Goal: Task Accomplishment & Management: Complete application form

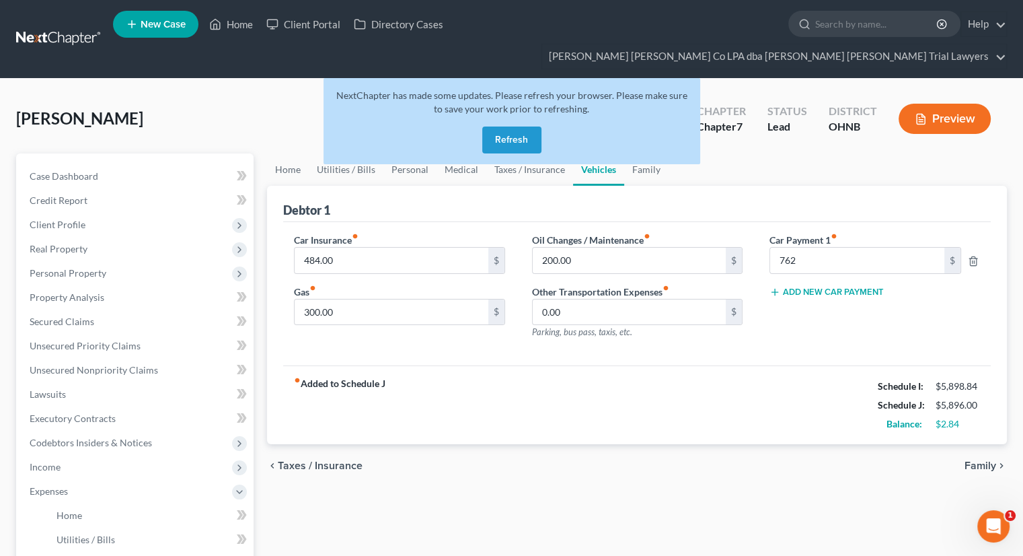
click at [500, 126] on button "Refresh" at bounding box center [511, 139] width 59 height 27
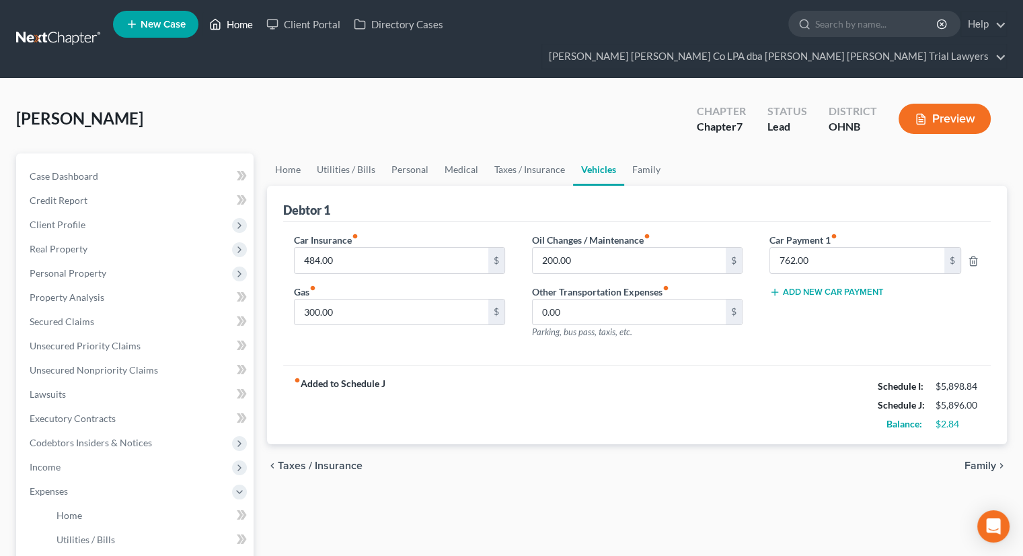
click at [229, 27] on link "Home" at bounding box center [230, 24] width 57 height 24
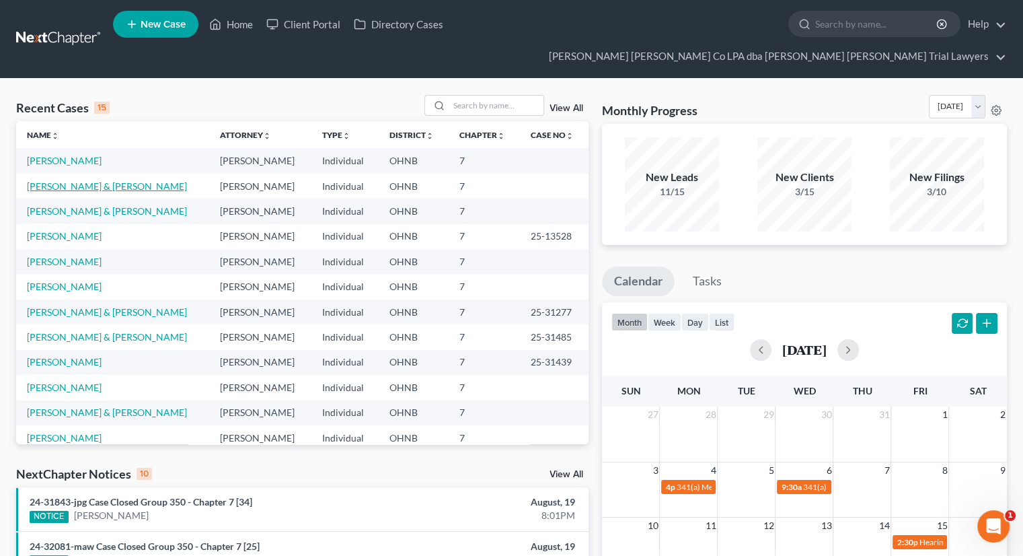
click at [92, 180] on link "[PERSON_NAME] & [PERSON_NAME]" at bounding box center [107, 185] width 160 height 11
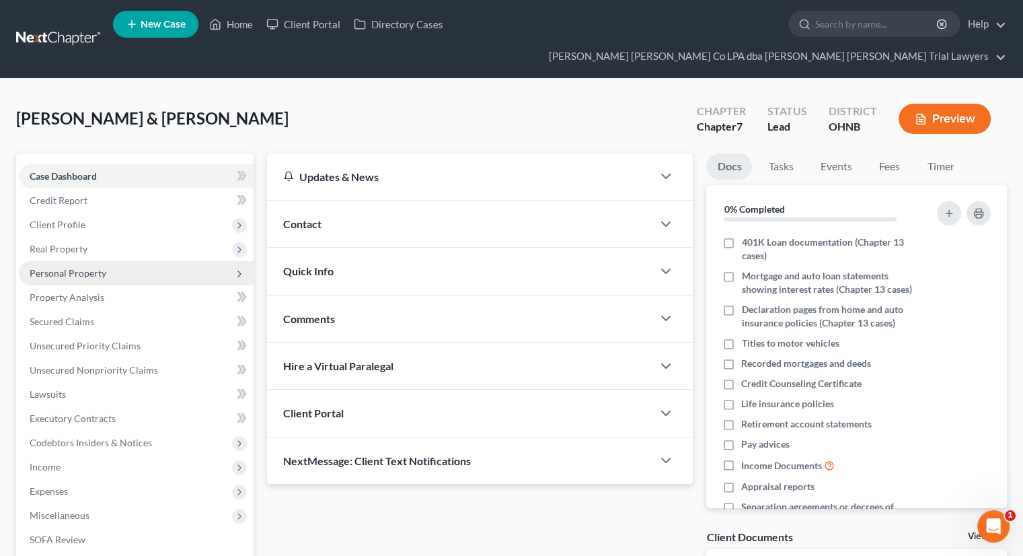
click at [84, 267] on span "Personal Property" at bounding box center [68, 272] width 77 height 11
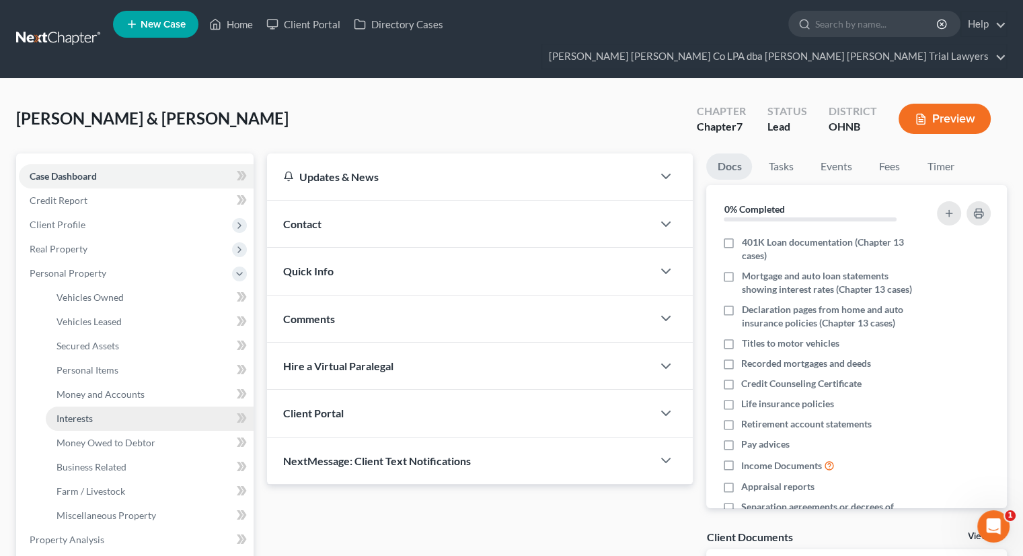
click at [103, 406] on link "Interests" at bounding box center [150, 418] width 208 height 24
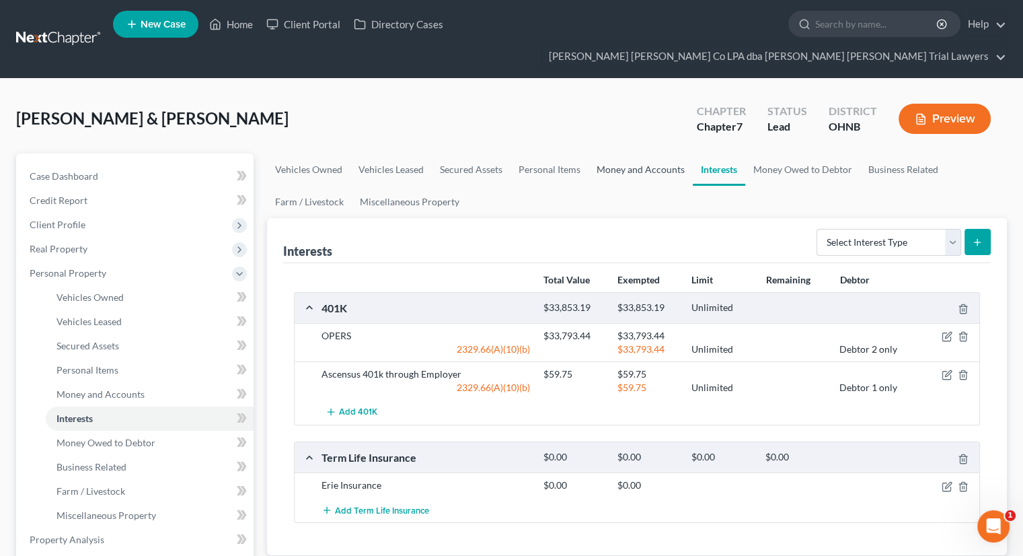
click at [623, 153] on link "Money and Accounts" at bounding box center [641, 169] width 104 height 32
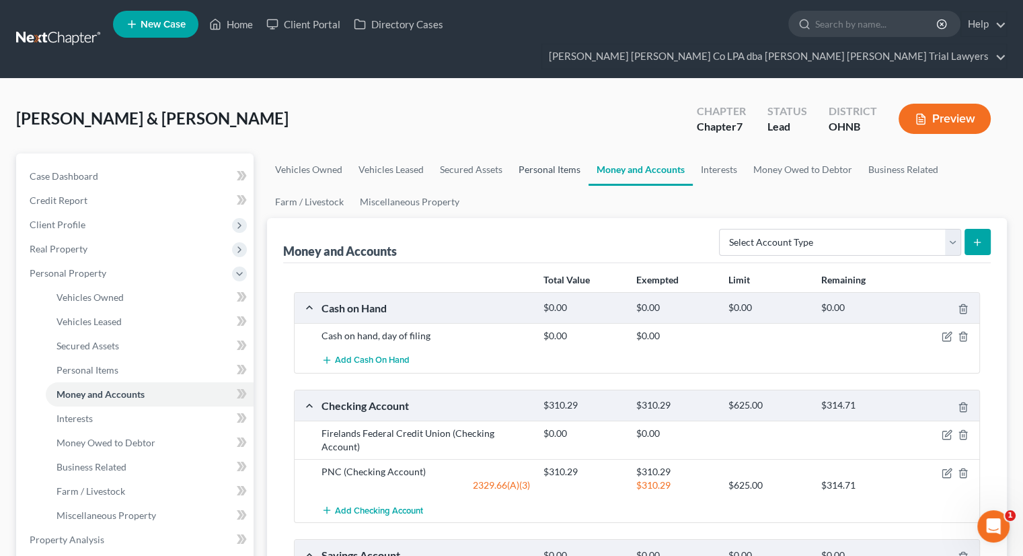
click at [535, 153] on link "Personal Items" at bounding box center [550, 169] width 78 height 32
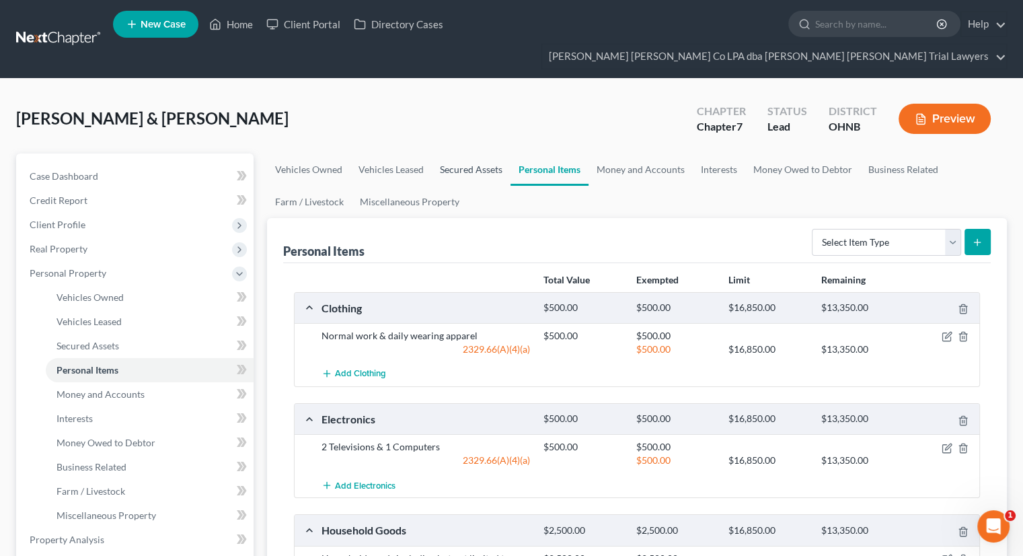
click at [484, 153] on link "Secured Assets" at bounding box center [471, 169] width 79 height 32
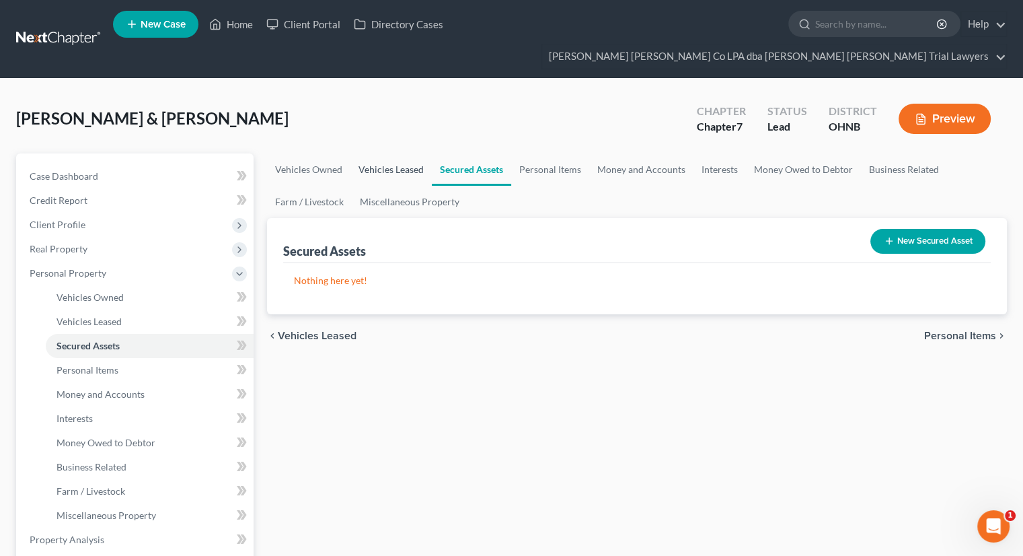
click at [416, 153] on link "Vehicles Leased" at bounding box center [390, 169] width 81 height 32
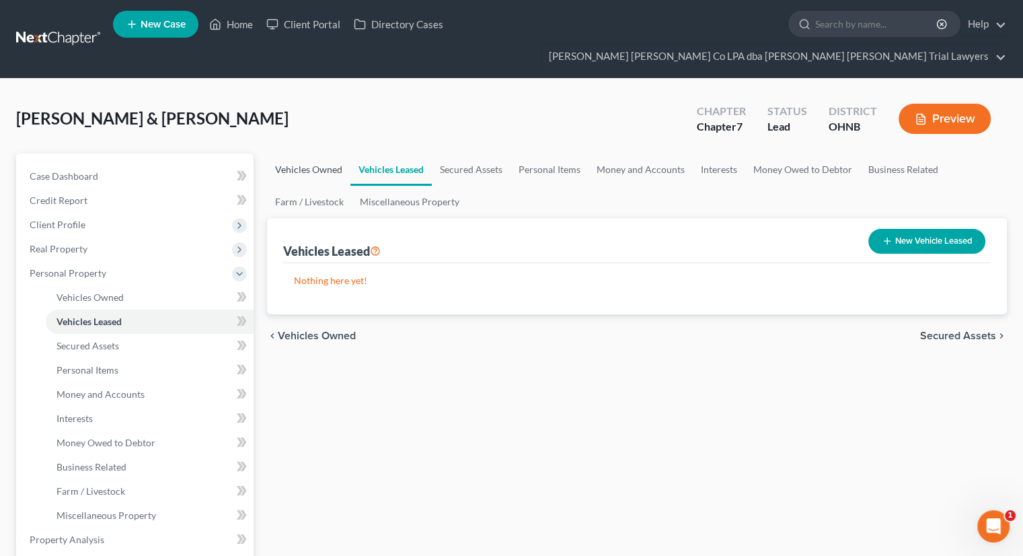
click at [309, 153] on link "Vehicles Owned" at bounding box center [308, 169] width 83 height 32
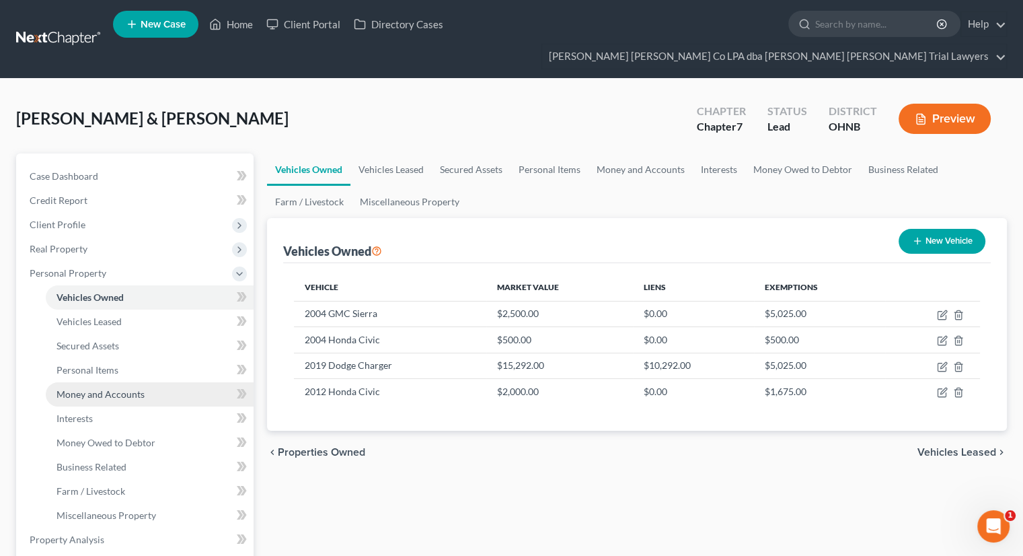
click at [106, 388] on span "Money and Accounts" at bounding box center [101, 393] width 88 height 11
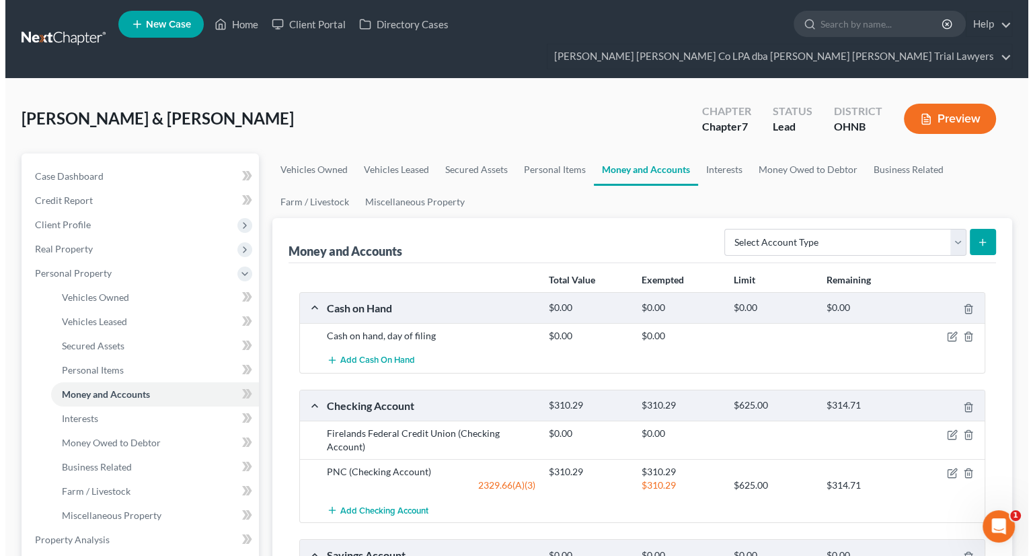
scroll to position [202, 0]
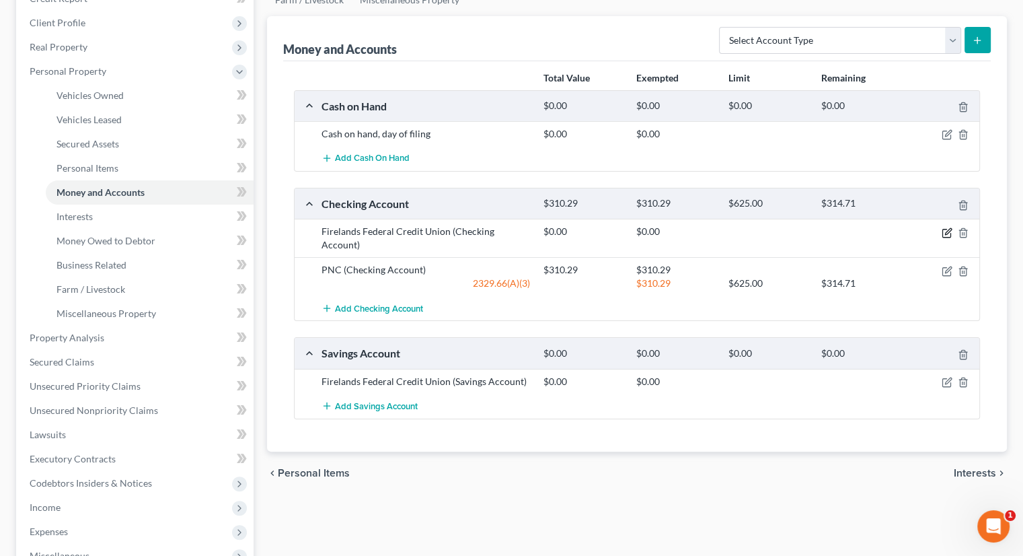
click at [944, 227] on icon "button" at bounding box center [947, 232] width 11 height 11
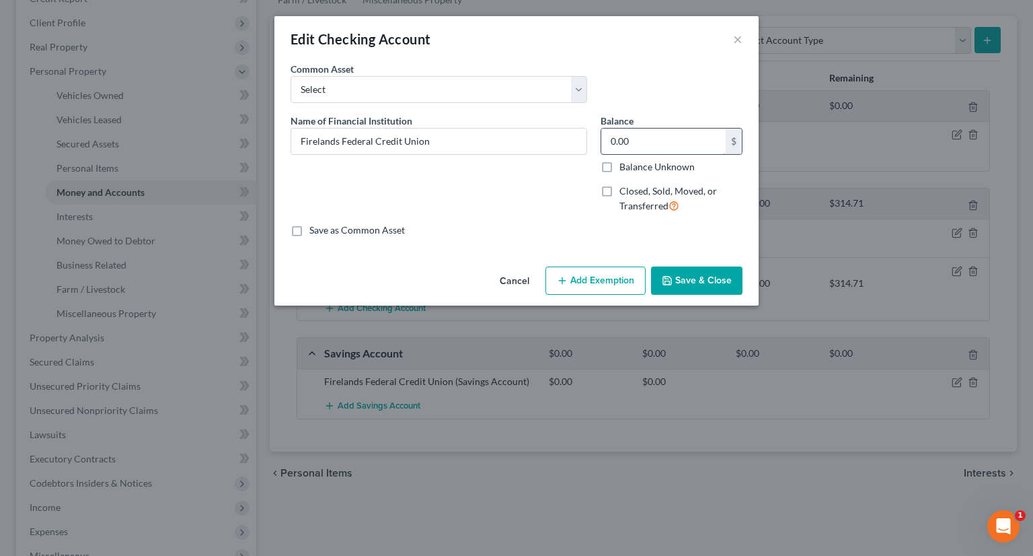
click at [661, 147] on input "0.00" at bounding box center [663, 141] width 124 height 26
type input "17.23"
click at [590, 289] on button "Add Exemption" at bounding box center [596, 280] width 100 height 28
select select "2"
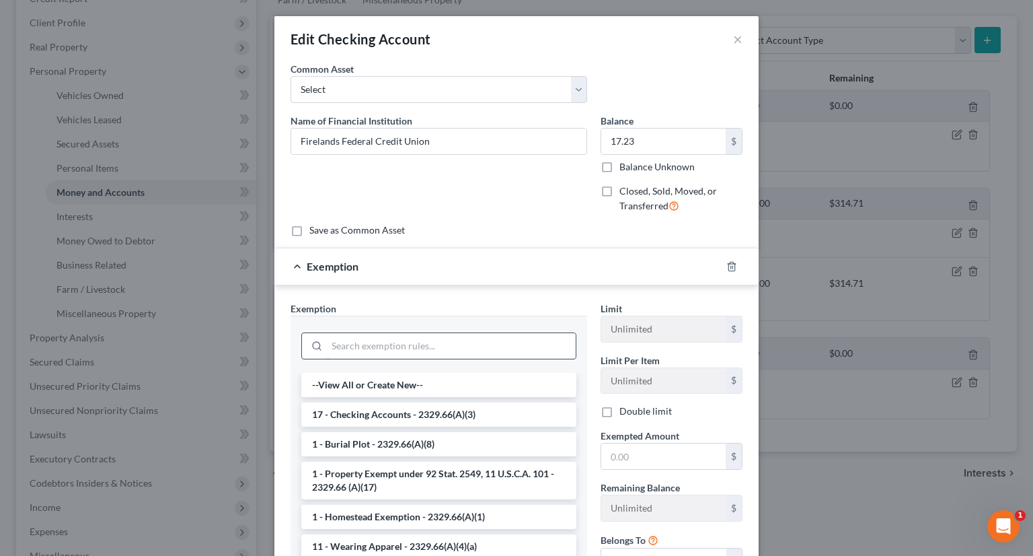
click at [448, 343] on input "search" at bounding box center [451, 346] width 249 height 26
click at [426, 409] on li "17 - Checking Accounts - 2329.66(A)(3)" at bounding box center [438, 414] width 275 height 24
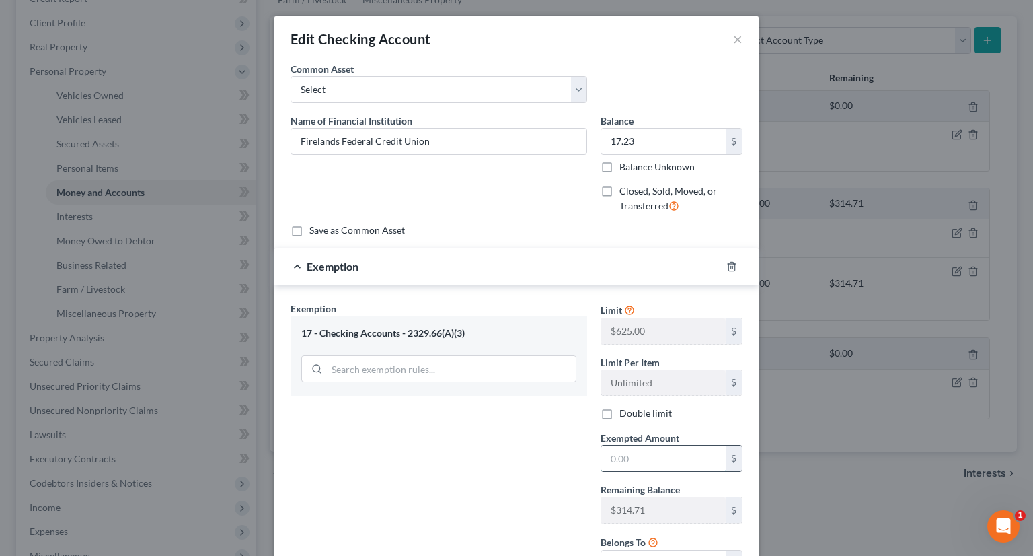
click at [636, 466] on input "text" at bounding box center [663, 458] width 124 height 26
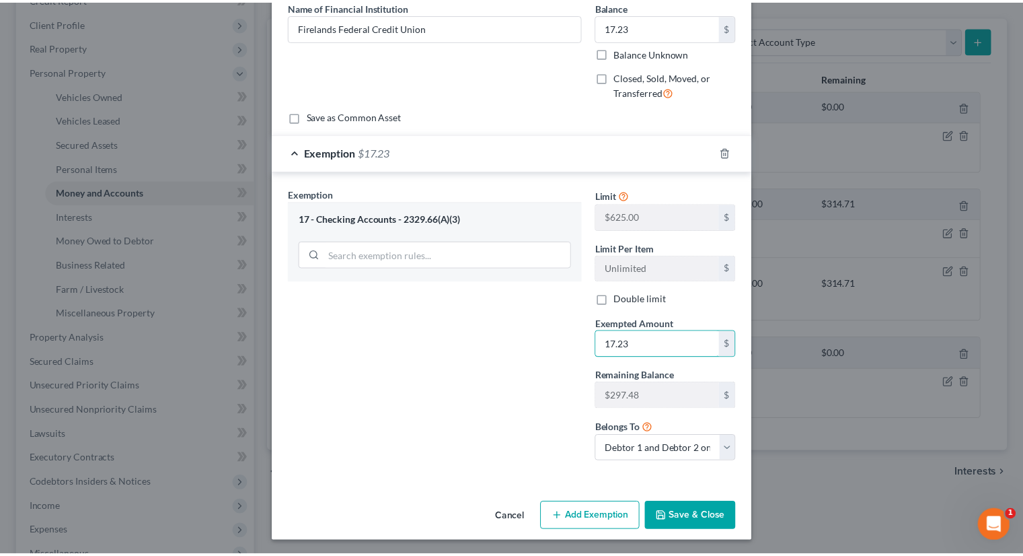
scroll to position [115, 0]
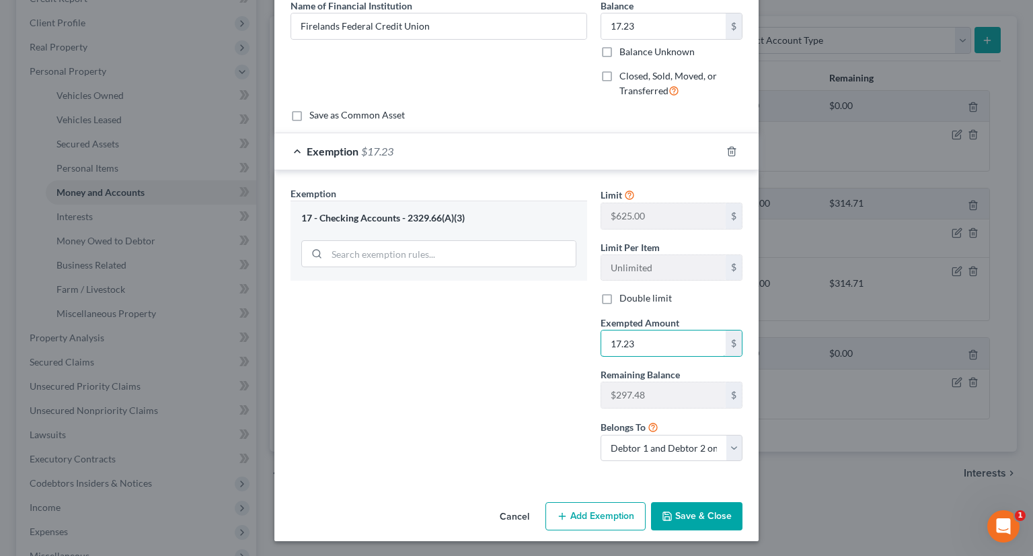
type input "17.23"
click at [687, 521] on button "Save & Close" at bounding box center [696, 516] width 91 height 28
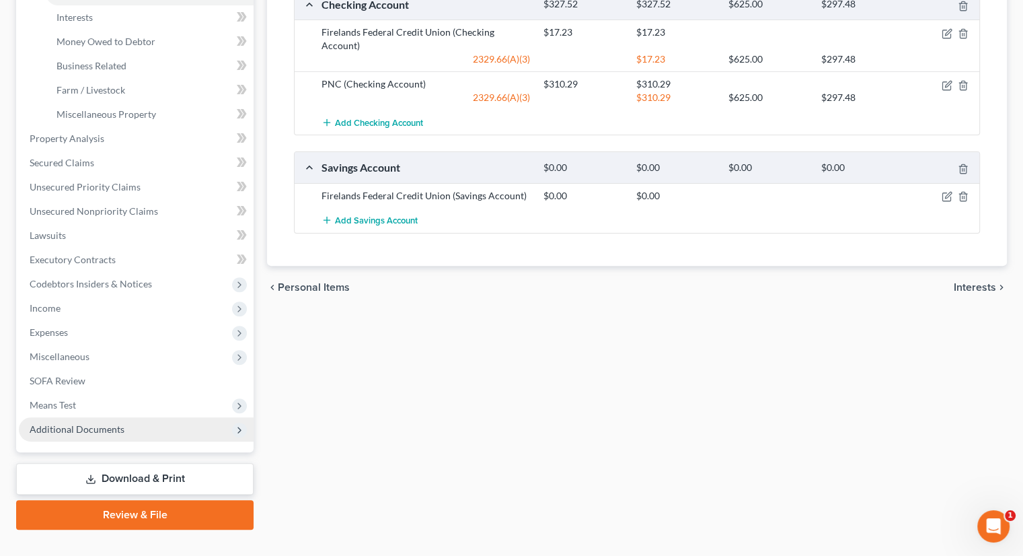
click at [105, 423] on span "Additional Documents" at bounding box center [77, 428] width 95 height 11
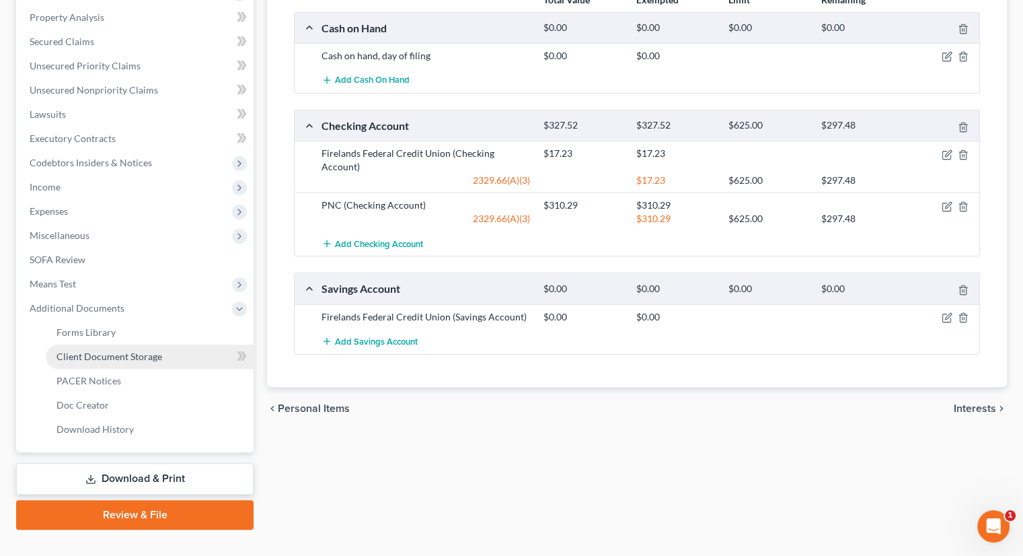
click at [116, 344] on link "Client Document Storage" at bounding box center [150, 356] width 208 height 24
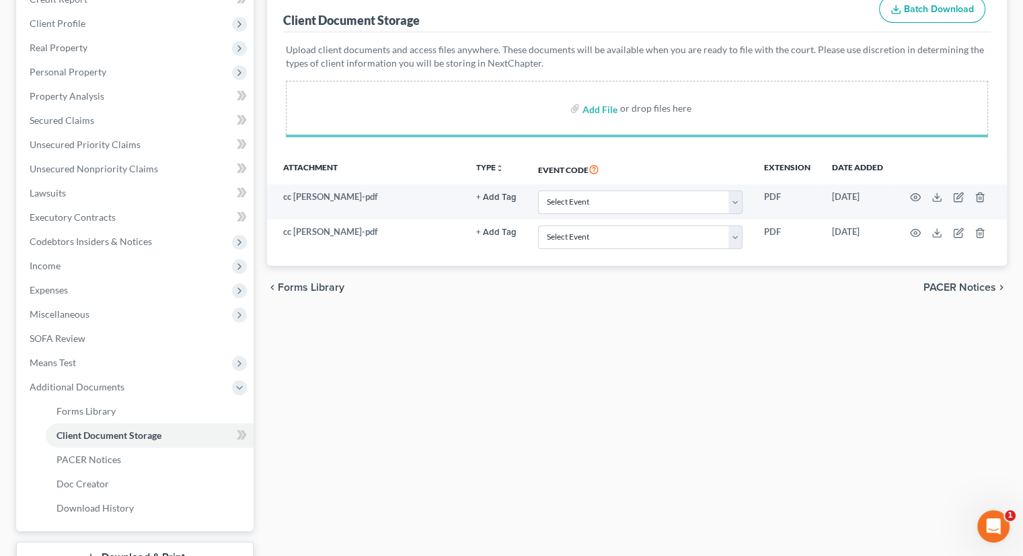
scroll to position [202, 0]
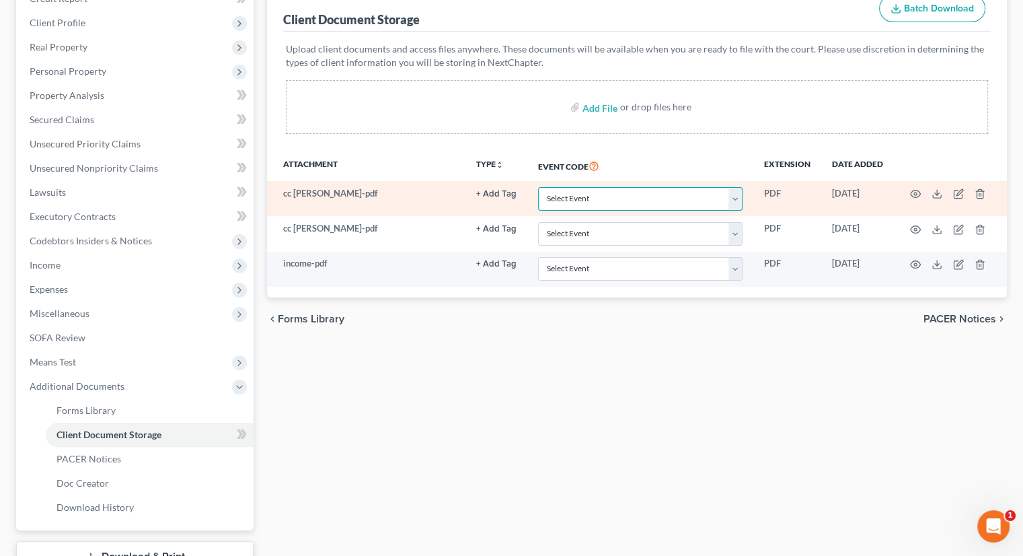
click at [592, 187] on select "Select Event 20 Largest Unsecured Creditors Amended List of Creditors (Fee) Ame…" at bounding box center [640, 199] width 204 height 24
select select "5"
click at [538, 187] on select "Select Event 20 Largest Unsecured Creditors Amended List of Creditors (Fee) Ame…" at bounding box center [640, 199] width 204 height 24
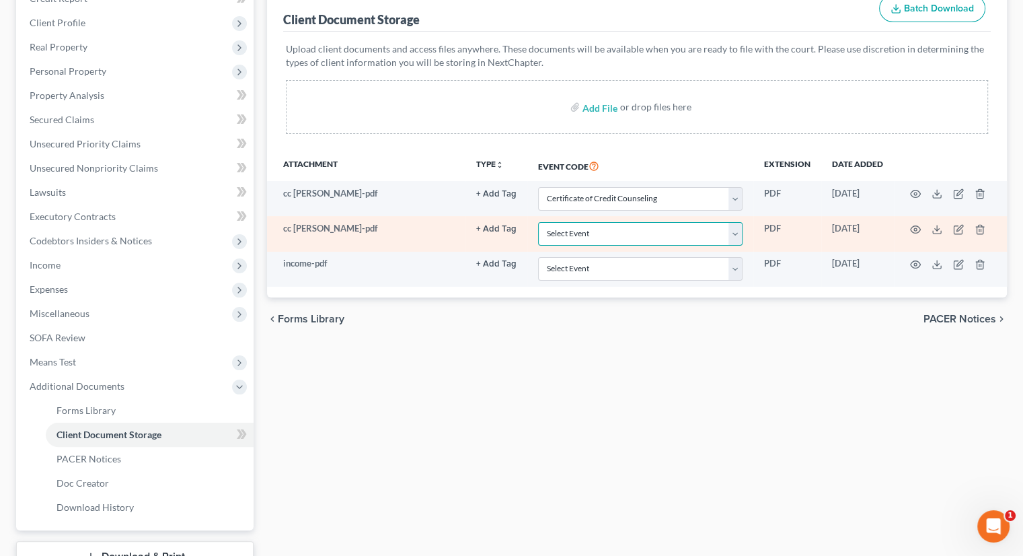
click at [580, 222] on select "Select Event 20 Largest Unsecured Creditors Amended List of Creditors (Fee) Ame…" at bounding box center [640, 234] width 204 height 24
select select "5"
click at [538, 222] on select "Select Event 20 Largest Unsecured Creditors Amended List of Creditors (Fee) Ame…" at bounding box center [640, 234] width 204 height 24
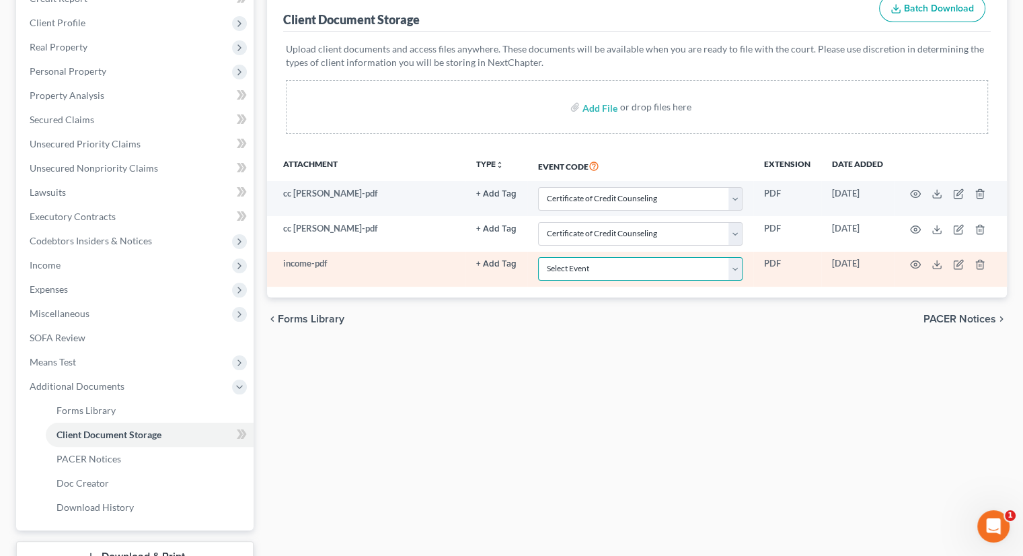
click at [587, 257] on select "Select Event 20 Largest Unsecured Creditors Amended List of Creditors (Fee) Ame…" at bounding box center [640, 269] width 204 height 24
select select "20"
click at [538, 257] on select "Select Event 20 Largest Unsecured Creditors Amended List of Creditors (Fee) Ame…" at bounding box center [640, 269] width 204 height 24
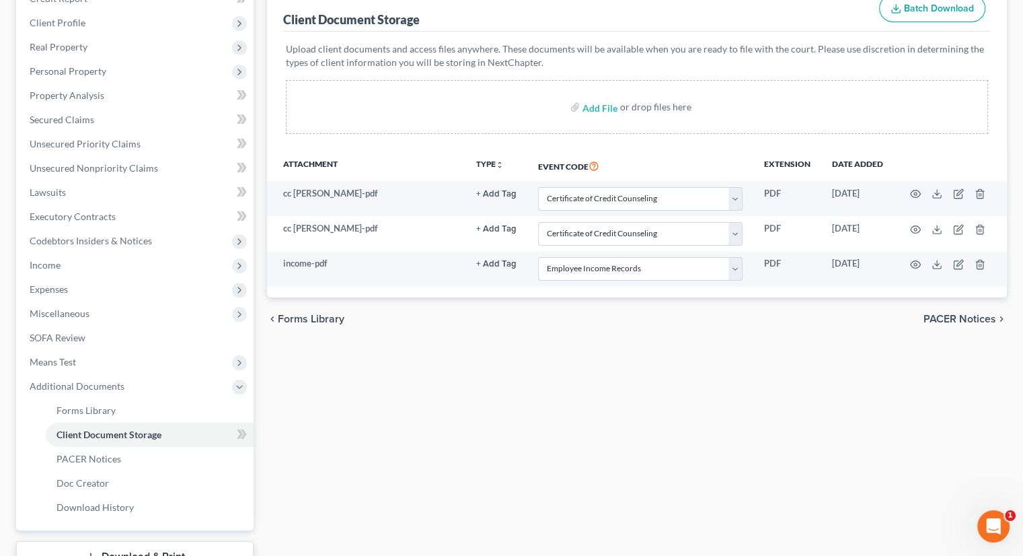
click at [548, 380] on div "Forms Library Client Document Storage PACER Notices Doc Creator Download Histor…" at bounding box center [636, 280] width 753 height 656
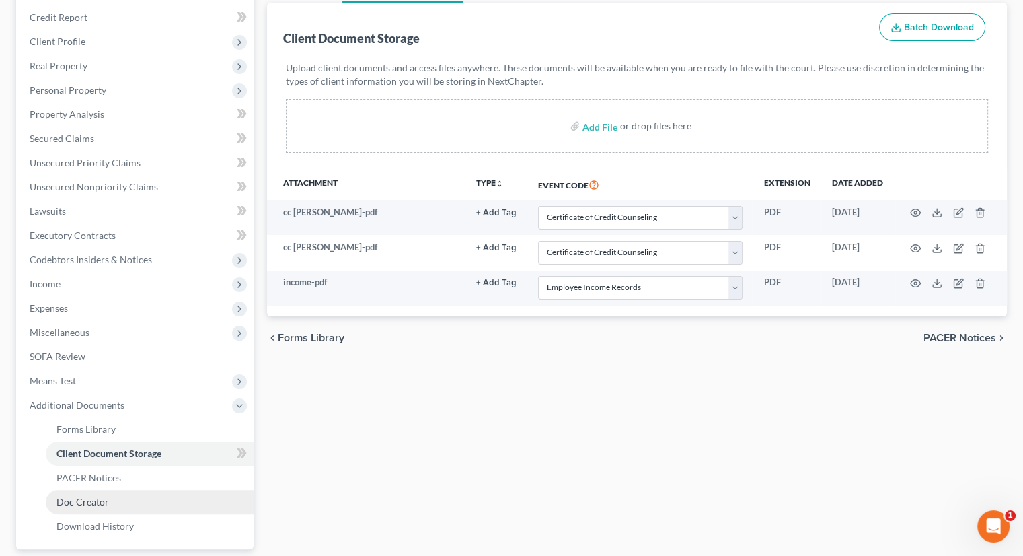
scroll to position [11, 0]
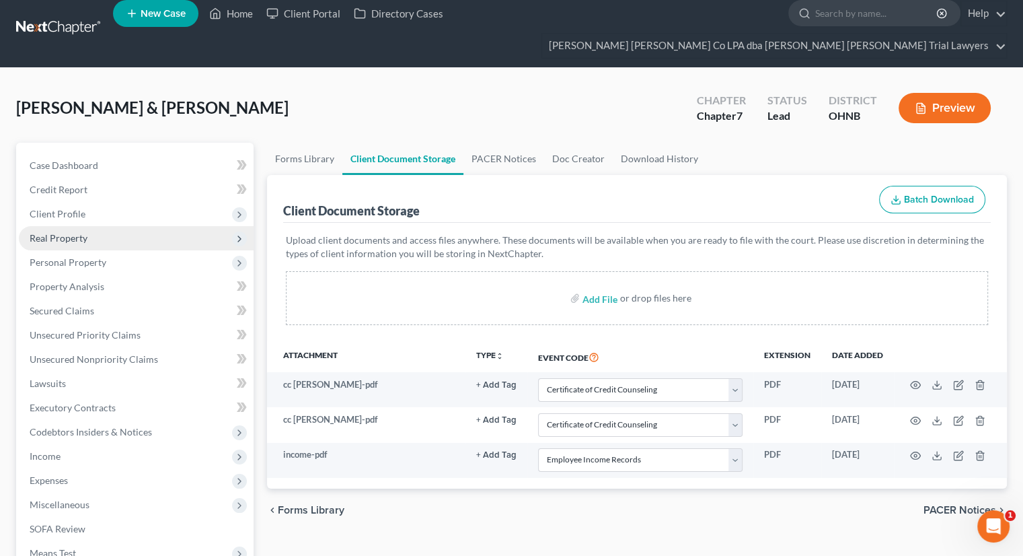
click at [88, 226] on span "Real Property" at bounding box center [136, 238] width 235 height 24
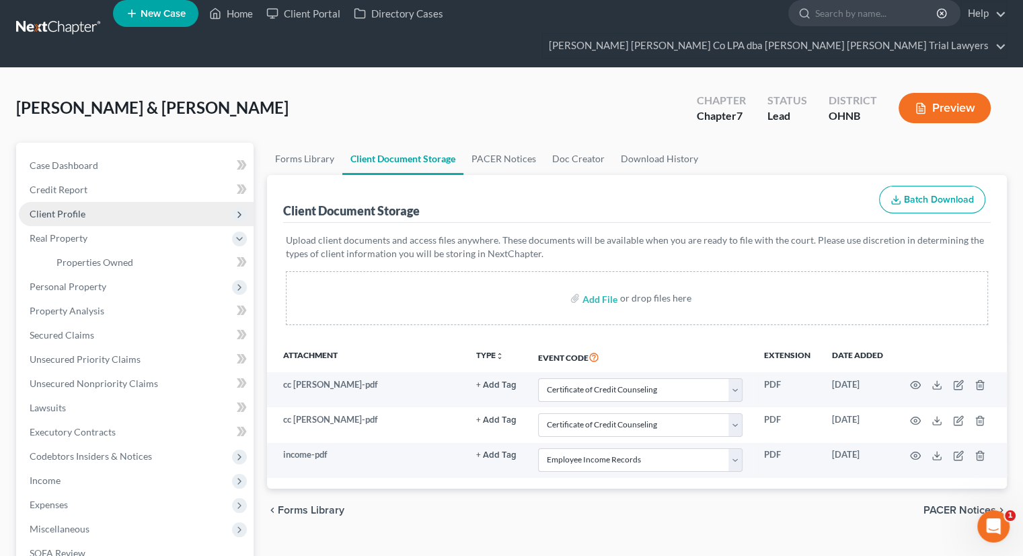
click at [88, 202] on span "Client Profile" at bounding box center [136, 214] width 235 height 24
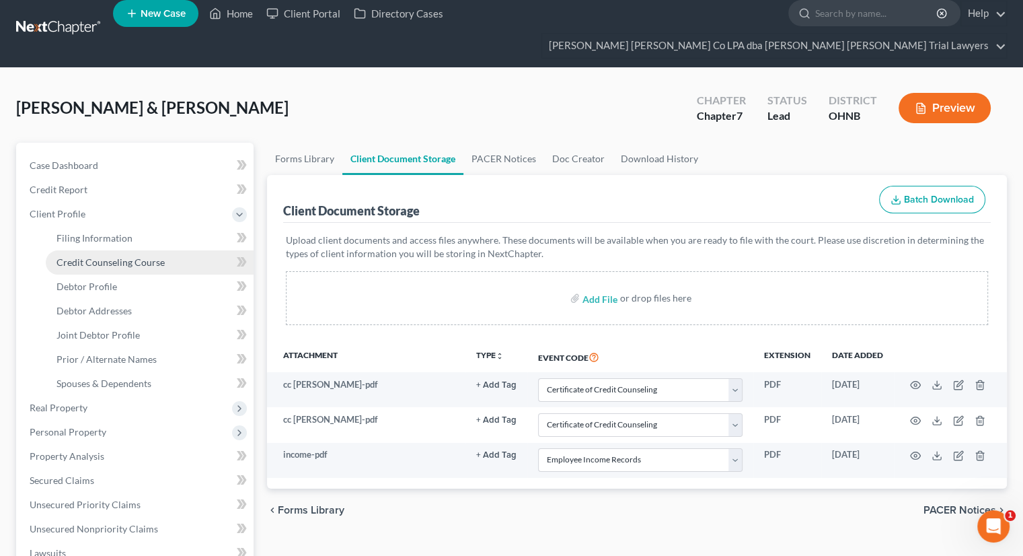
click at [97, 256] on span "Credit Counseling Course" at bounding box center [111, 261] width 108 height 11
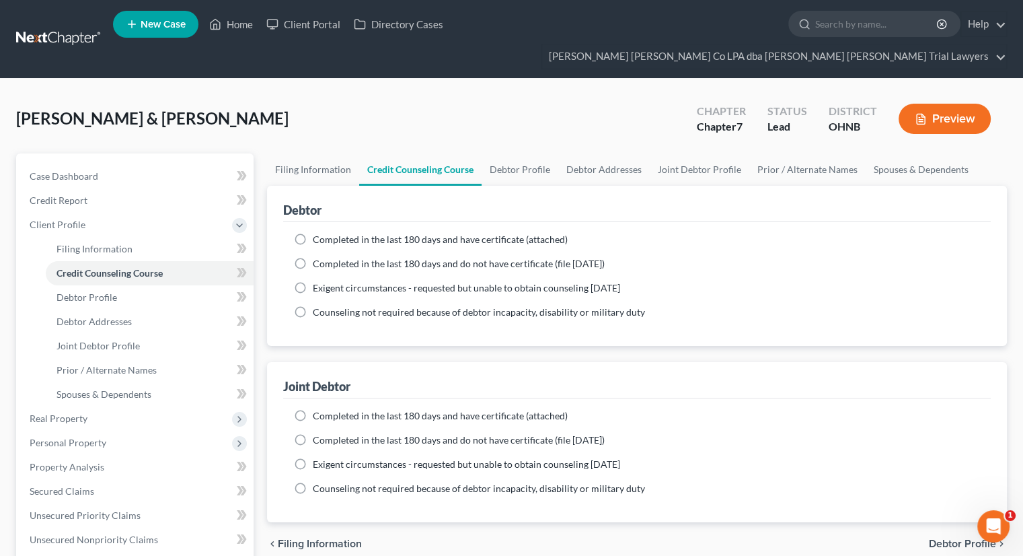
click at [313, 257] on label "Completed in the last 180 days and do not have certificate (file [DATE])" at bounding box center [459, 263] width 292 height 13
click at [318, 257] on input "Completed in the last 180 days and do not have certificate (file [DATE])" at bounding box center [322, 261] width 9 height 9
radio input "true"
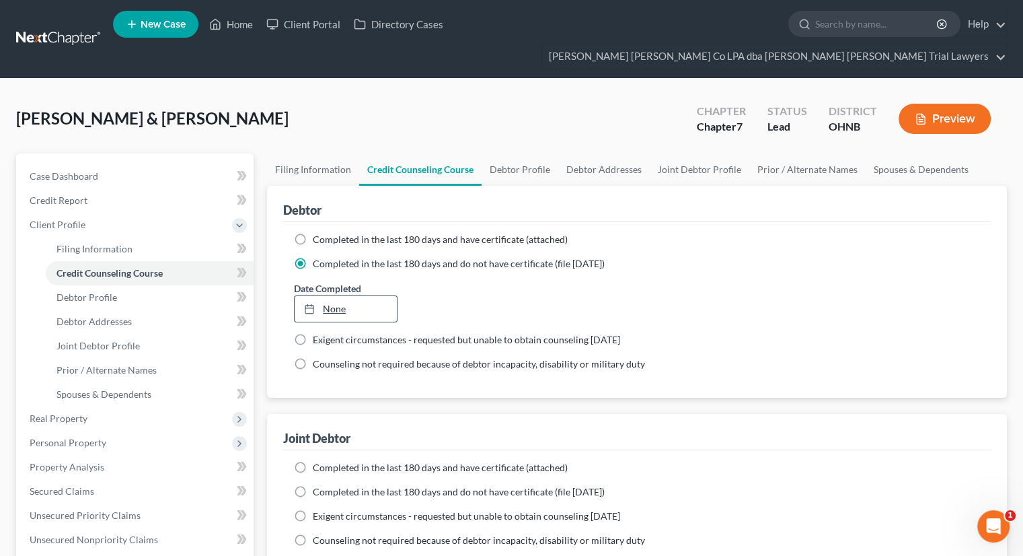
type input "[DATE]"
click at [308, 305] on line at bounding box center [308, 306] width 0 height 2
click at [313, 485] on label "Completed in the last 180 days and do not have certificate (file [DATE])" at bounding box center [459, 491] width 292 height 13
click at [318, 485] on input "Completed in the last 180 days and do not have certificate (file [DATE])" at bounding box center [322, 489] width 9 height 9
radio input "true"
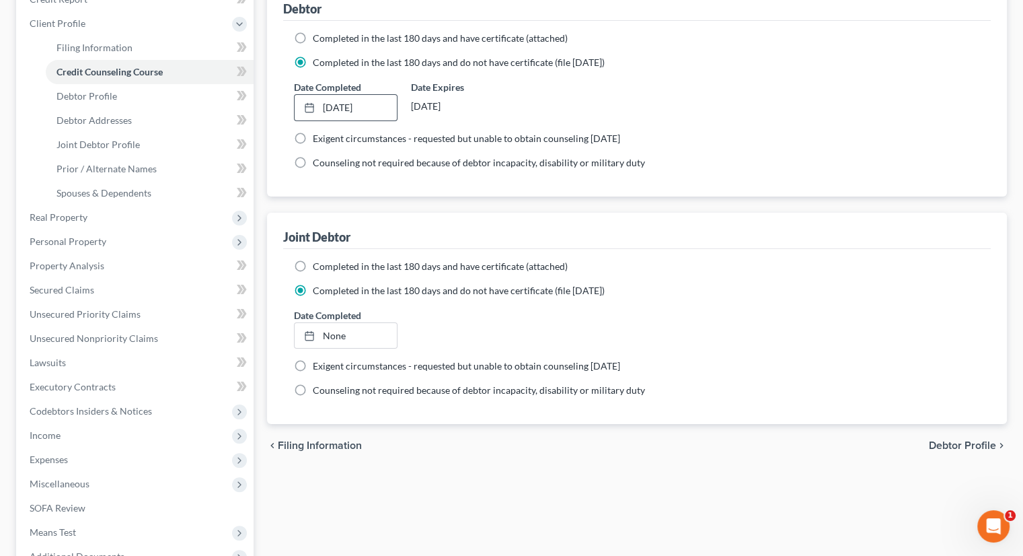
scroll to position [202, 0]
type input "[DATE]"
click at [328, 322] on link "[DATE]" at bounding box center [346, 335] width 102 height 26
click at [451, 443] on div "Filing Information Credit Counseling Course Debtor Profile Debtor Addresses Joi…" at bounding box center [636, 304] width 753 height 704
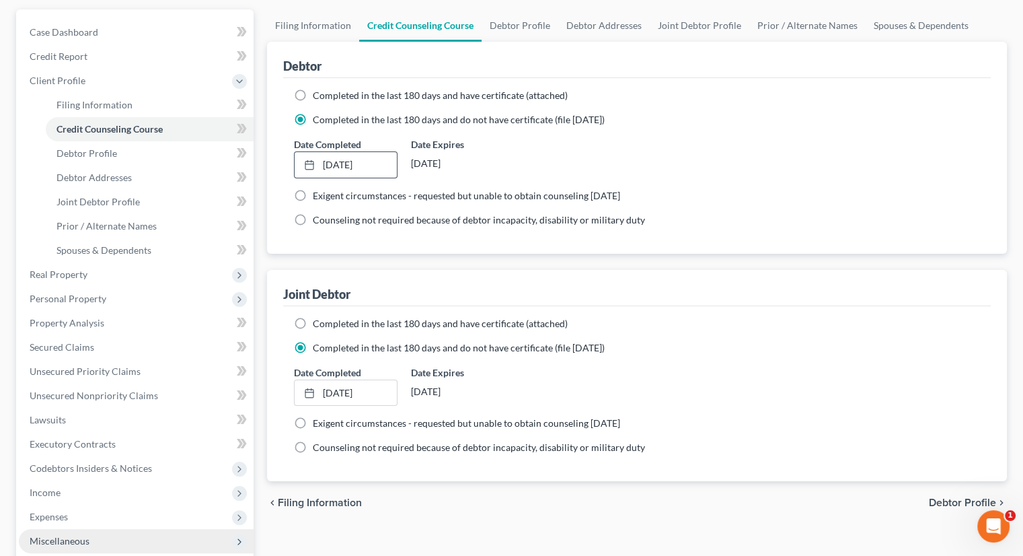
scroll to position [0, 0]
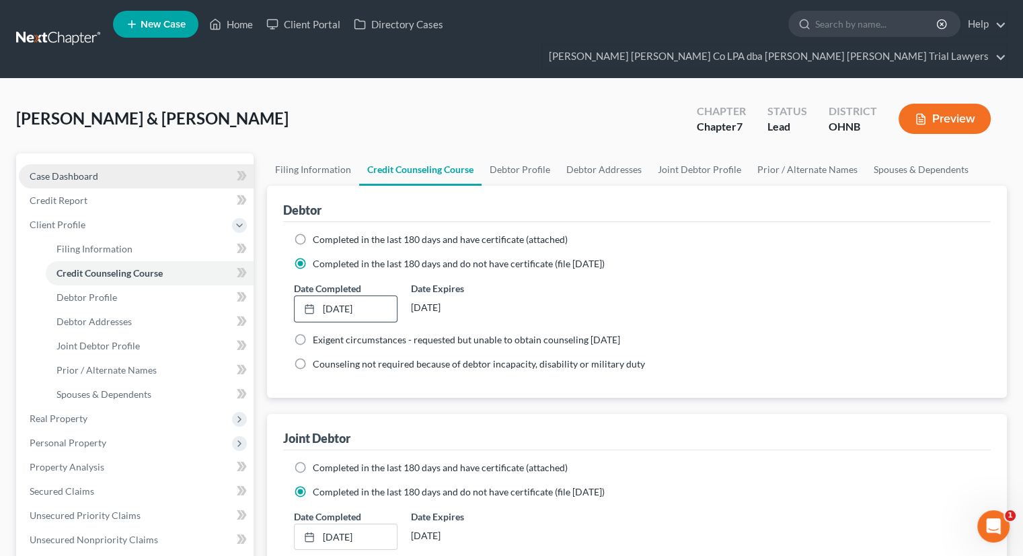
click at [118, 164] on link "Case Dashboard" at bounding box center [136, 176] width 235 height 24
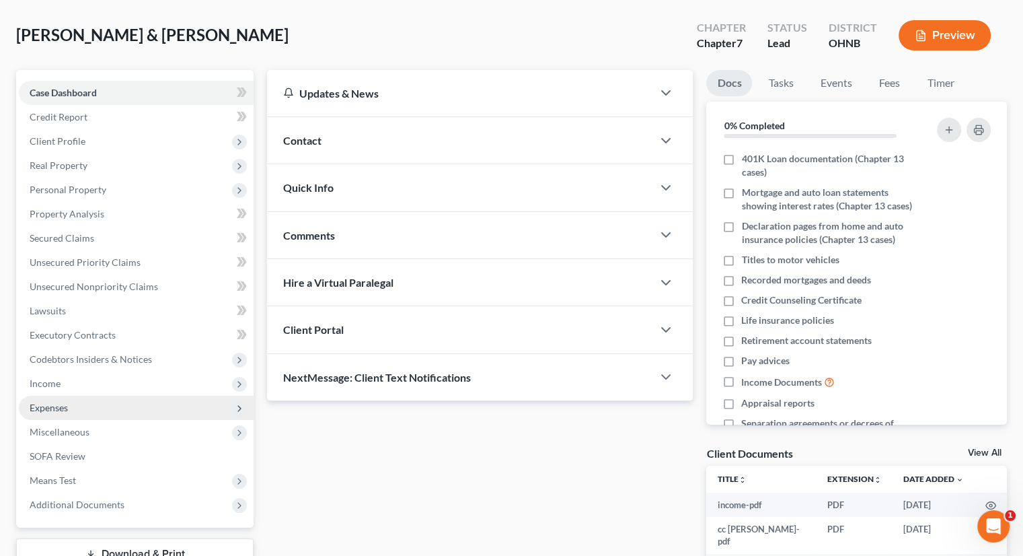
scroll to position [159, 0]
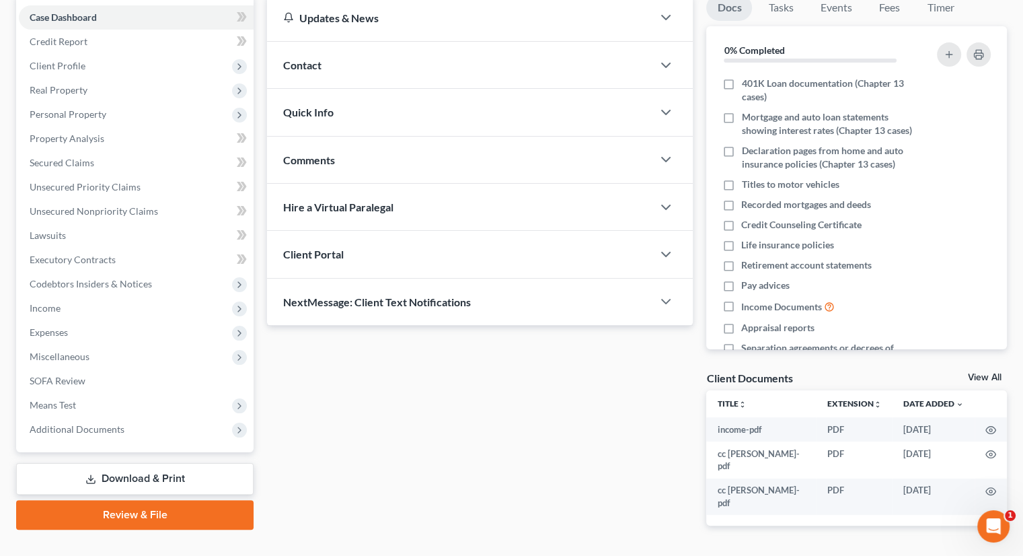
click at [146, 463] on link "Download & Print" at bounding box center [134, 479] width 237 height 32
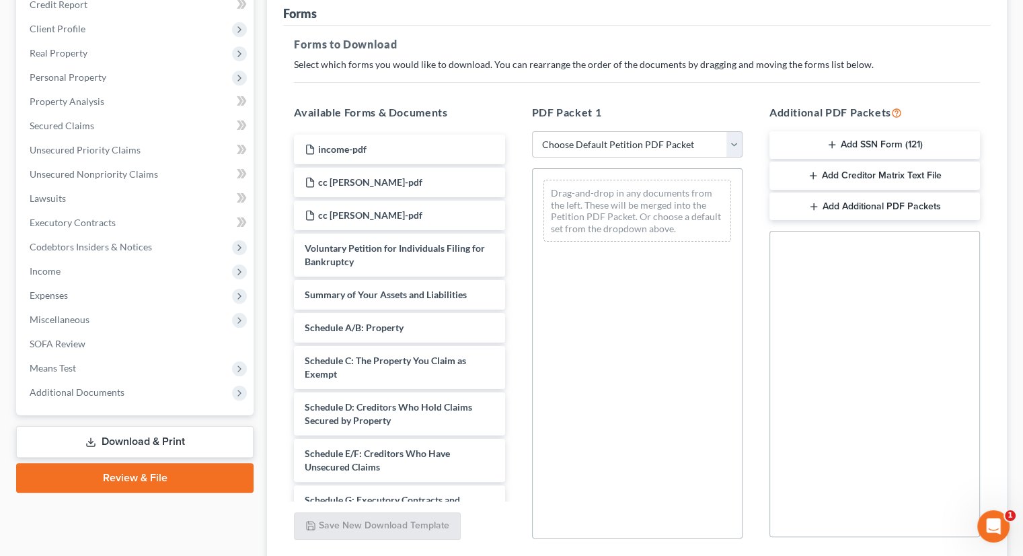
scroll to position [202, 0]
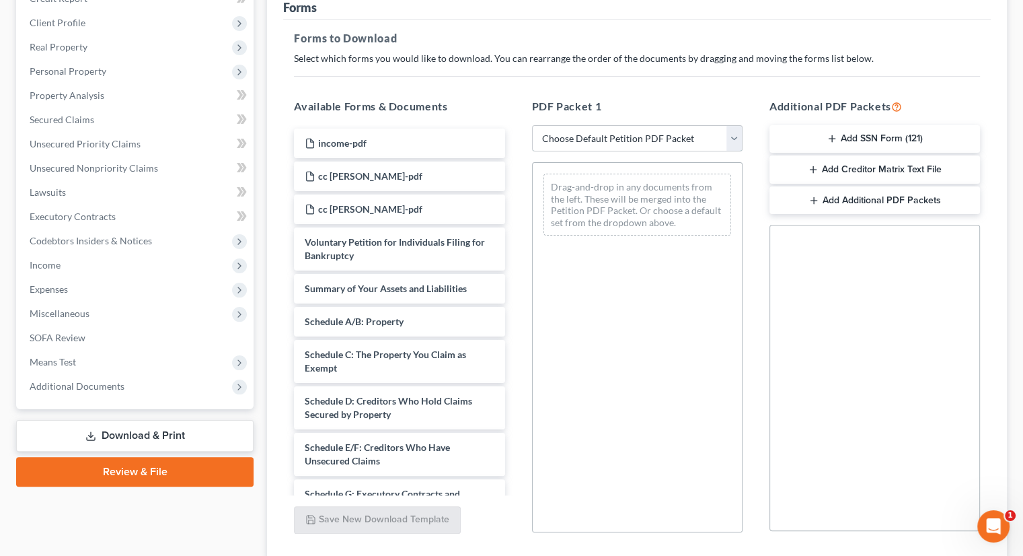
click at [576, 125] on select "Choose Default Petition PDF Packet Complete Bankruptcy Petition (all forms and …" at bounding box center [637, 138] width 211 height 27
click at [65, 89] on span "Property Analysis" at bounding box center [67, 94] width 75 height 11
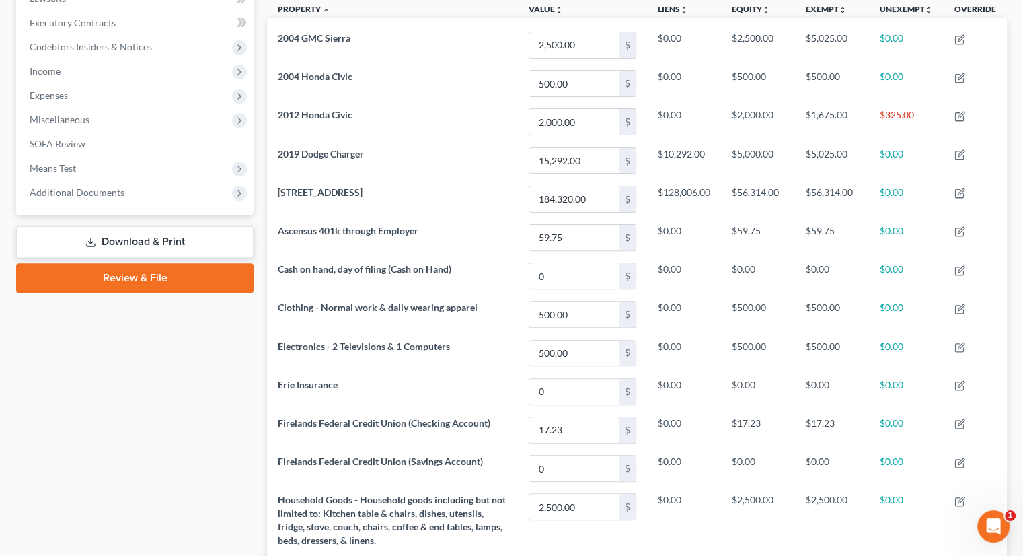
scroll to position [404, 0]
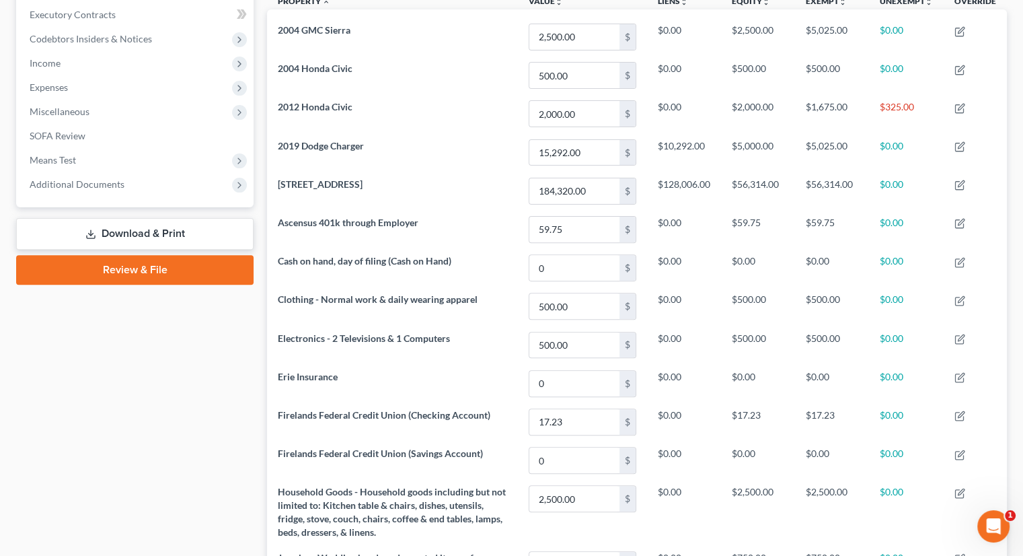
click at [104, 255] on link "Review & File" at bounding box center [134, 270] width 237 height 30
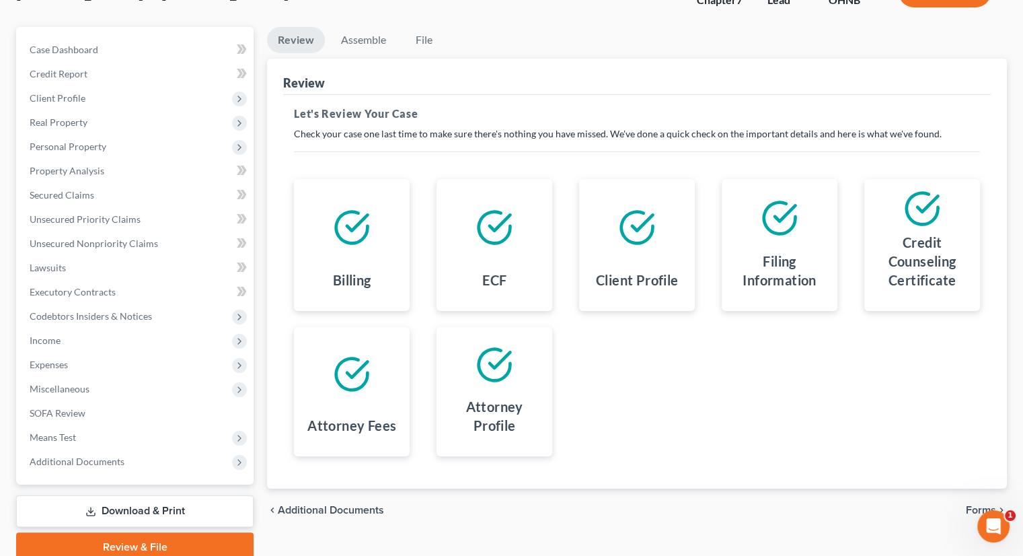
scroll to position [159, 0]
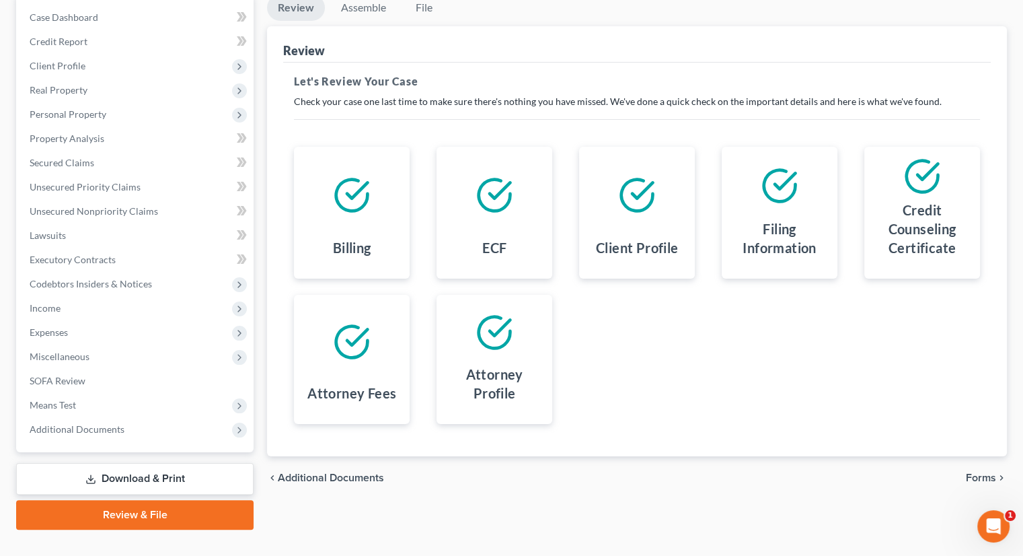
click at [973, 472] on span "Forms" at bounding box center [981, 477] width 30 height 11
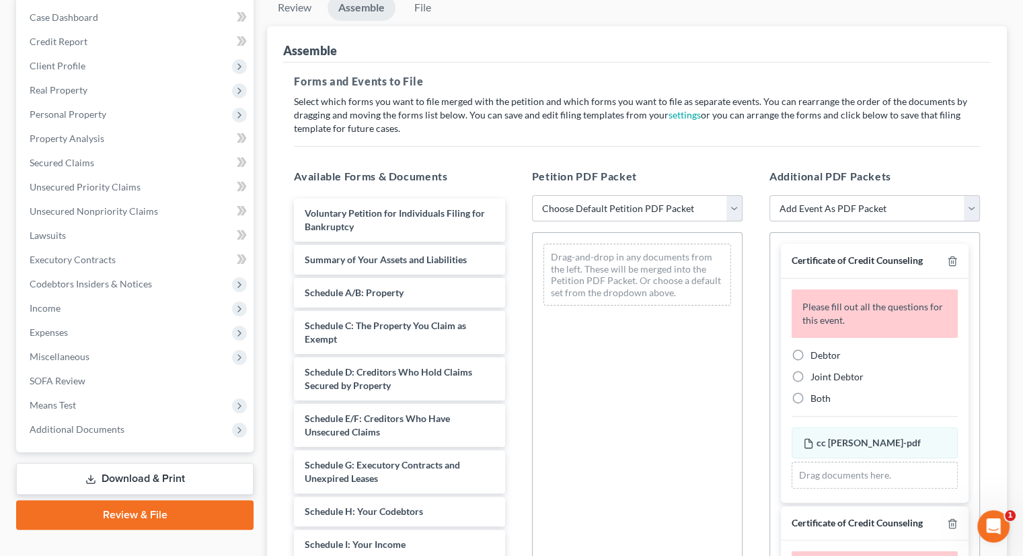
click at [624, 195] on select "Choose Default Petition PDF Packet Complete Bankruptcy Petition (all forms and …" at bounding box center [637, 208] width 211 height 27
select select "0"
click at [532, 195] on select "Choose Default Petition PDF Packet Complete Bankruptcy Petition (all forms and …" at bounding box center [637, 208] width 211 height 27
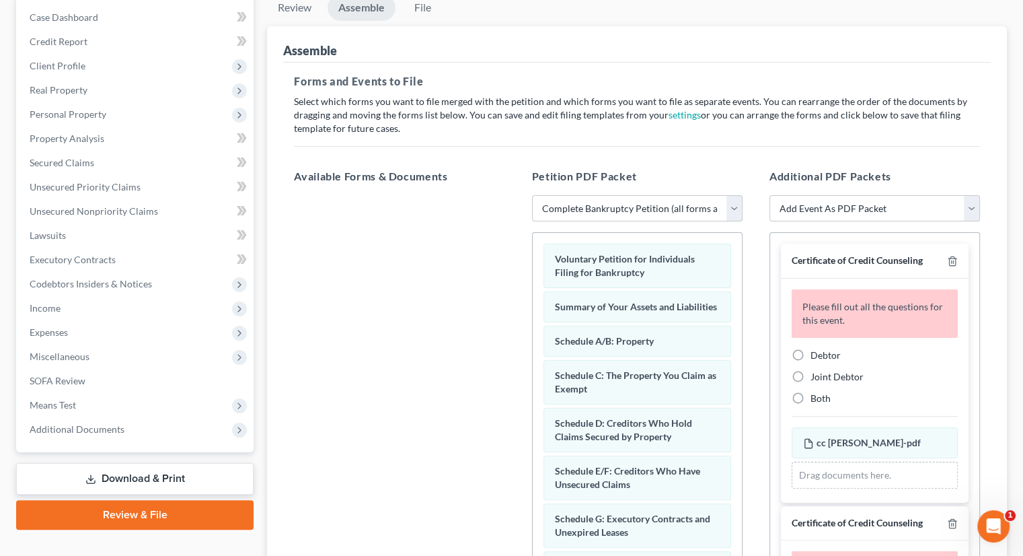
click at [811, 370] on label "Joint Debtor" at bounding box center [837, 376] width 53 height 13
click at [816, 370] on input "Joint Debtor" at bounding box center [820, 374] width 9 height 9
radio input "true"
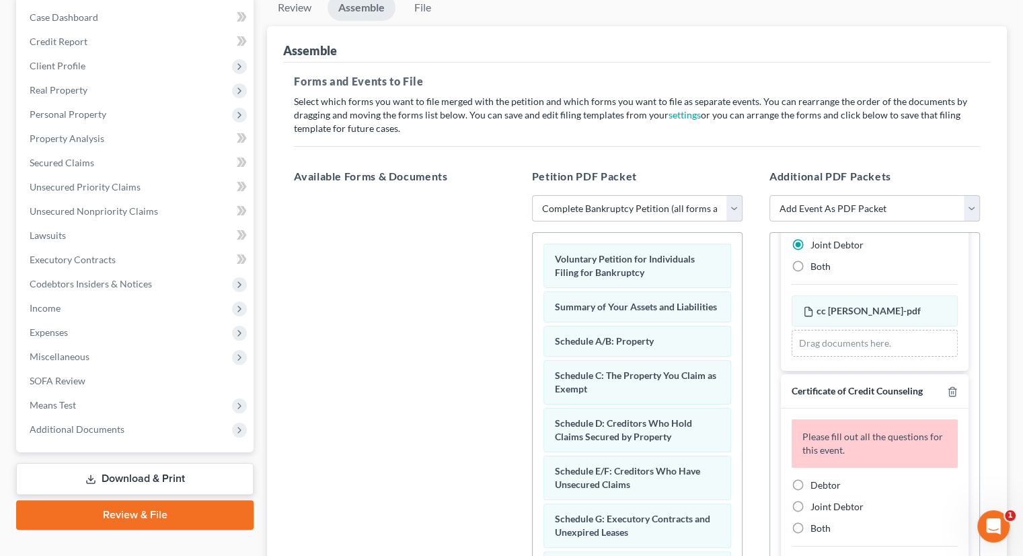
scroll to position [238, 0]
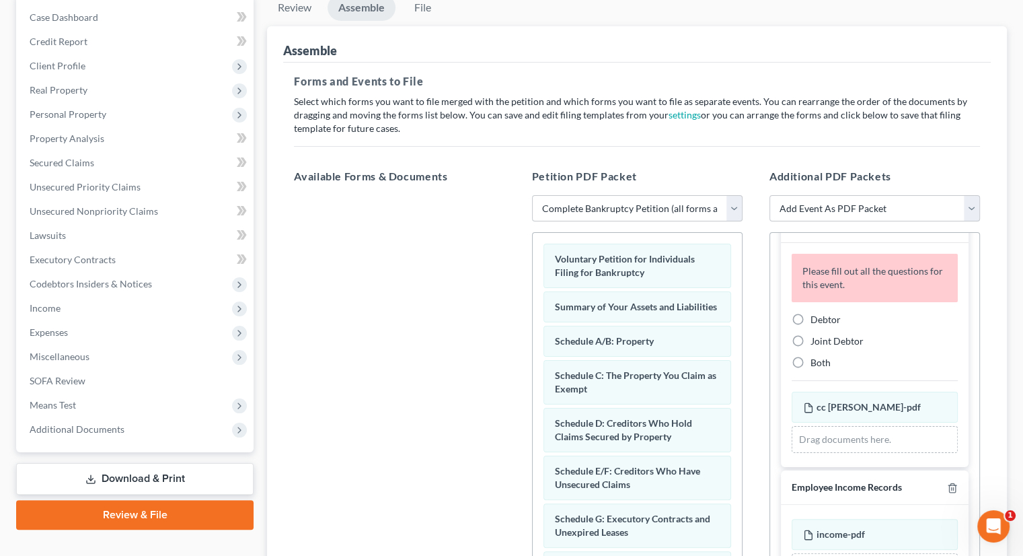
click at [811, 313] on label "Debtor" at bounding box center [826, 319] width 30 height 13
click at [816, 313] on input "Debtor" at bounding box center [820, 317] width 9 height 9
radio input "true"
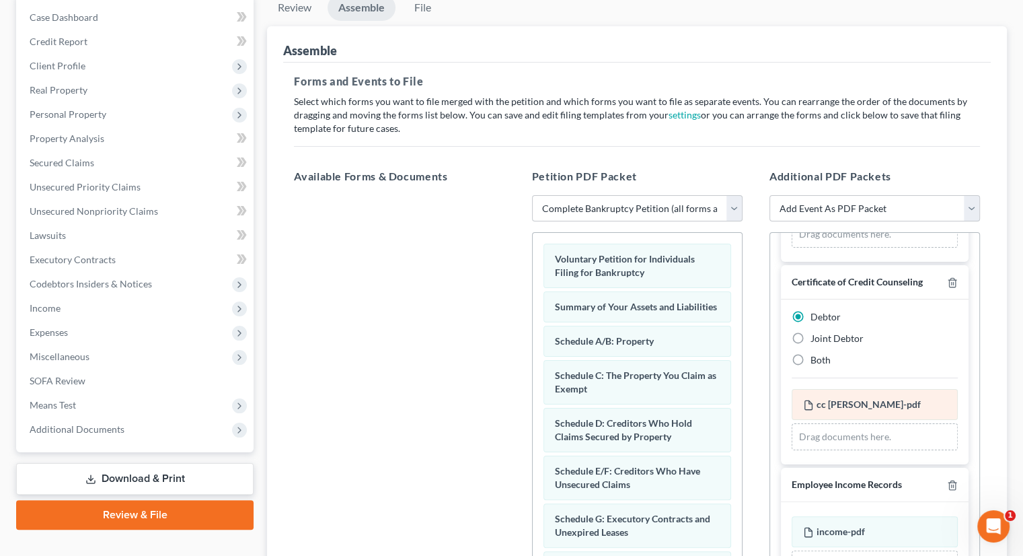
scroll to position [179, 0]
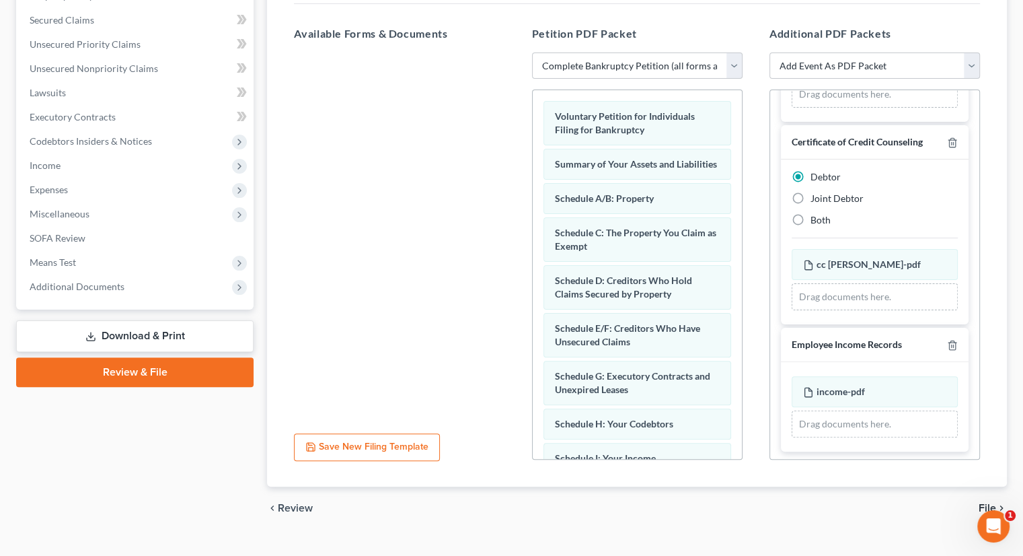
click at [984, 502] on span "File" at bounding box center [987, 507] width 17 height 11
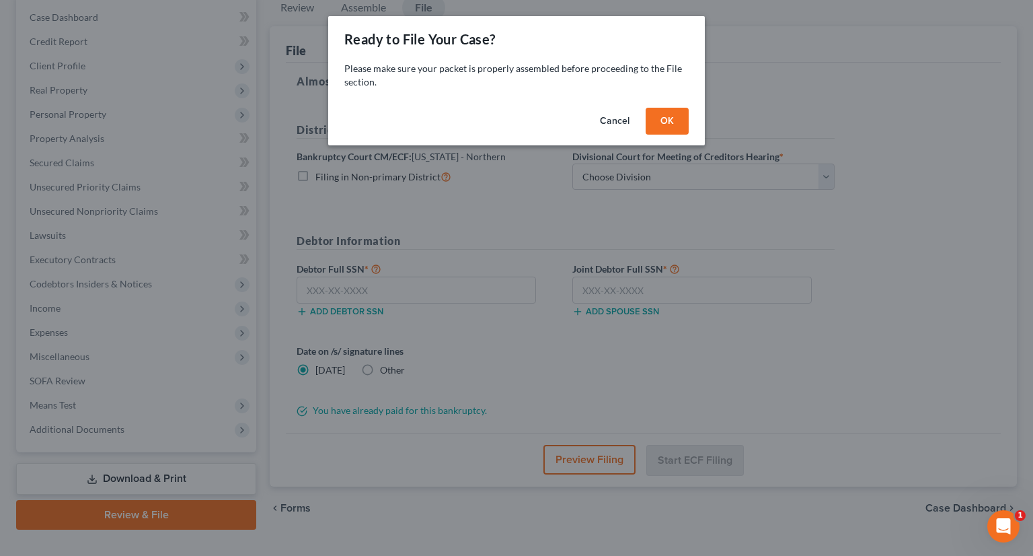
click at [670, 123] on button "OK" at bounding box center [667, 121] width 43 height 27
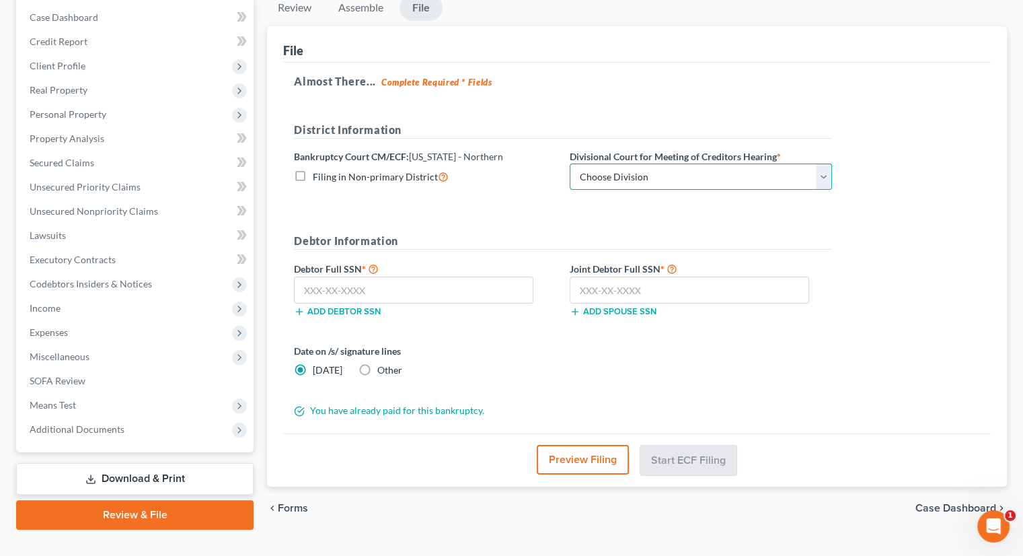
click at [618, 163] on select "Choose Division Akron [GEOGRAPHIC_DATA] [GEOGRAPHIC_DATA] [GEOGRAPHIC_DATA] [GE…" at bounding box center [701, 176] width 262 height 27
select select "3"
click at [570, 163] on select "Choose Division Akron [GEOGRAPHIC_DATA] [GEOGRAPHIC_DATA] [GEOGRAPHIC_DATA] [GE…" at bounding box center [701, 176] width 262 height 27
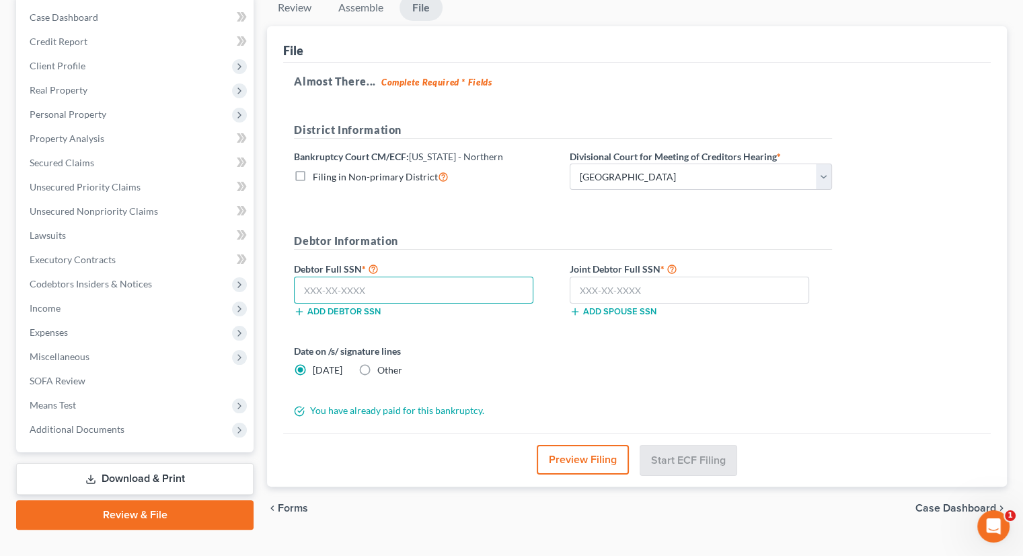
click at [430, 276] on input "text" at bounding box center [413, 289] width 239 height 27
type input "294-60-6743"
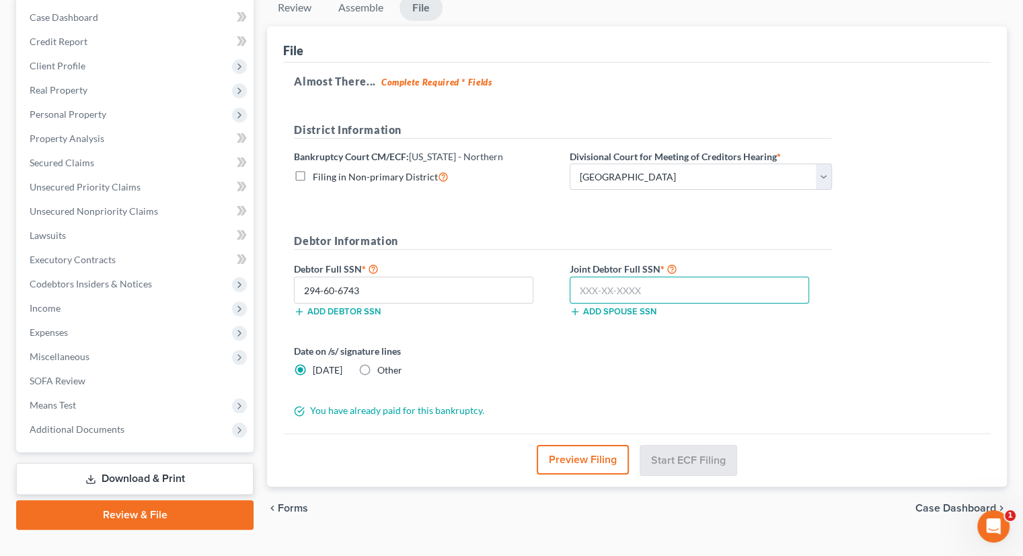
click at [613, 276] on input "text" at bounding box center [689, 289] width 239 height 27
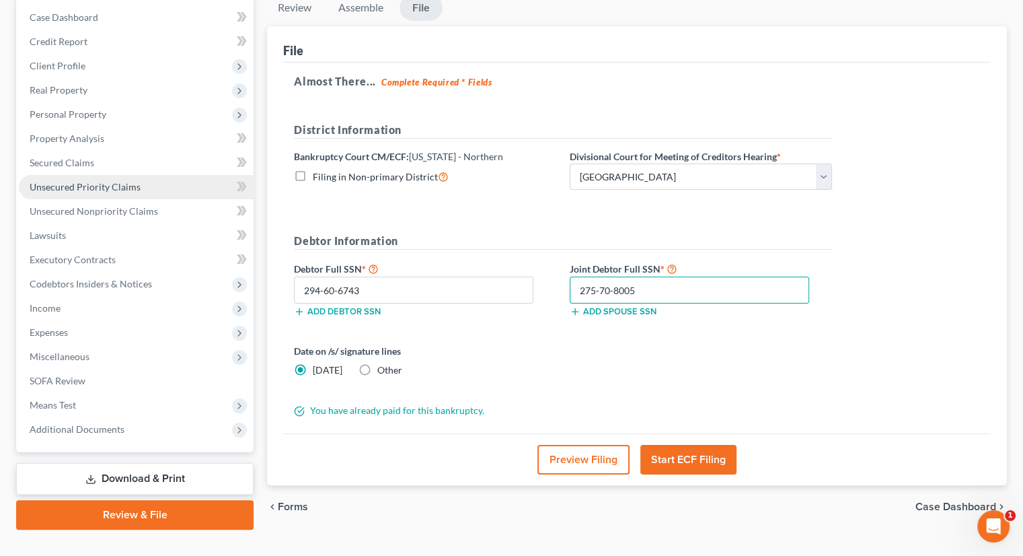
type input "275-70-8005"
click at [115, 181] on span "Unsecured Priority Claims" at bounding box center [85, 186] width 111 height 11
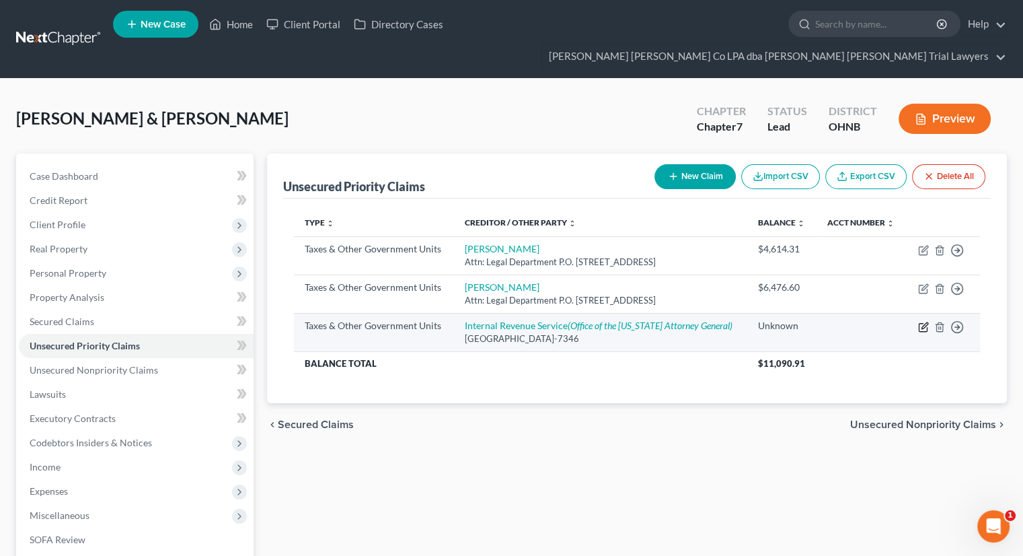
click at [927, 332] on icon "button" at bounding box center [923, 327] width 11 height 11
select select "0"
select select "39"
select select "2"
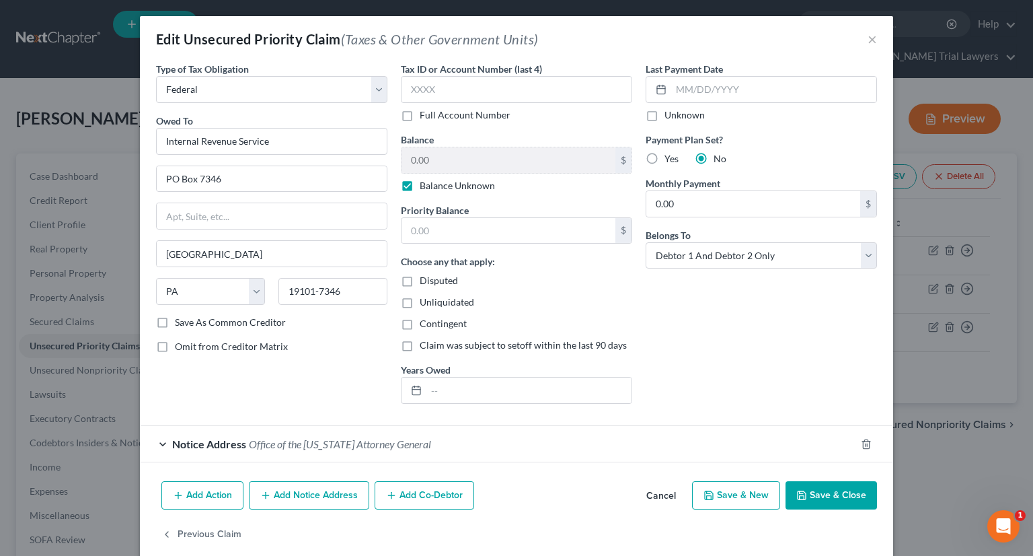
click at [665, 159] on label "Yes" at bounding box center [672, 158] width 14 height 13
click at [670, 159] on input "Yes" at bounding box center [674, 156] width 9 height 9
radio input "true"
click at [511, 389] on input "text" at bounding box center [528, 390] width 205 height 26
type input "5"
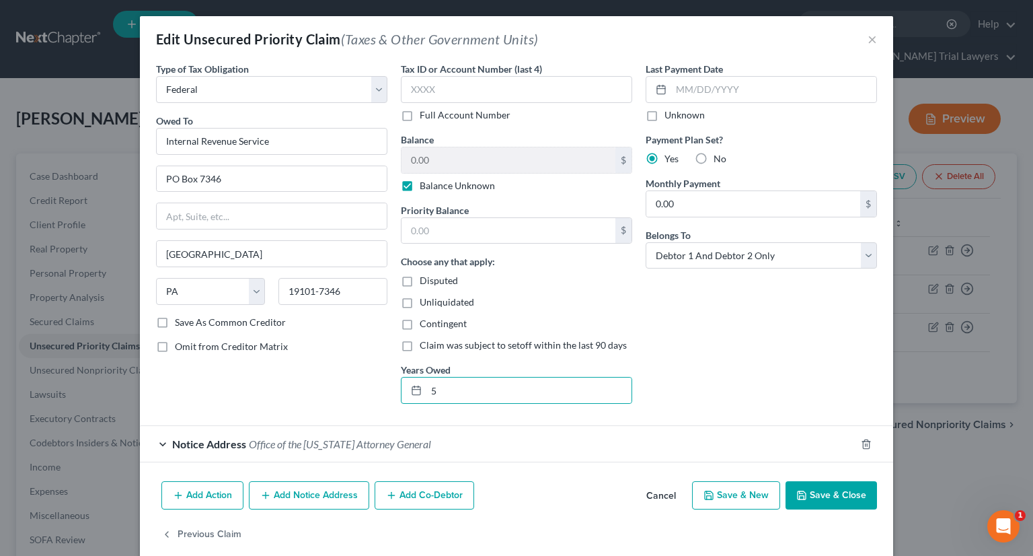
click at [843, 494] on button "Save & Close" at bounding box center [831, 495] width 91 height 28
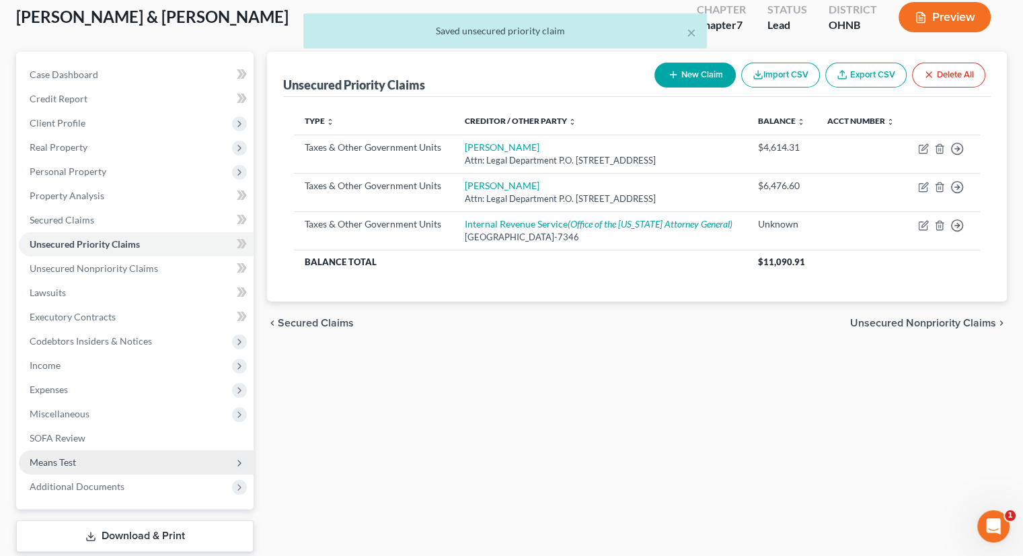
scroll to position [159, 0]
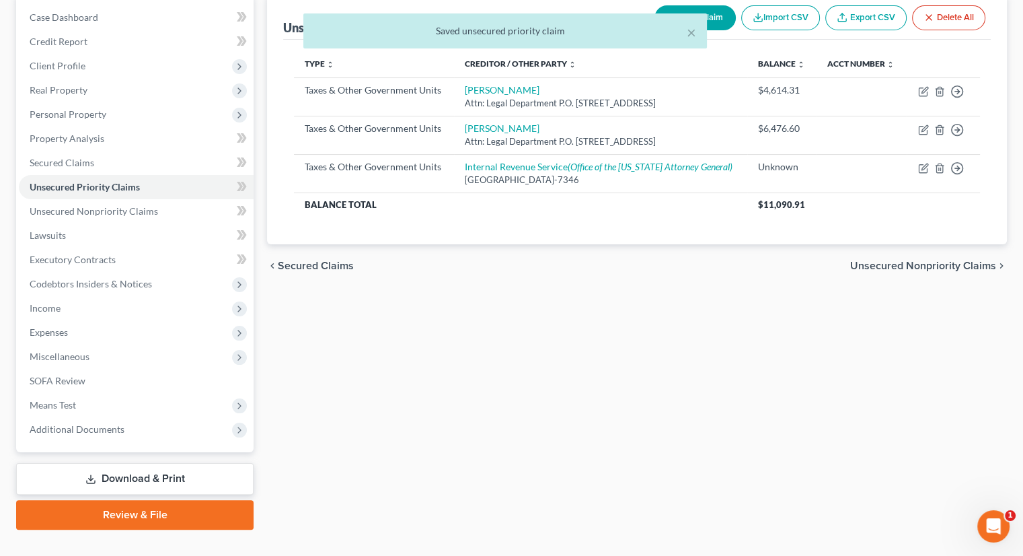
click at [156, 502] on link "Review & File" at bounding box center [134, 515] width 237 height 30
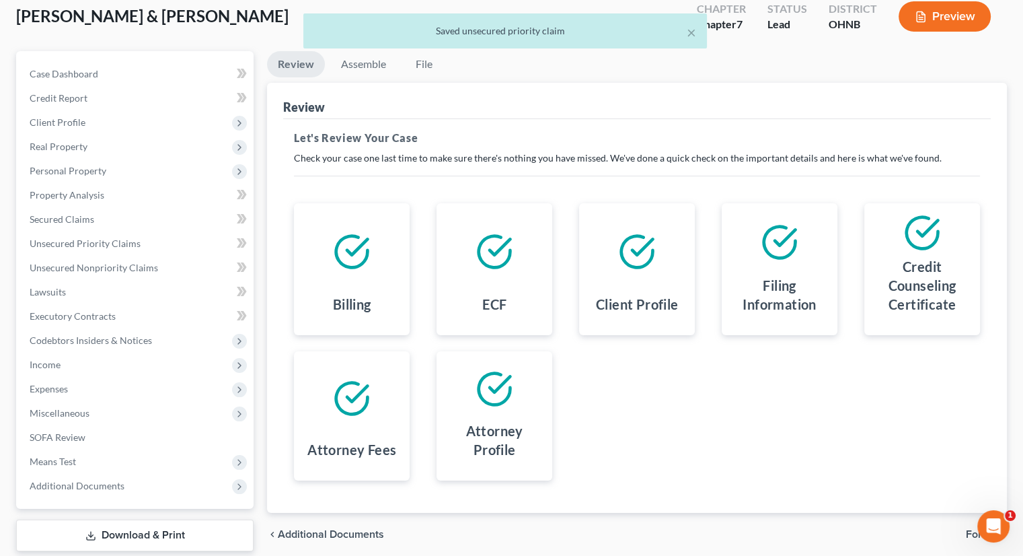
scroll to position [159, 0]
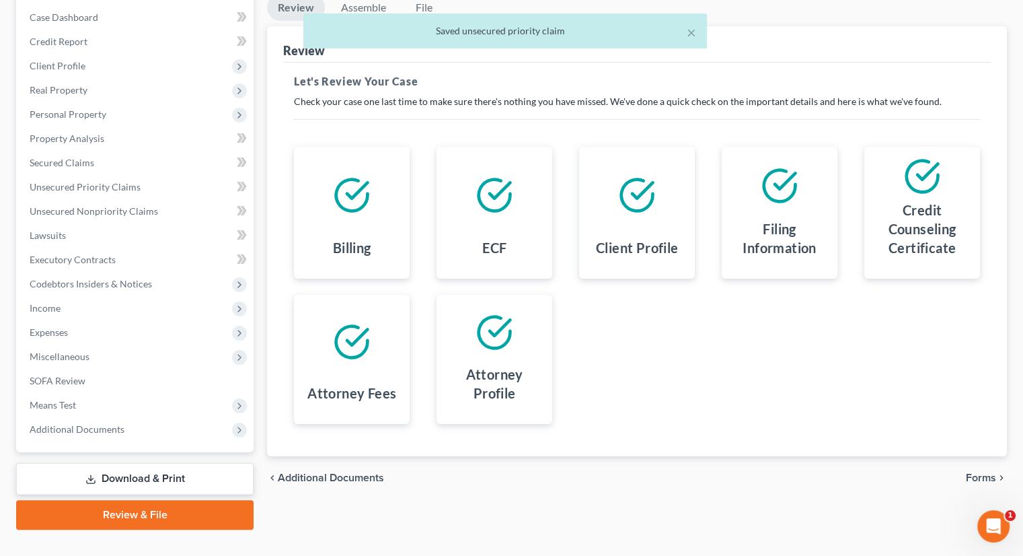
click at [982, 472] on span "Forms" at bounding box center [981, 477] width 30 height 11
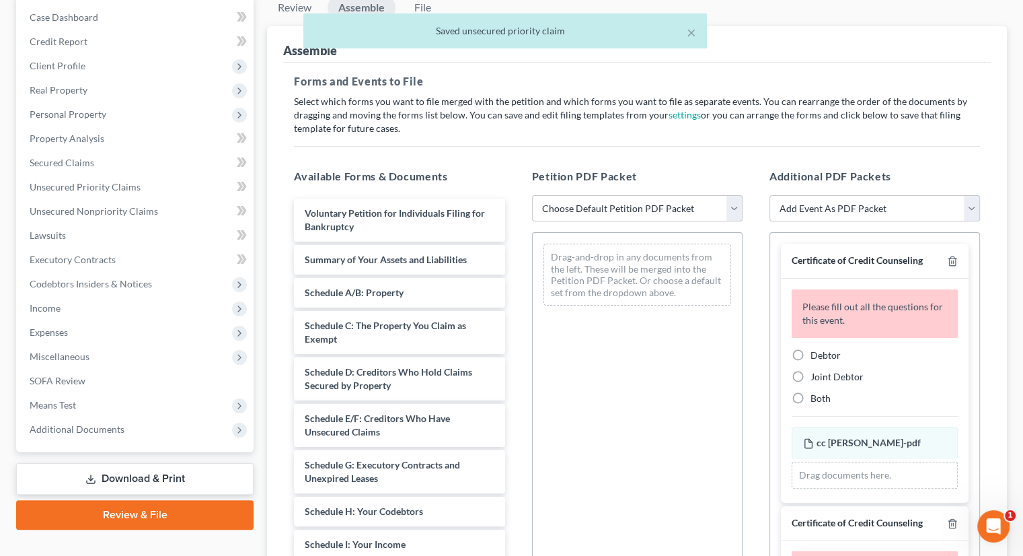
click at [643, 195] on select "Choose Default Petition PDF Packet Complete Bankruptcy Petition (all forms and …" at bounding box center [637, 208] width 211 height 27
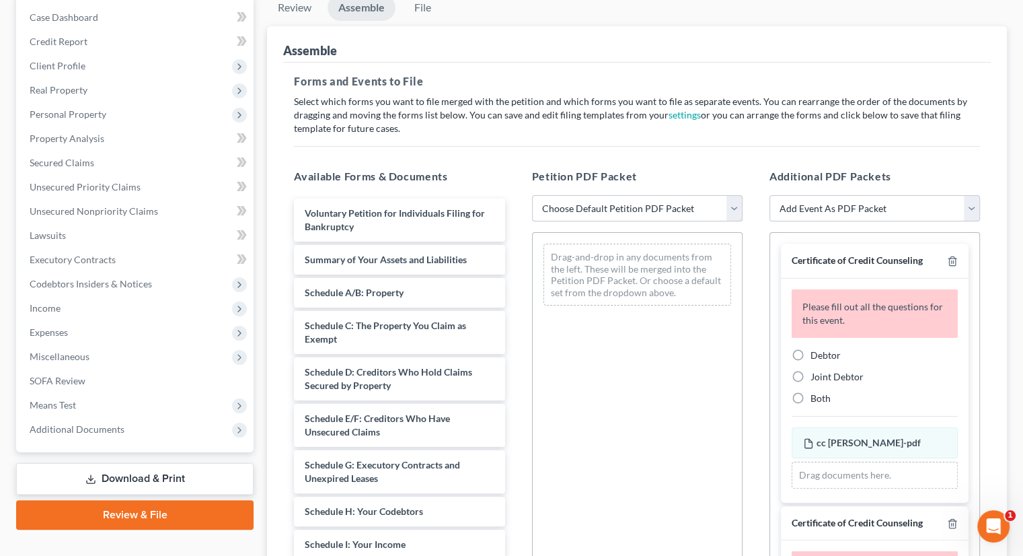
select select "0"
click at [532, 195] on select "Choose Default Petition PDF Packet Complete Bankruptcy Petition (all forms and …" at bounding box center [637, 208] width 211 height 27
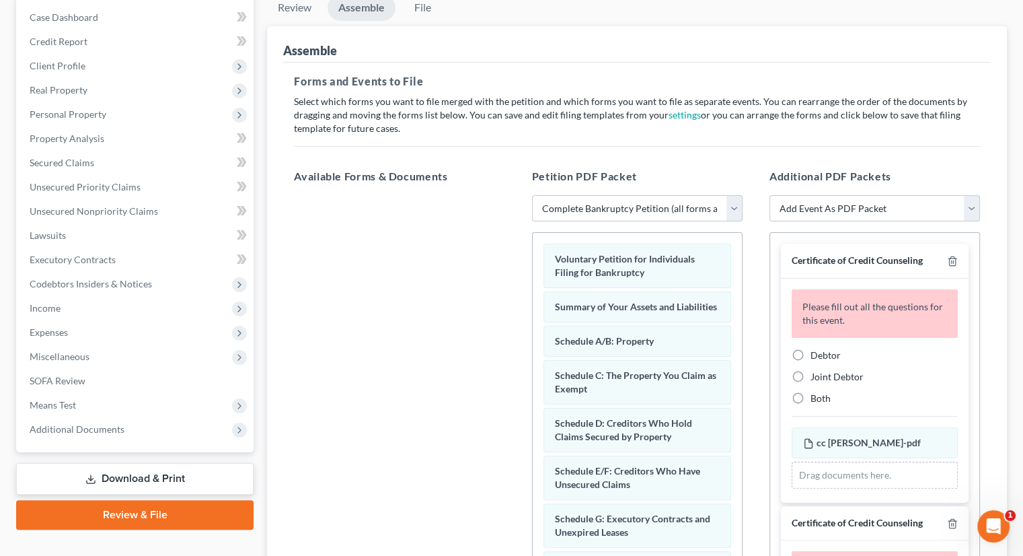
click at [811, 370] on label "Joint Debtor" at bounding box center [837, 376] width 53 height 13
click at [816, 370] on input "Joint Debtor" at bounding box center [820, 374] width 9 height 9
radio input "true"
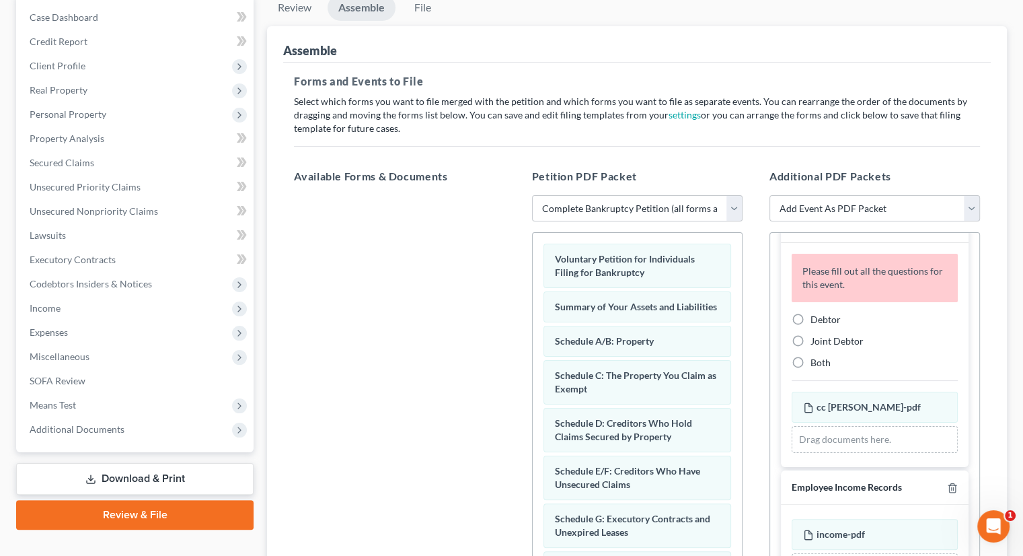
click at [811, 313] on label "Debtor" at bounding box center [826, 319] width 30 height 13
click at [816, 313] on input "Debtor" at bounding box center [820, 317] width 9 height 9
radio input "true"
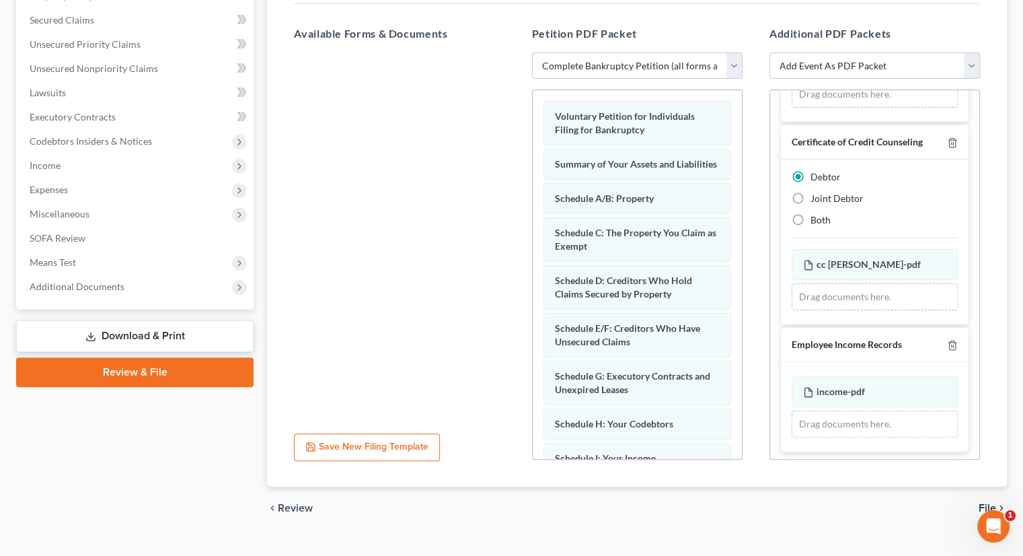
click at [983, 502] on span "File" at bounding box center [987, 507] width 17 height 11
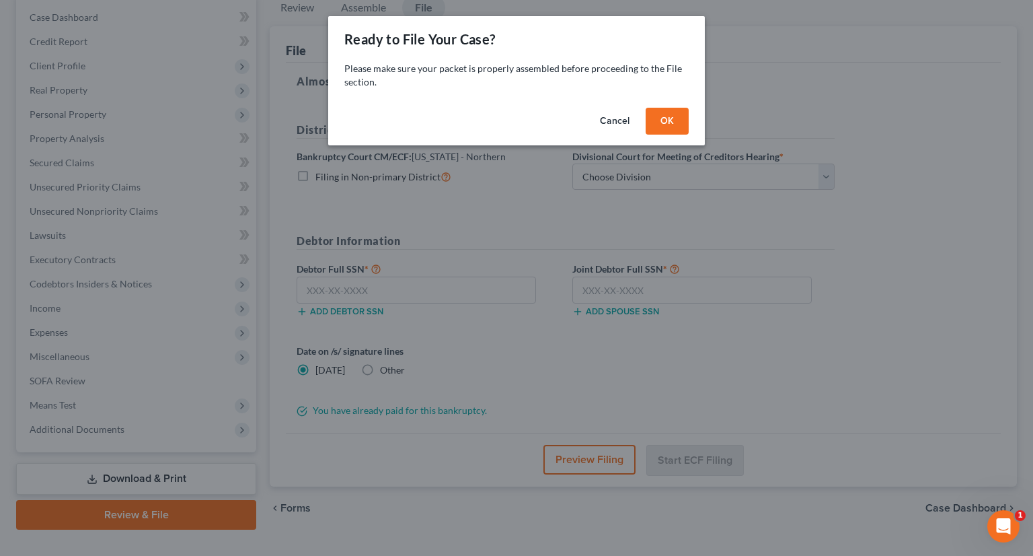
click at [661, 122] on button "OK" at bounding box center [667, 121] width 43 height 27
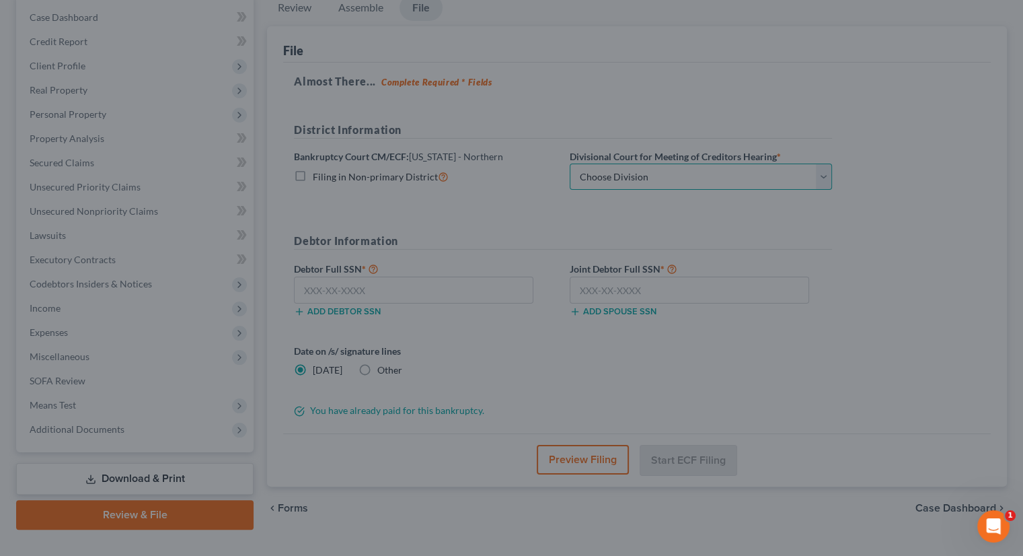
click at [651, 163] on select "Choose Division Akron [GEOGRAPHIC_DATA] [GEOGRAPHIC_DATA] [GEOGRAPHIC_DATA] [GE…" at bounding box center [701, 176] width 262 height 27
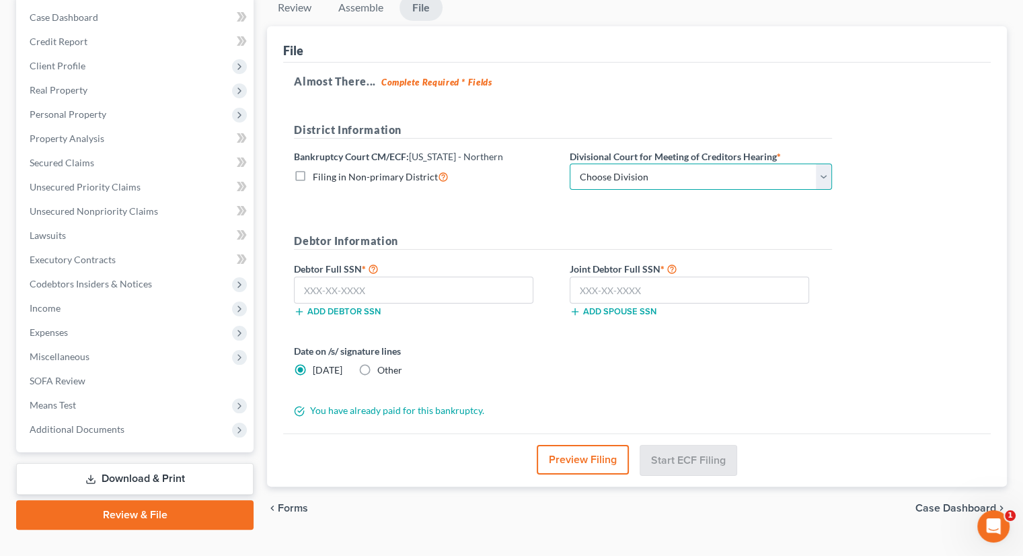
select select "3"
click at [570, 163] on select "Choose Division Akron [GEOGRAPHIC_DATA] [GEOGRAPHIC_DATA] [GEOGRAPHIC_DATA] [GE…" at bounding box center [701, 176] width 262 height 27
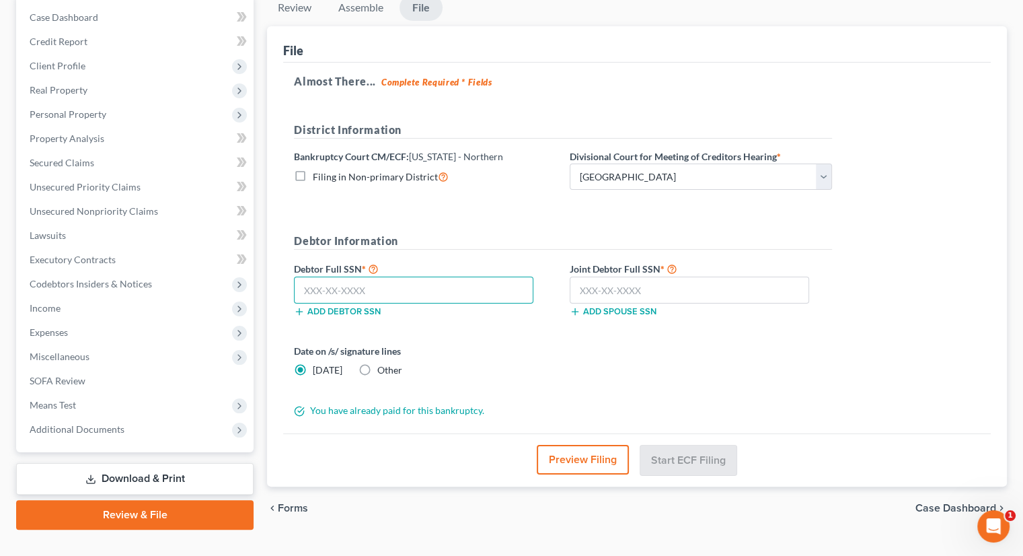
click at [476, 276] on input "text" at bounding box center [413, 289] width 239 height 27
type input "294-60-6743"
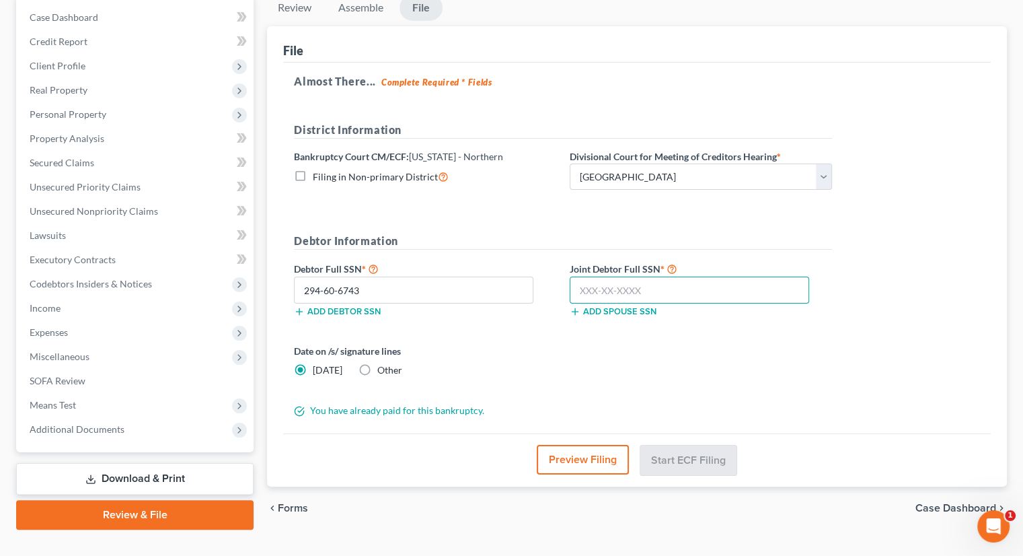
click at [595, 276] on input "text" at bounding box center [689, 289] width 239 height 27
type input "275-70-8005"
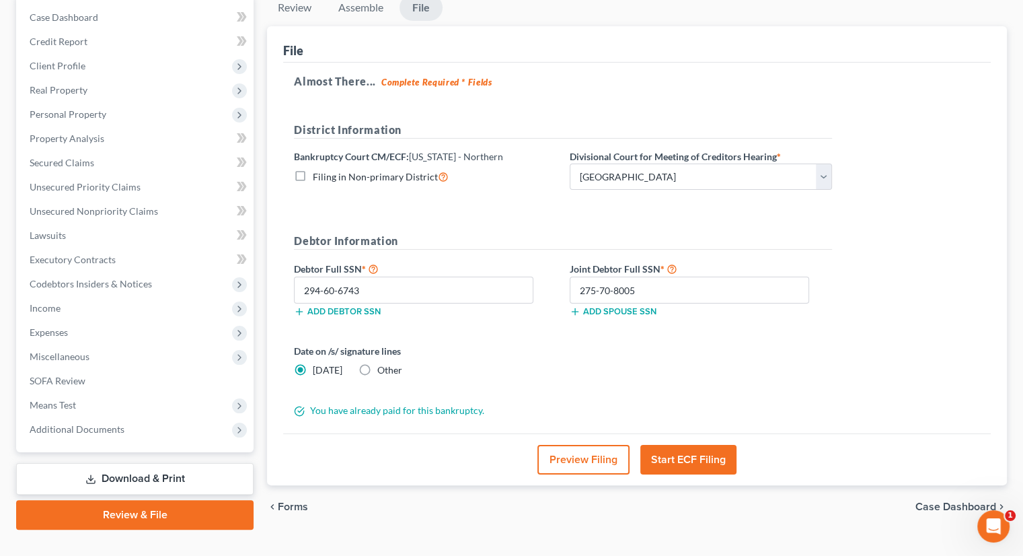
click at [707, 445] on button "Start ECF Filing" at bounding box center [688, 460] width 96 height 30
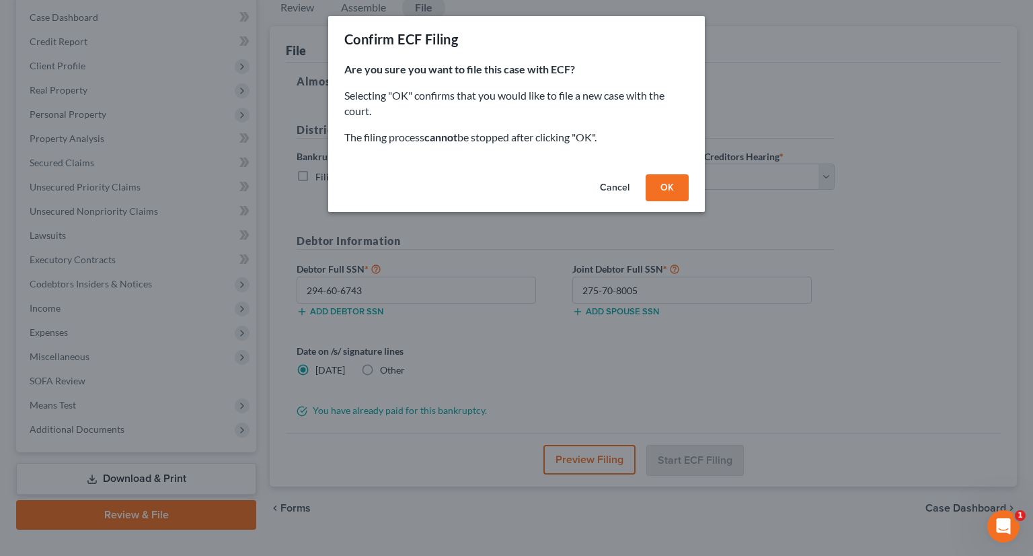
click at [681, 180] on button "OK" at bounding box center [667, 187] width 43 height 27
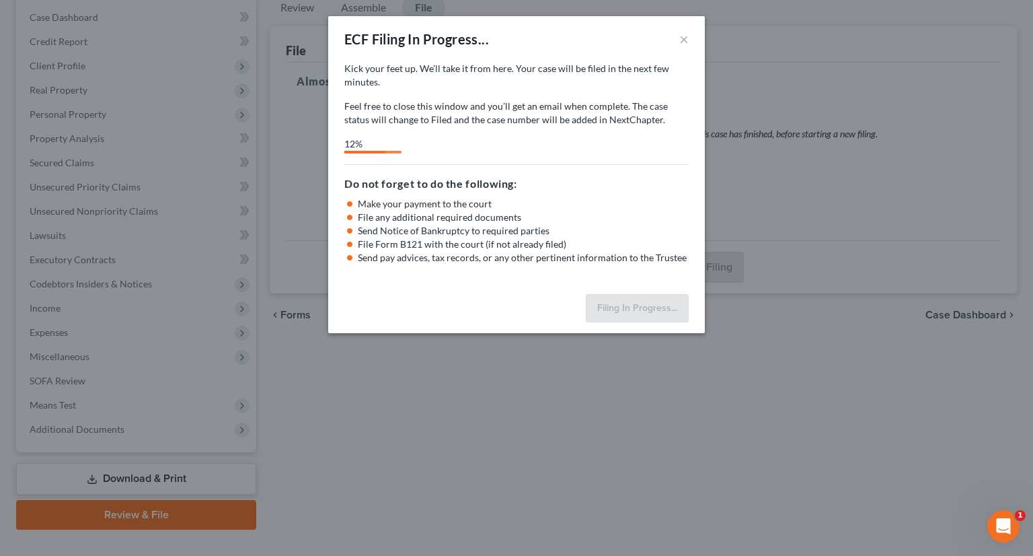
select select "3"
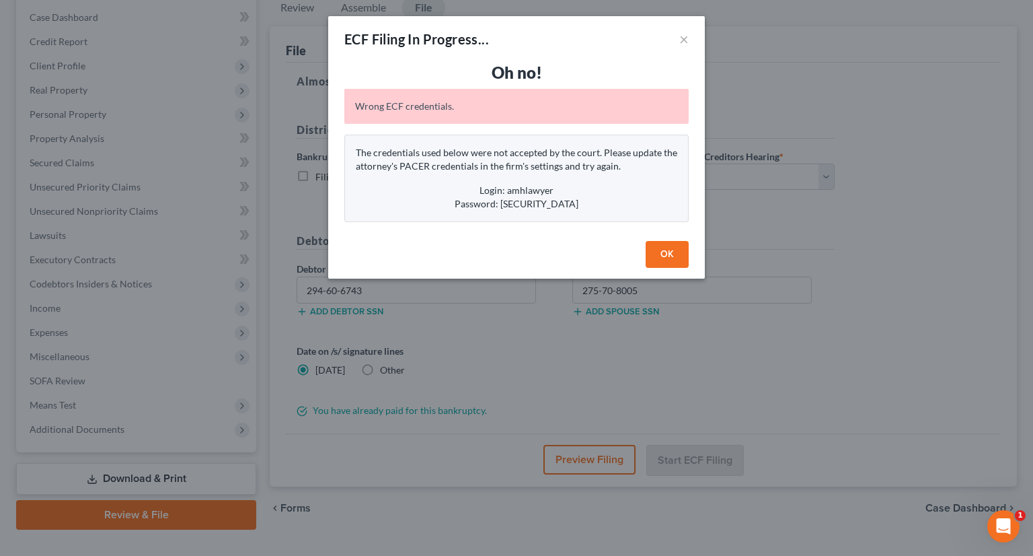
click at [668, 261] on button "OK" at bounding box center [667, 254] width 43 height 27
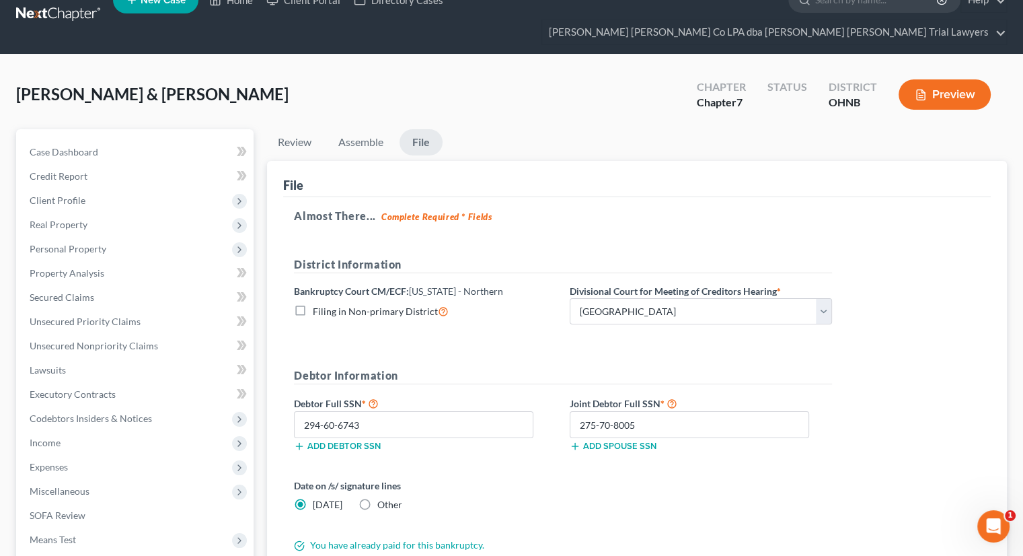
scroll to position [0, 0]
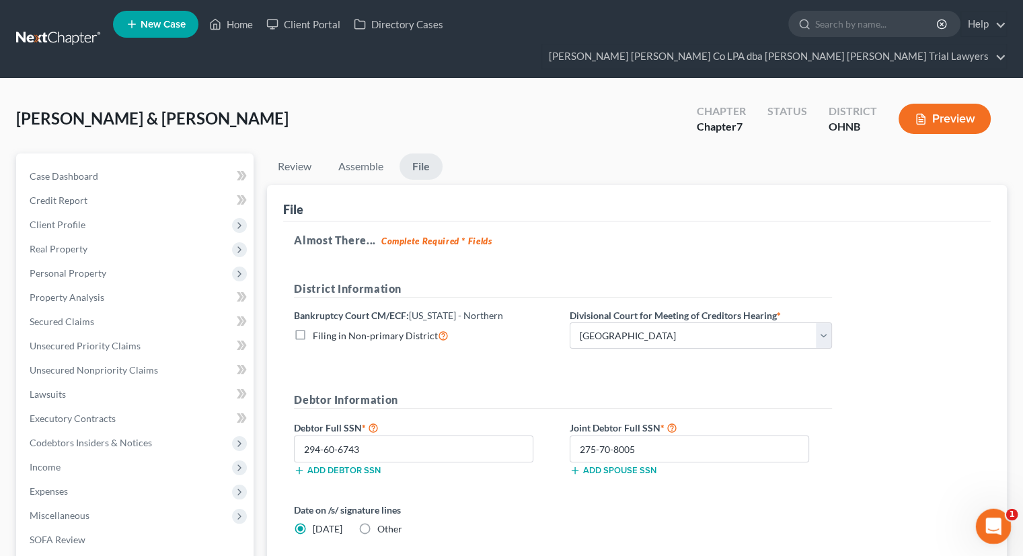
click at [986, 525] on icon "Open Intercom Messenger" at bounding box center [992, 524] width 22 height 22
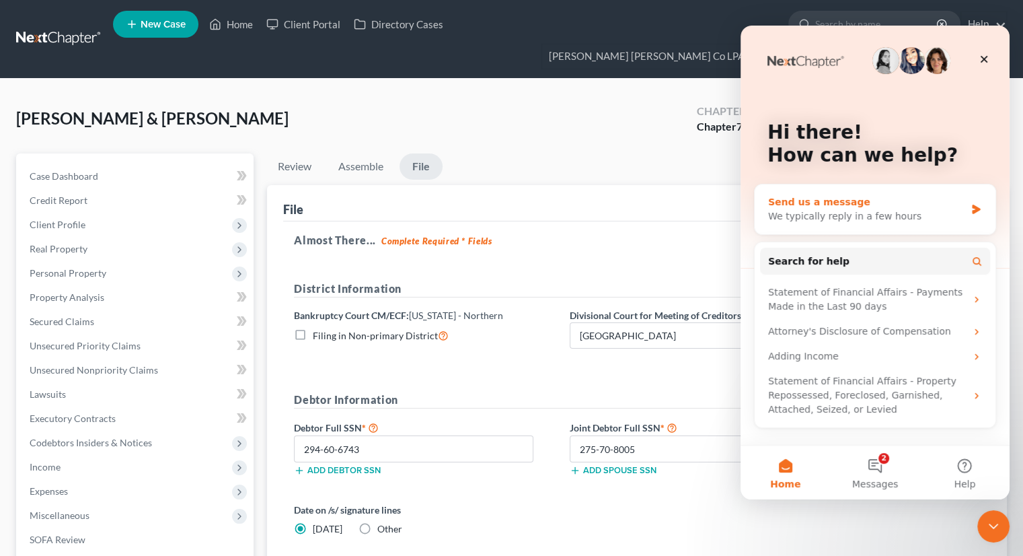
click at [839, 217] on div "We typically reply in a few hours" at bounding box center [866, 216] width 197 height 14
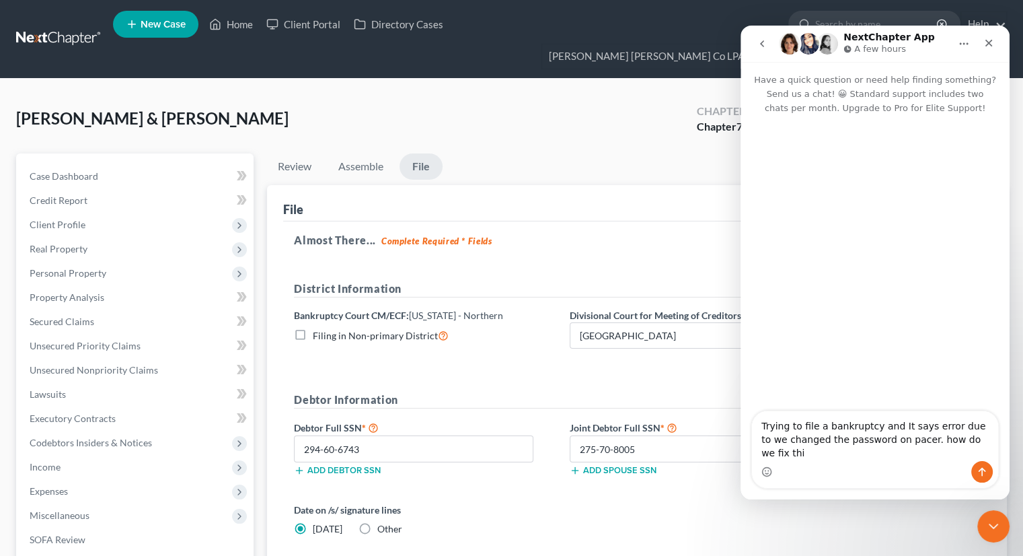
type textarea "Trying to file a bankruptcy and It says error due to we changed the password on…"
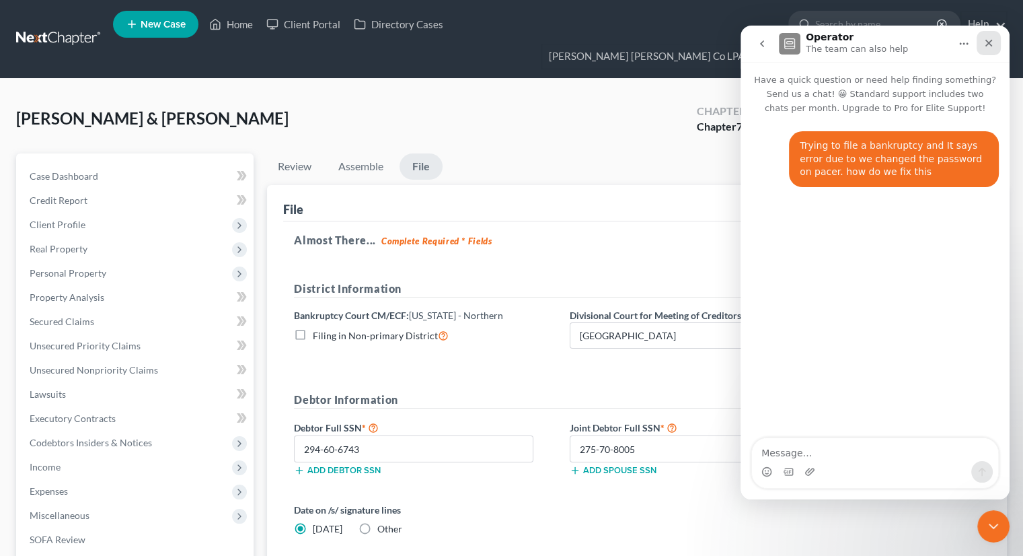
click at [992, 41] on icon "Close" at bounding box center [988, 43] width 11 height 11
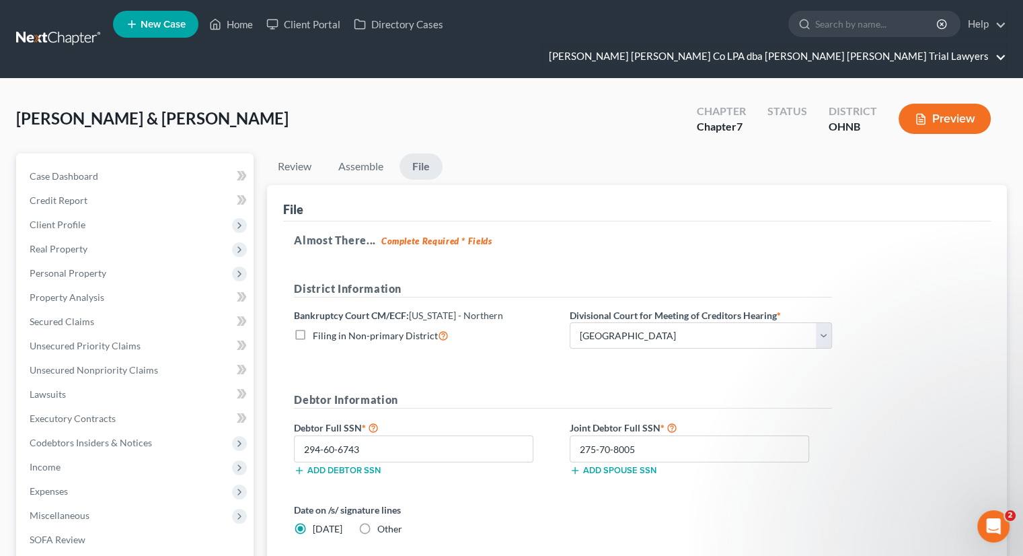
click at [966, 44] on link "[PERSON_NAME] [PERSON_NAME] Co LPA dba [PERSON_NAME] [PERSON_NAME] Trial Lawyers" at bounding box center [774, 56] width 464 height 24
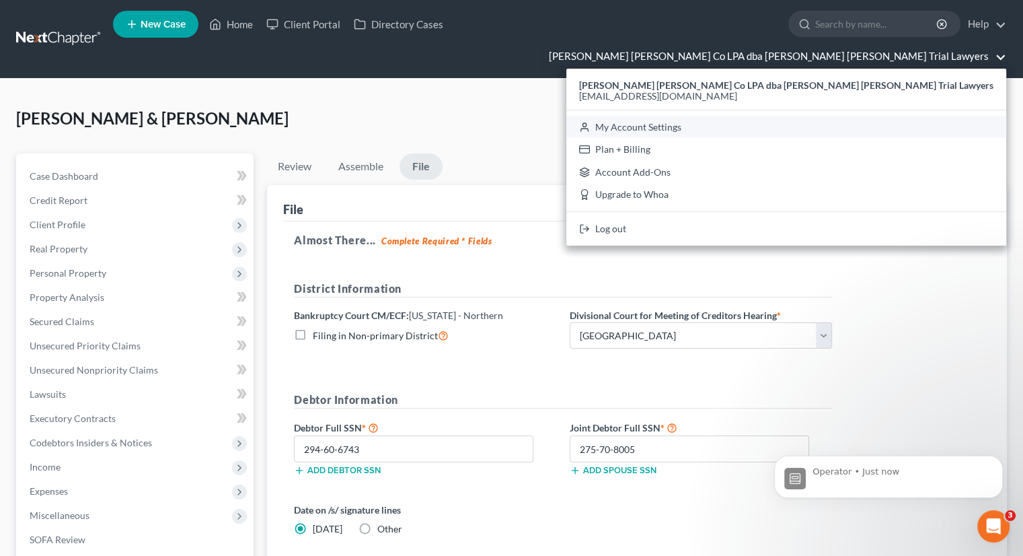
click at [810, 116] on link "My Account Settings" at bounding box center [786, 127] width 440 height 23
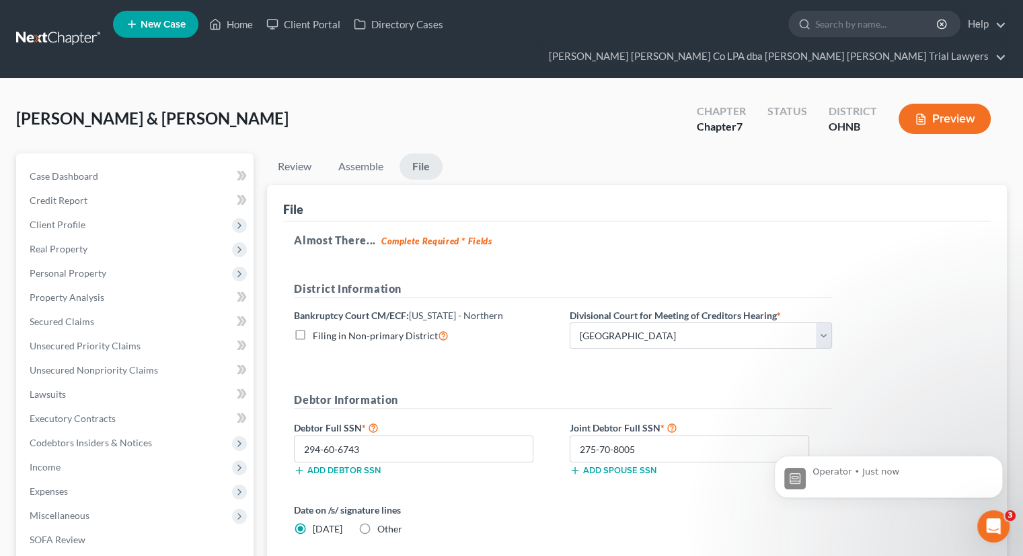
select select "61"
select select "24"
select select "36"
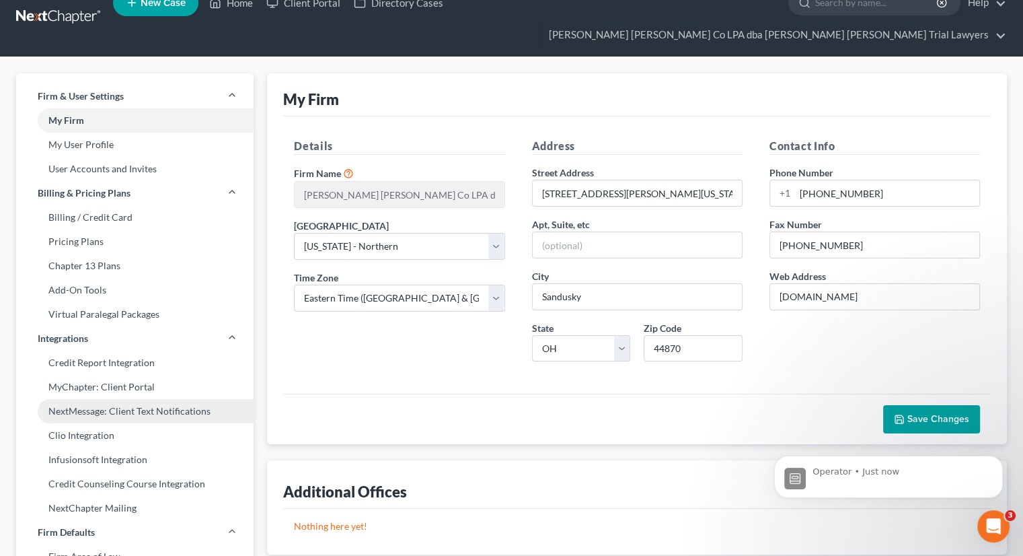
scroll to position [0, 0]
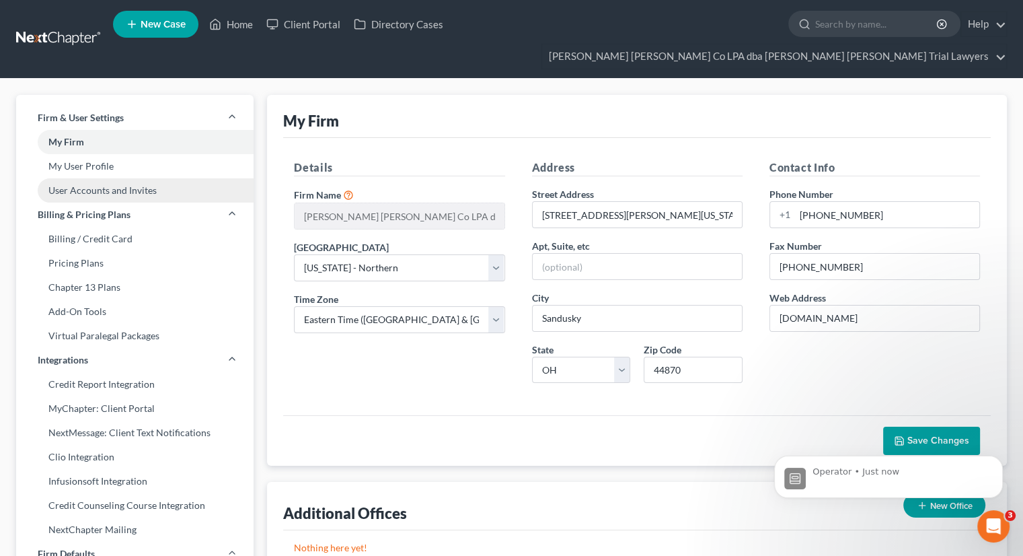
click at [118, 178] on link "User Accounts and Invites" at bounding box center [134, 190] width 237 height 24
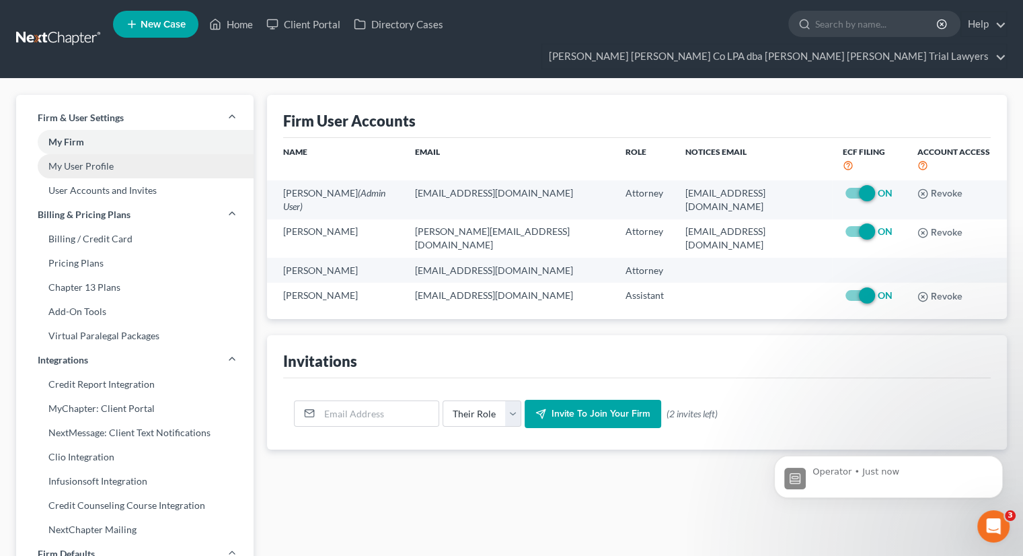
click at [116, 154] on link "My User Profile" at bounding box center [134, 166] width 237 height 24
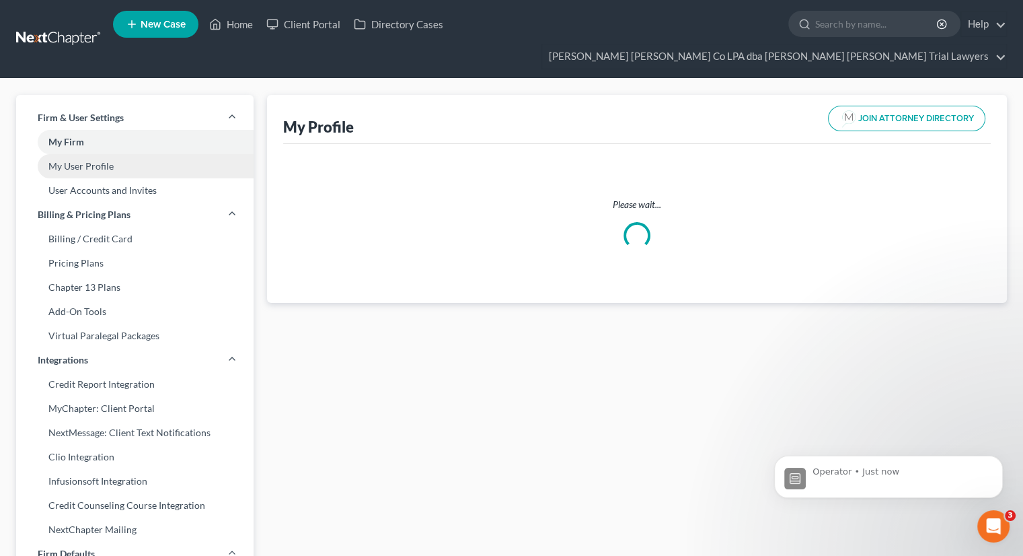
select select "36"
select select "attorney"
select select "0"
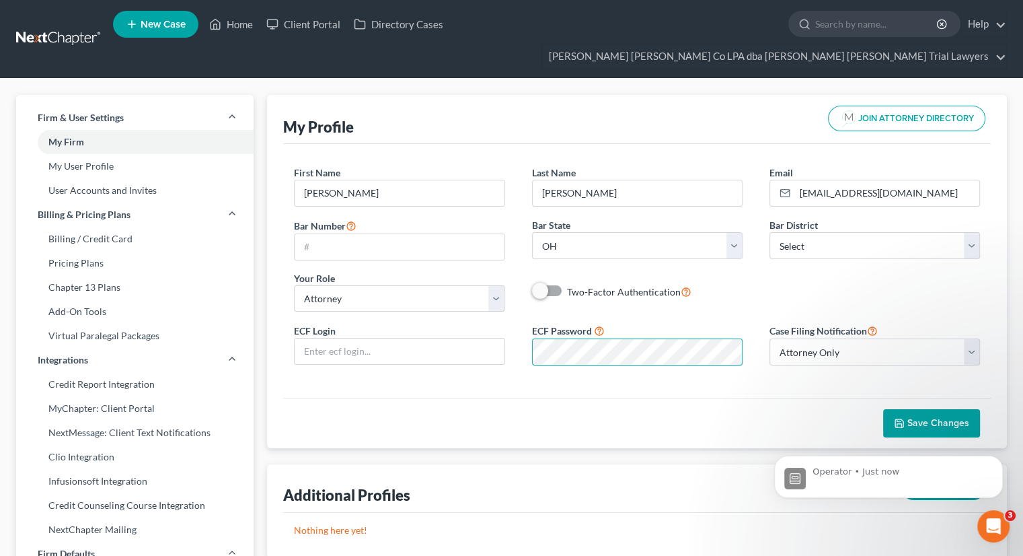
click at [535, 345] on div "ECF Login ECF Password Case Filing Notification Select Attorney Only Attorney A…" at bounding box center [637, 349] width 713 height 54
click at [936, 417] on span "Save Changes" at bounding box center [938, 422] width 62 height 11
click at [227, 22] on link "Home" at bounding box center [230, 24] width 57 height 24
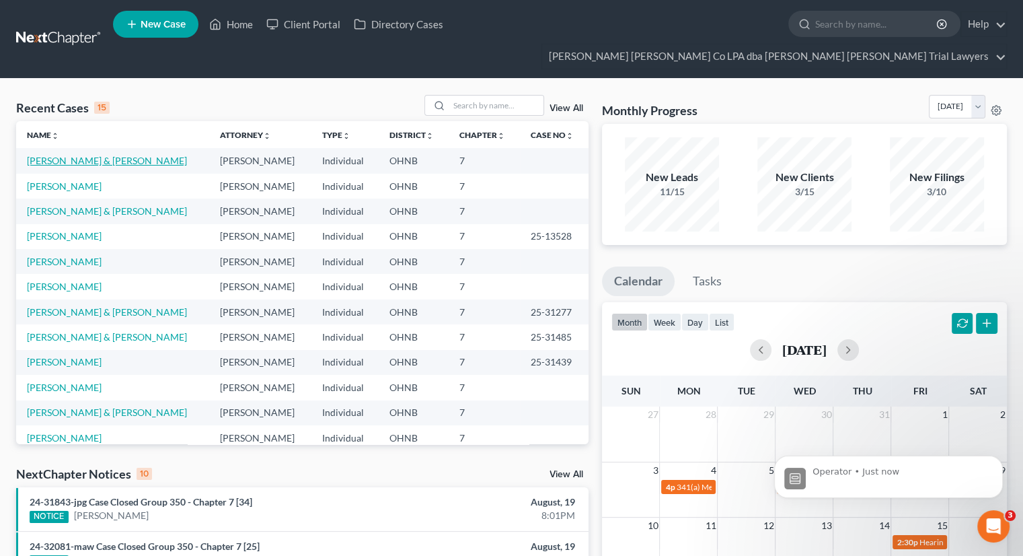
click at [78, 155] on link "[PERSON_NAME] & [PERSON_NAME]" at bounding box center [107, 160] width 160 height 11
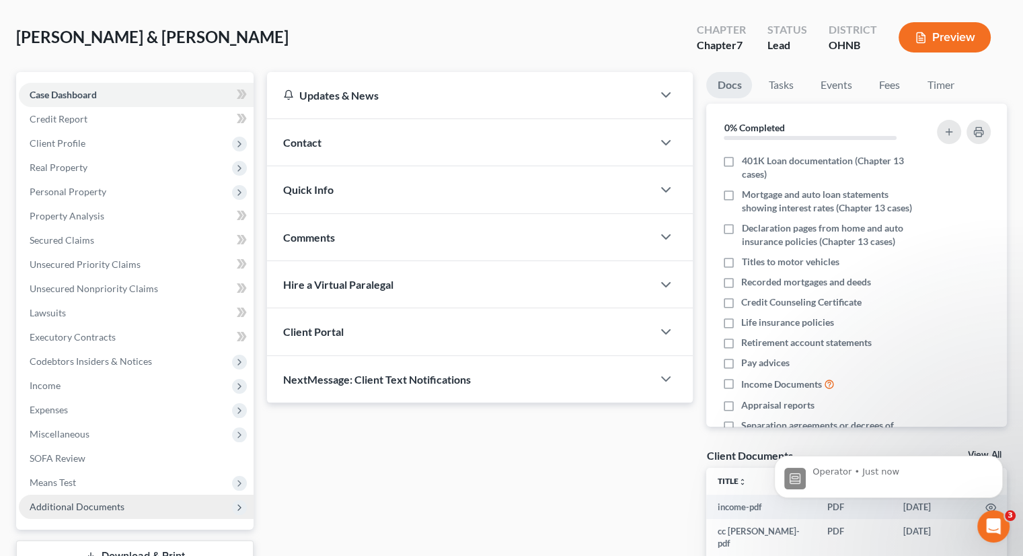
scroll to position [159, 0]
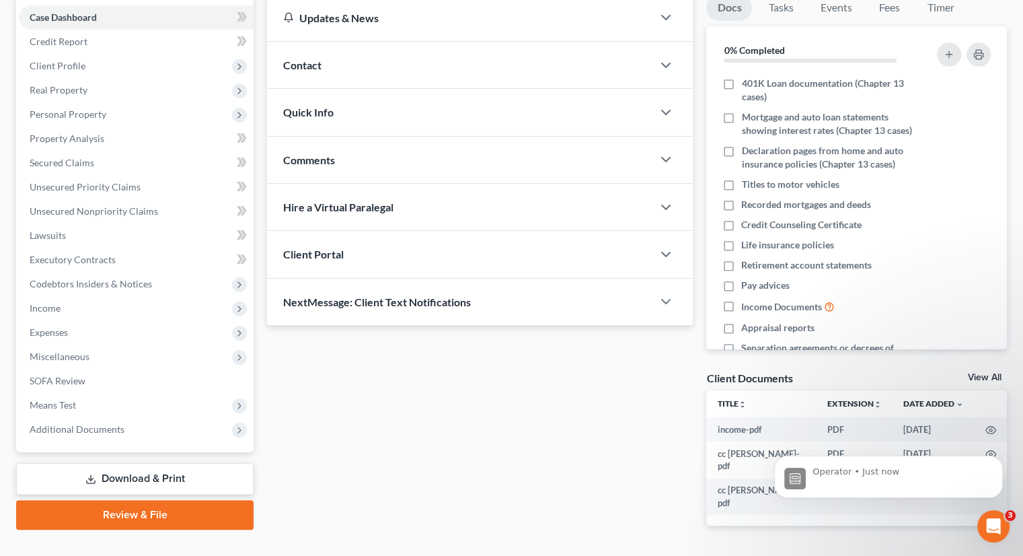
click at [156, 500] on link "Review & File" at bounding box center [134, 515] width 237 height 30
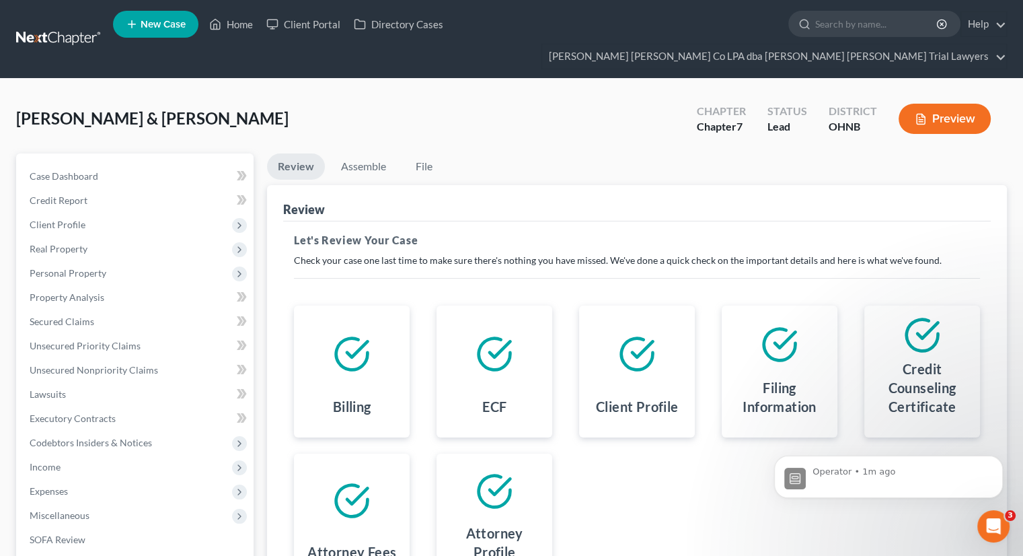
scroll to position [159, 0]
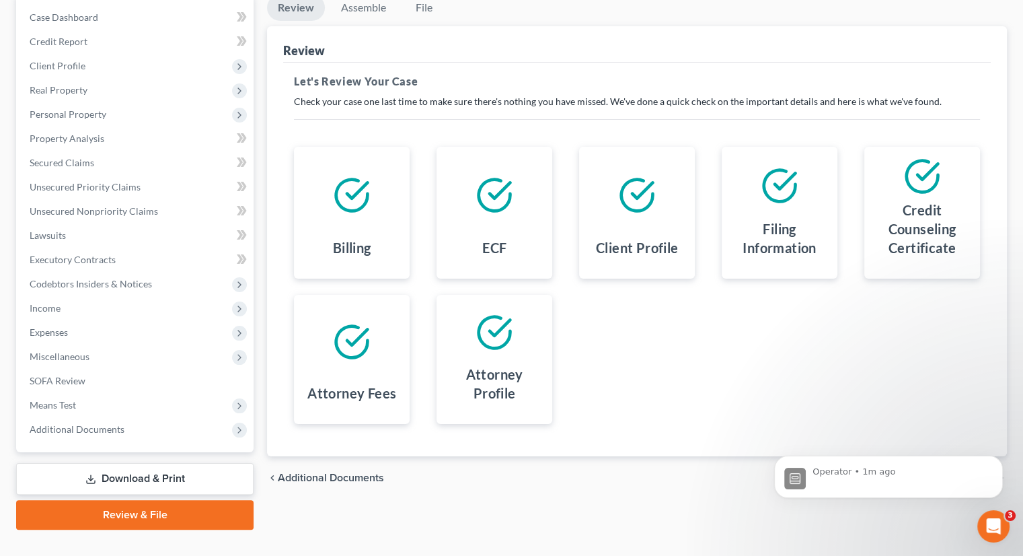
click at [967, 449] on body "Operator • 1m ago" at bounding box center [888, 472] width 258 height 83
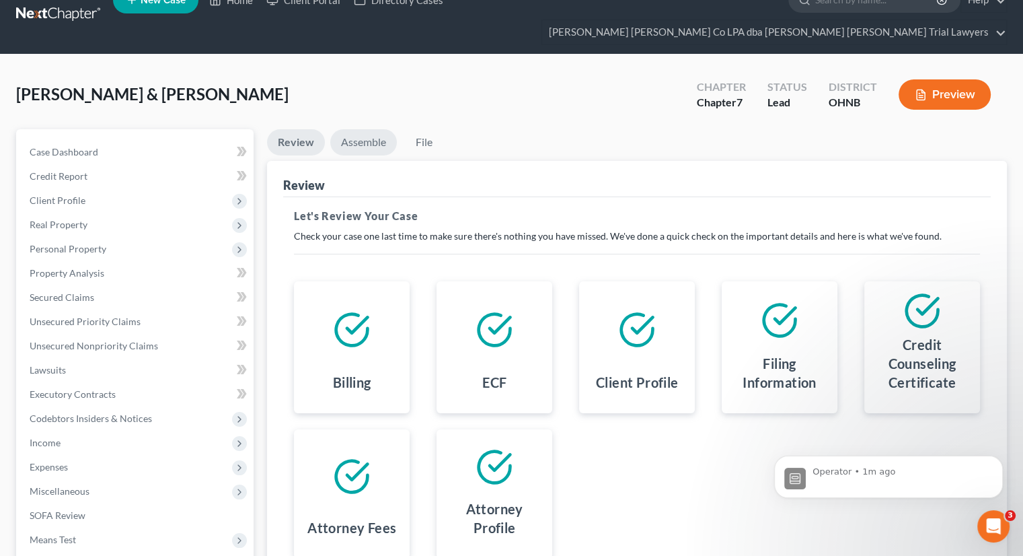
click at [371, 129] on link "Assemble" at bounding box center [363, 142] width 67 height 26
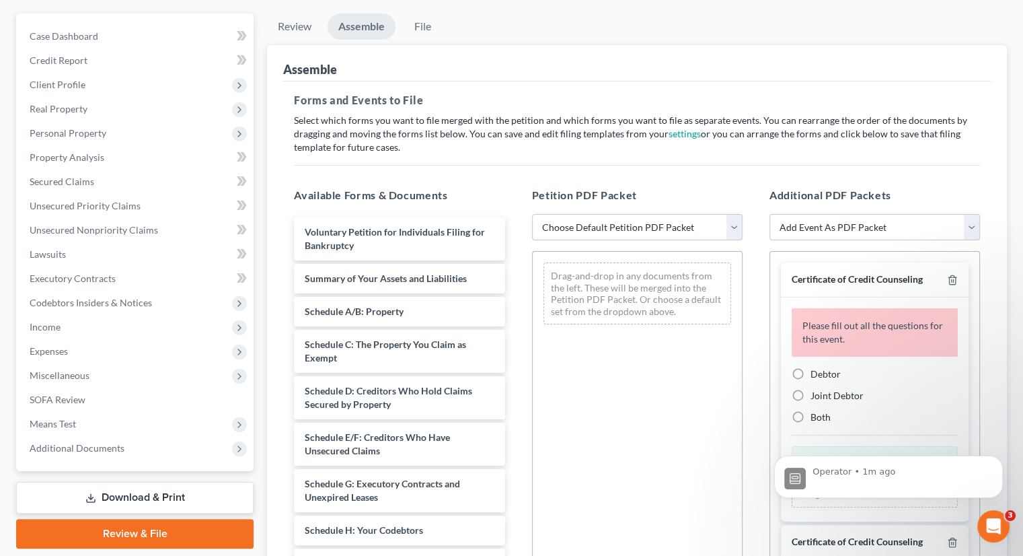
scroll to position [301, 0]
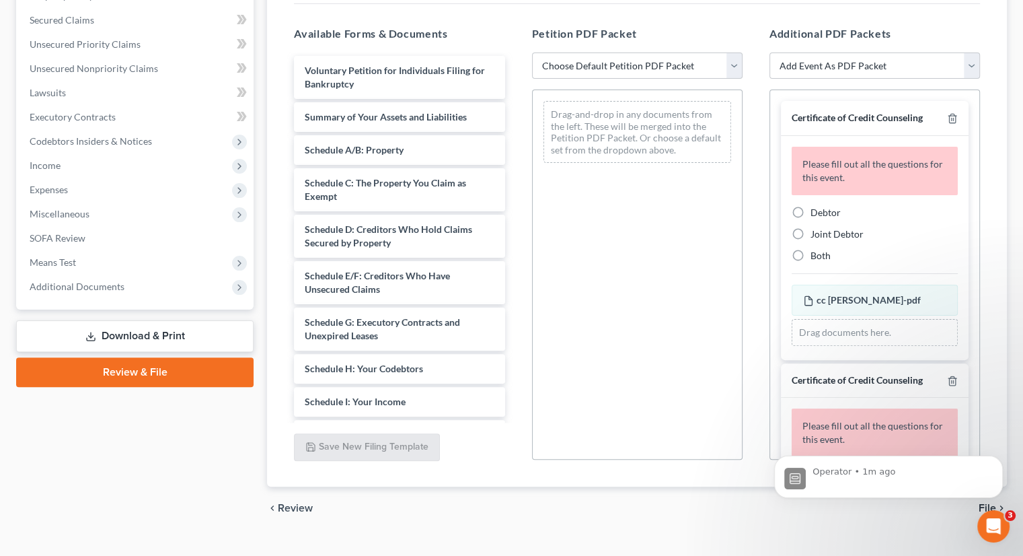
click at [811, 227] on label "Joint Debtor" at bounding box center [837, 233] width 53 height 13
click at [816, 227] on input "Joint Debtor" at bounding box center [820, 231] width 9 height 9
radio input "true"
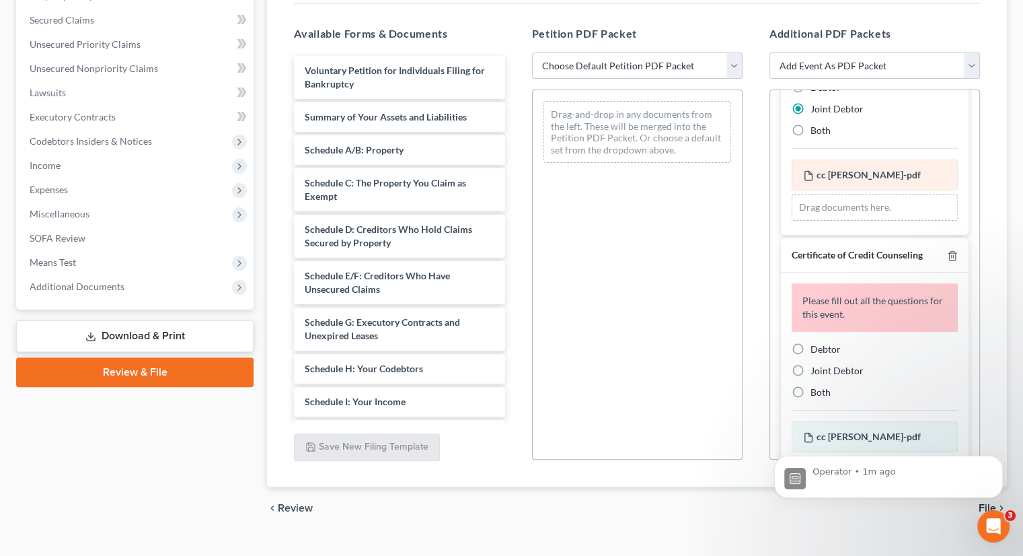
scroll to position [202, 0]
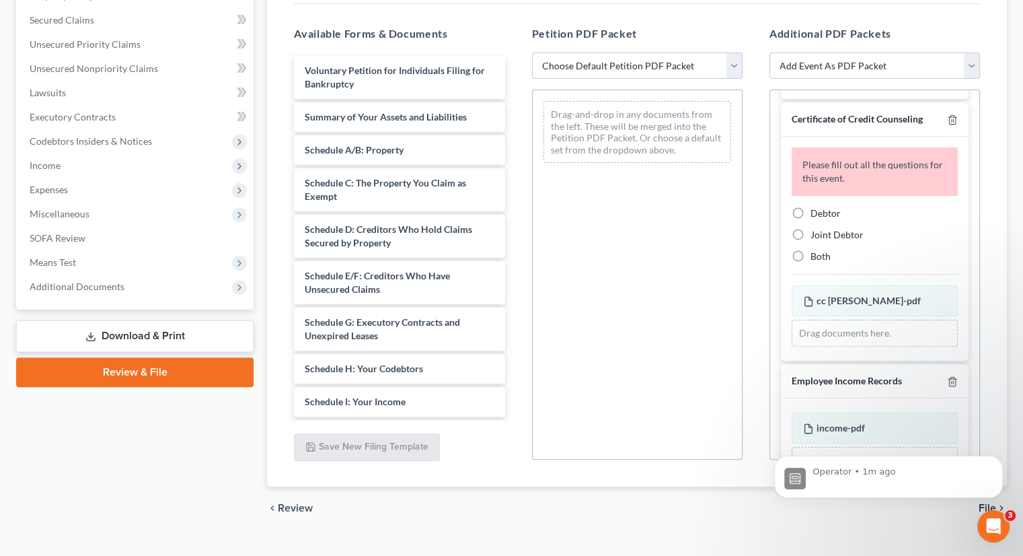
click at [811, 207] on label "Debtor" at bounding box center [826, 213] width 30 height 13
click at [816, 207] on input "Debtor" at bounding box center [820, 211] width 9 height 9
radio input "true"
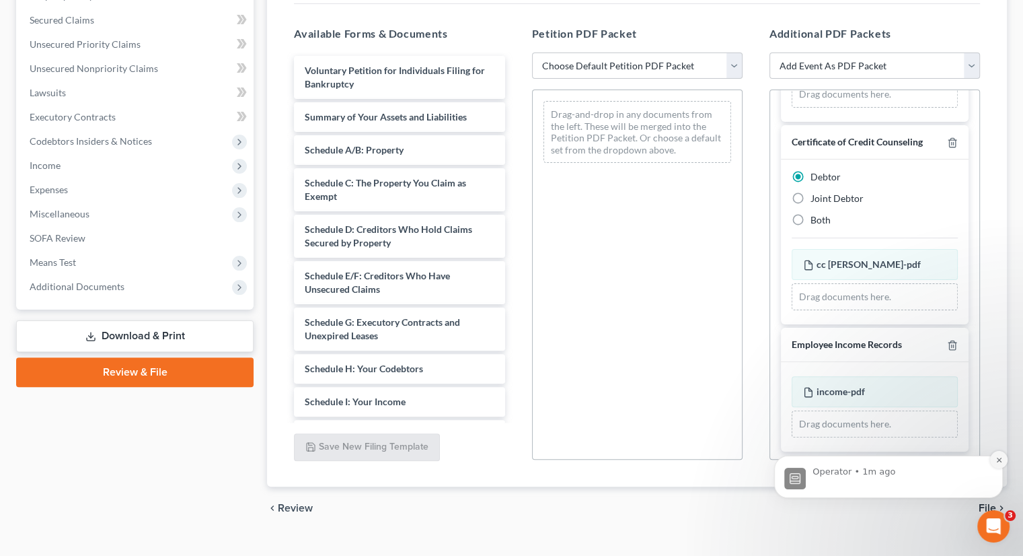
click at [999, 459] on icon "Dismiss notification" at bounding box center [999, 459] width 7 height 7
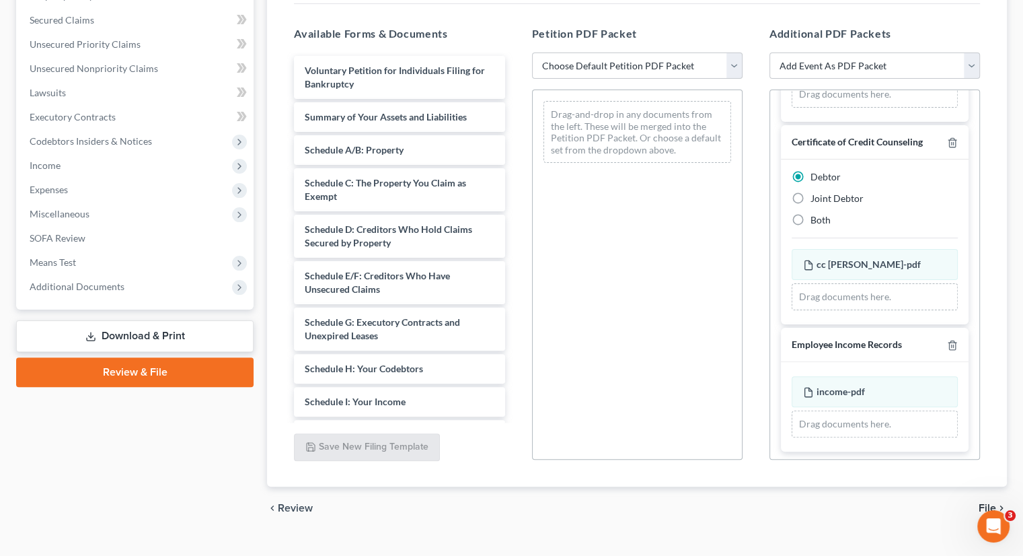
click at [985, 502] on span "File" at bounding box center [987, 507] width 17 height 11
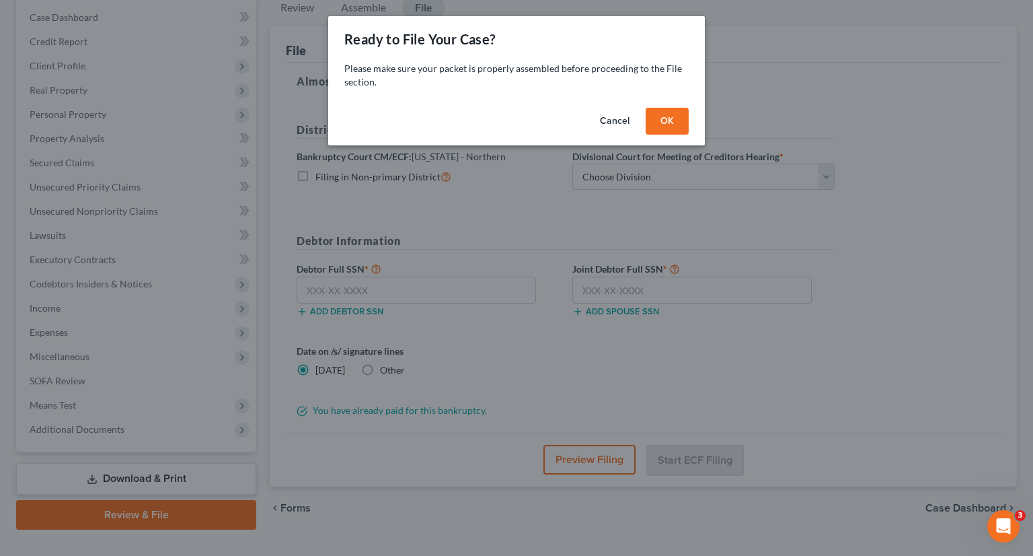
click at [666, 122] on button "OK" at bounding box center [667, 121] width 43 height 27
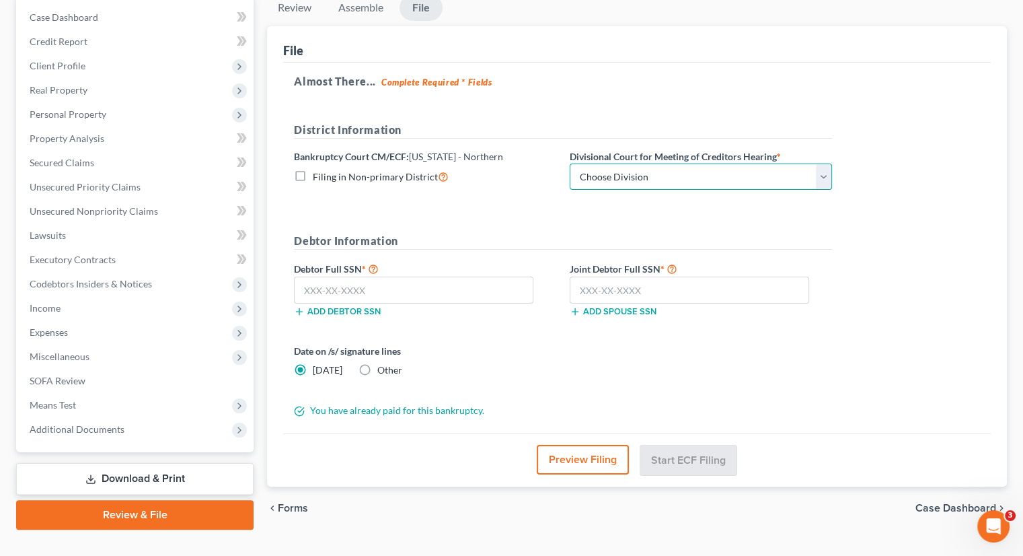
click at [632, 163] on select "Choose Division Akron [GEOGRAPHIC_DATA] [GEOGRAPHIC_DATA] [GEOGRAPHIC_DATA] [GE…" at bounding box center [701, 176] width 262 height 27
select select "3"
click at [570, 163] on select "Choose Division Akron [GEOGRAPHIC_DATA] [GEOGRAPHIC_DATA] [GEOGRAPHIC_DATA] [GE…" at bounding box center [701, 176] width 262 height 27
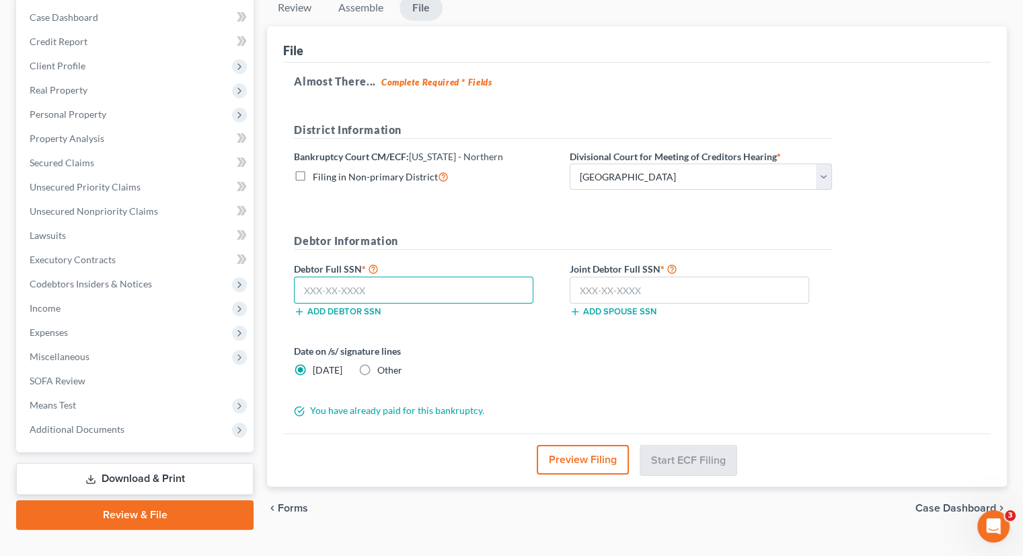
click at [461, 276] on input "text" at bounding box center [413, 289] width 239 height 27
type input "294-60-6743"
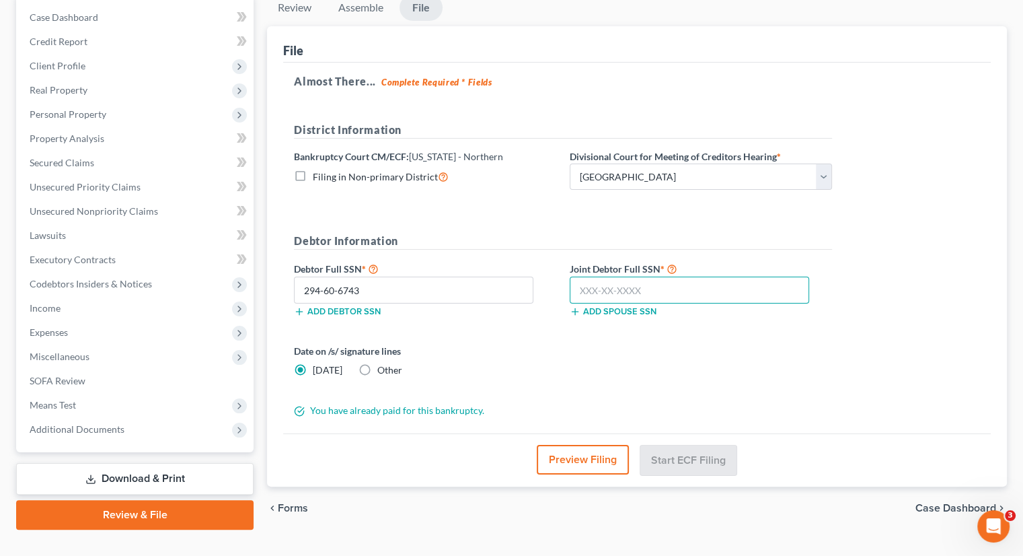
click at [599, 276] on input "text" at bounding box center [689, 289] width 239 height 27
type input "275-70-8005"
click at [647, 363] on form "District Information Bankruptcy Court CM/ECF: [US_STATE] - Northern Filing in N…" at bounding box center [563, 270] width 538 height 296
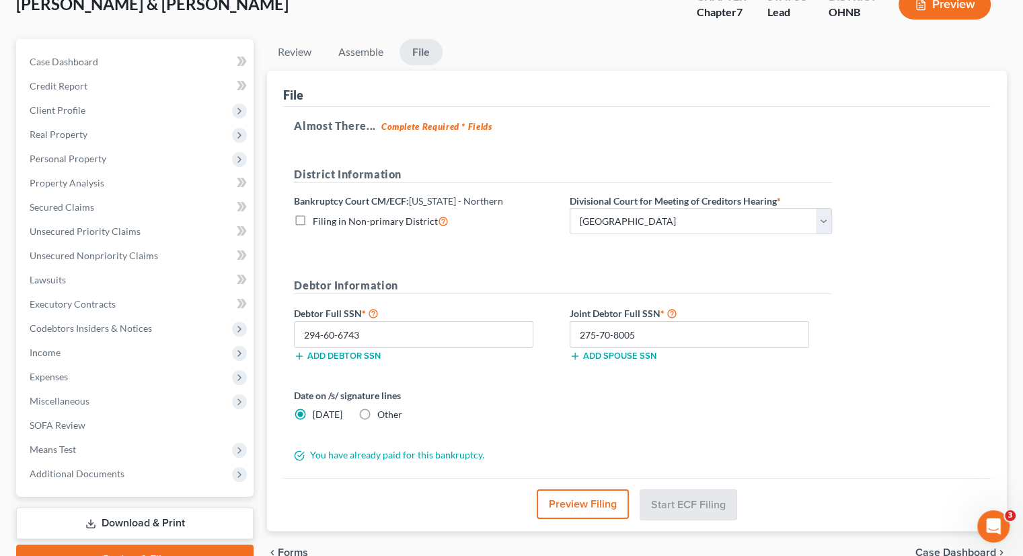
scroll to position [91, 0]
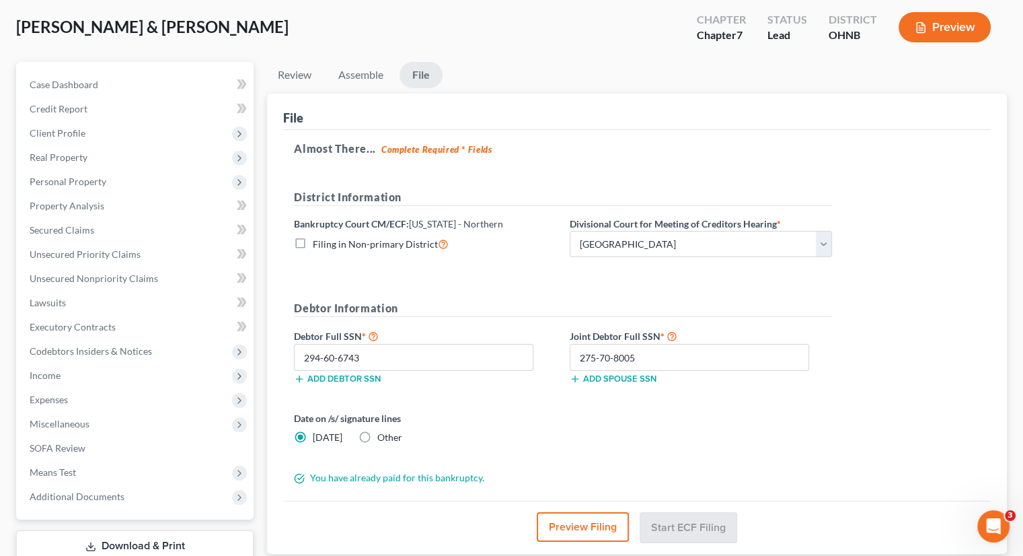
click at [377, 431] on label "Other" at bounding box center [389, 437] width 25 height 13
click at [383, 431] on input "Other" at bounding box center [387, 435] width 9 height 9
radio input "true"
radio input "false"
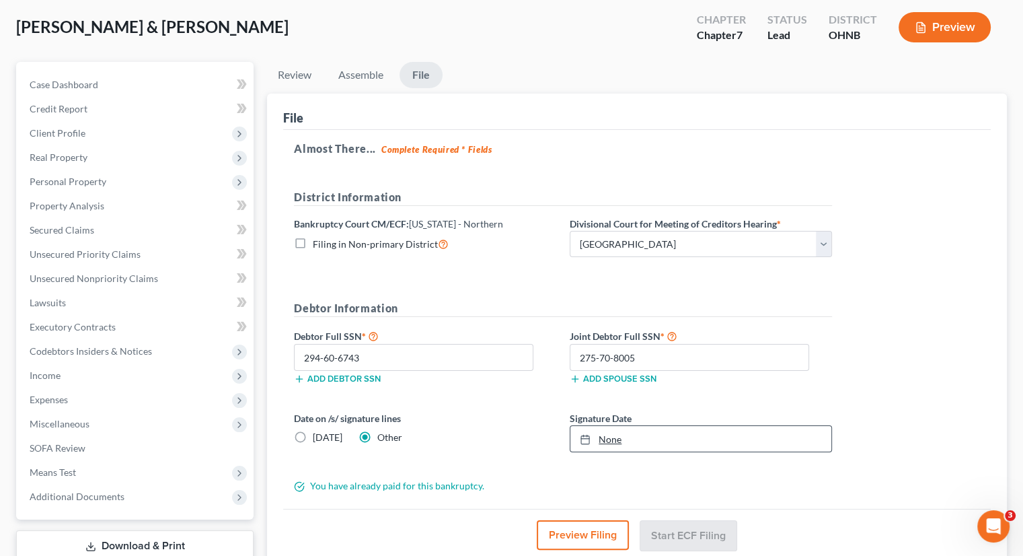
type input "[DATE]"
click at [587, 426] on link "None" at bounding box center [700, 439] width 261 height 26
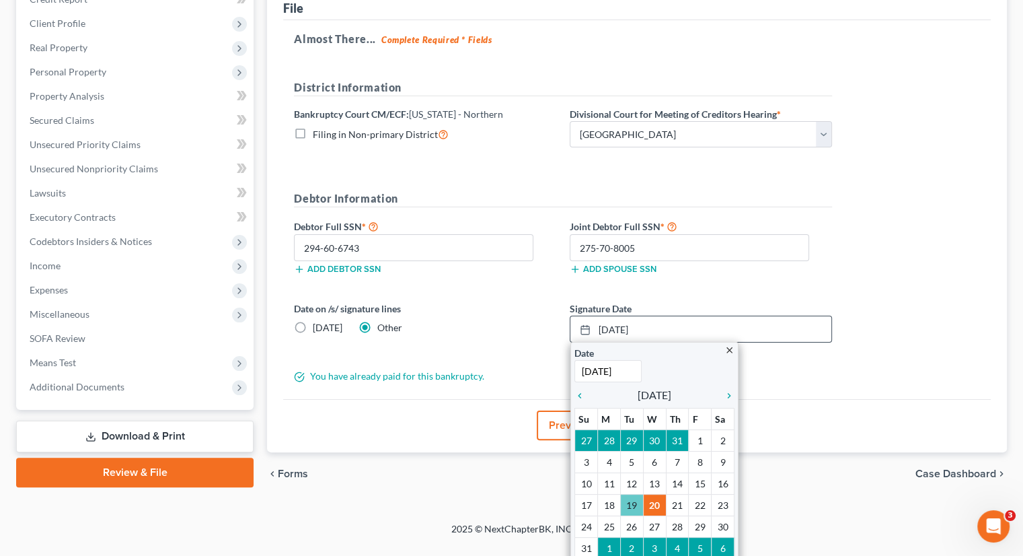
scroll to position [165, 0]
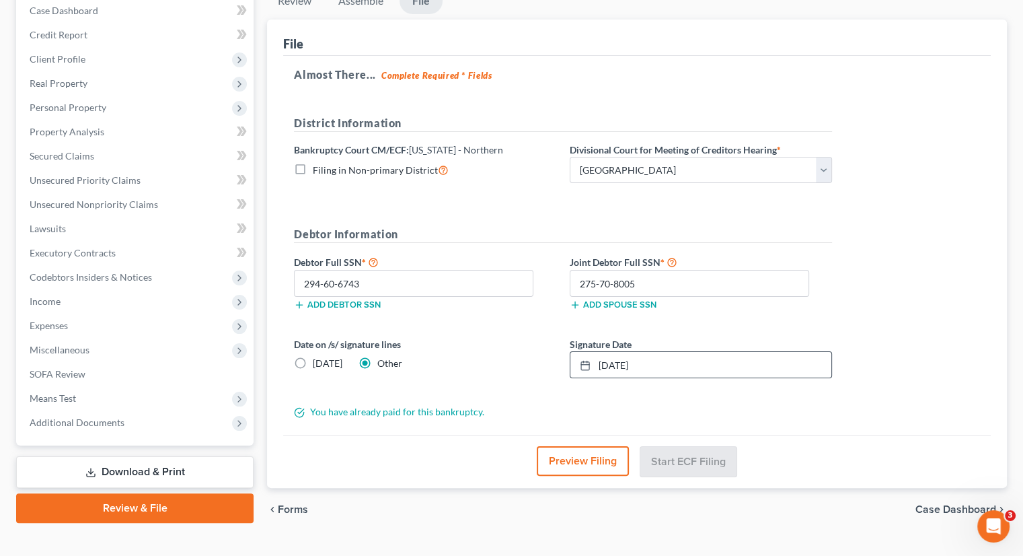
click at [616, 446] on button "Preview Filing" at bounding box center [583, 461] width 92 height 30
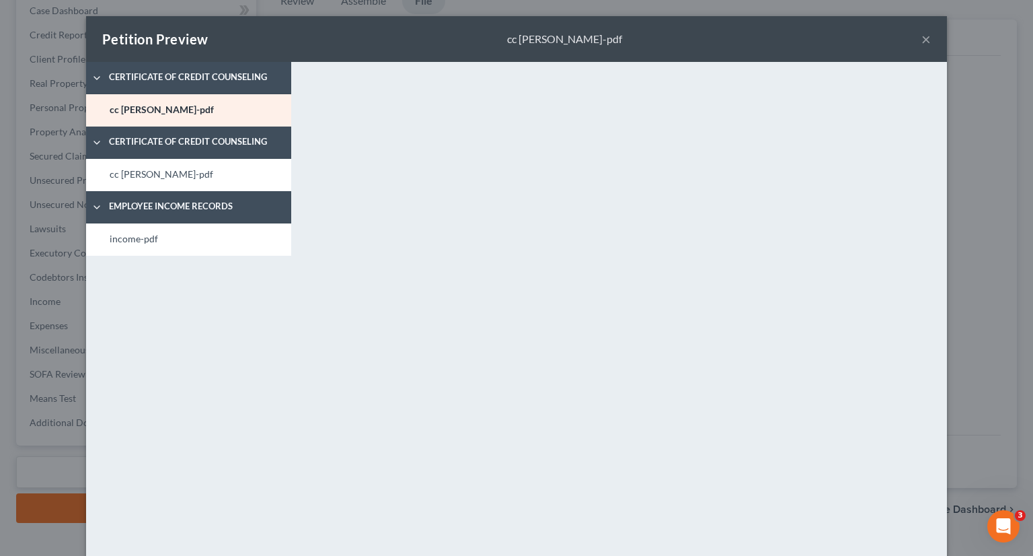
click at [923, 38] on button "×" at bounding box center [926, 39] width 9 height 16
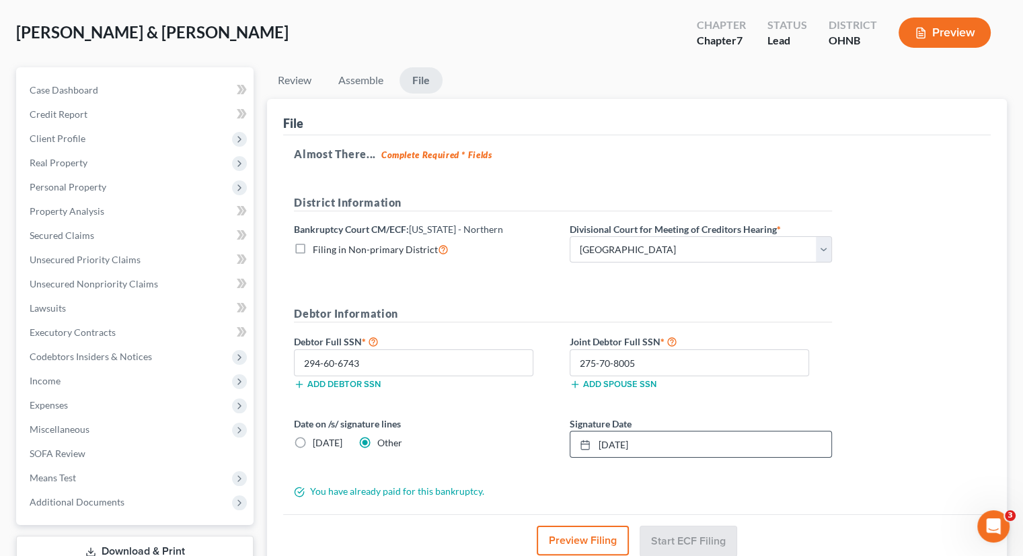
scroll to position [135, 0]
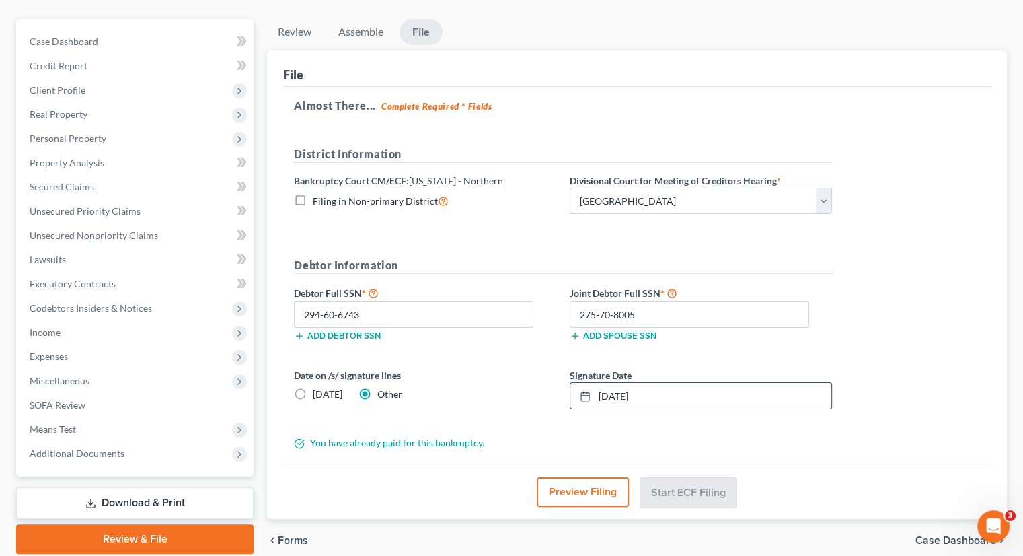
click at [714, 331] on form "District Information Bankruptcy Court CM/ECF: [US_STATE] - Northern Filing in N…" at bounding box center [563, 297] width 538 height 303
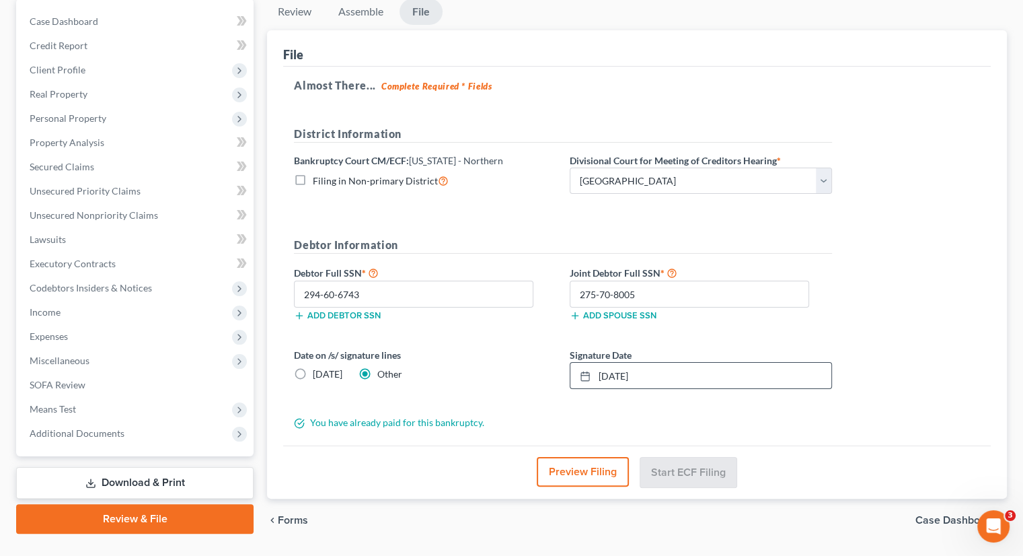
scroll to position [165, 0]
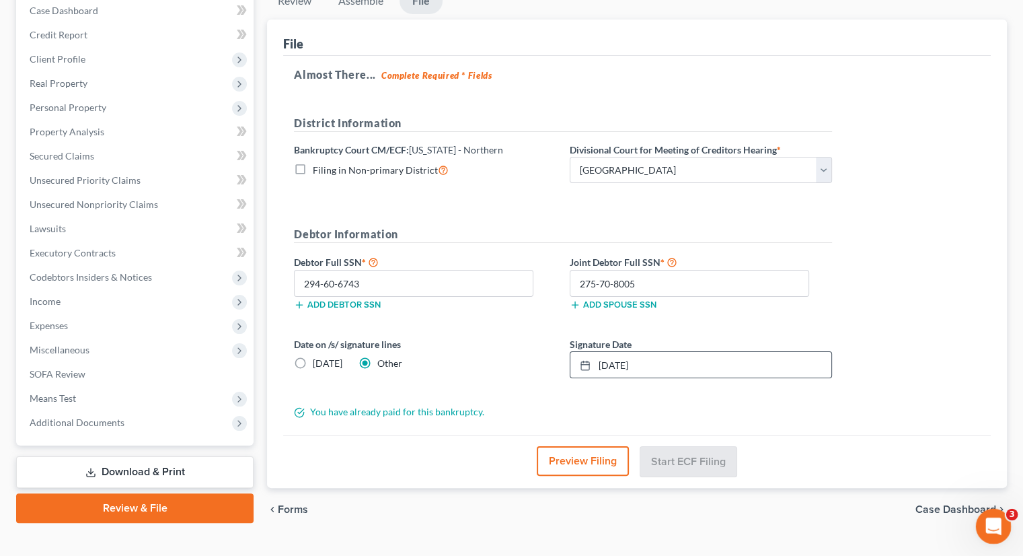
click at [1000, 530] on div "Open Intercom Messenger" at bounding box center [991, 524] width 44 height 44
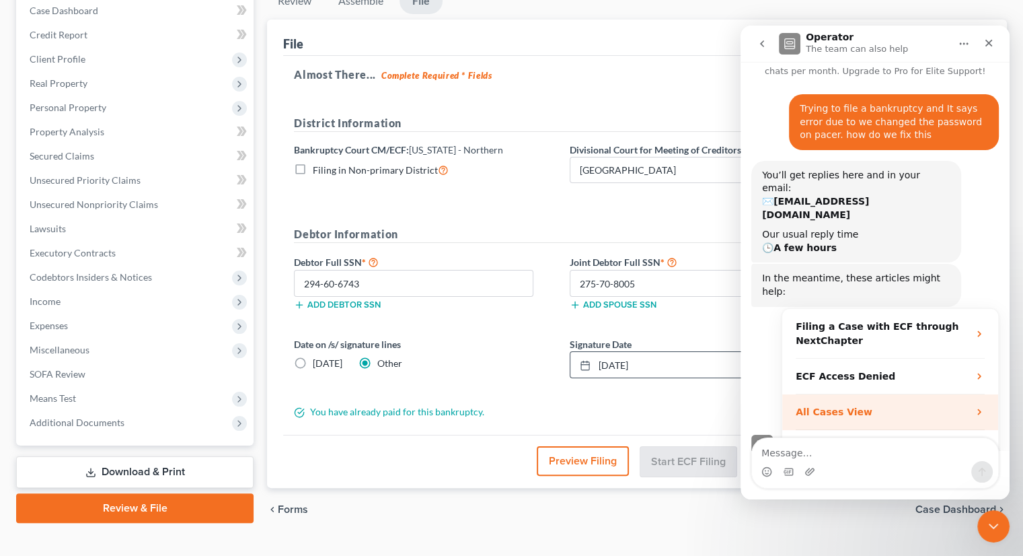
scroll to position [36, 0]
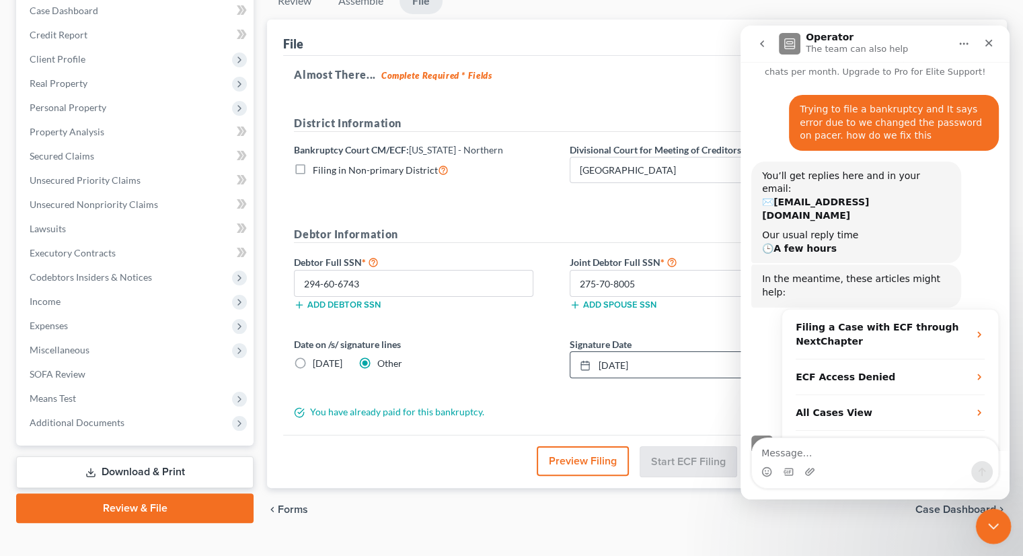
click at [995, 525] on icon "Close Intercom Messenger" at bounding box center [991, 524] width 16 height 16
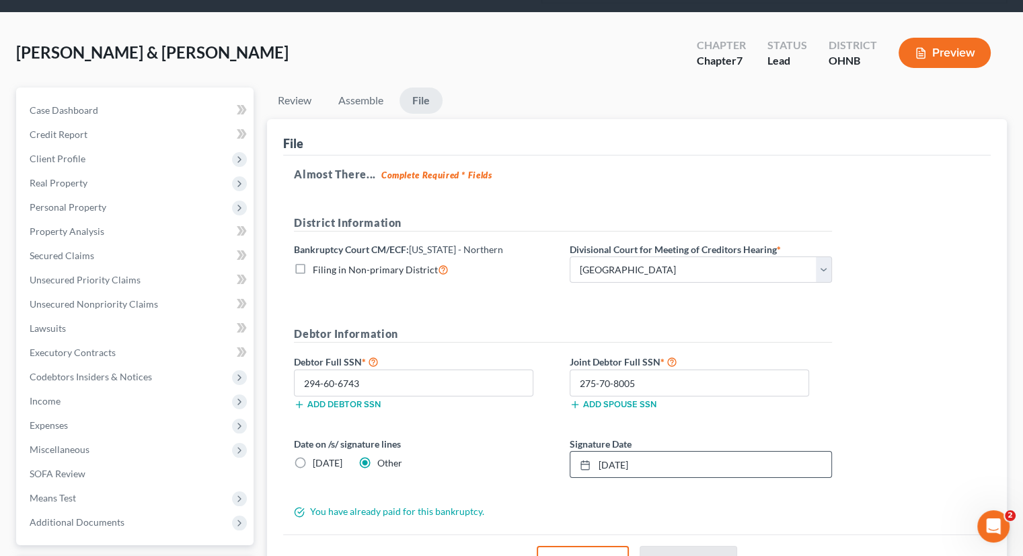
scroll to position [165, 0]
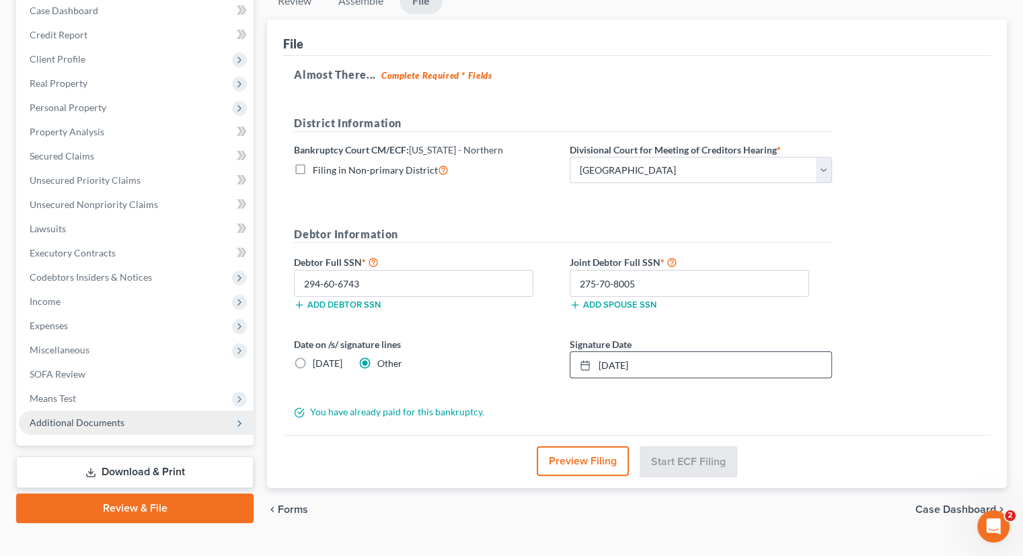
click at [108, 416] on span "Additional Documents" at bounding box center [77, 421] width 95 height 11
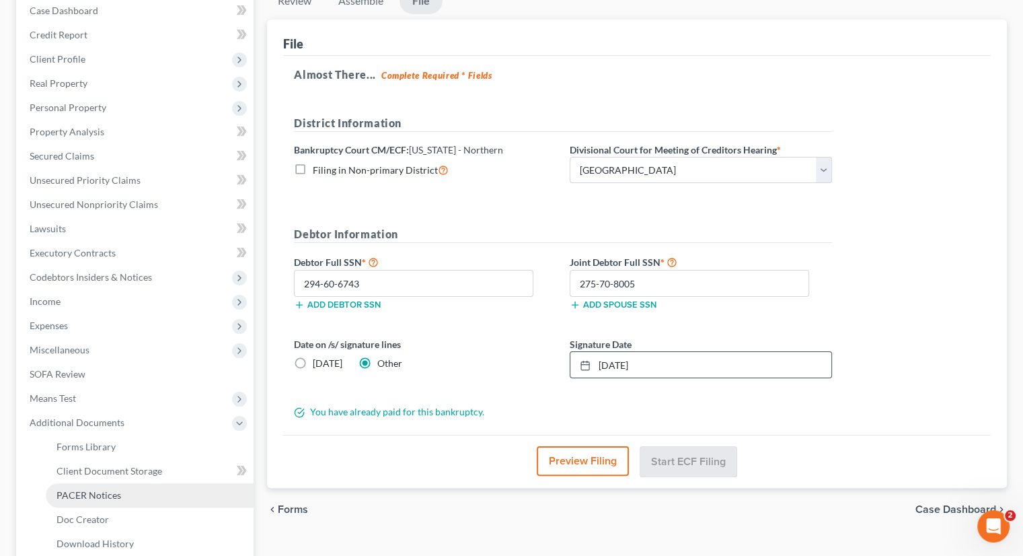
click at [116, 489] on span "PACER Notices" at bounding box center [89, 494] width 65 height 11
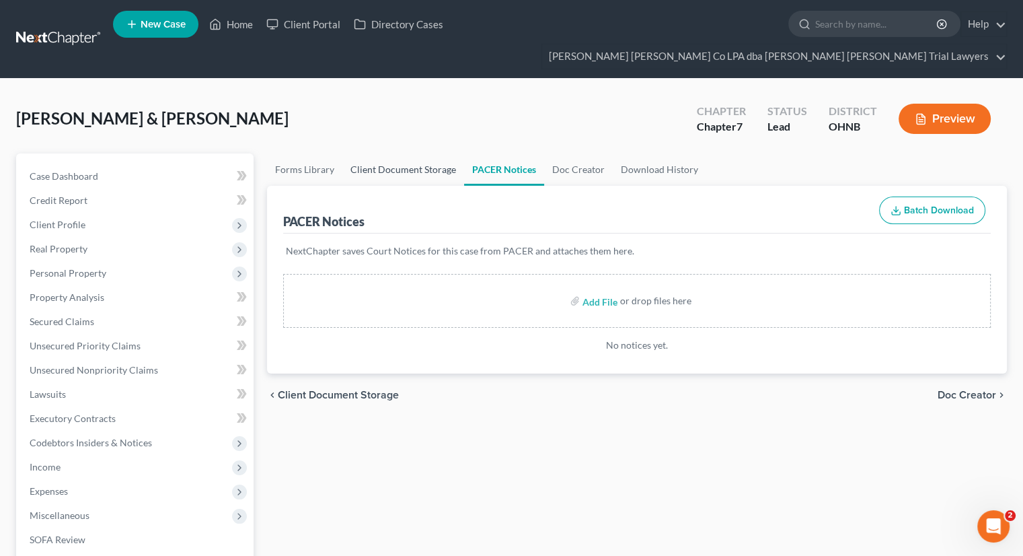
click at [407, 153] on link "Client Document Storage" at bounding box center [403, 169] width 122 height 32
select select "5"
select select "20"
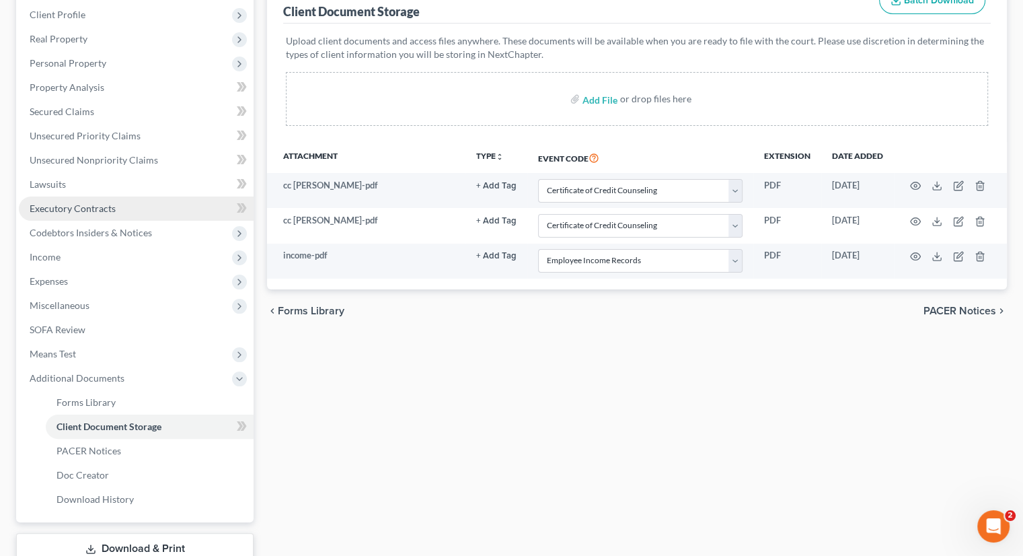
scroll to position [280, 0]
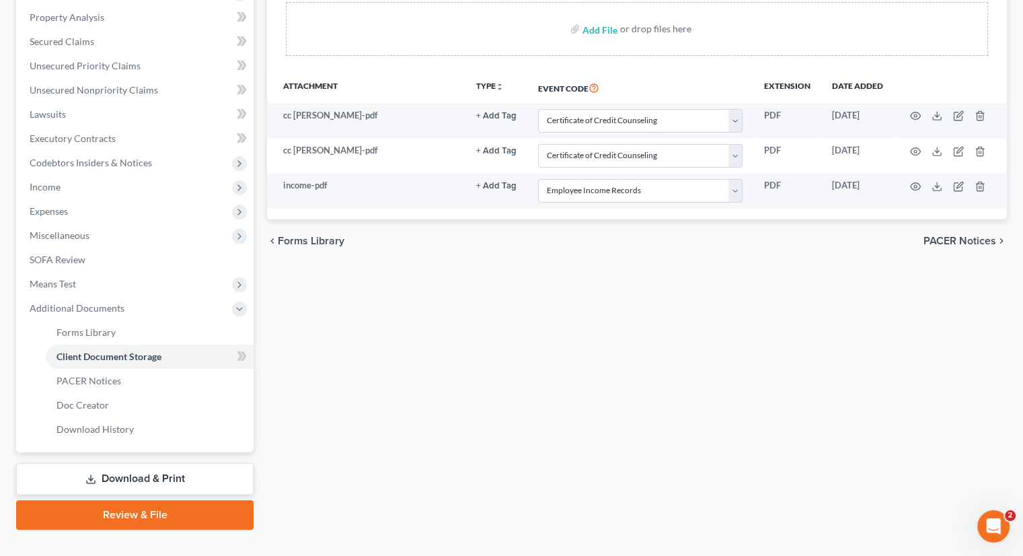
click at [137, 500] on link "Review & File" at bounding box center [134, 515] width 237 height 30
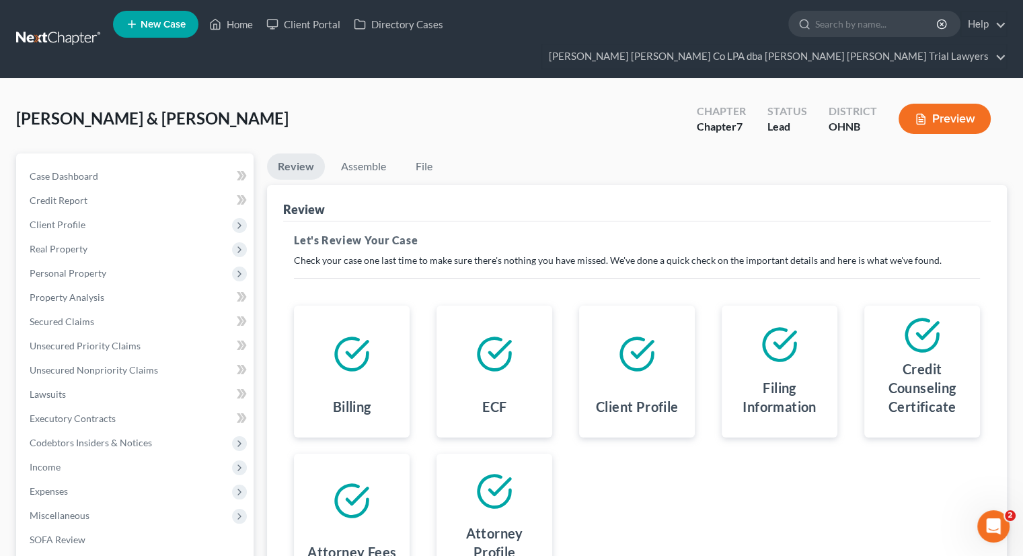
scroll to position [159, 0]
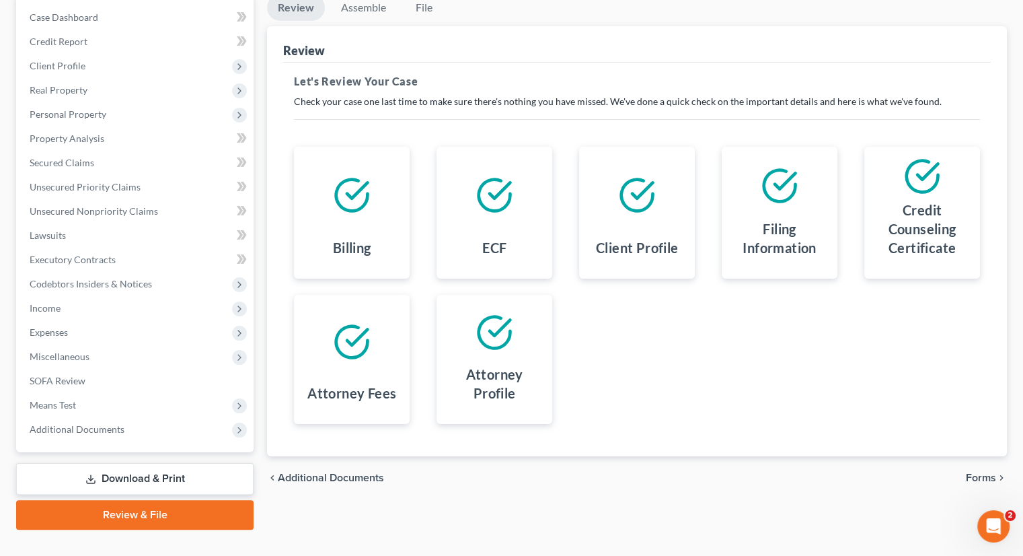
drag, startPoint x: 971, startPoint y: 451, endPoint x: 950, endPoint y: 448, distance: 21.1
click at [971, 472] on span "Forms" at bounding box center [981, 477] width 30 height 11
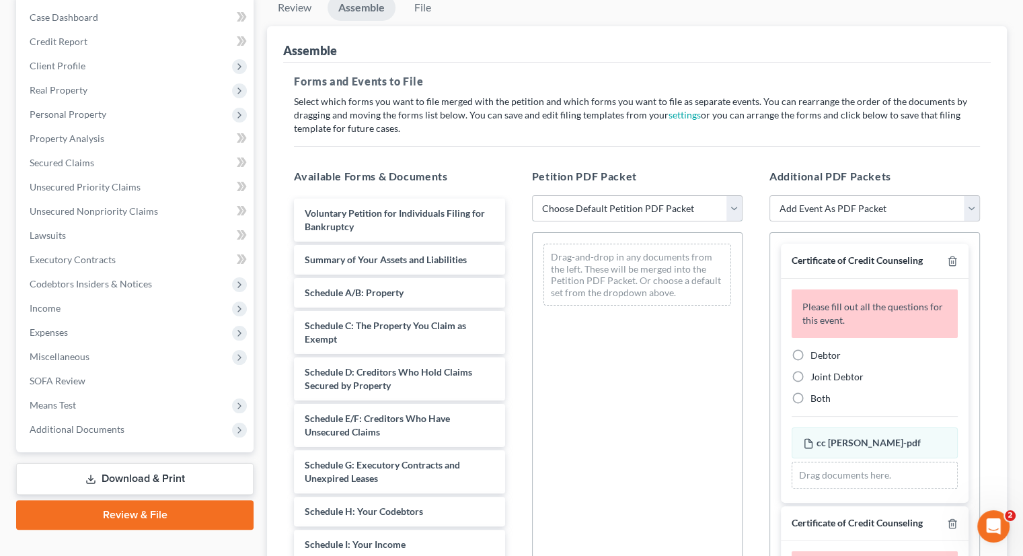
click at [651, 195] on select "Choose Default Petition PDF Packet Complete Bankruptcy Petition (all forms and …" at bounding box center [637, 208] width 211 height 27
select select "0"
click at [532, 195] on select "Choose Default Petition PDF Packet Complete Bankruptcy Petition (all forms and …" at bounding box center [637, 208] width 211 height 27
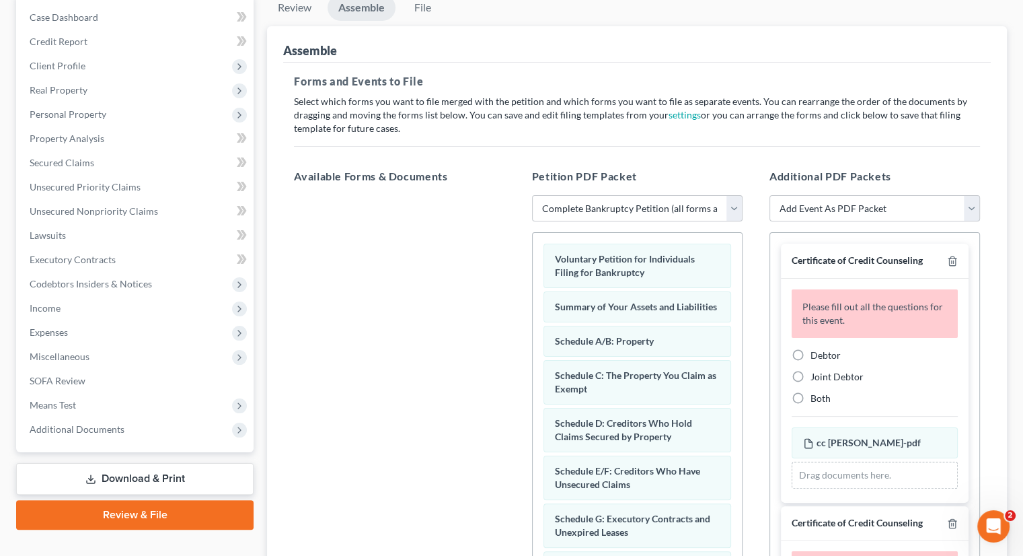
click at [811, 370] on label "Joint Debtor" at bounding box center [837, 376] width 53 height 13
click at [816, 370] on input "Joint Debtor" at bounding box center [820, 374] width 9 height 9
radio input "true"
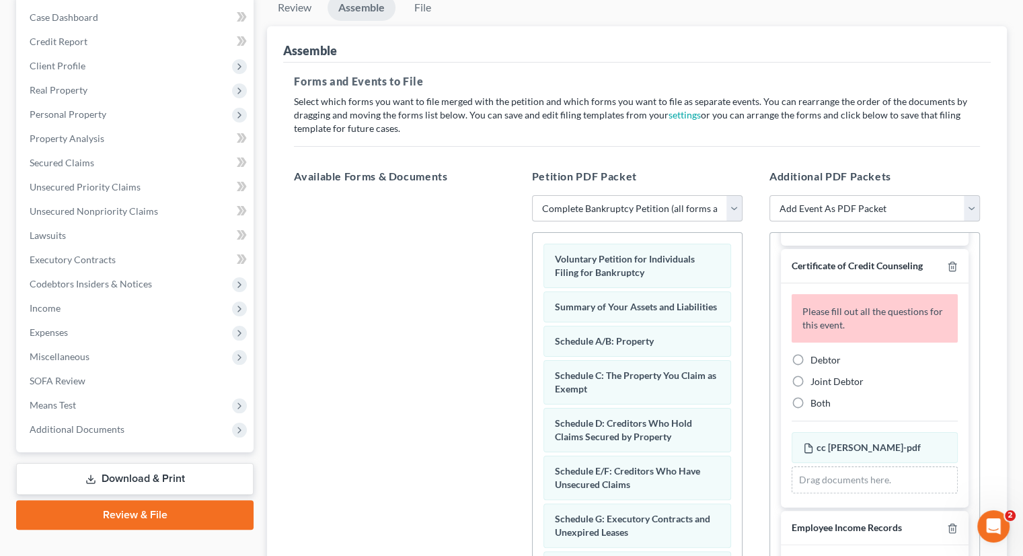
scroll to position [202, 0]
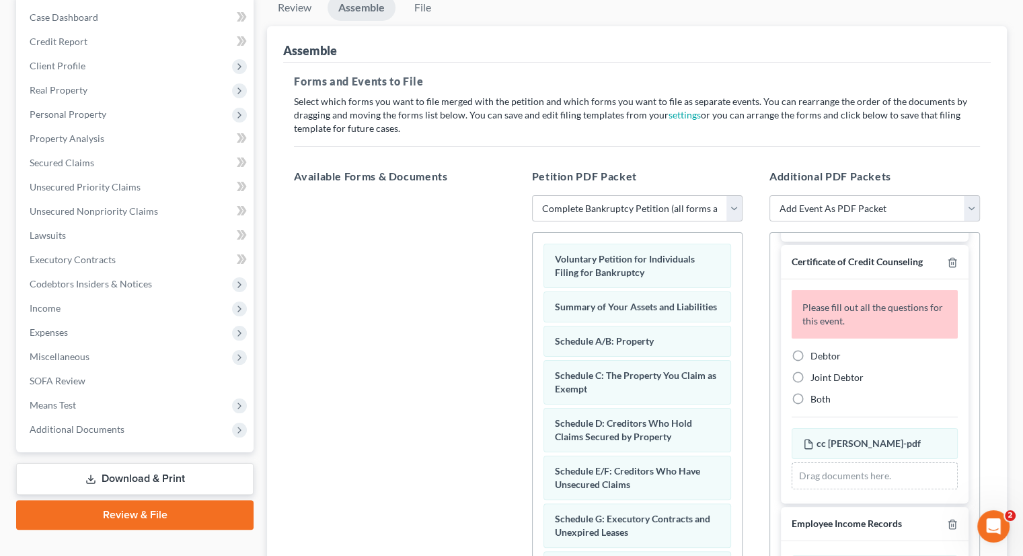
click at [811, 349] on label "Debtor" at bounding box center [826, 355] width 30 height 13
click at [816, 349] on input "Debtor" at bounding box center [820, 353] width 9 height 9
radio input "true"
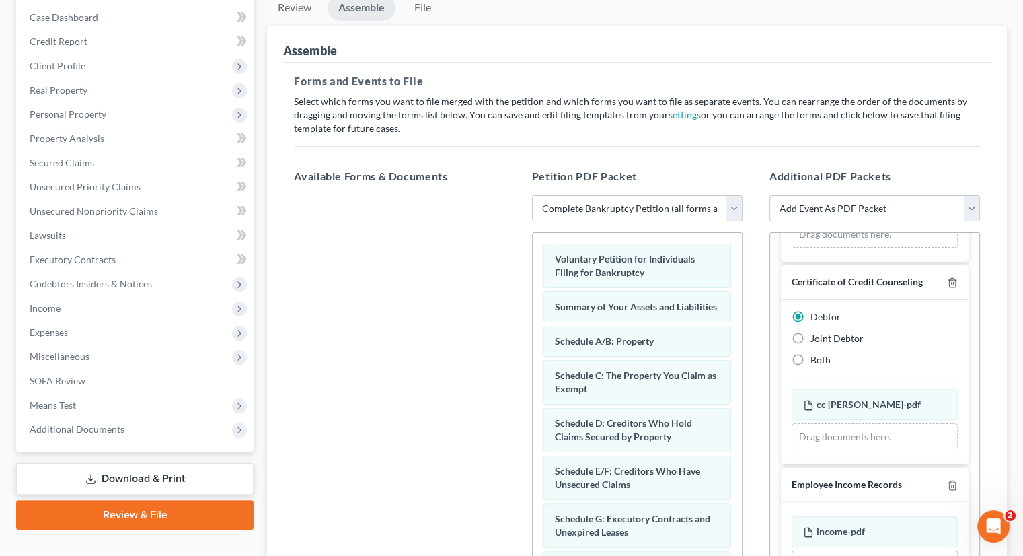
scroll to position [179, 0]
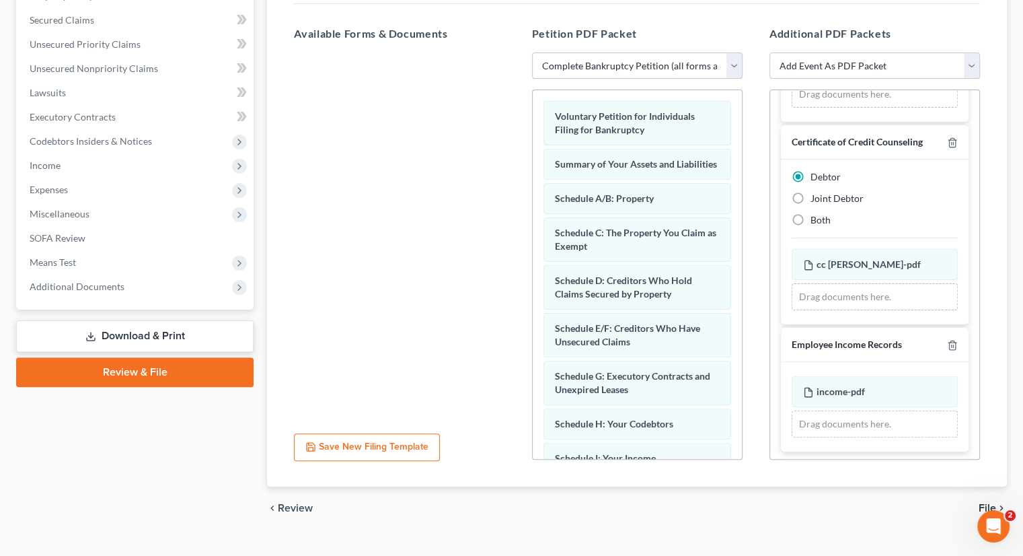
click at [985, 502] on span "File" at bounding box center [987, 507] width 17 height 11
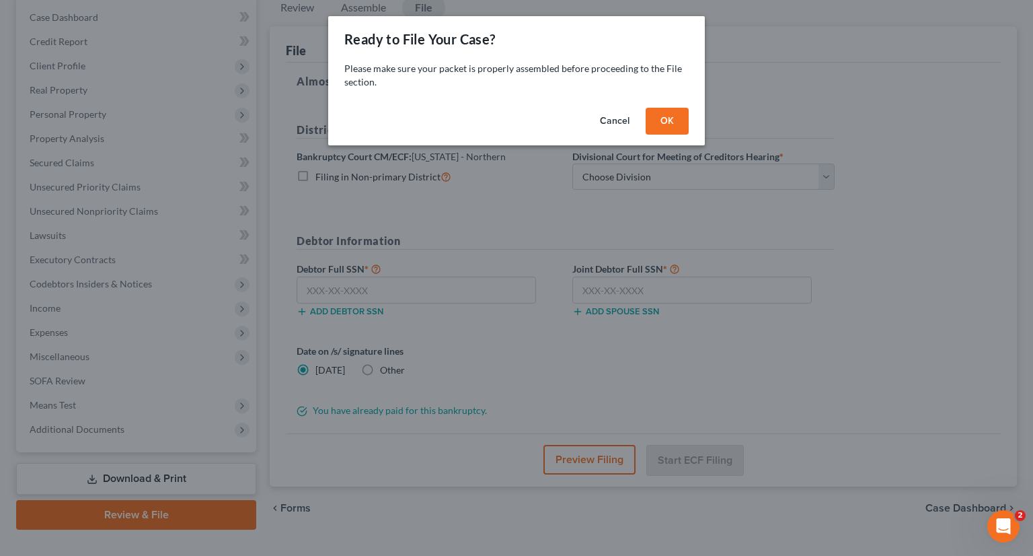
click at [661, 117] on button "OK" at bounding box center [667, 121] width 43 height 27
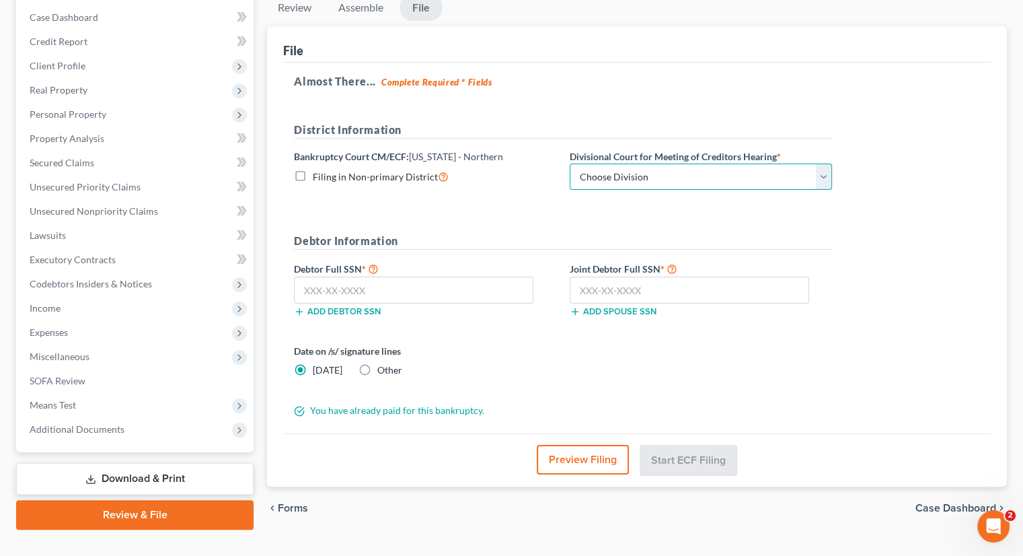
click at [650, 163] on select "Choose Division Akron [GEOGRAPHIC_DATA] [GEOGRAPHIC_DATA] [GEOGRAPHIC_DATA] [GE…" at bounding box center [701, 176] width 262 height 27
select select "3"
click at [570, 163] on select "Choose Division Akron [GEOGRAPHIC_DATA] [GEOGRAPHIC_DATA] [GEOGRAPHIC_DATA] [GE…" at bounding box center [701, 176] width 262 height 27
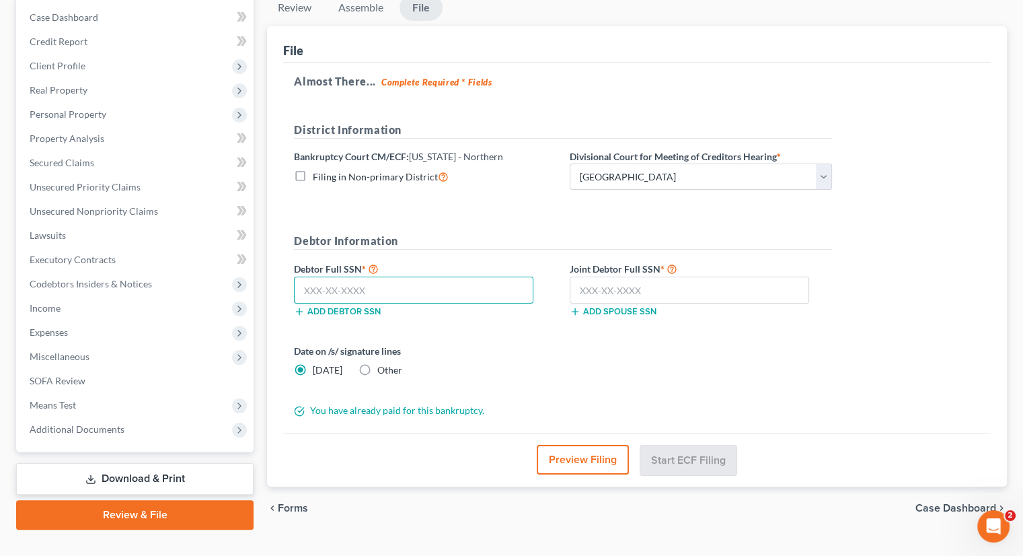
click at [416, 276] on input "text" at bounding box center [413, 289] width 239 height 27
type input "294-60-6743"
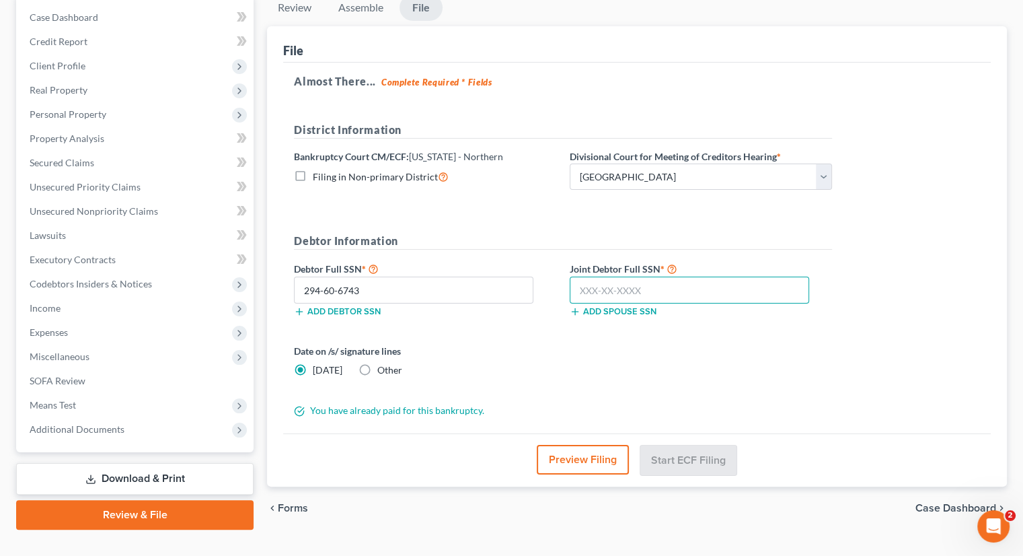
click at [620, 276] on input "text" at bounding box center [689, 289] width 239 height 27
type input "275-70-8005"
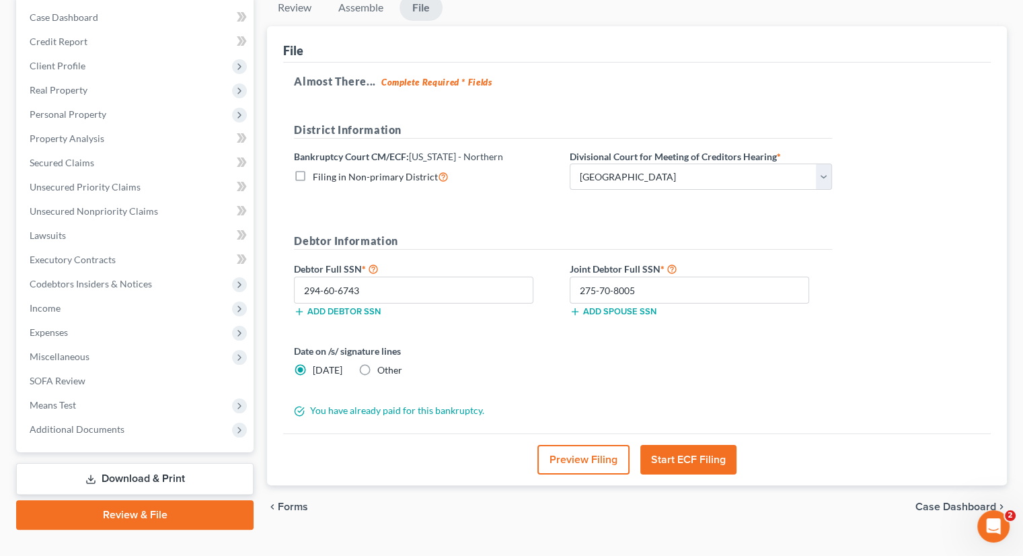
click at [681, 445] on button "Start ECF Filing" at bounding box center [688, 460] width 96 height 30
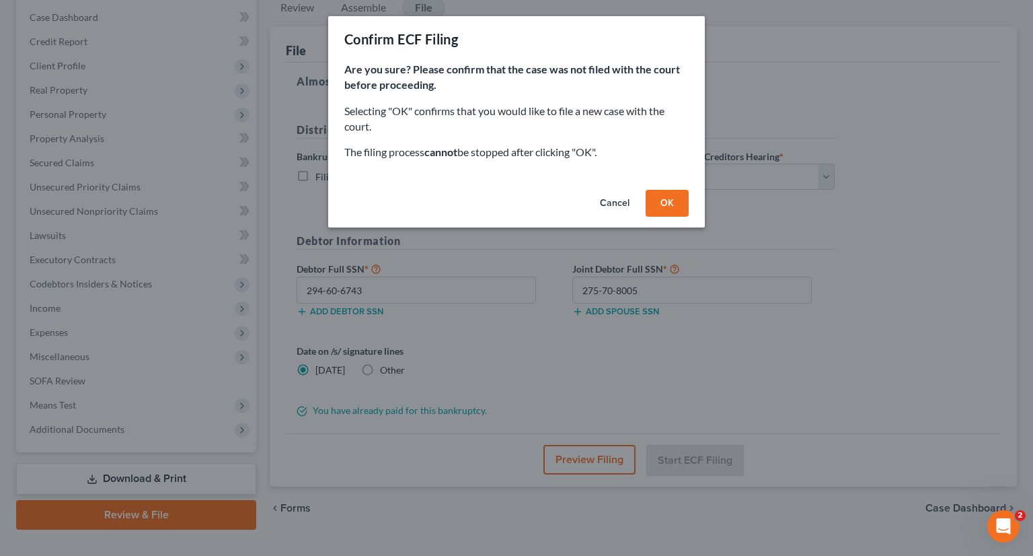
click at [661, 210] on button "OK" at bounding box center [667, 203] width 43 height 27
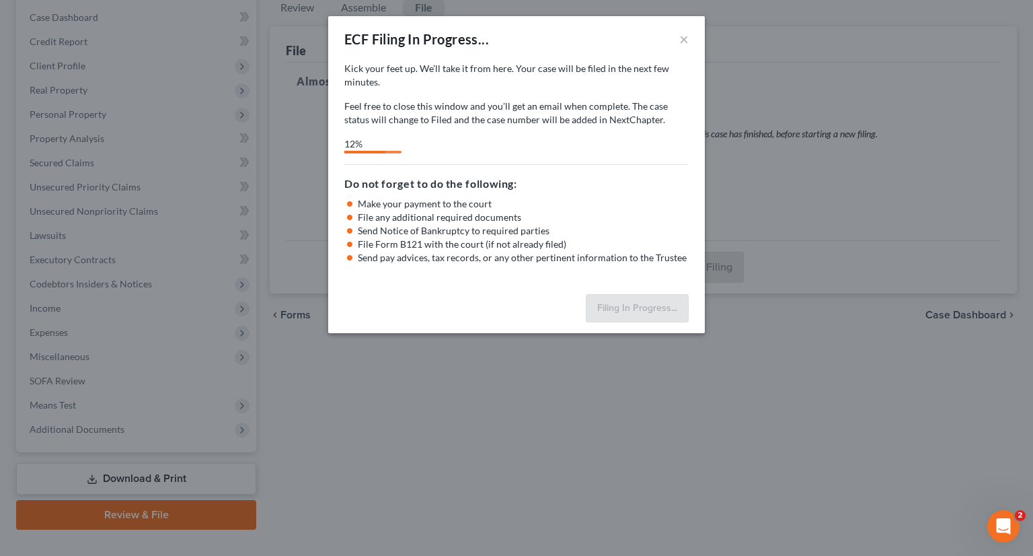
select select "3"
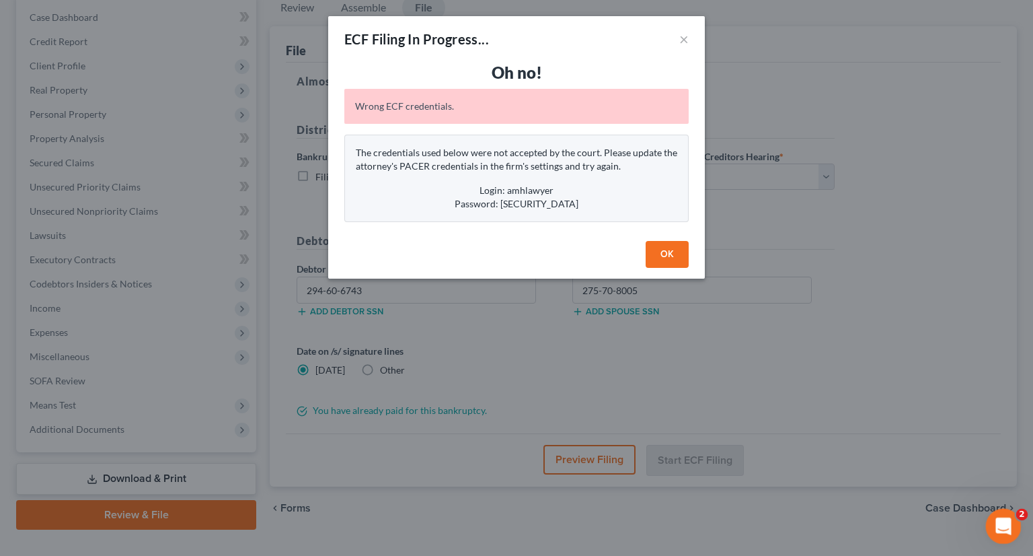
click at [1007, 524] on icon "Open Intercom Messenger" at bounding box center [1002, 524] width 22 height 22
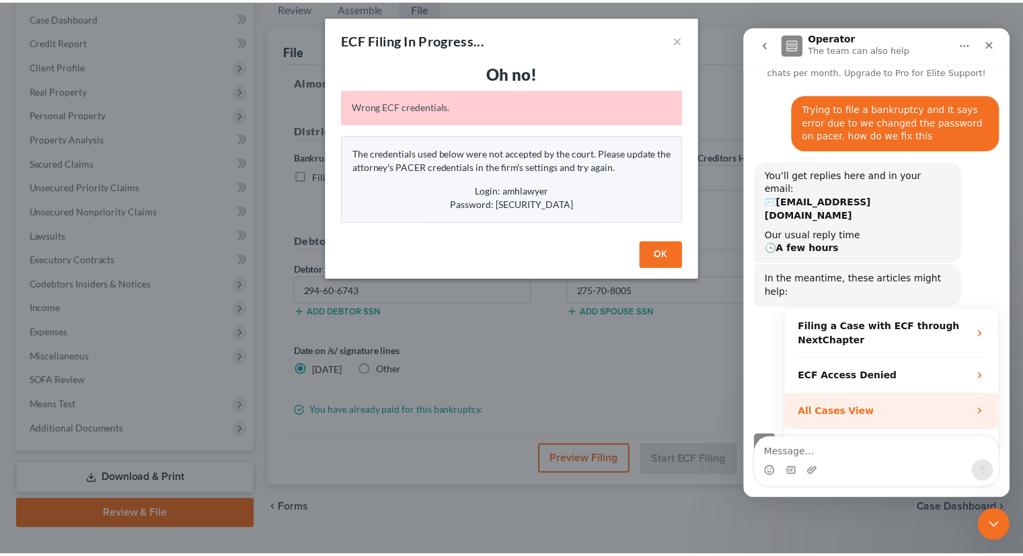
scroll to position [36, 0]
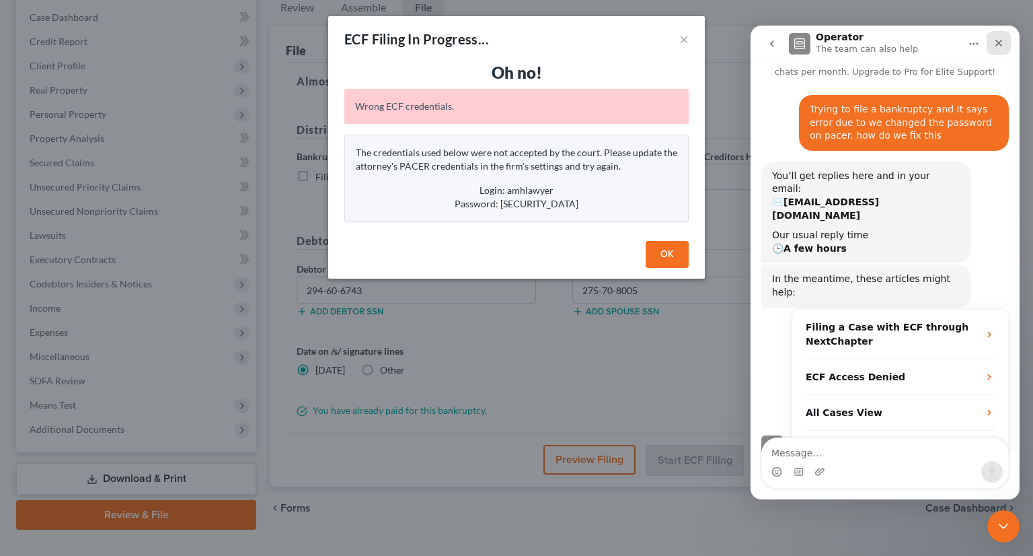
click at [999, 46] on icon "Close" at bounding box center [999, 43] width 11 height 11
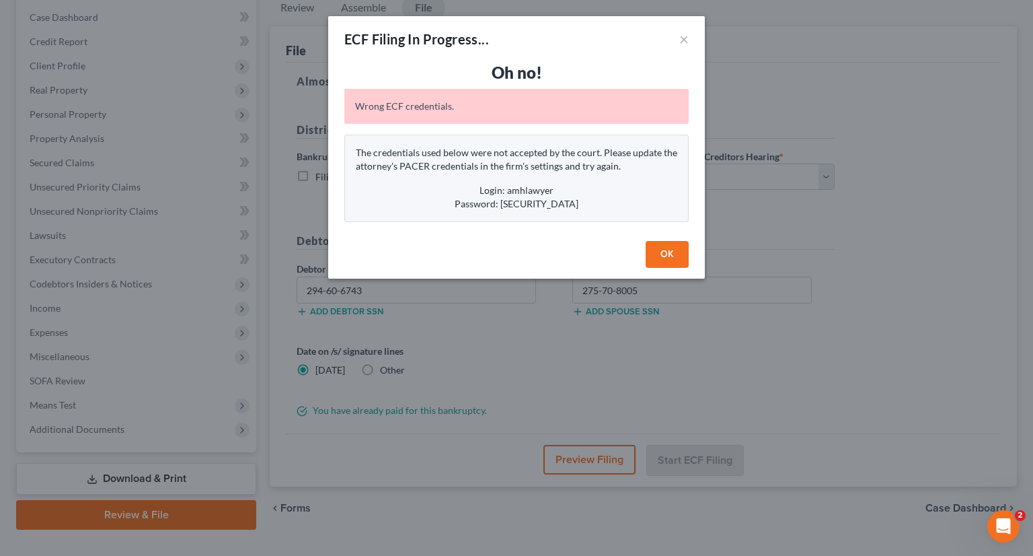
click at [651, 257] on button "OK" at bounding box center [667, 254] width 43 height 27
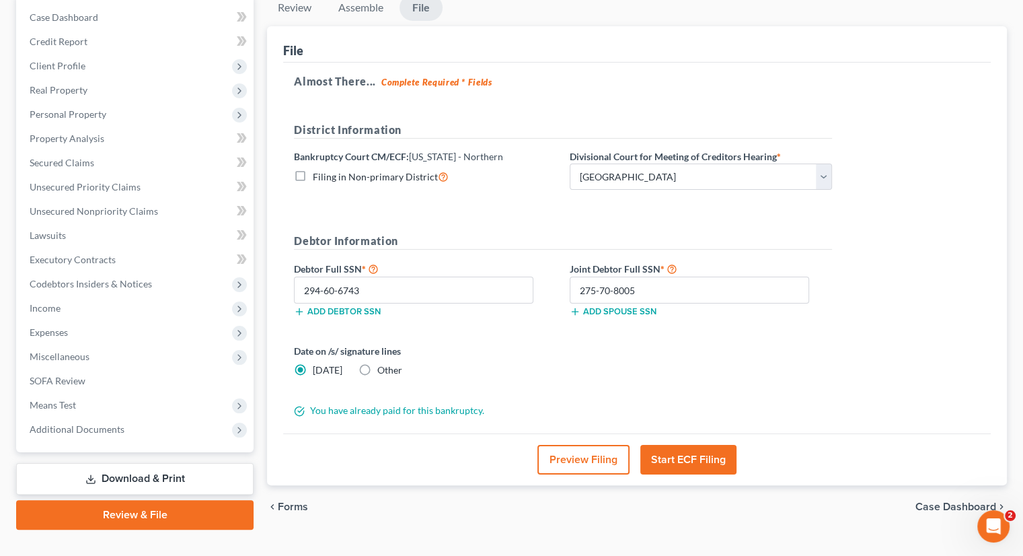
scroll to position [0, 0]
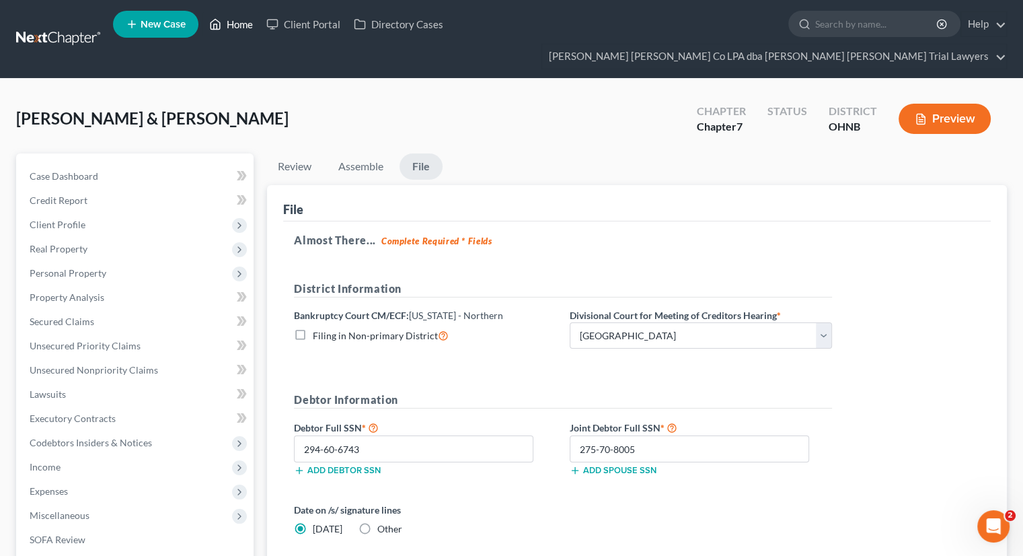
click at [232, 28] on link "Home" at bounding box center [230, 24] width 57 height 24
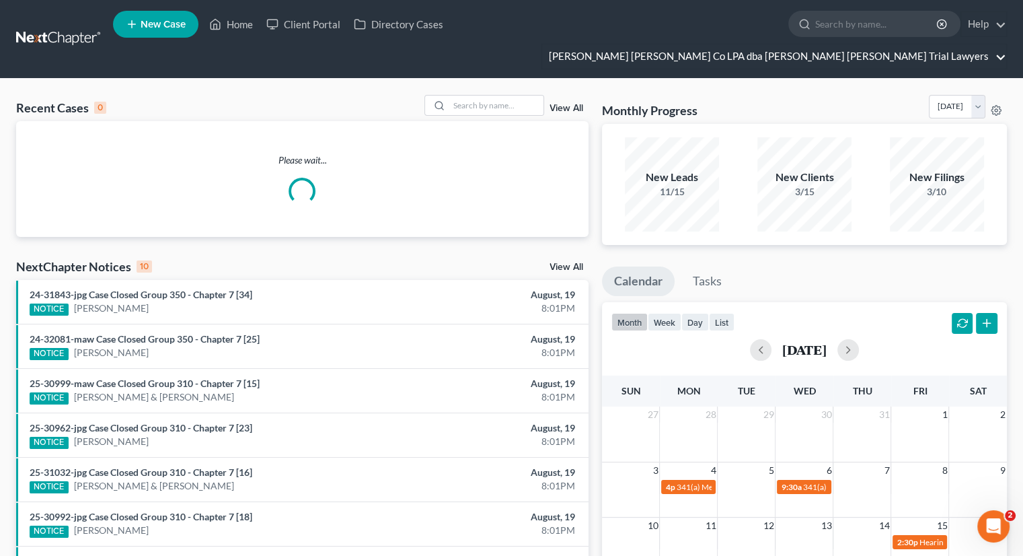
click at [940, 44] on link "[PERSON_NAME] [PERSON_NAME] Co LPA dba [PERSON_NAME] [PERSON_NAME] Trial Lawyers" at bounding box center [774, 56] width 464 height 24
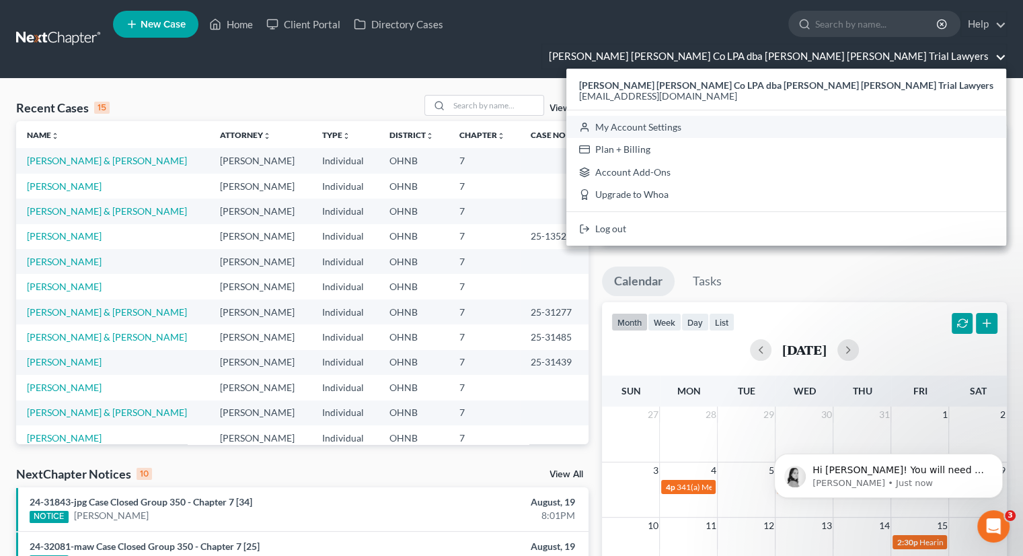
scroll to position [250, 0]
click at [911, 480] on p "[PERSON_NAME] • Just now" at bounding box center [900, 483] width 174 height 12
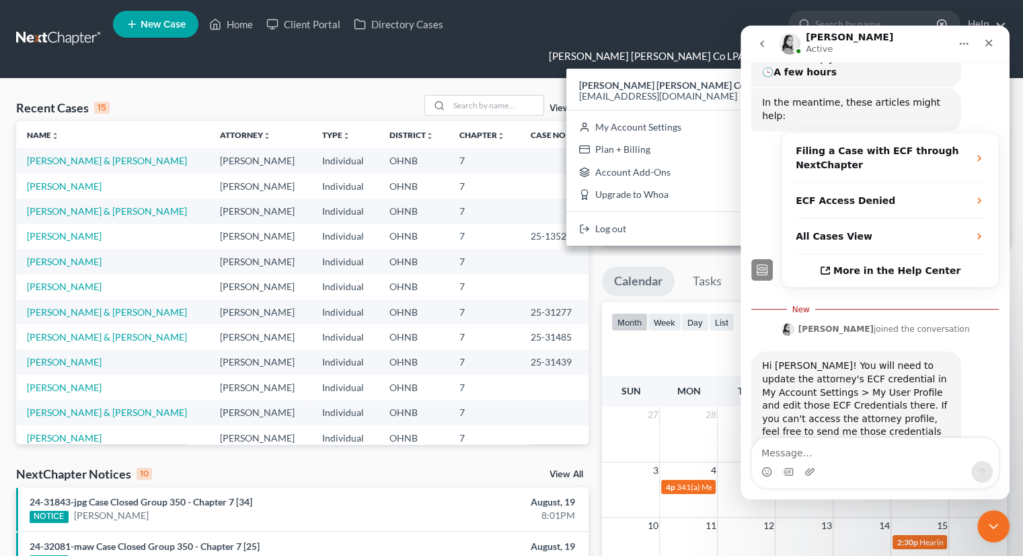
scroll to position [273, 0]
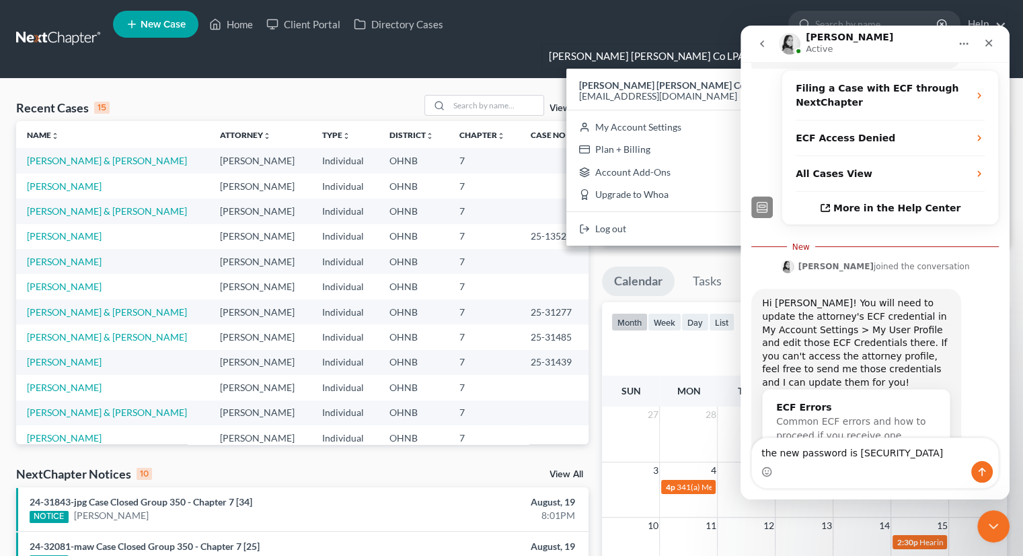
type textarea "the new password is [SECURITY_DATA]"
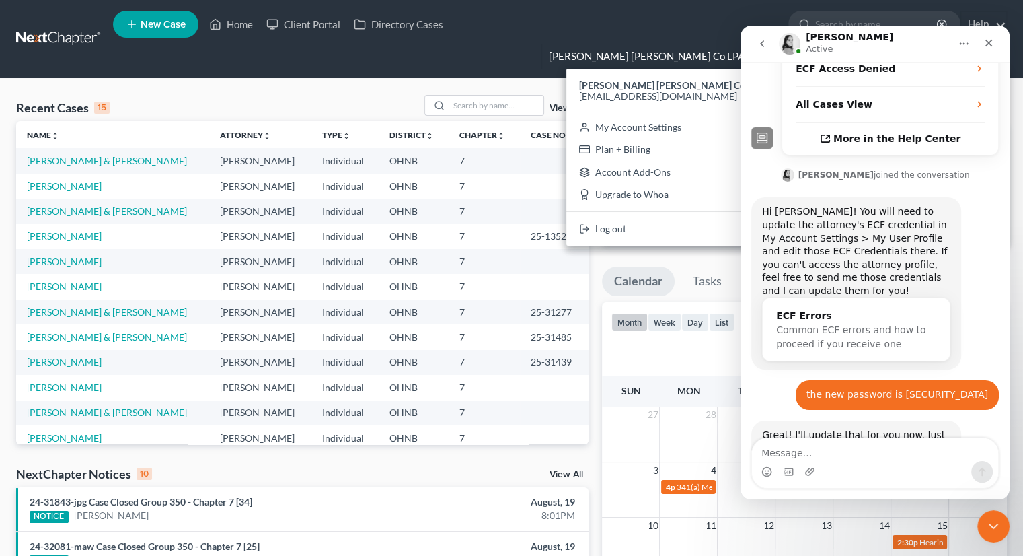
scroll to position [344, 0]
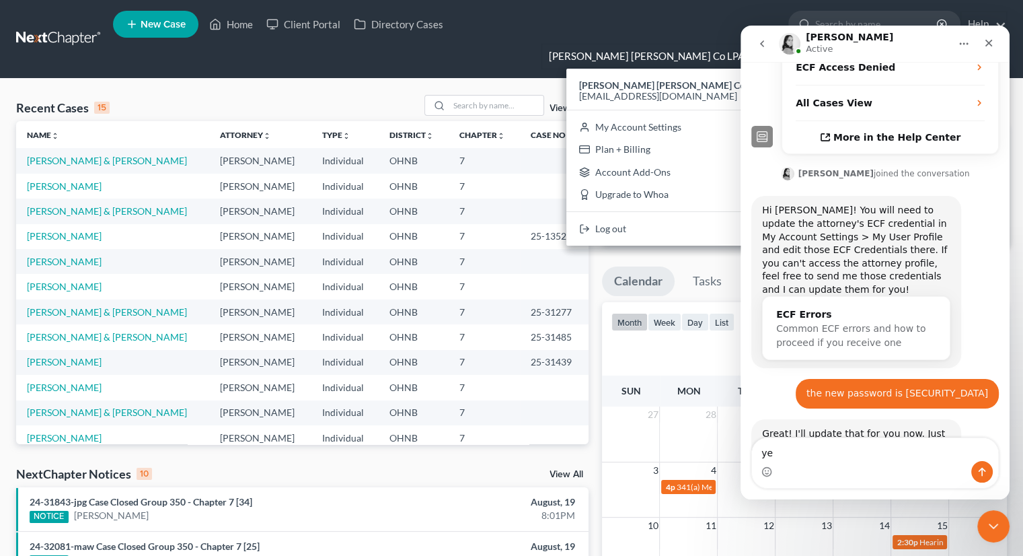
type textarea "yes"
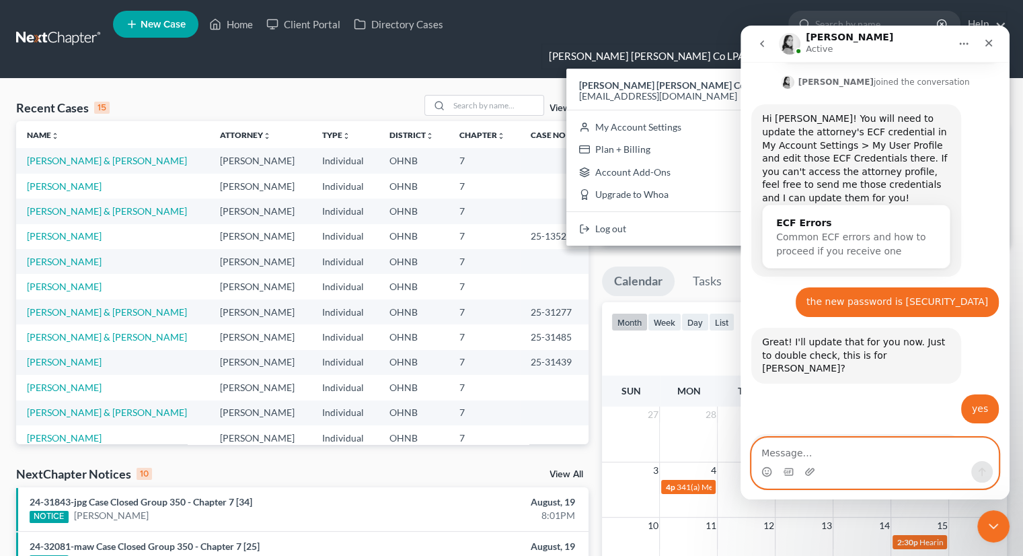
scroll to position [438, 0]
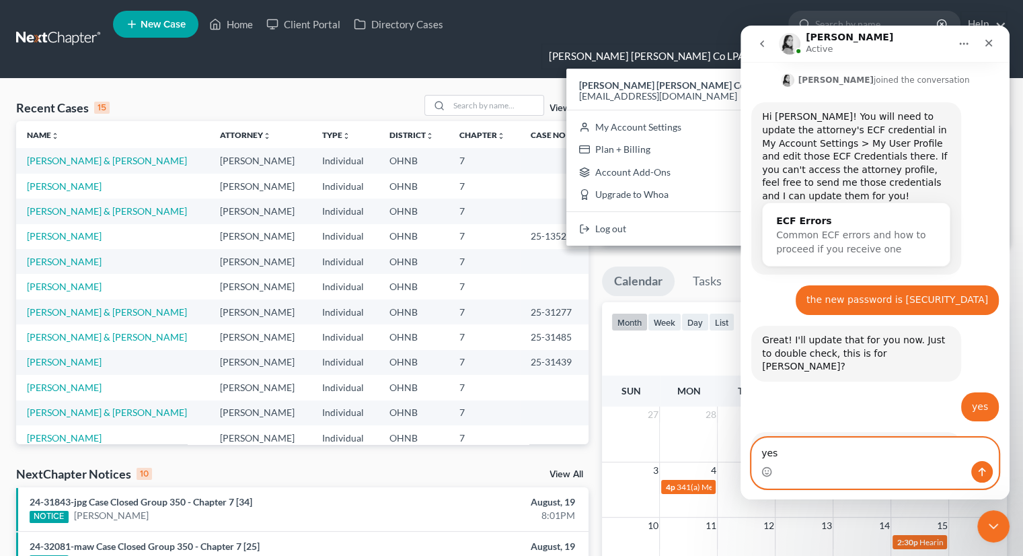
type textarea "yes!"
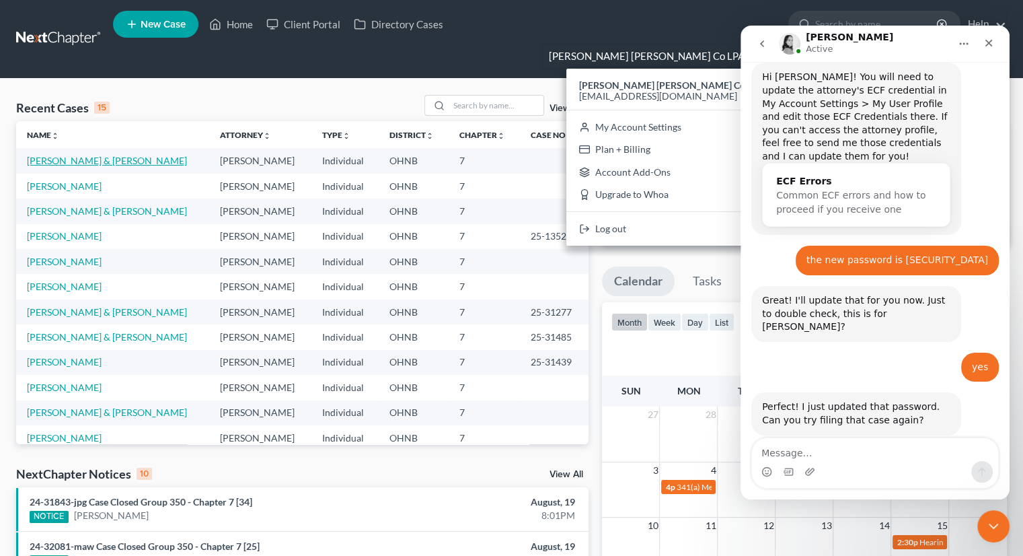
click at [69, 155] on link "[PERSON_NAME] & [PERSON_NAME]" at bounding box center [107, 160] width 160 height 11
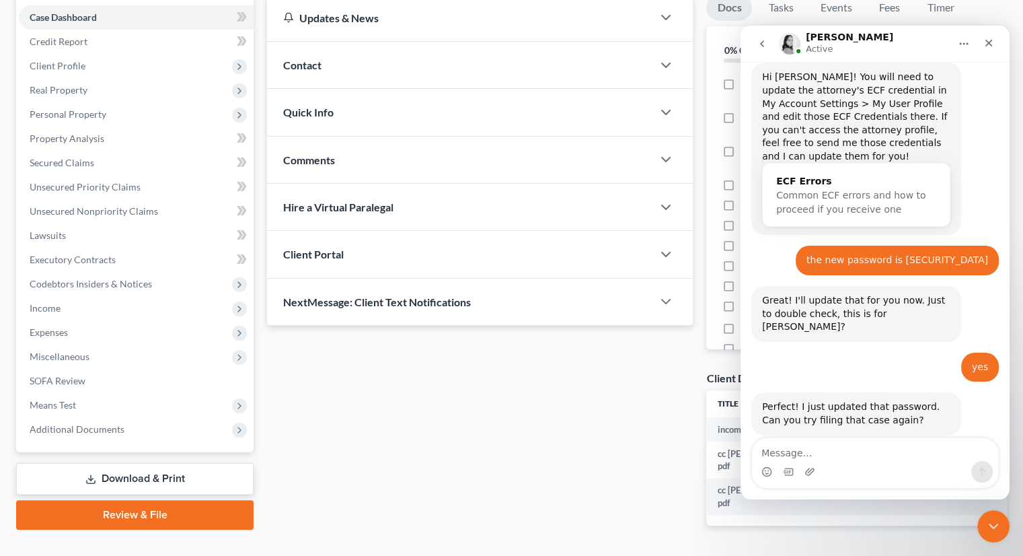
click at [153, 500] on link "Review & File" at bounding box center [134, 515] width 237 height 30
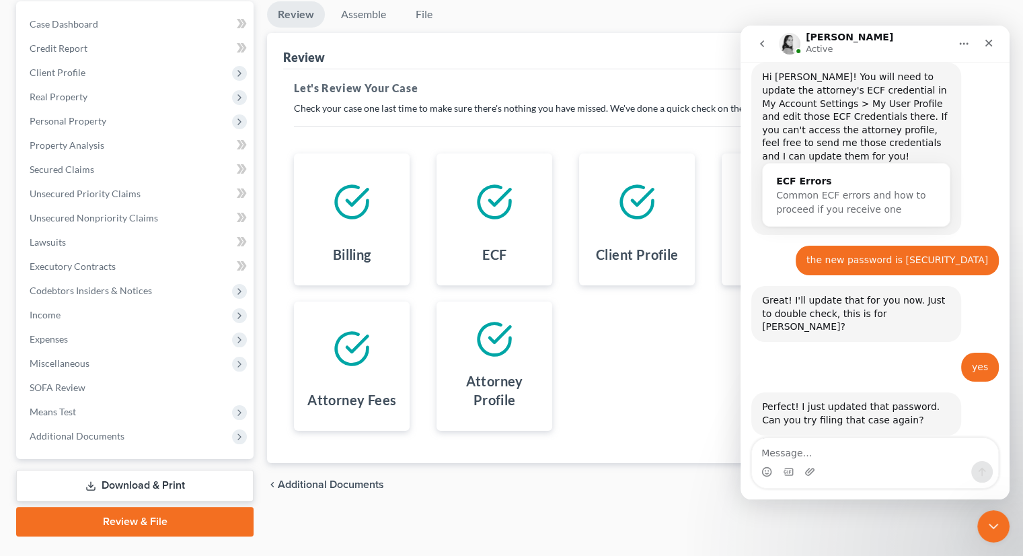
scroll to position [159, 0]
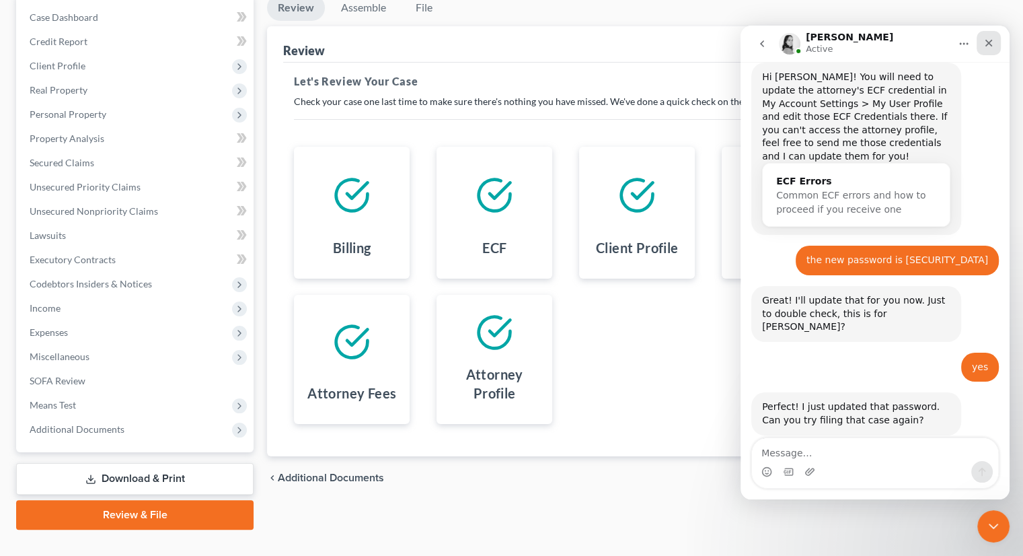
click at [991, 44] on icon "Close" at bounding box center [988, 43] width 7 height 7
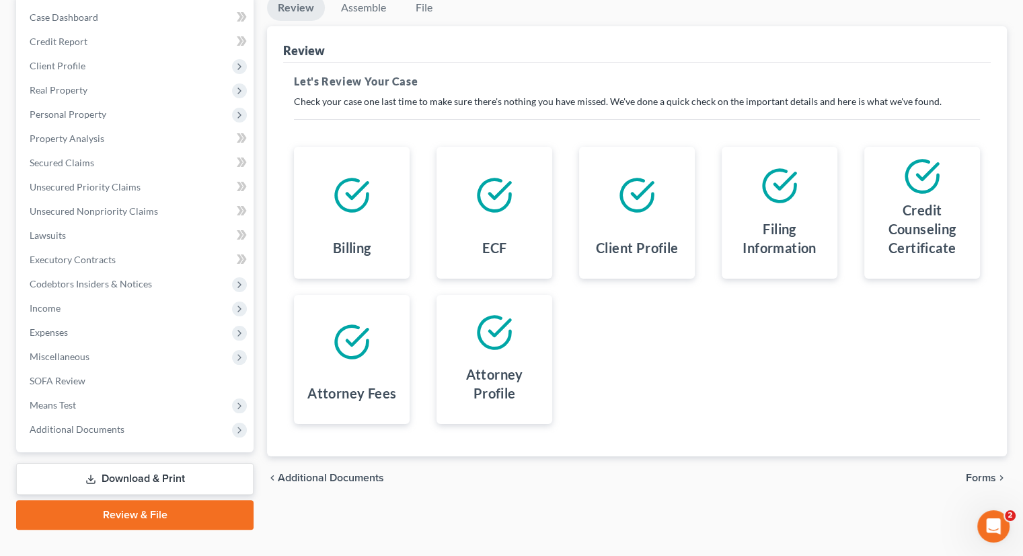
click at [983, 472] on span "Forms" at bounding box center [981, 477] width 30 height 11
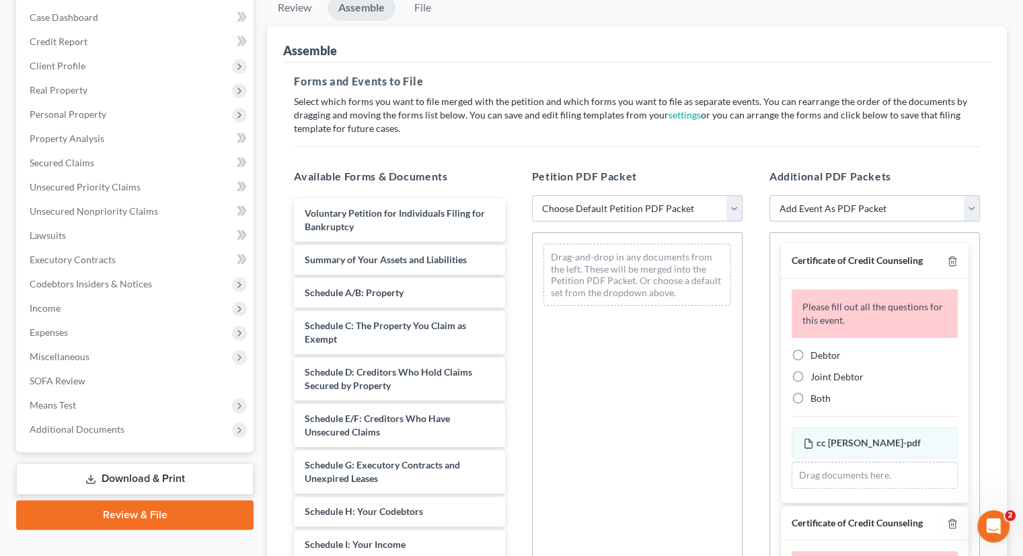
click at [644, 195] on select "Choose Default Petition PDF Packet Complete Bankruptcy Petition (all forms and …" at bounding box center [637, 208] width 211 height 27
select select "0"
click at [532, 195] on select "Choose Default Petition PDF Packet Complete Bankruptcy Petition (all forms and …" at bounding box center [637, 208] width 211 height 27
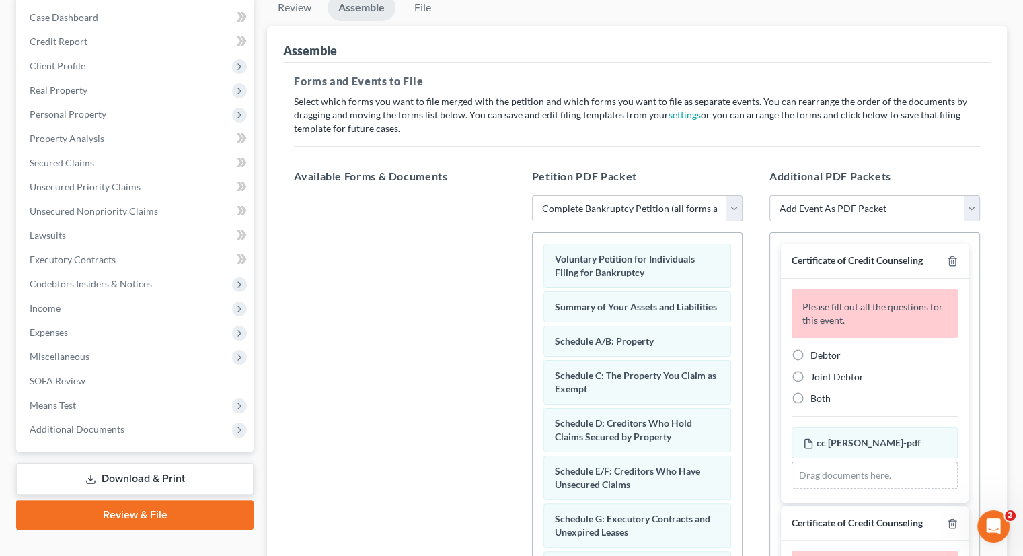
click at [811, 370] on label "Joint Debtor" at bounding box center [837, 376] width 53 height 13
click at [816, 370] on input "Joint Debtor" at bounding box center [820, 374] width 9 height 9
radio input "true"
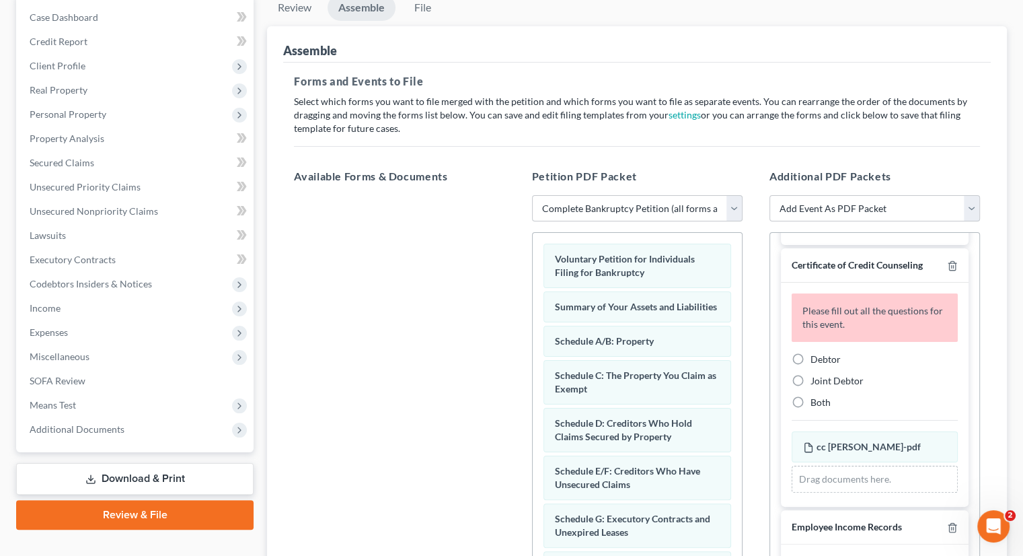
scroll to position [238, 0]
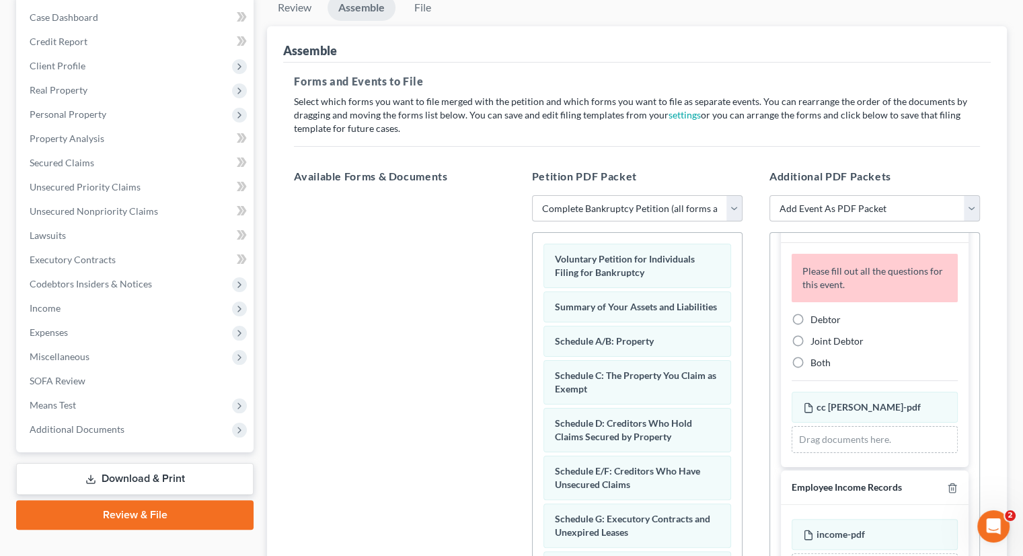
click at [811, 313] on label "Debtor" at bounding box center [826, 319] width 30 height 13
click at [816, 313] on input "Debtor" at bounding box center [820, 317] width 9 height 9
radio input "true"
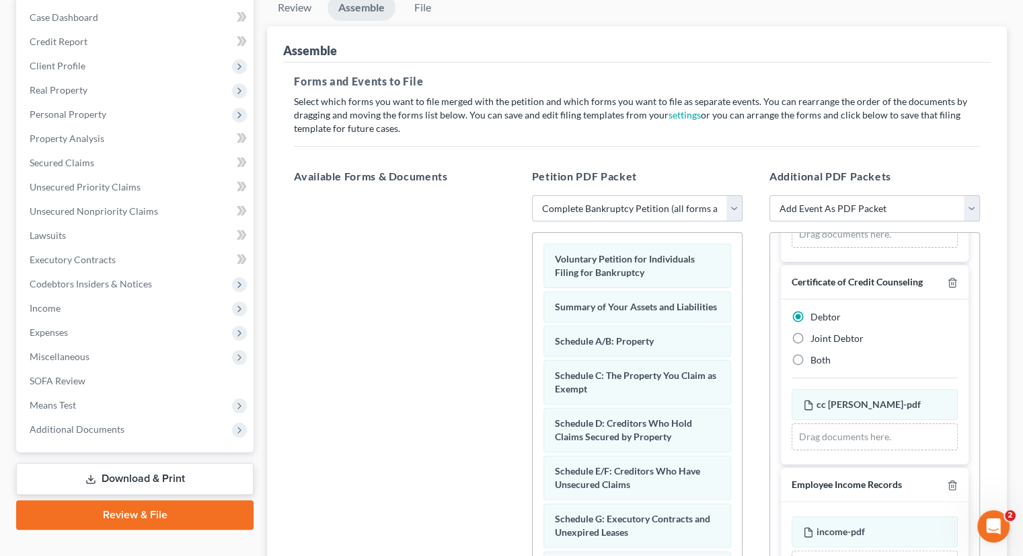
scroll to position [179, 0]
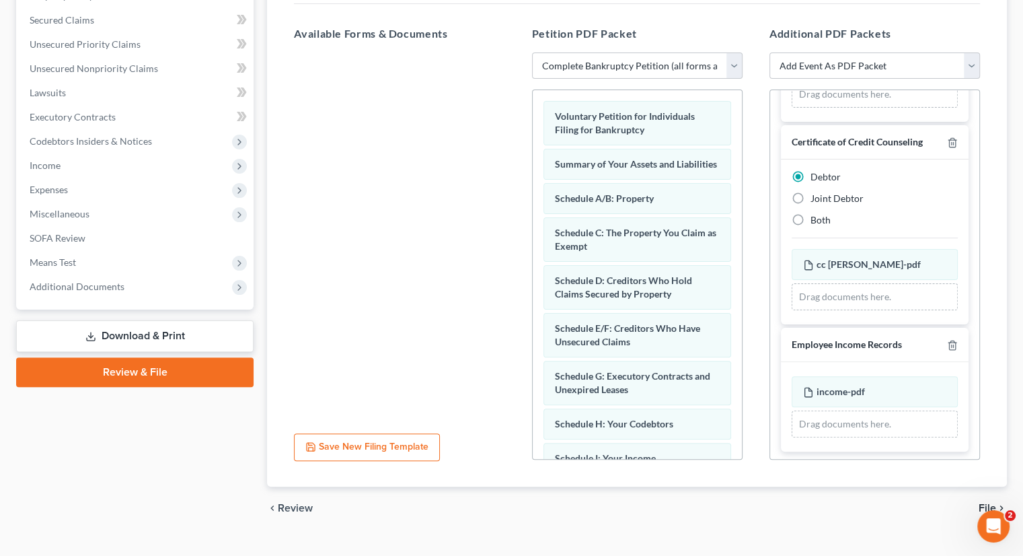
click at [992, 502] on span "File" at bounding box center [987, 507] width 17 height 11
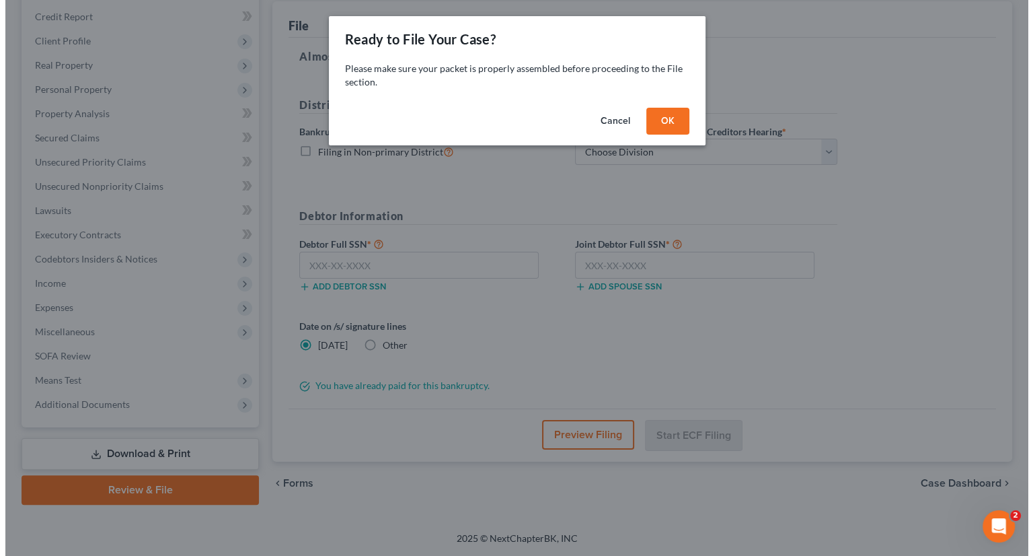
scroll to position [159, 0]
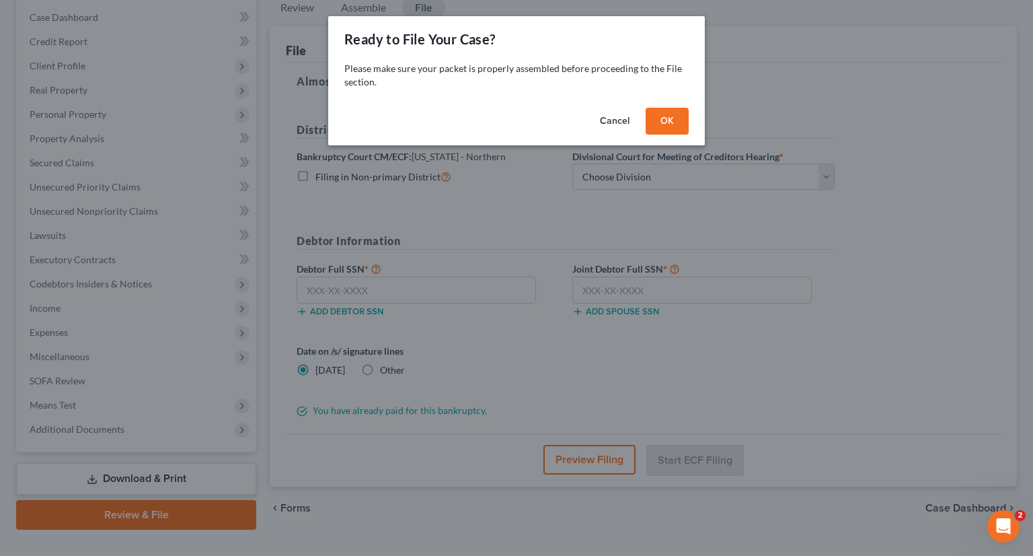
click at [671, 128] on button "OK" at bounding box center [667, 121] width 43 height 27
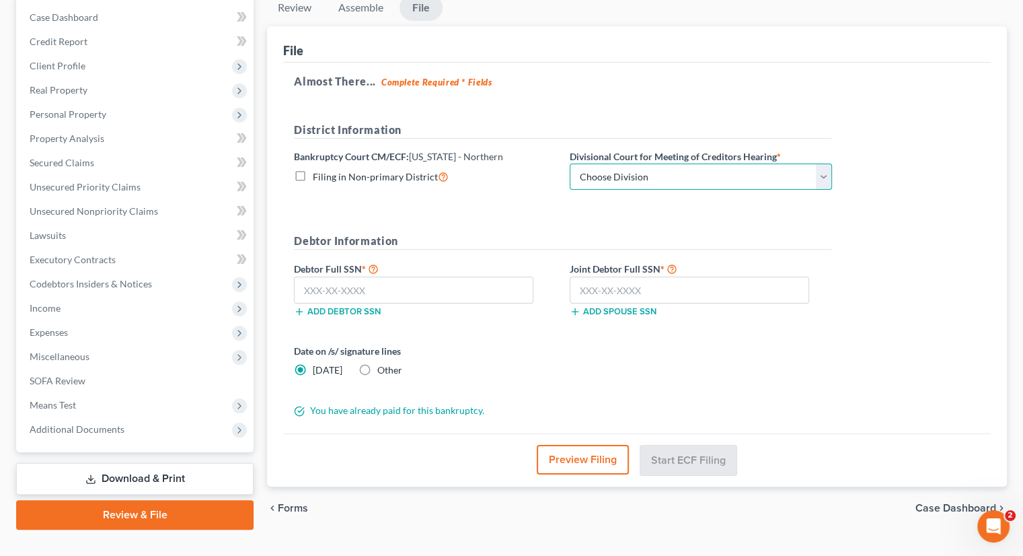
click at [652, 163] on select "Choose Division Akron [GEOGRAPHIC_DATA] [GEOGRAPHIC_DATA] [GEOGRAPHIC_DATA] [GE…" at bounding box center [701, 176] width 262 height 27
select select "3"
click at [570, 163] on select "Choose Division Akron [GEOGRAPHIC_DATA] [GEOGRAPHIC_DATA] [GEOGRAPHIC_DATA] [GE…" at bounding box center [701, 176] width 262 height 27
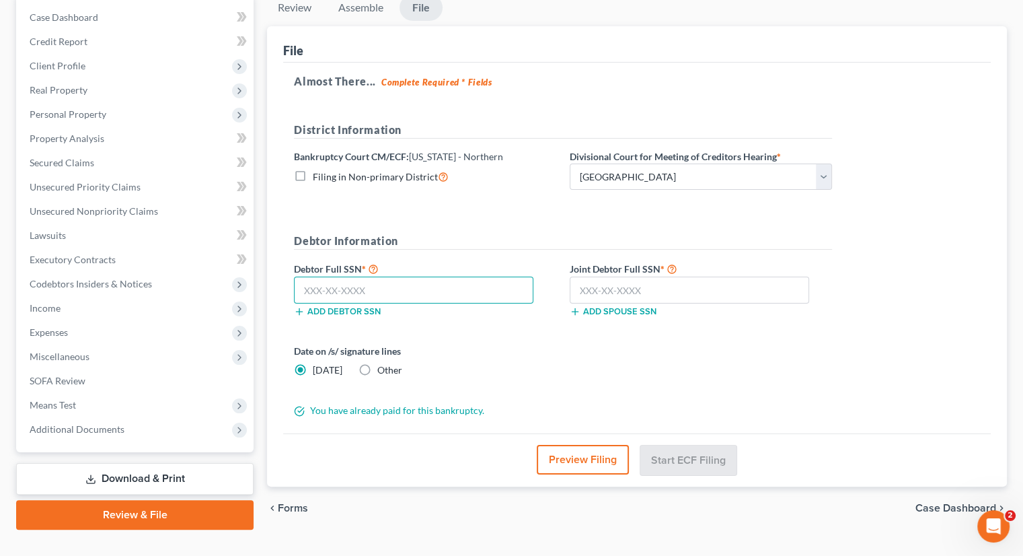
click at [474, 276] on input "text" at bounding box center [413, 289] width 239 height 27
type input "294-60-6743"
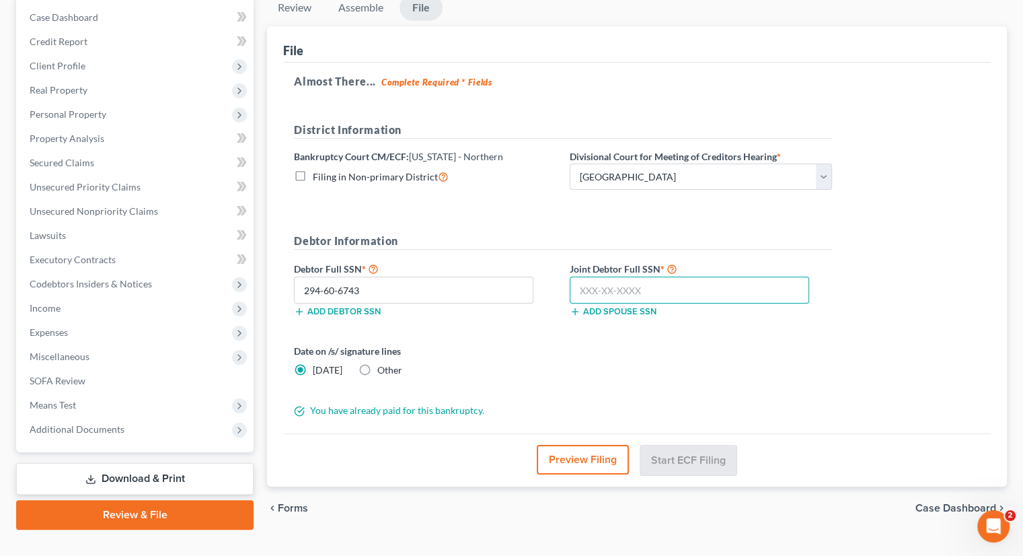
click at [574, 276] on input "text" at bounding box center [689, 289] width 239 height 27
type input "275-70-8005"
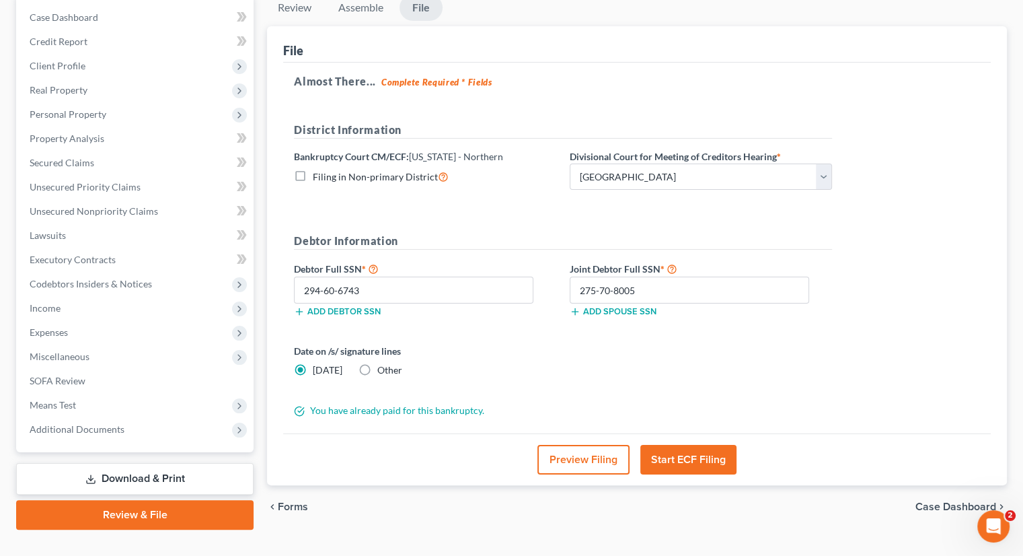
click at [377, 363] on label "Other" at bounding box center [389, 369] width 25 height 13
click at [383, 363] on input "Other" at bounding box center [387, 367] width 9 height 9
radio input "true"
radio input "false"
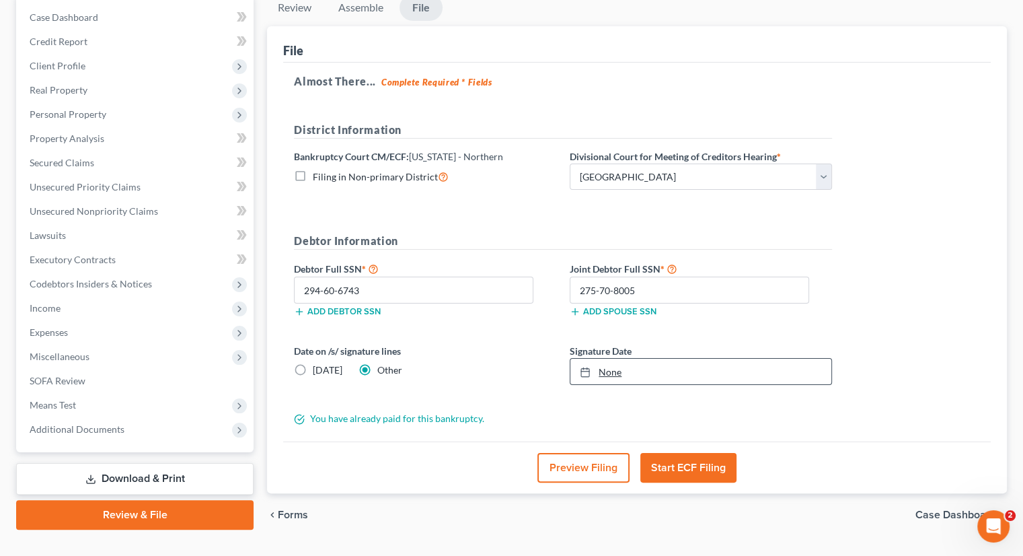
type input "[DATE]"
click at [626, 359] on link "None" at bounding box center [700, 372] width 261 height 26
click at [693, 453] on button "Start ECF Filing" at bounding box center [688, 468] width 96 height 30
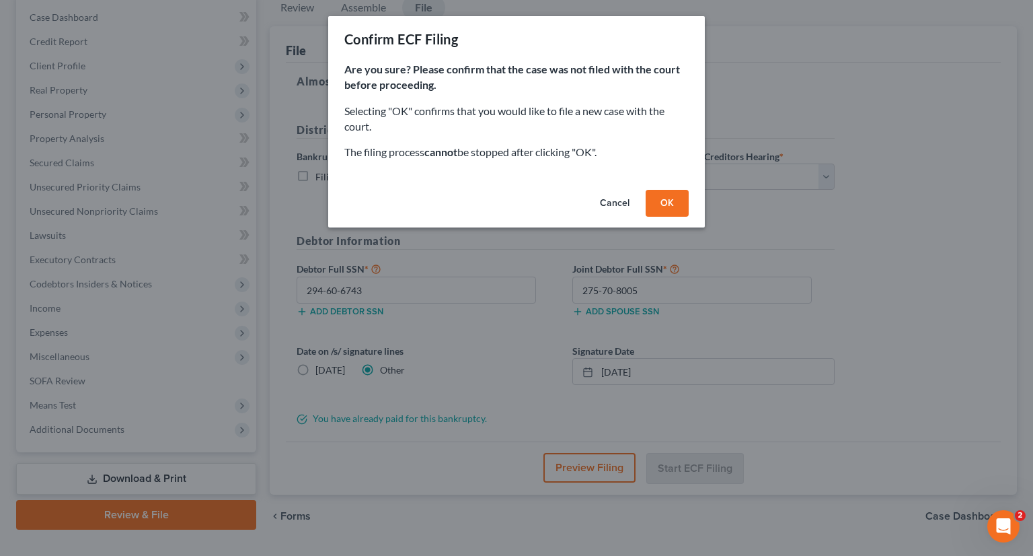
click at [667, 207] on button "OK" at bounding box center [667, 203] width 43 height 27
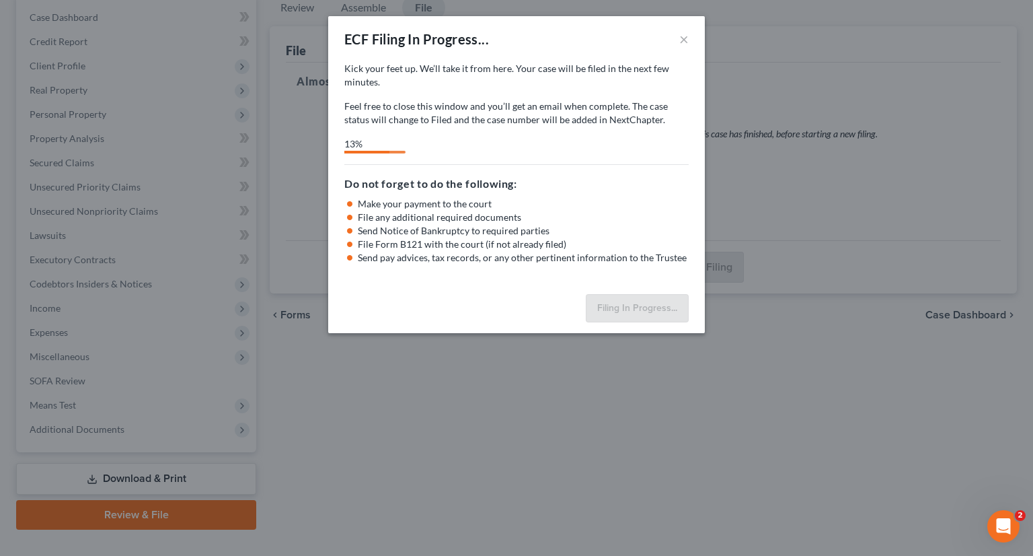
select select "3"
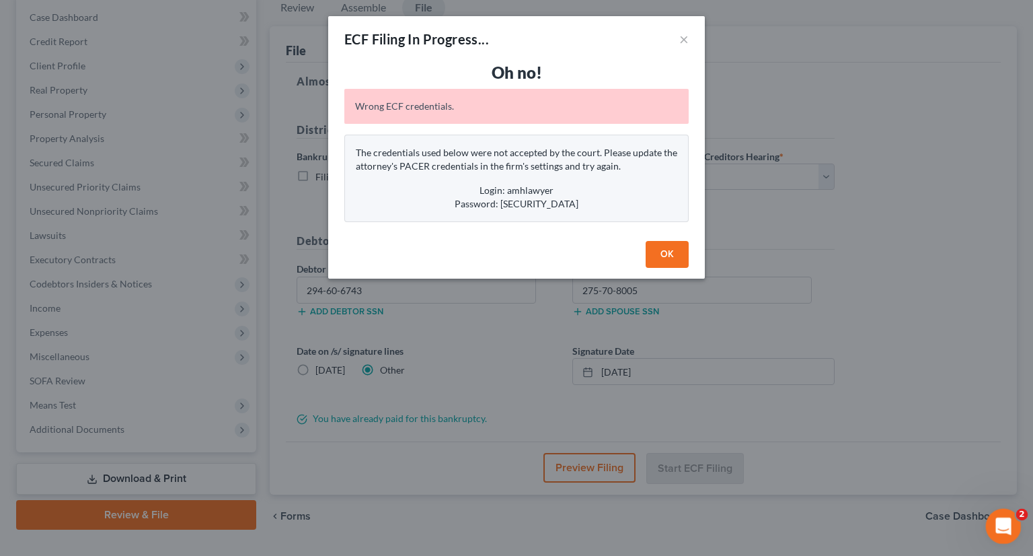
click at [1001, 527] on icon "Open Intercom Messenger" at bounding box center [1002, 524] width 22 height 22
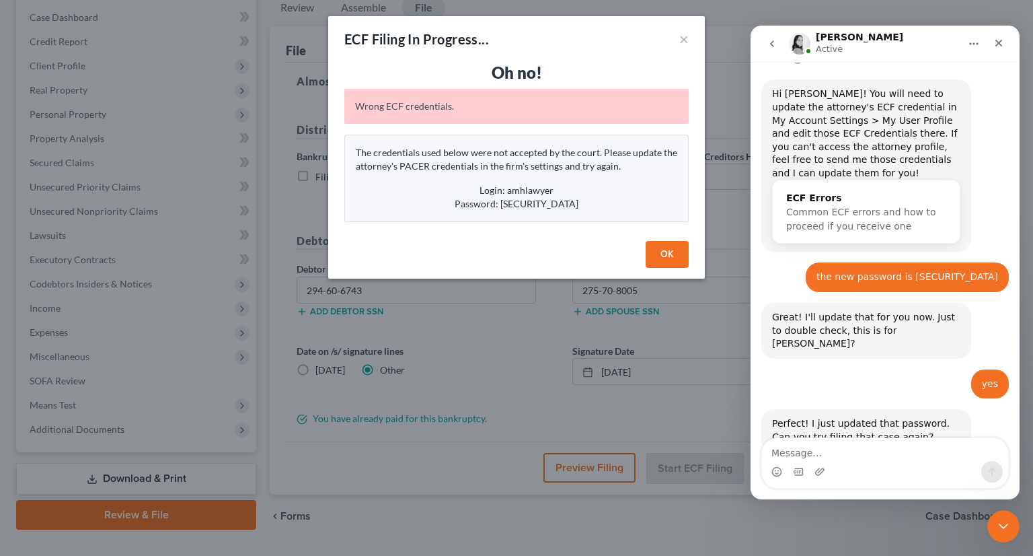
scroll to position [478, 0]
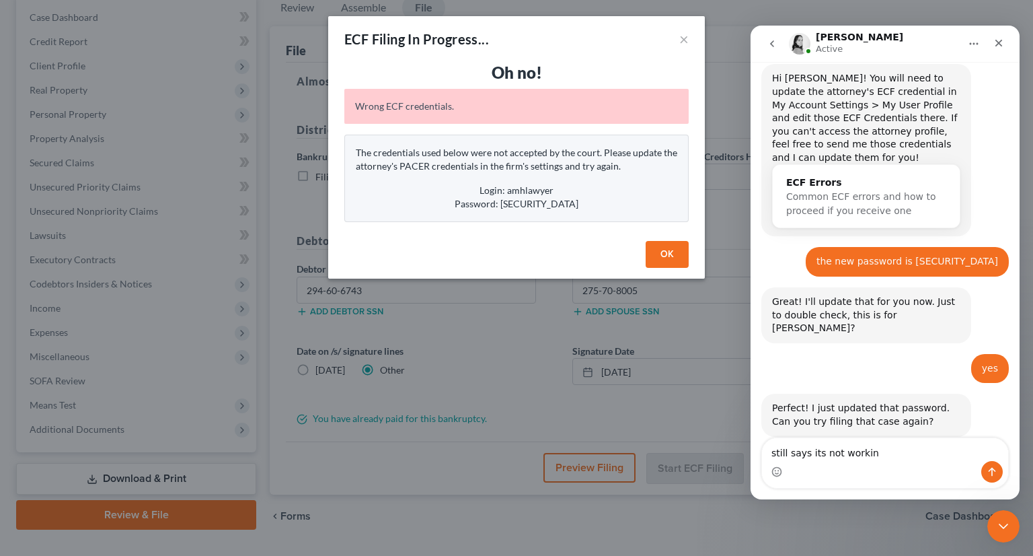
type textarea "still says its not working"
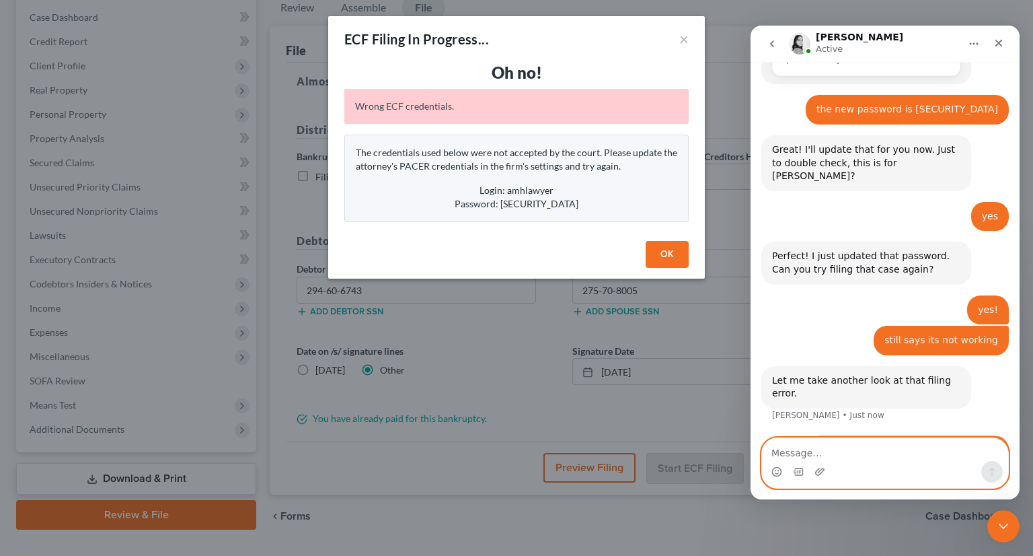
scroll to position [683, 0]
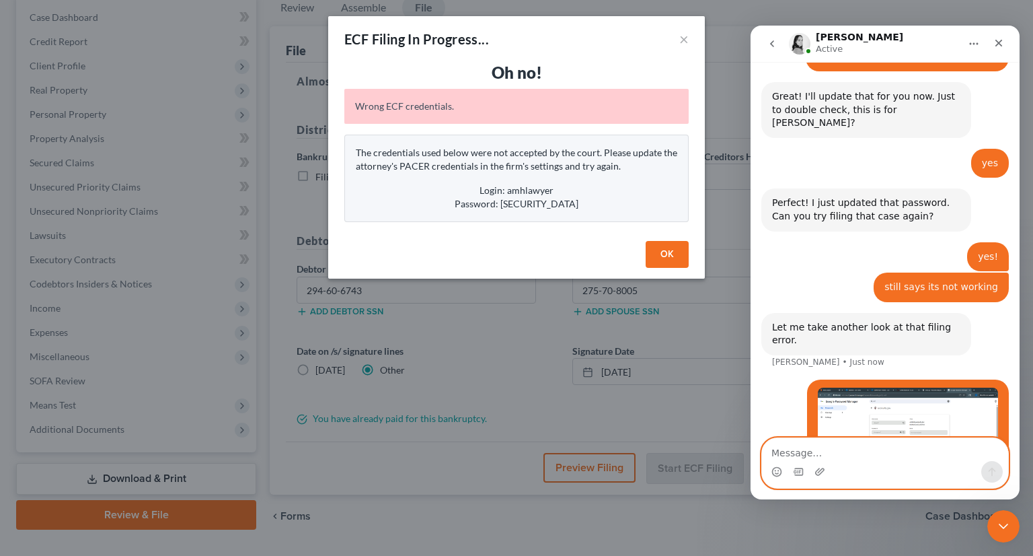
click at [915, 452] on textarea "Message…" at bounding box center [885, 449] width 246 height 23
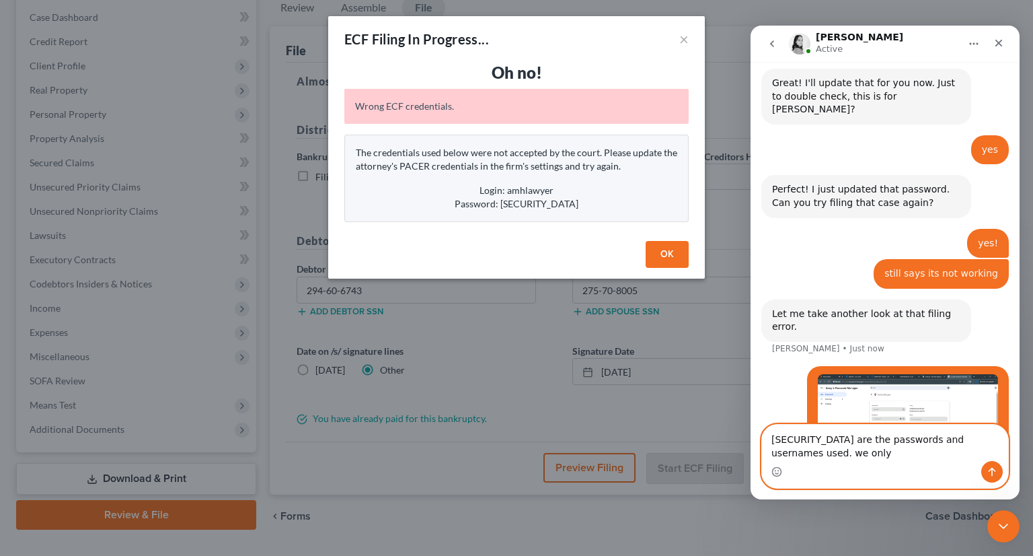
scroll to position [696, 0]
type textarea "[SECURITY_DATA] are the passwords and usernames used. we only changed the one p…"
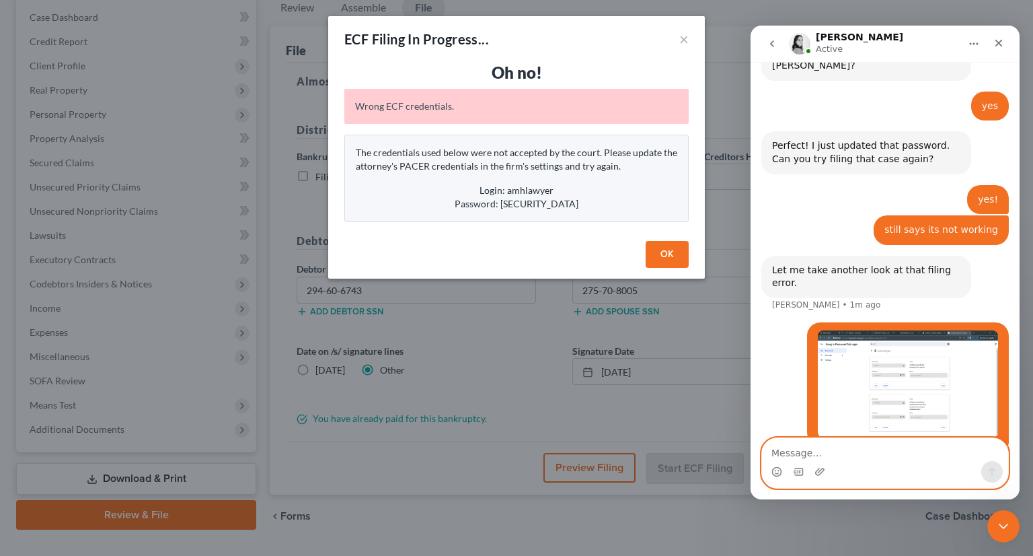
scroll to position [791, 0]
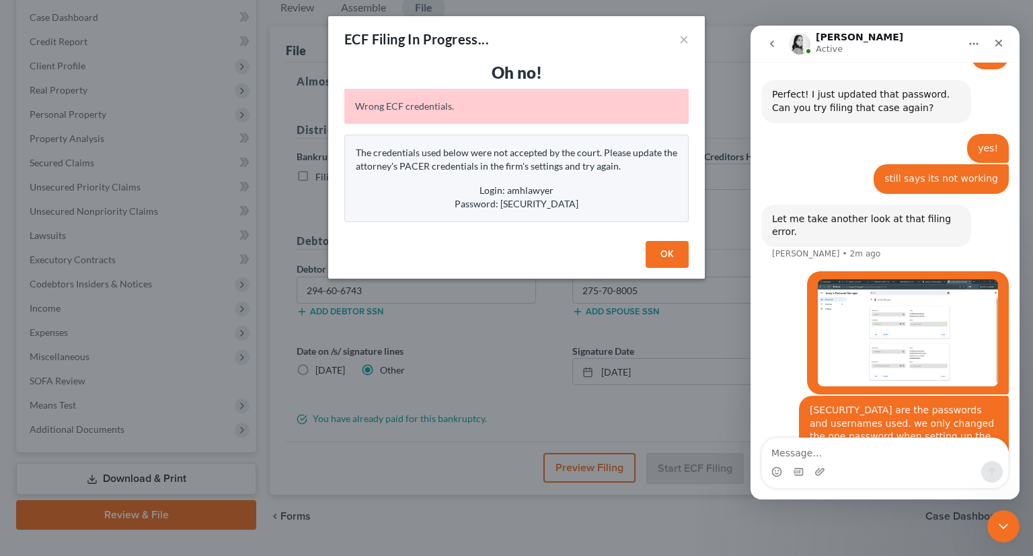
click at [958, 279] on img "Taylor says…" at bounding box center [908, 332] width 180 height 107
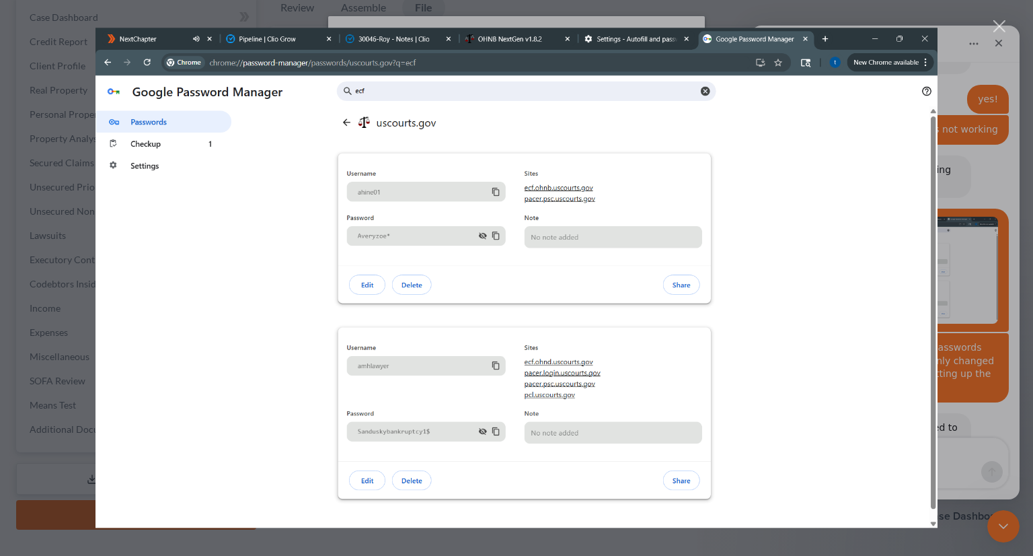
scroll to position [866, 0]
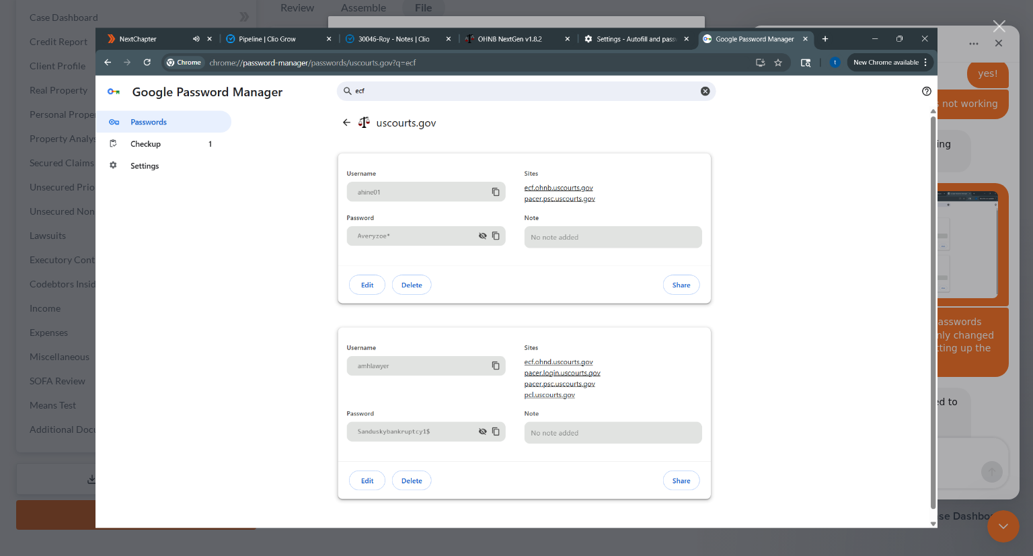
click at [1004, 27] on div "Close" at bounding box center [1000, 26] width 13 height 13
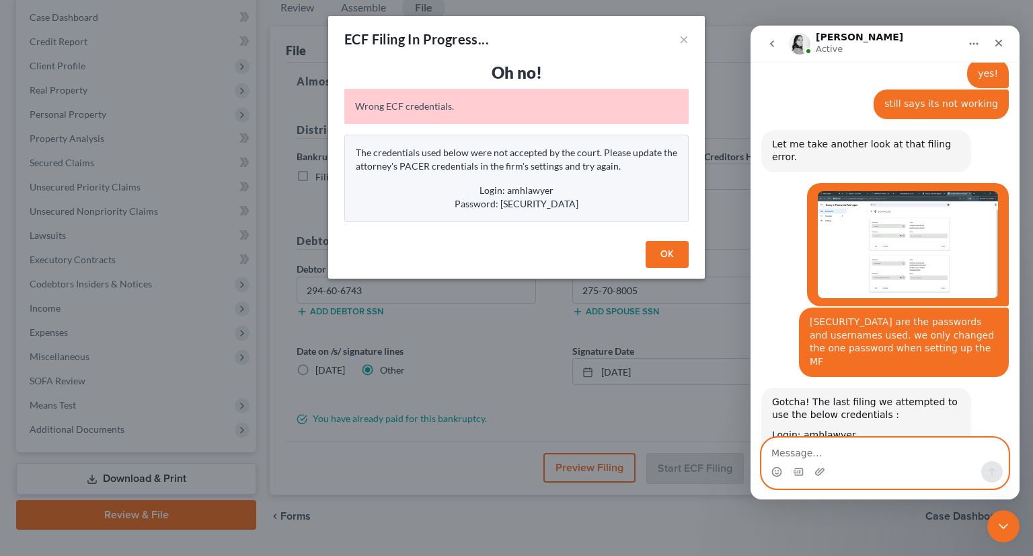
click at [831, 446] on textarea "Message…" at bounding box center [885, 449] width 246 height 23
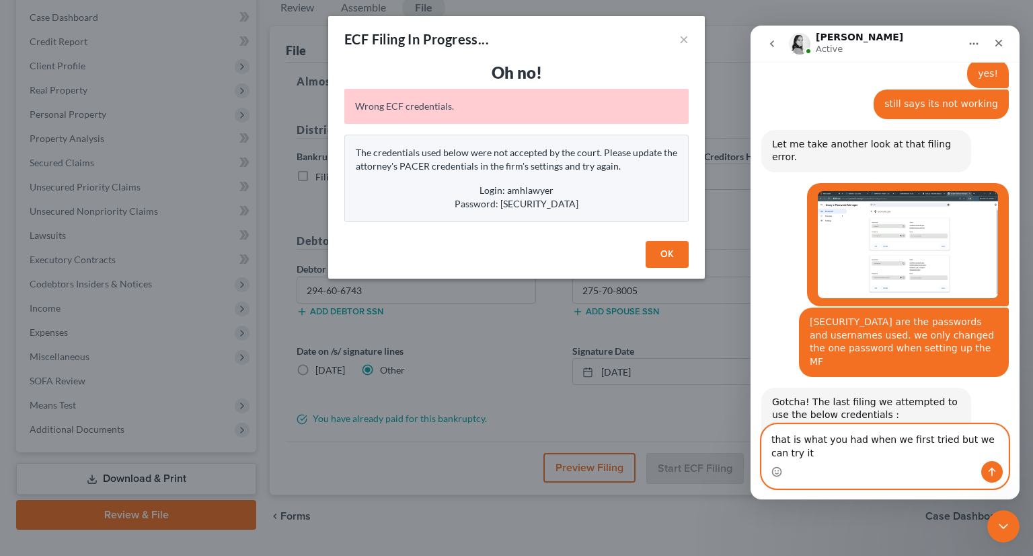
scroll to position [879, 0]
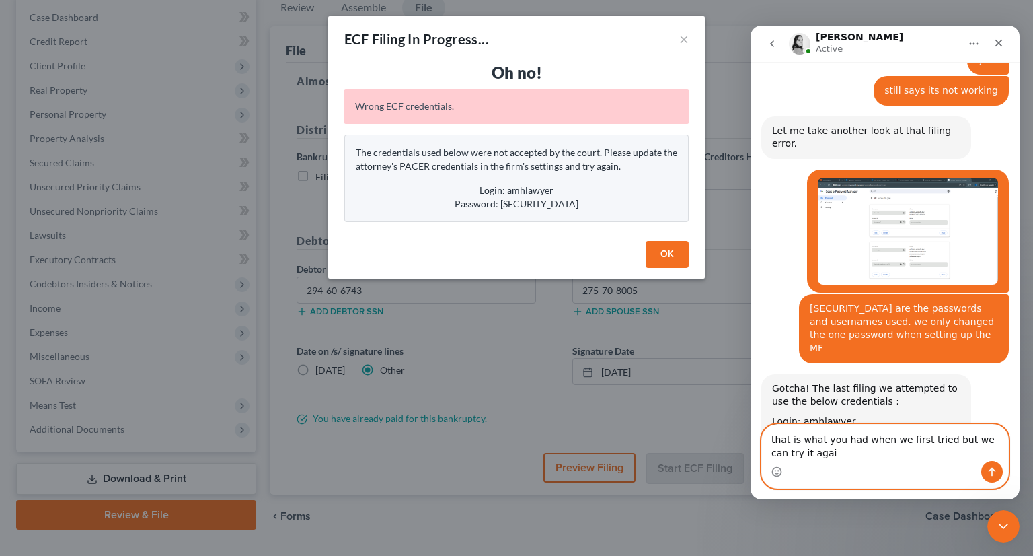
type textarea "that is what you had when we first tried but we can try it again"
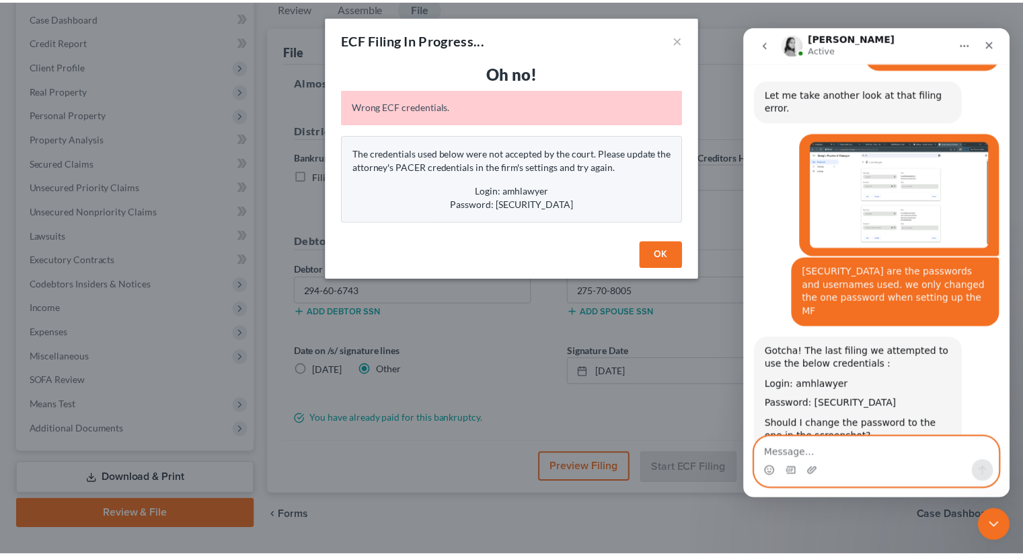
scroll to position [919, 0]
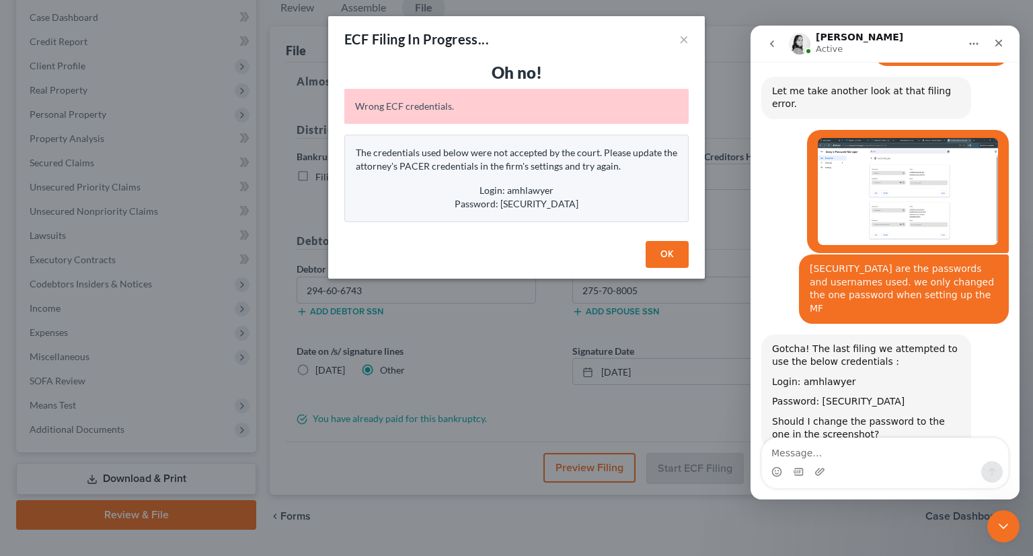
click at [664, 260] on button "OK" at bounding box center [667, 254] width 43 height 27
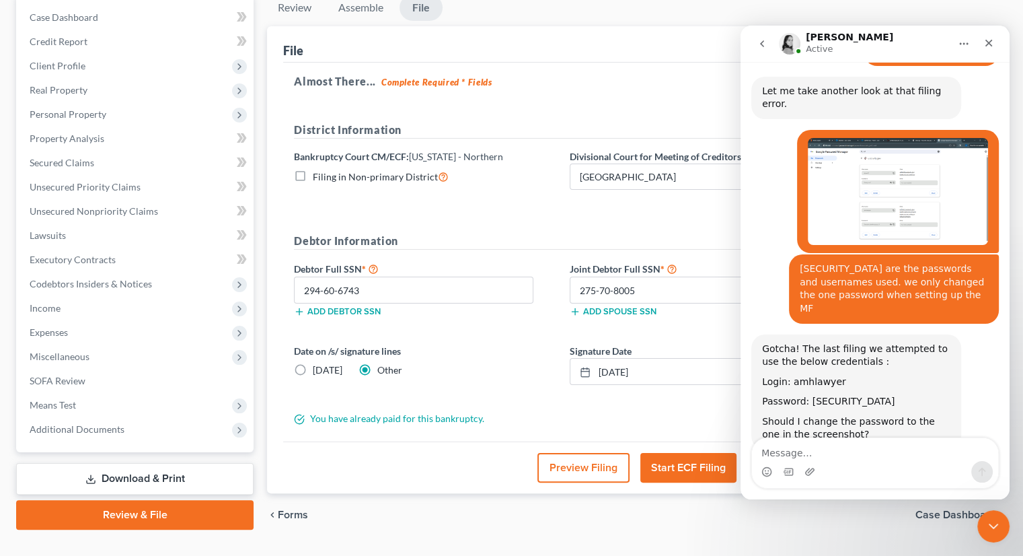
click at [713, 453] on button "Start ECF Filing" at bounding box center [688, 468] width 96 height 30
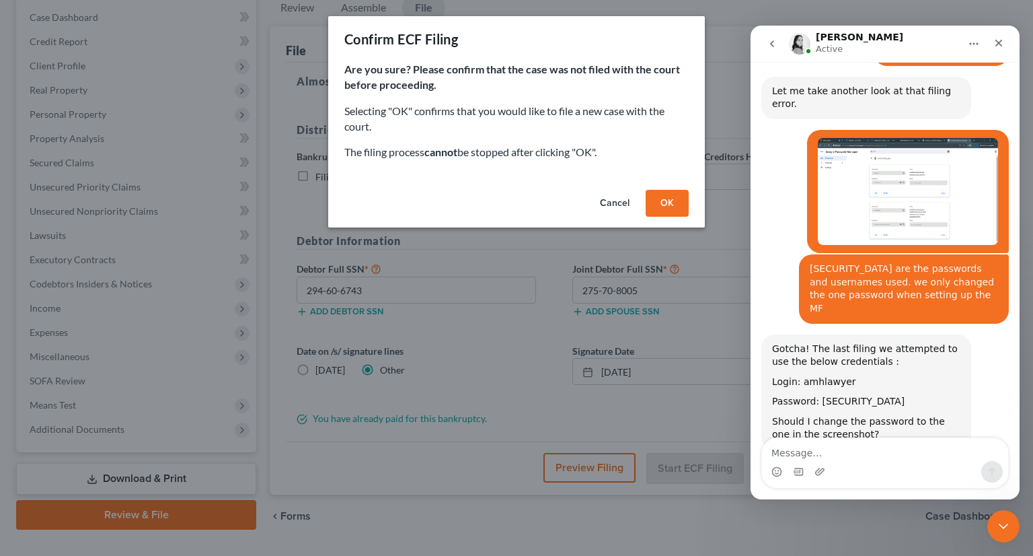
click at [665, 207] on button "OK" at bounding box center [667, 203] width 43 height 27
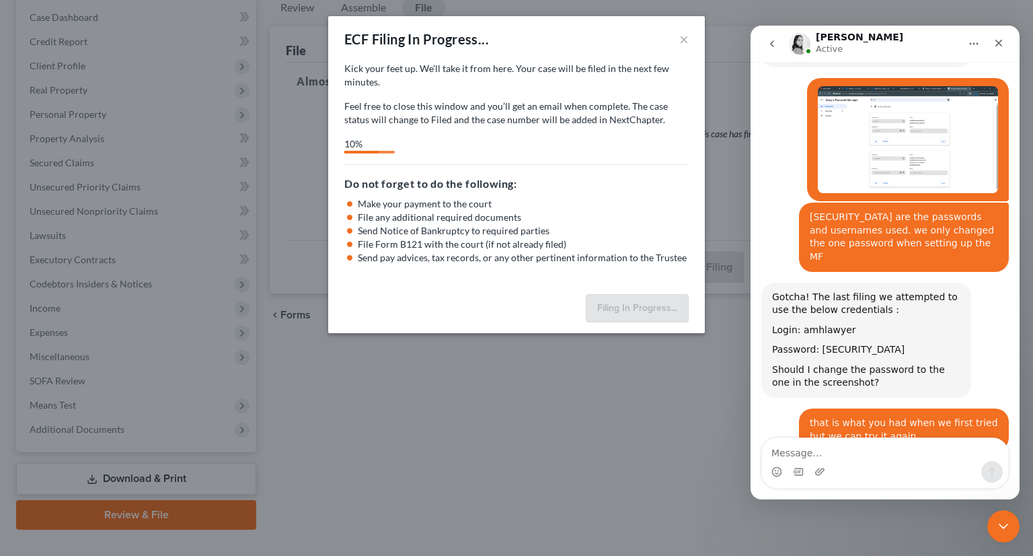
scroll to position [985, 0]
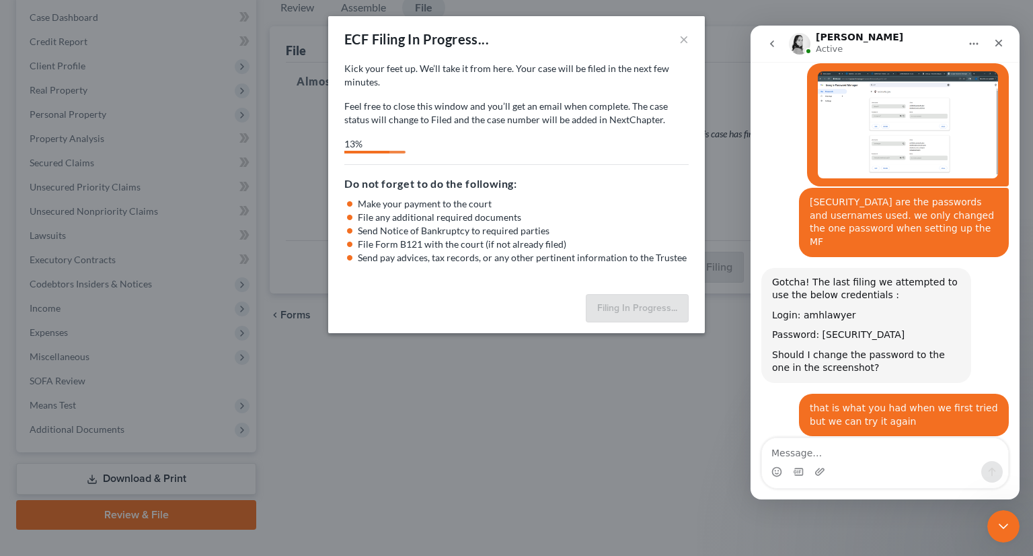
select select "3"
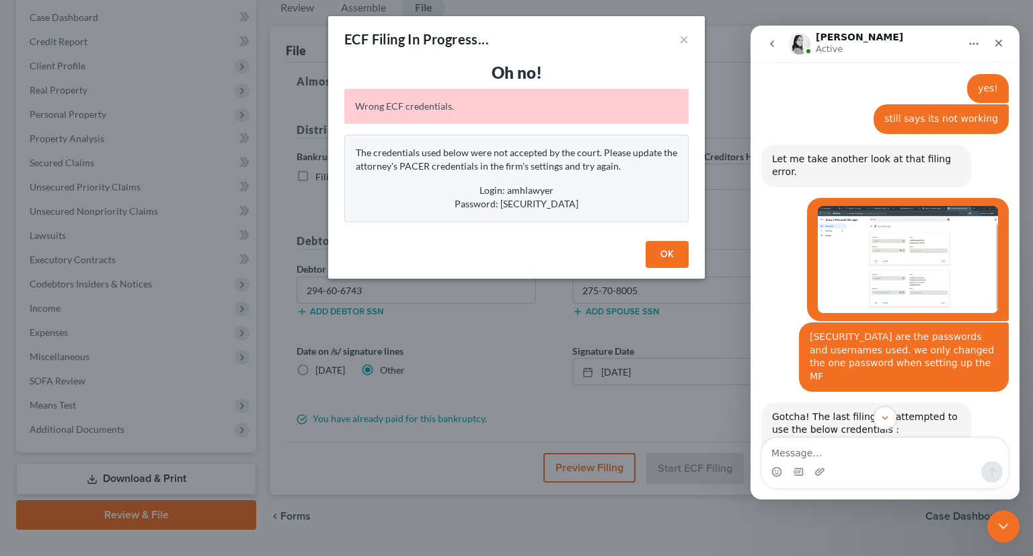
scroll to position [784, 0]
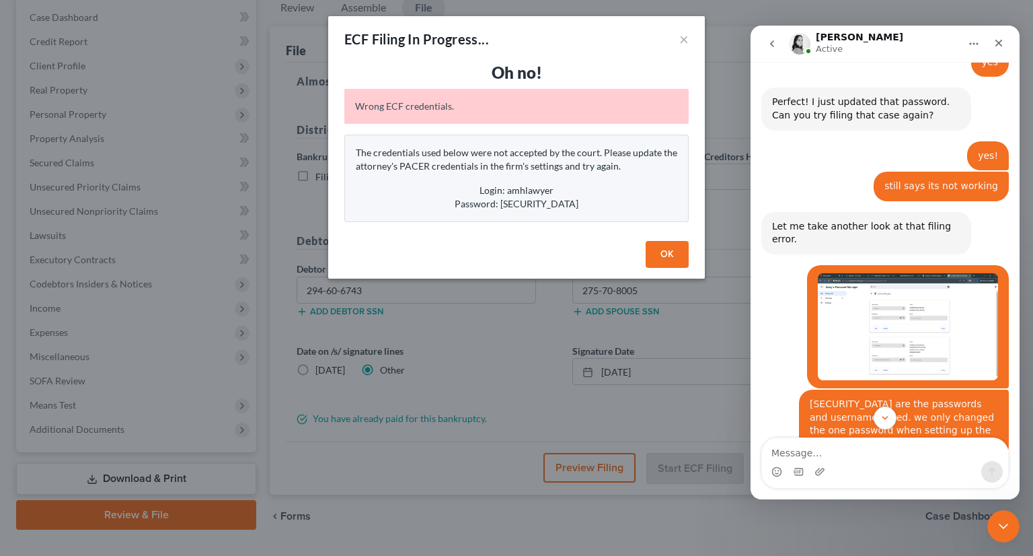
click at [878, 273] on img "Taylor says…" at bounding box center [908, 326] width 180 height 107
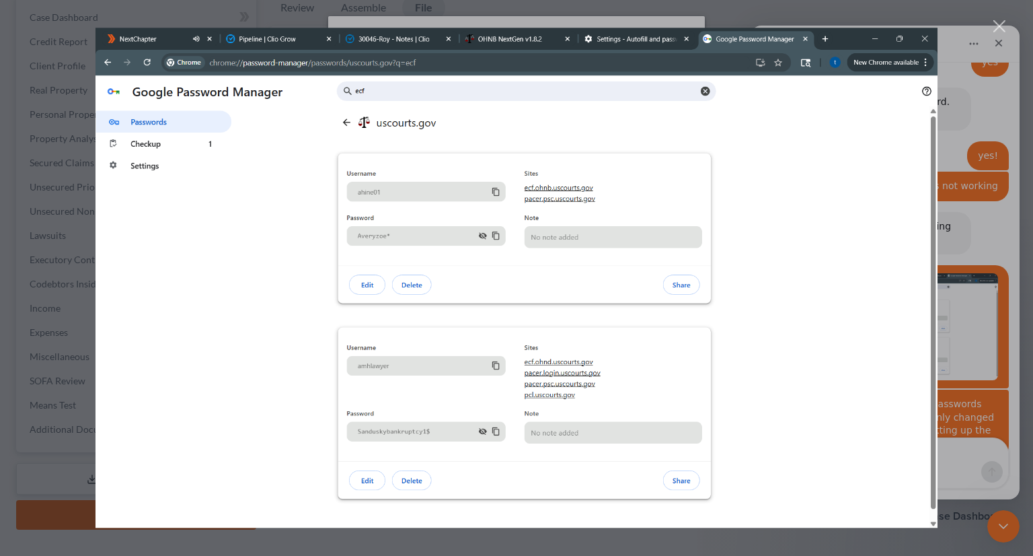
scroll to position [0, 0]
click at [998, 20] on div "Close" at bounding box center [1000, 26] width 13 height 13
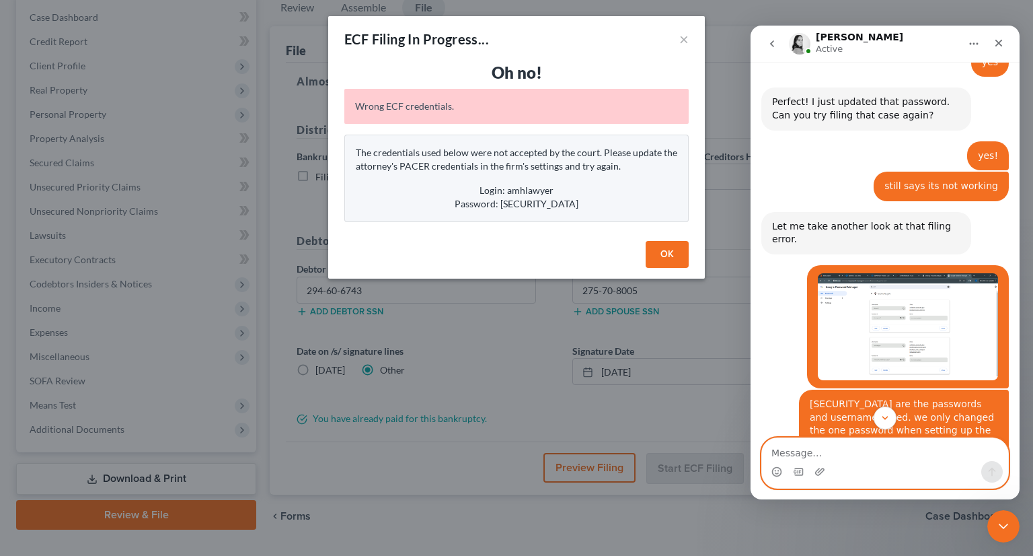
click at [844, 457] on textarea "Message…" at bounding box center [885, 449] width 246 height 23
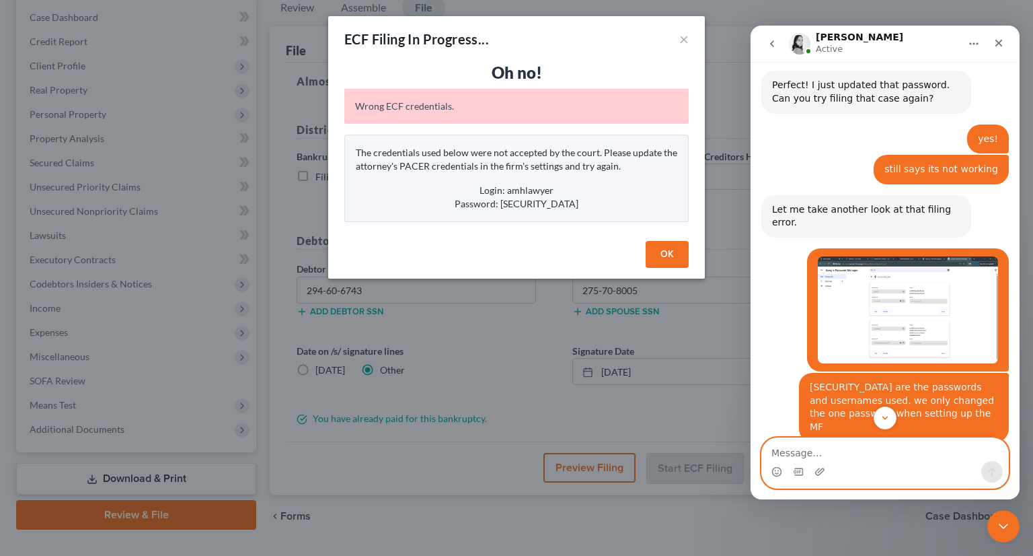
scroll to position [807, 0]
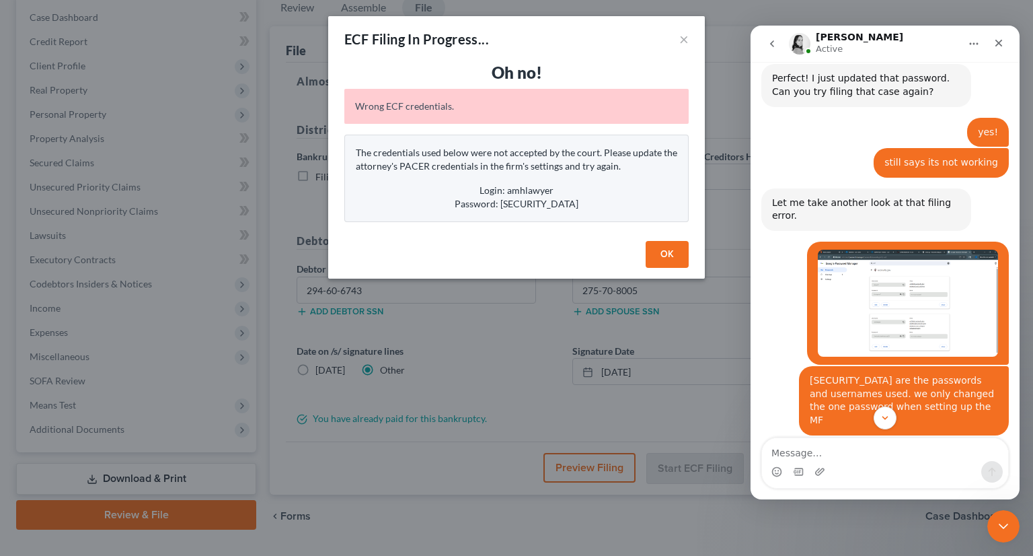
click at [878, 254] on img "Taylor says…" at bounding box center [908, 303] width 180 height 107
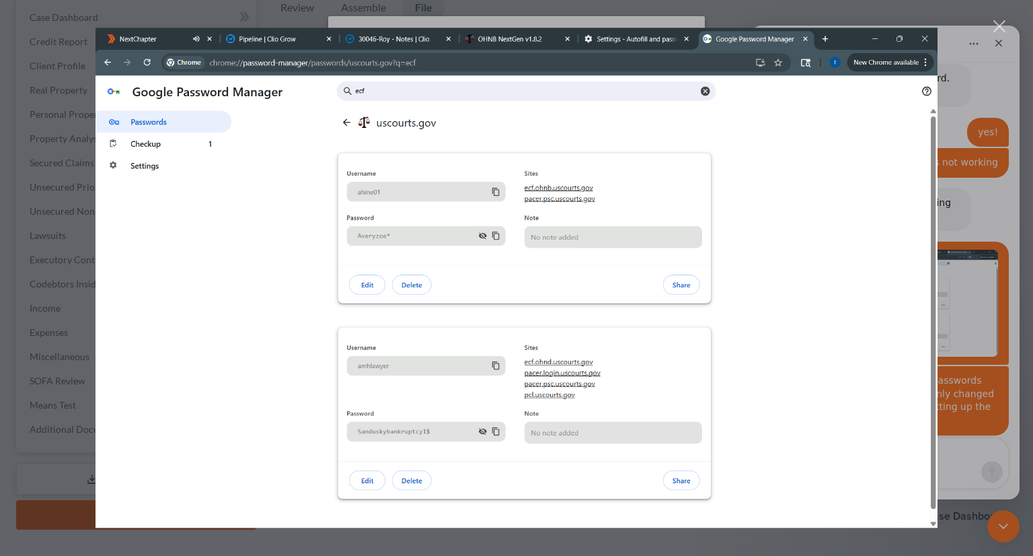
scroll to position [0, 0]
click at [994, 24] on div "Close" at bounding box center [1000, 26] width 13 height 13
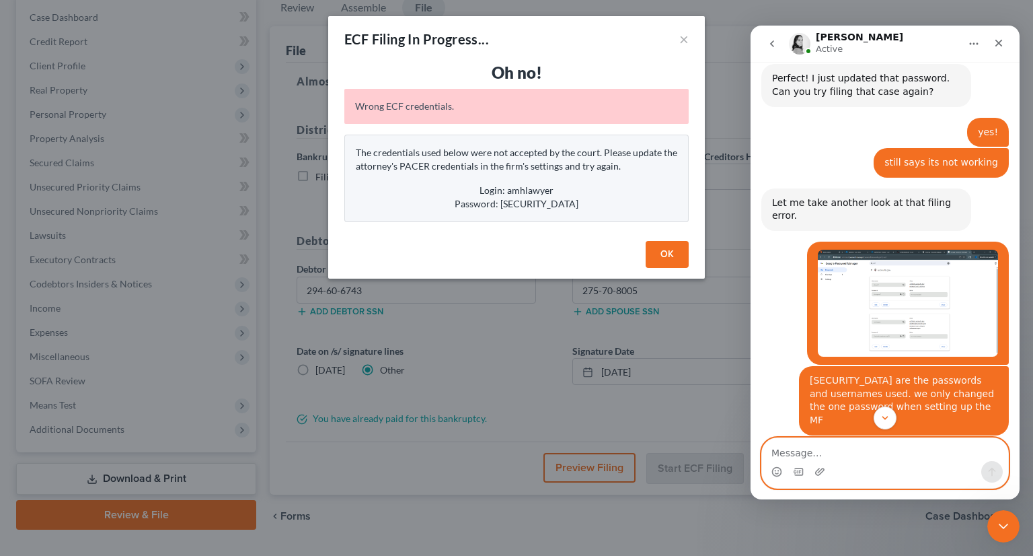
click at [874, 454] on textarea "Message…" at bounding box center [885, 449] width 246 height 23
type textarea "oh Sanduskybankruptcy1$ I had it backwards"
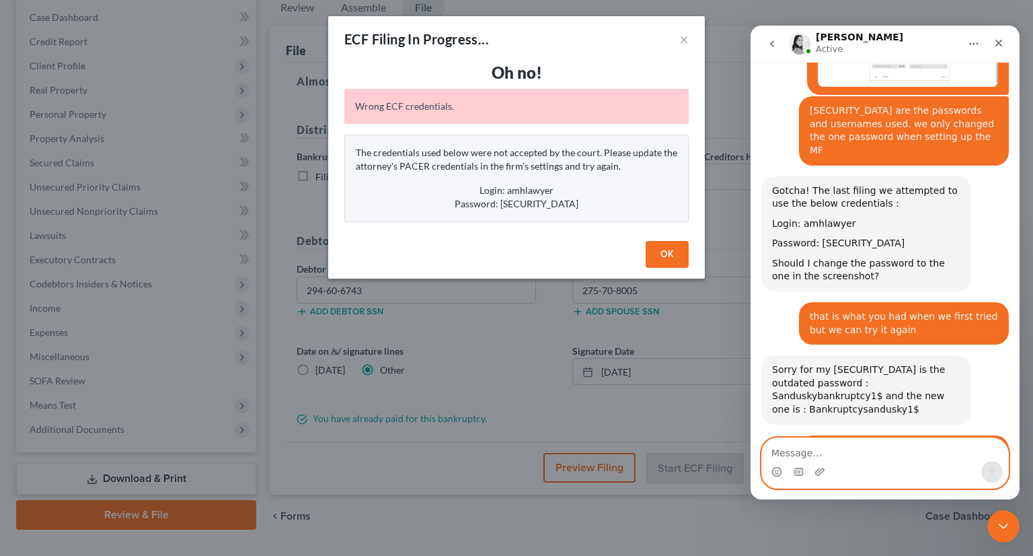
scroll to position [1092, 0]
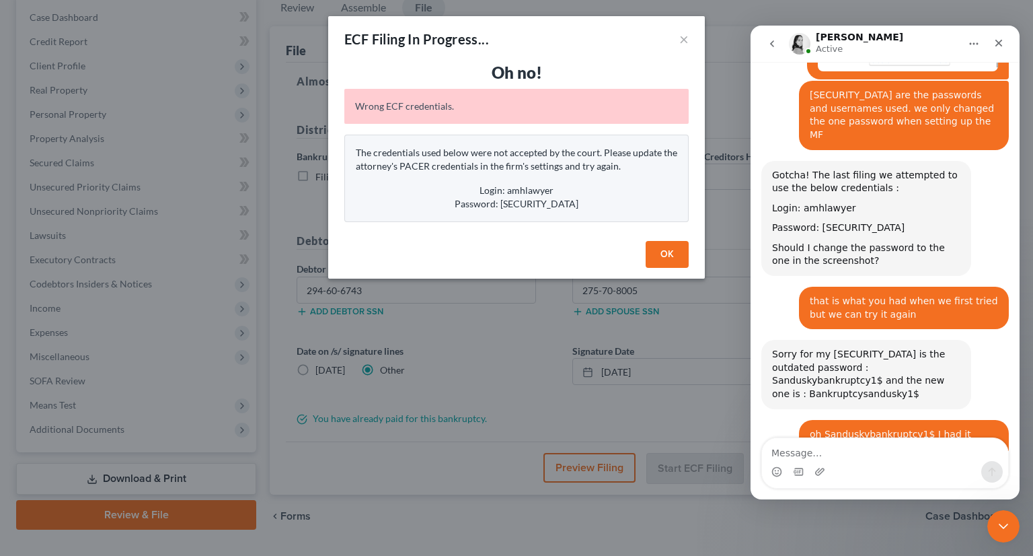
click at [667, 256] on button "OK" at bounding box center [667, 254] width 43 height 27
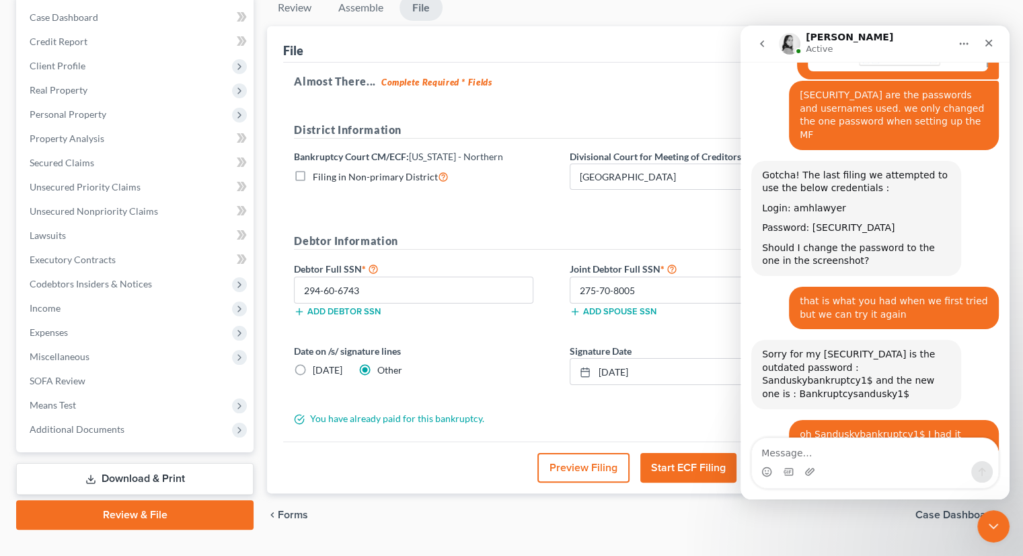
click at [670, 453] on button "Start ECF Filing" at bounding box center [688, 468] width 96 height 30
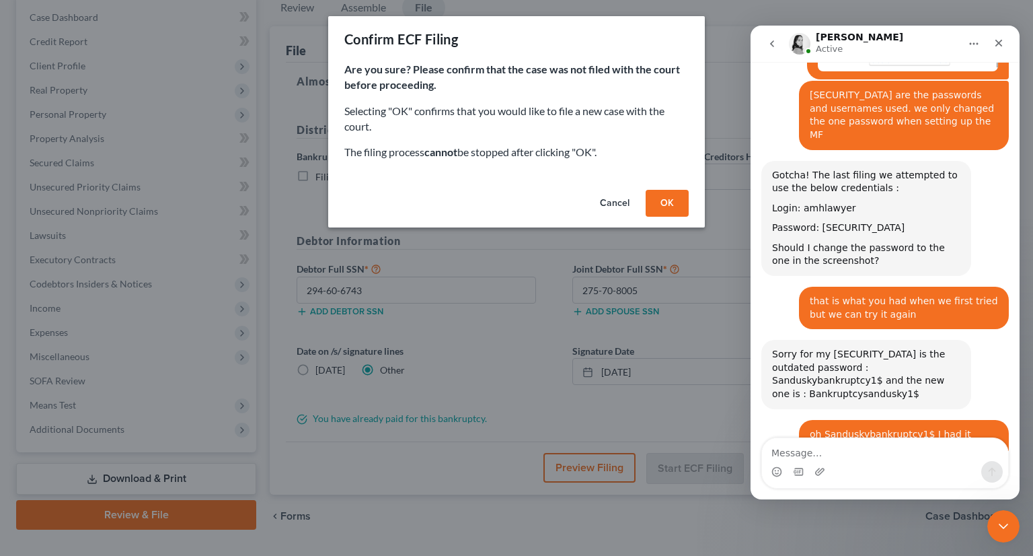
click at [657, 201] on button "OK" at bounding box center [667, 203] width 43 height 27
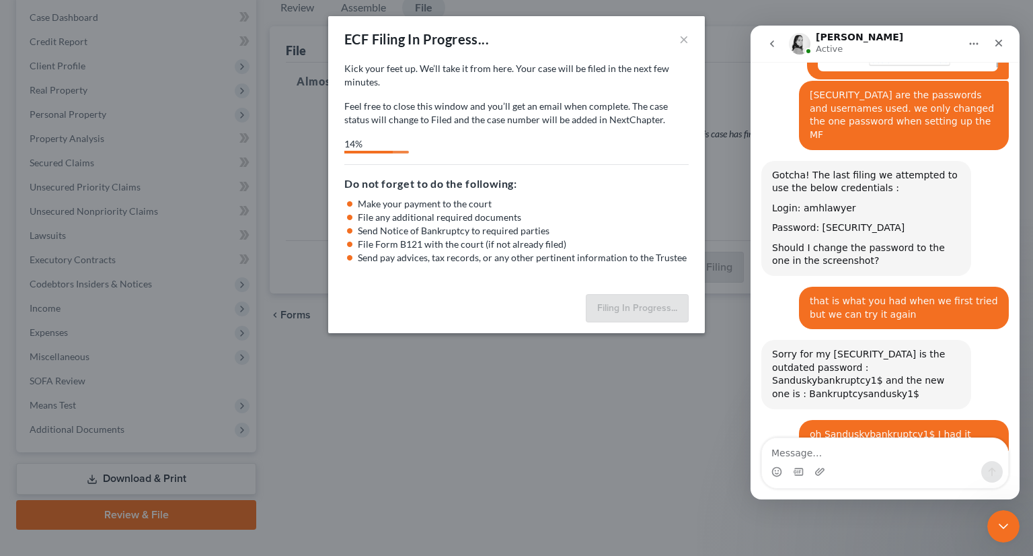
select select "3"
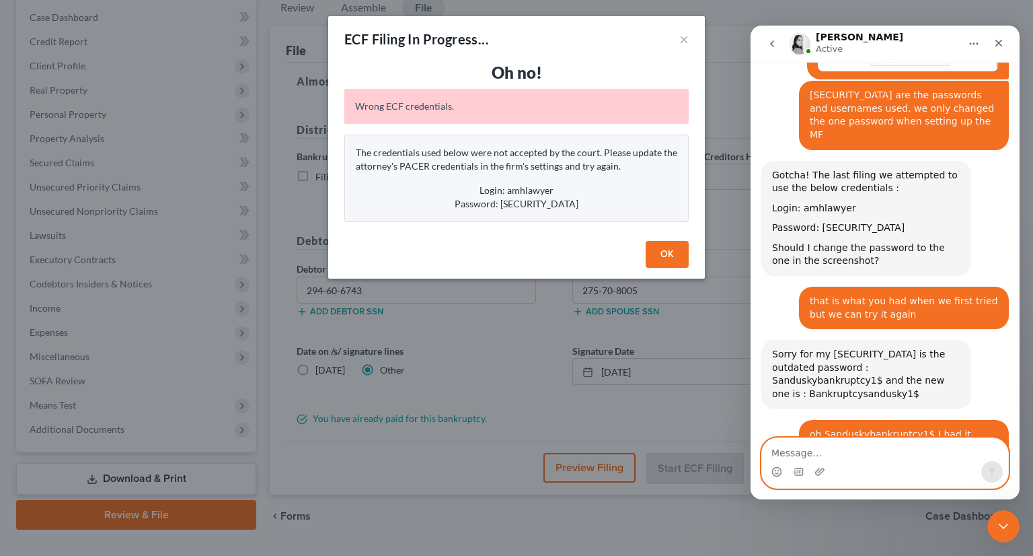
click at [819, 454] on textarea "Message…" at bounding box center [885, 449] width 246 height 23
type textarea "nope"
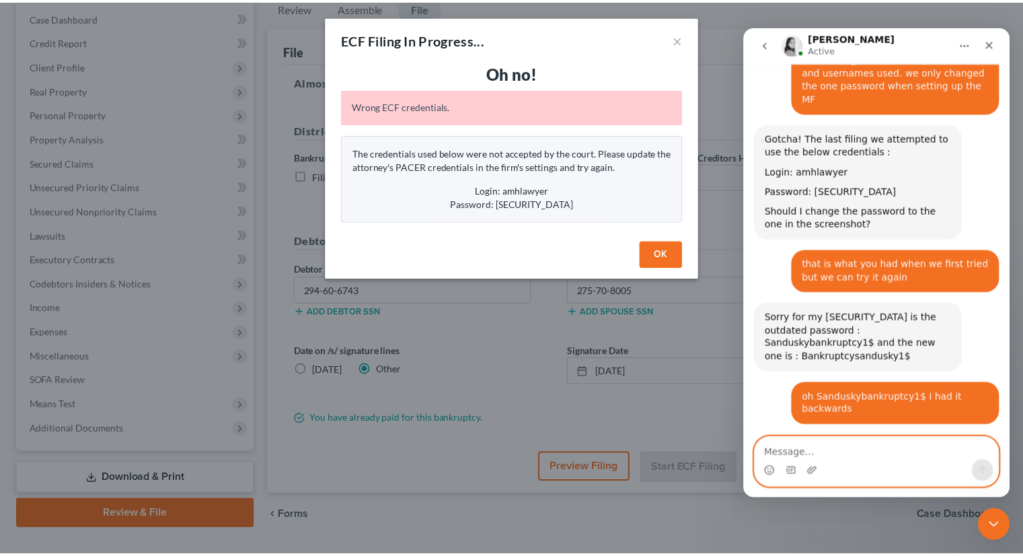
scroll to position [1132, 0]
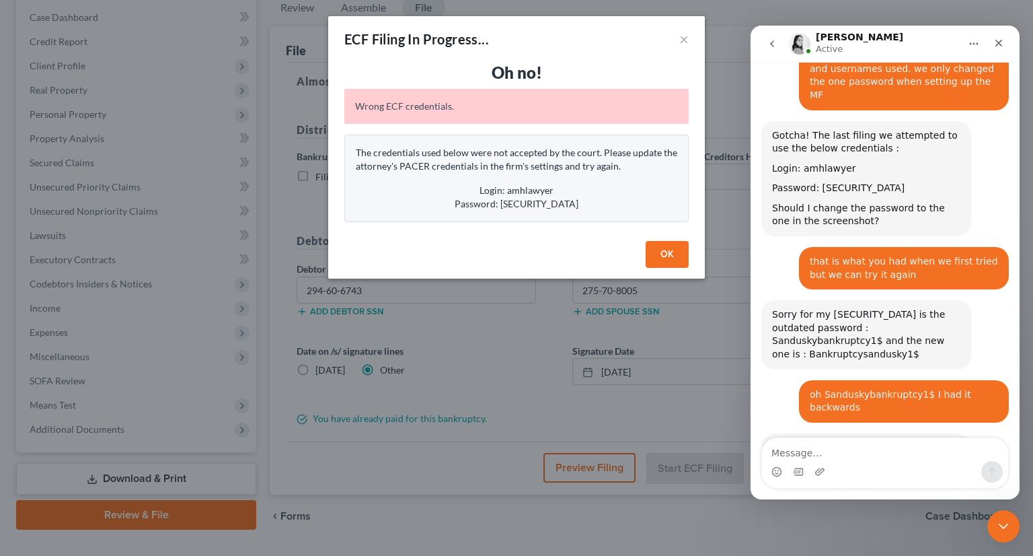
click at [671, 248] on button "OK" at bounding box center [667, 254] width 43 height 27
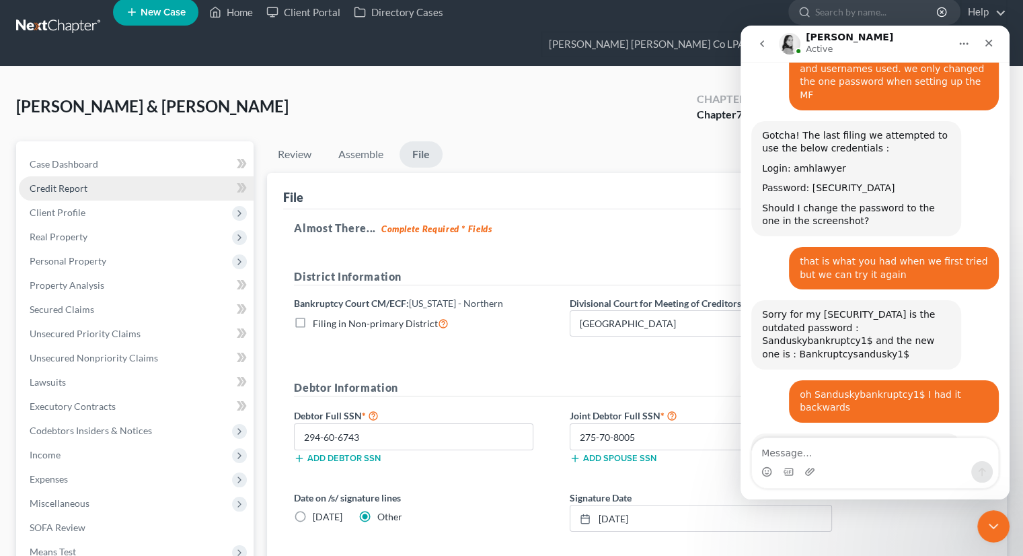
scroll to position [0, 0]
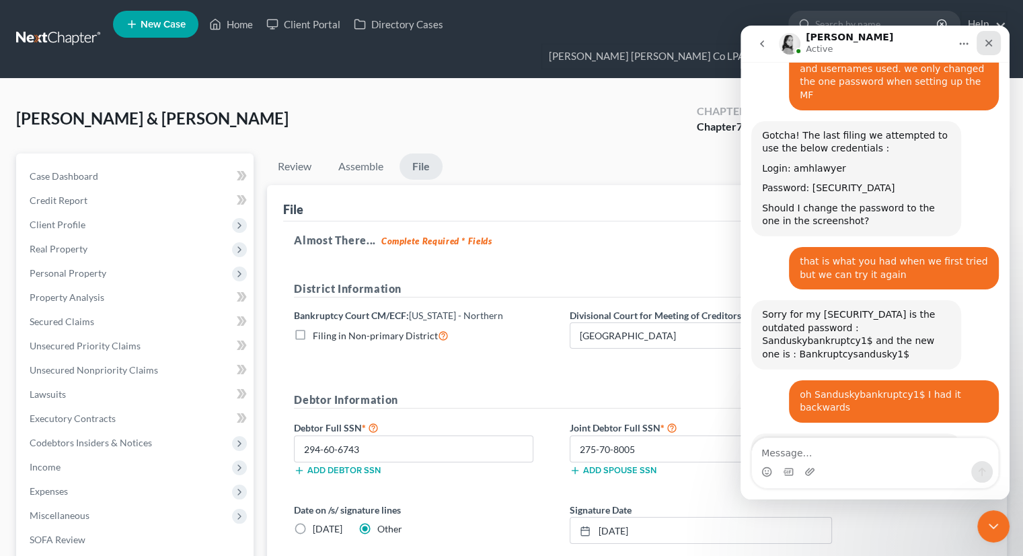
click at [987, 41] on icon "Close" at bounding box center [988, 43] width 7 height 7
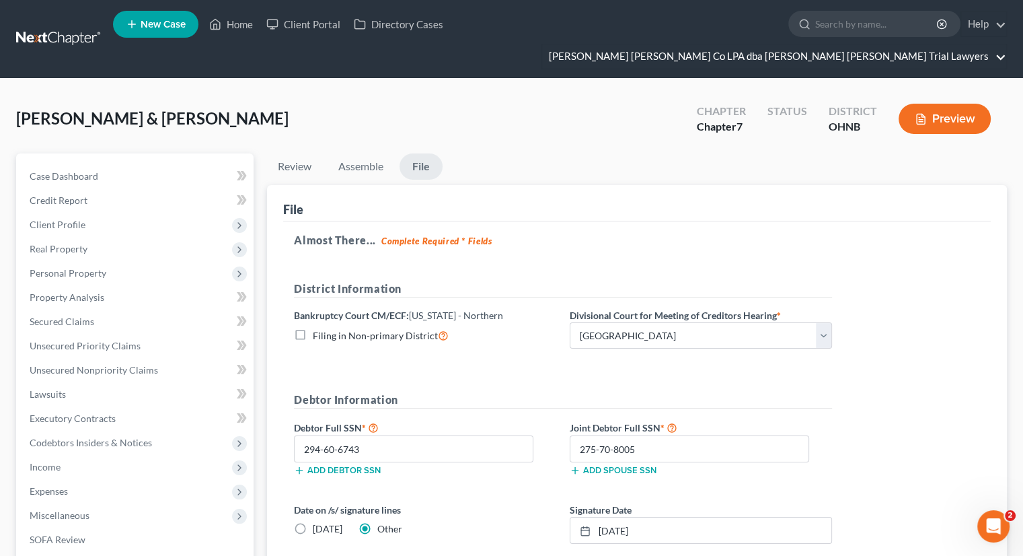
click at [901, 44] on link "[PERSON_NAME] [PERSON_NAME] Co LPA dba [PERSON_NAME] [PERSON_NAME] Trial Lawyers" at bounding box center [774, 56] width 464 height 24
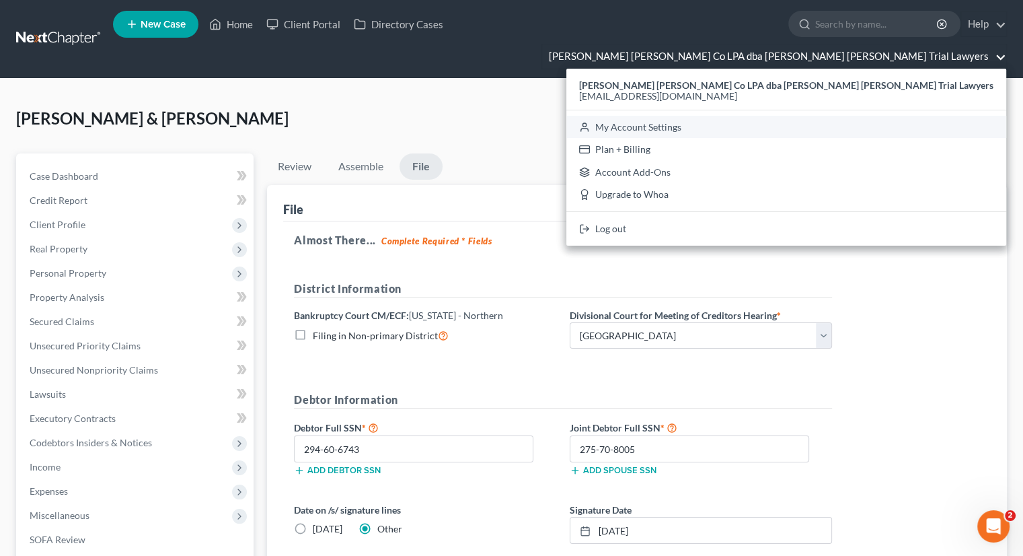
click at [813, 116] on link "My Account Settings" at bounding box center [786, 127] width 440 height 23
select select "61"
select select "24"
select select "36"
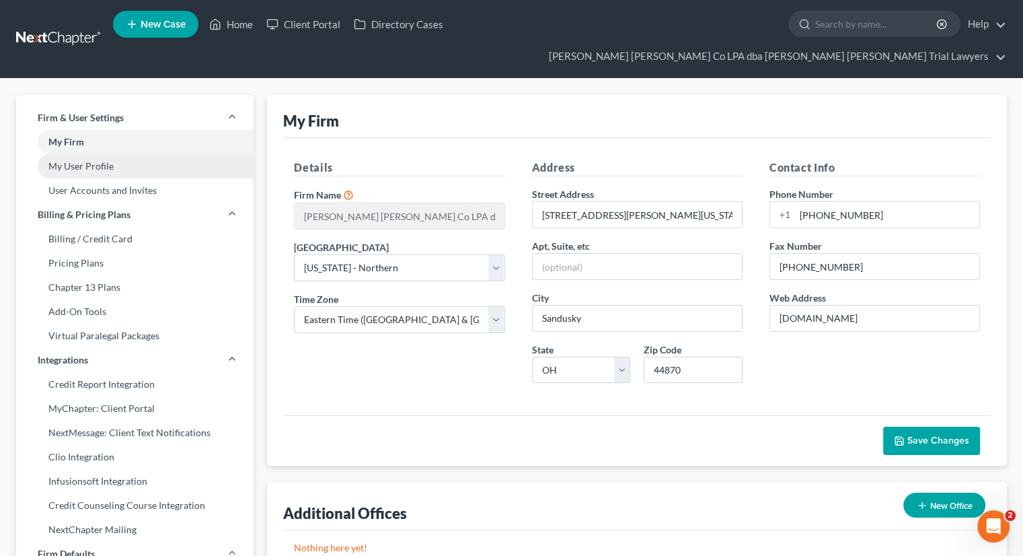
click at [94, 154] on link "My User Profile" at bounding box center [134, 166] width 237 height 24
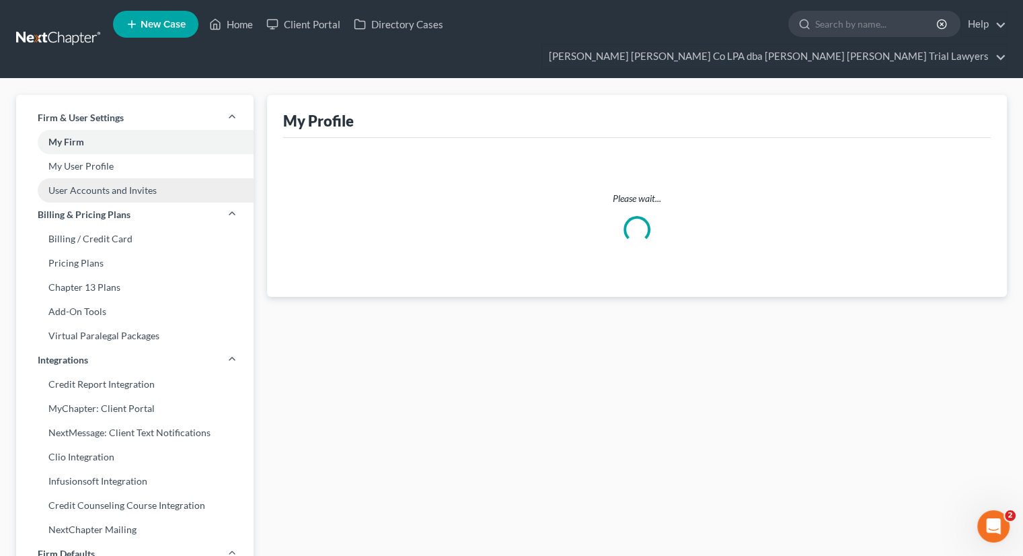
select select "36"
select select "attorney"
select select "0"
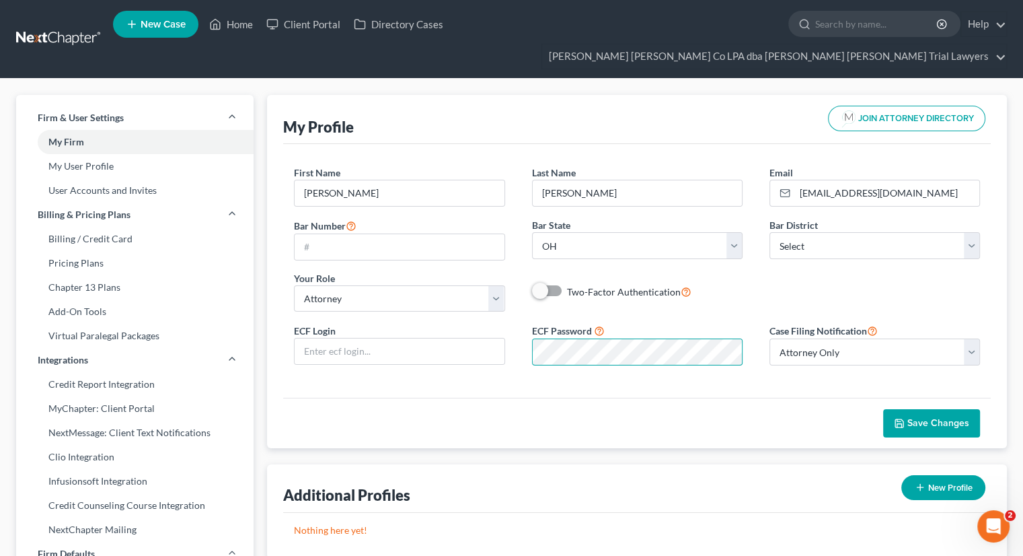
click at [539, 346] on div "ECF Login ECF Password Case Filing Notification Select Attorney Only Attorney A…" at bounding box center [637, 349] width 713 height 54
click at [918, 410] on button "Save Changes" at bounding box center [931, 423] width 97 height 28
click at [239, 26] on link "Home" at bounding box center [230, 24] width 57 height 24
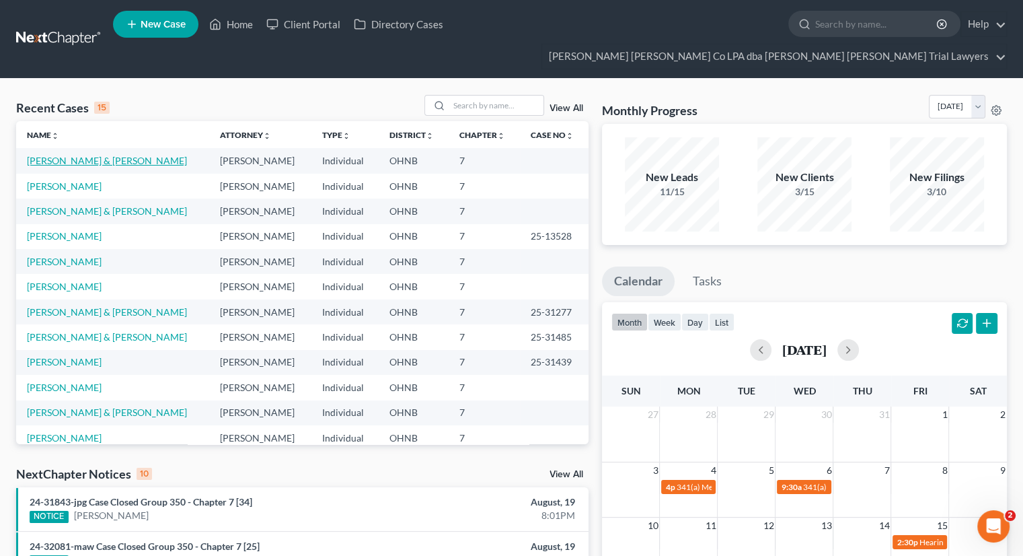
click at [78, 155] on link "[PERSON_NAME] & [PERSON_NAME]" at bounding box center [107, 160] width 160 height 11
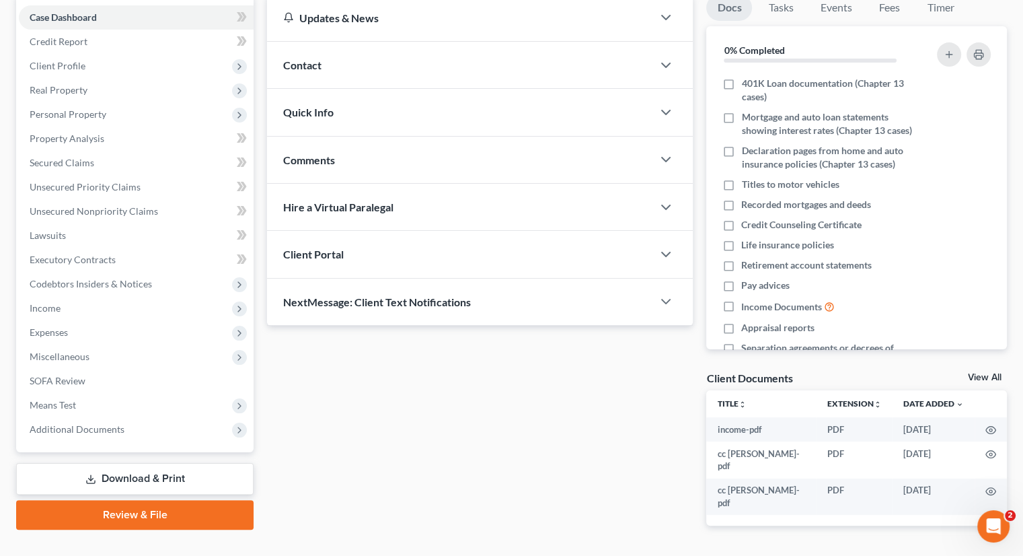
click at [143, 500] on link "Review & File" at bounding box center [134, 515] width 237 height 30
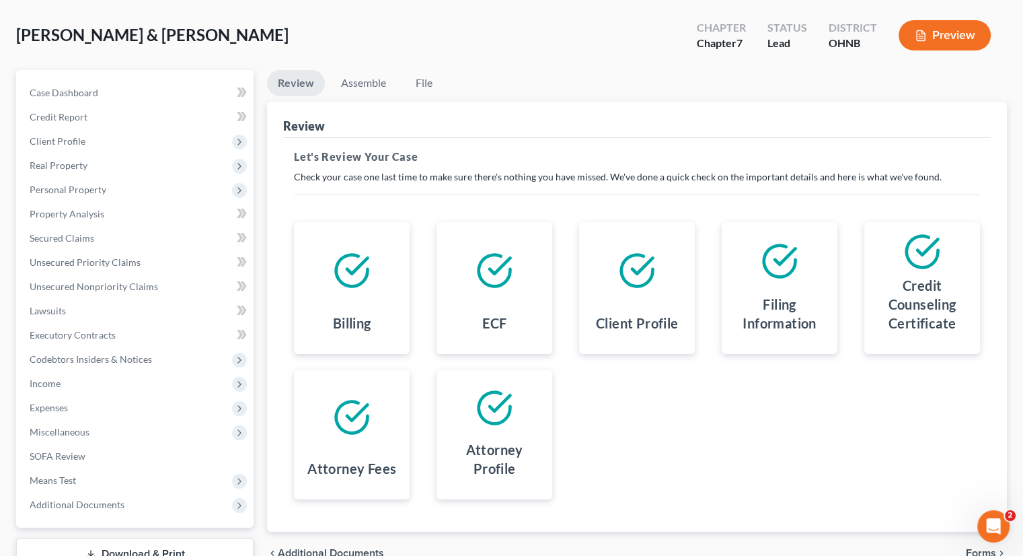
scroll to position [159, 0]
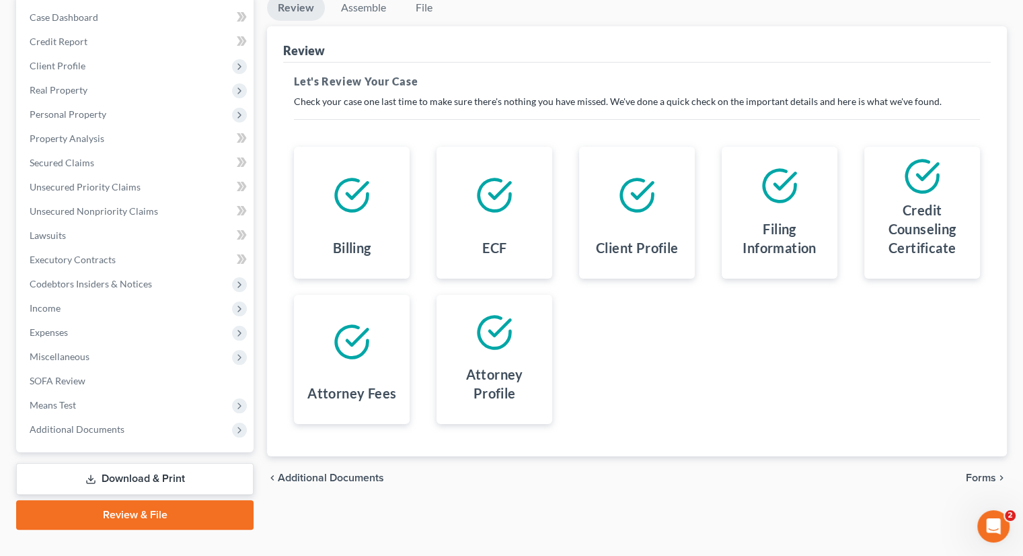
click at [973, 472] on span "Forms" at bounding box center [981, 477] width 30 height 11
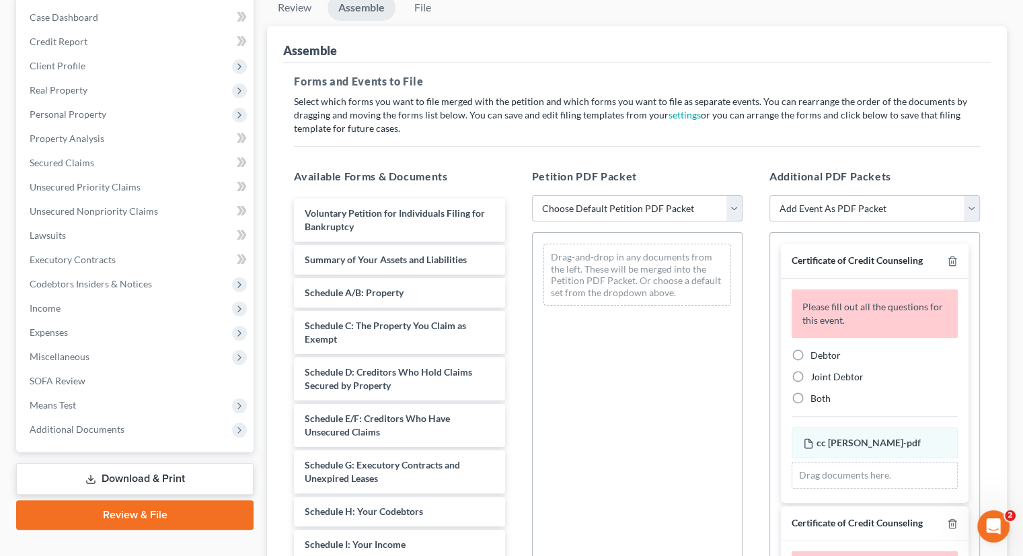
click at [579, 195] on select "Choose Default Petition PDF Packet Complete Bankruptcy Petition (all forms and …" at bounding box center [637, 208] width 211 height 27
select select "0"
click at [532, 195] on select "Choose Default Petition PDF Packet Complete Bankruptcy Petition (all forms and …" at bounding box center [637, 208] width 211 height 27
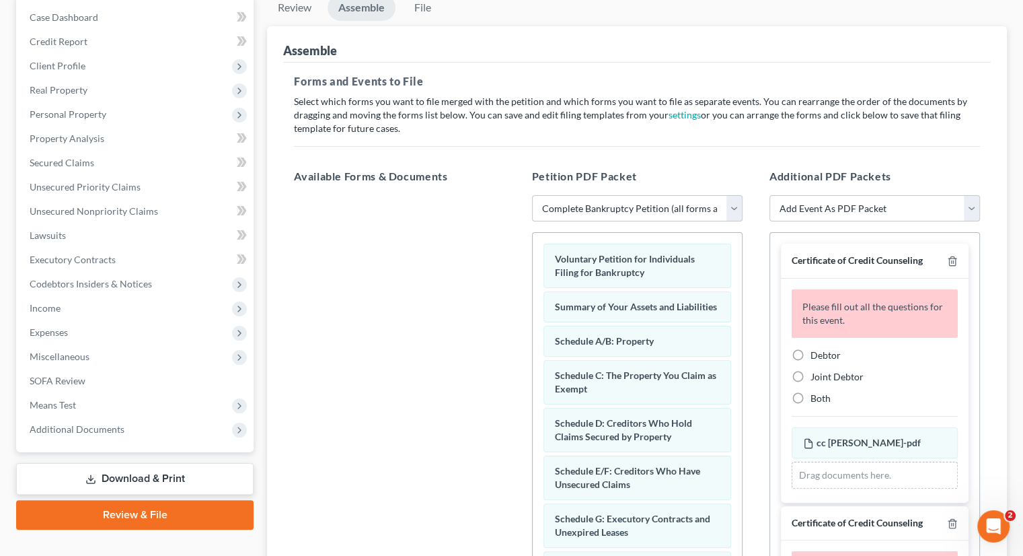
click at [811, 370] on label "Joint Debtor" at bounding box center [837, 376] width 53 height 13
click at [816, 370] on input "Joint Debtor" at bounding box center [820, 374] width 9 height 9
radio input "true"
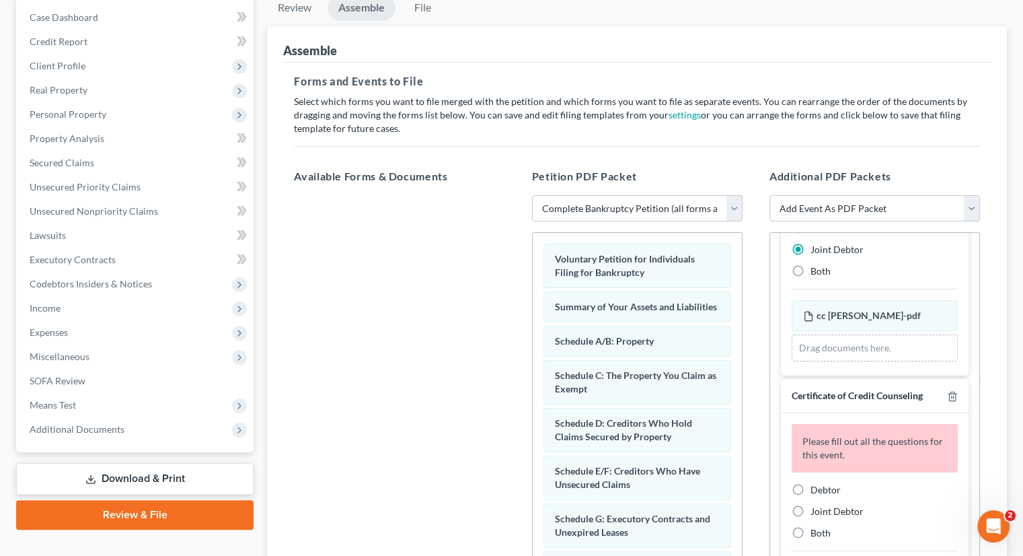
scroll to position [238, 0]
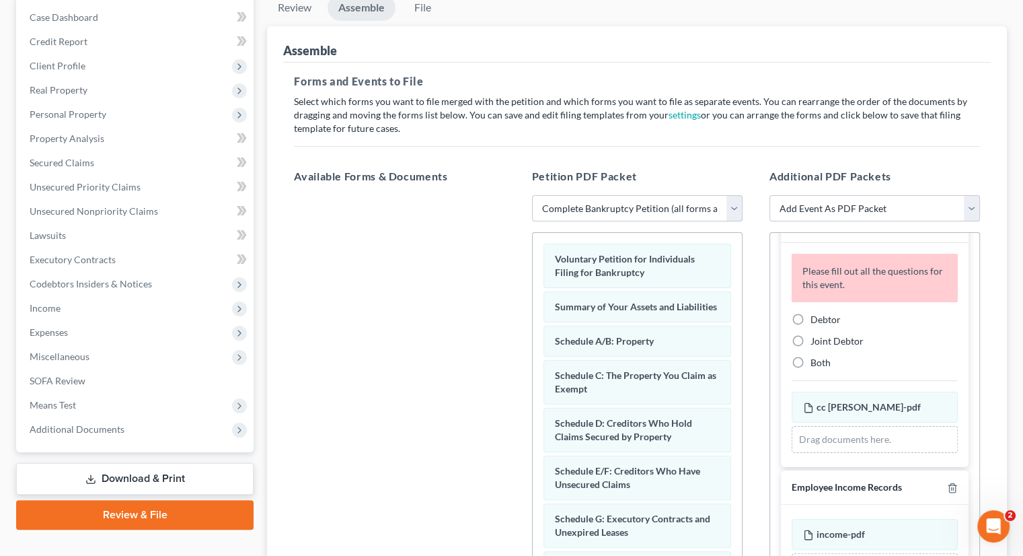
click at [811, 313] on label "Debtor" at bounding box center [826, 319] width 30 height 13
click at [816, 313] on input "Debtor" at bounding box center [820, 317] width 9 height 9
radio input "true"
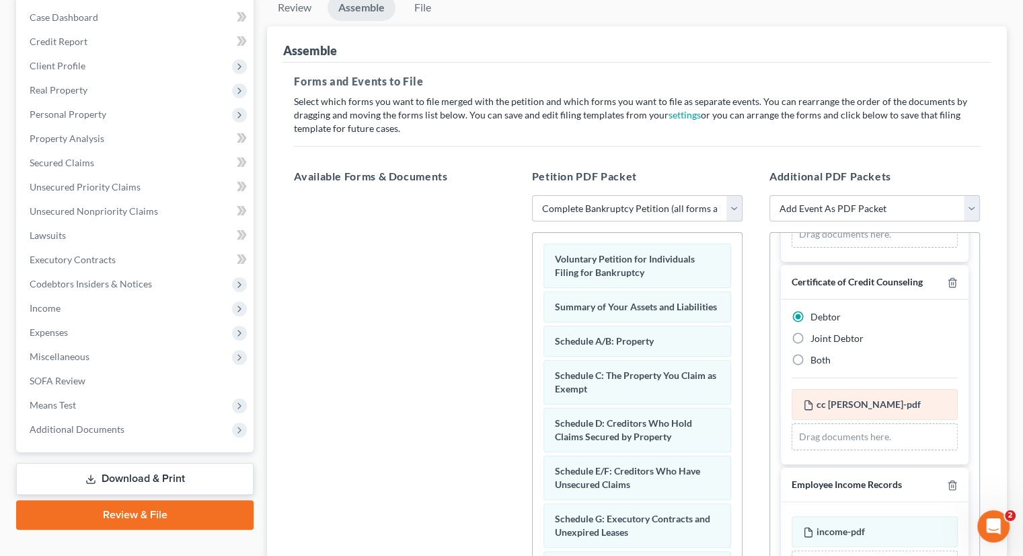
scroll to position [179, 0]
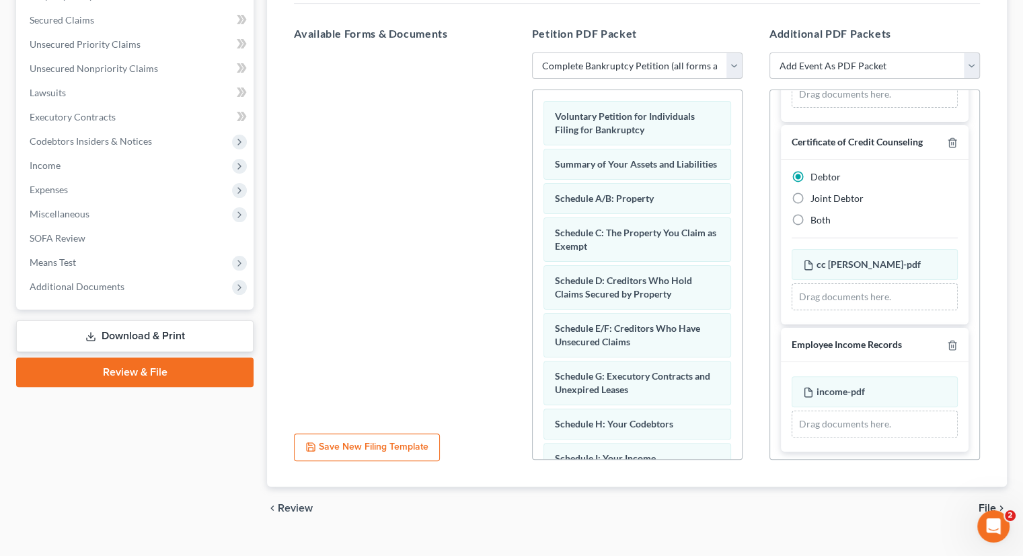
click at [985, 502] on span "File" at bounding box center [987, 507] width 17 height 11
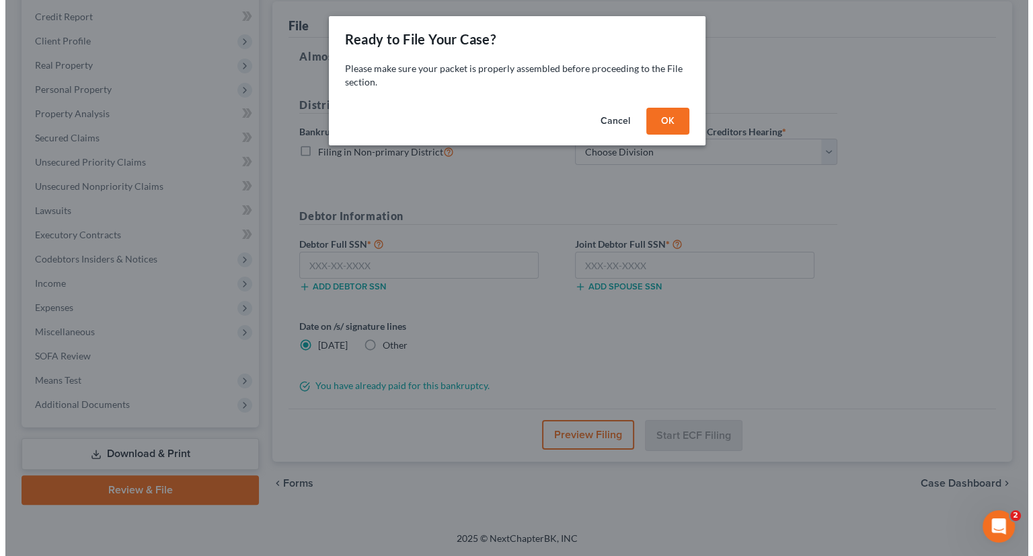
scroll to position [159, 0]
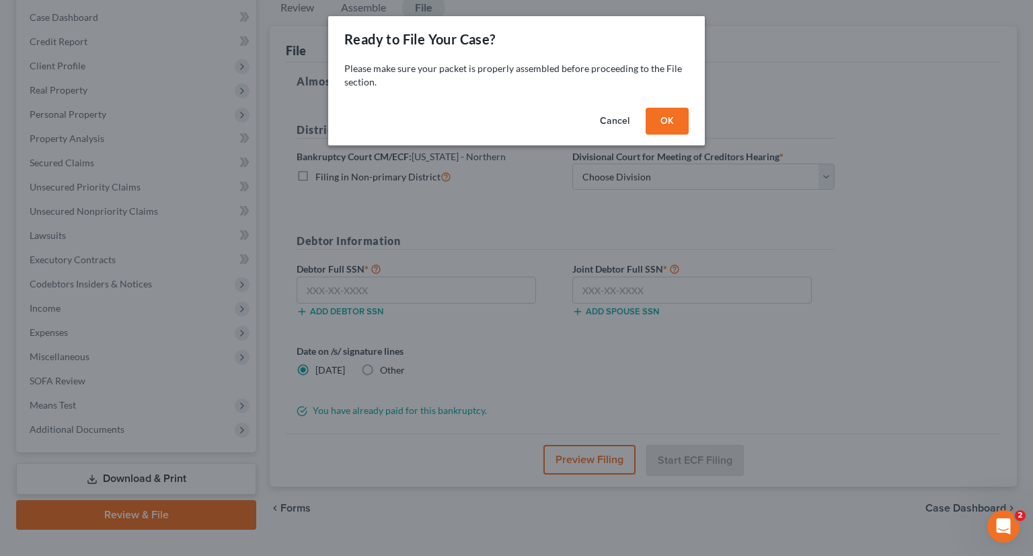
drag, startPoint x: 669, startPoint y: 121, endPoint x: 659, endPoint y: 130, distance: 13.4
click at [669, 121] on button "OK" at bounding box center [667, 121] width 43 height 27
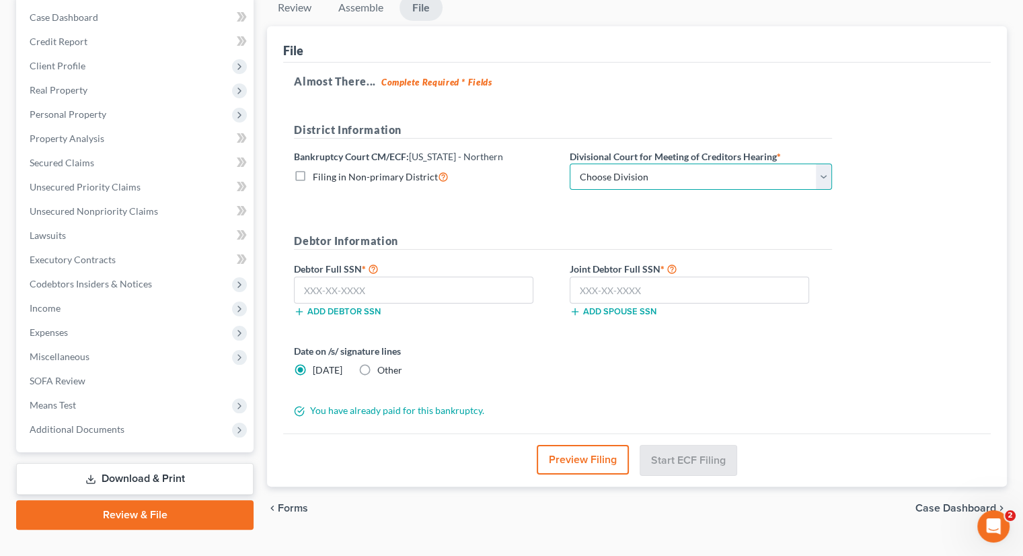
click at [638, 163] on select "Choose Division Akron [GEOGRAPHIC_DATA] [GEOGRAPHIC_DATA] [GEOGRAPHIC_DATA] [GE…" at bounding box center [701, 176] width 262 height 27
select select "3"
click at [570, 163] on select "Choose Division Akron [GEOGRAPHIC_DATA] [GEOGRAPHIC_DATA] [GEOGRAPHIC_DATA] [GE…" at bounding box center [701, 176] width 262 height 27
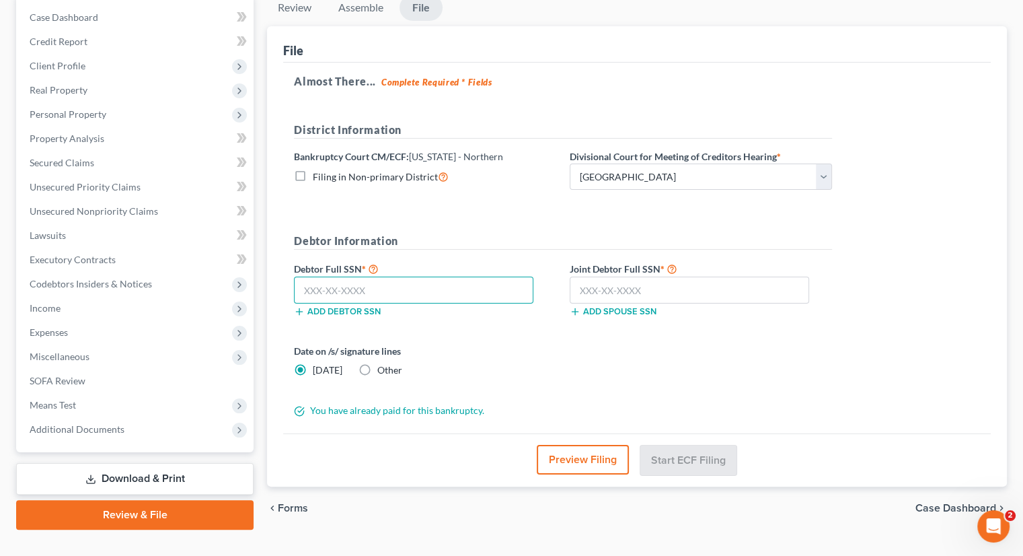
click at [431, 276] on input "text" at bounding box center [413, 289] width 239 height 27
type input "294-60-6743"
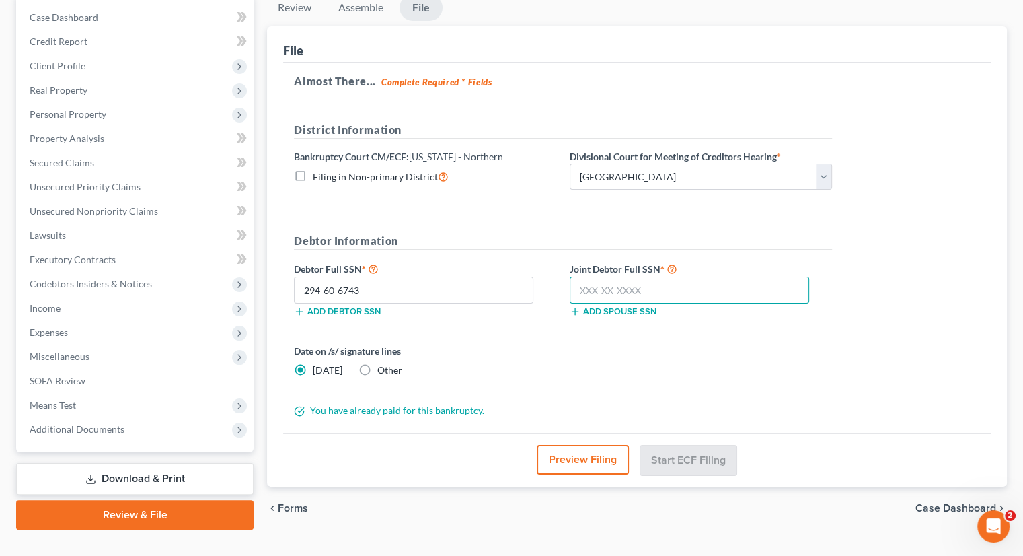
click at [609, 276] on input "text" at bounding box center [689, 289] width 239 height 27
type input "275-70-8005"
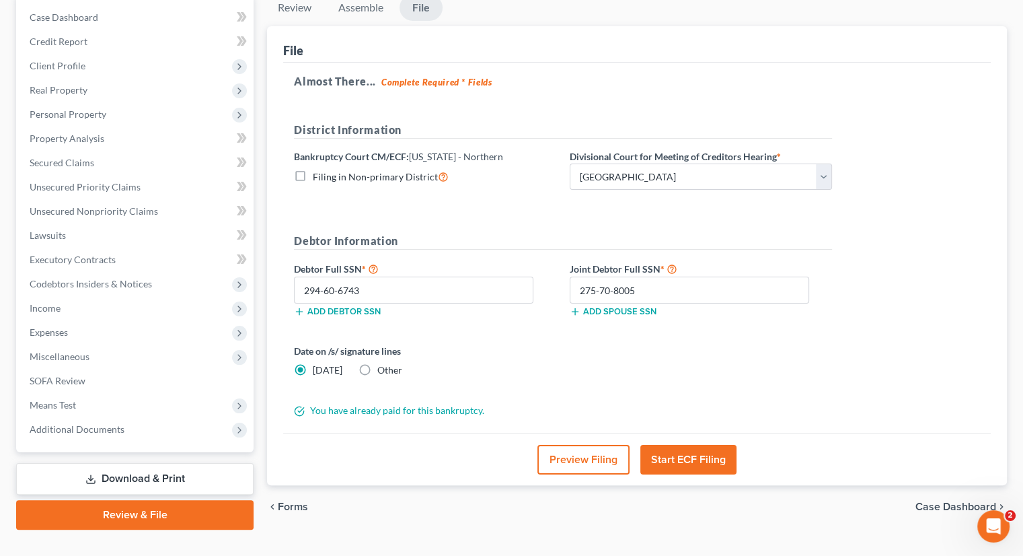
click at [377, 363] on label "Other" at bounding box center [389, 369] width 25 height 13
click at [383, 363] on input "Other" at bounding box center [387, 367] width 9 height 9
radio input "true"
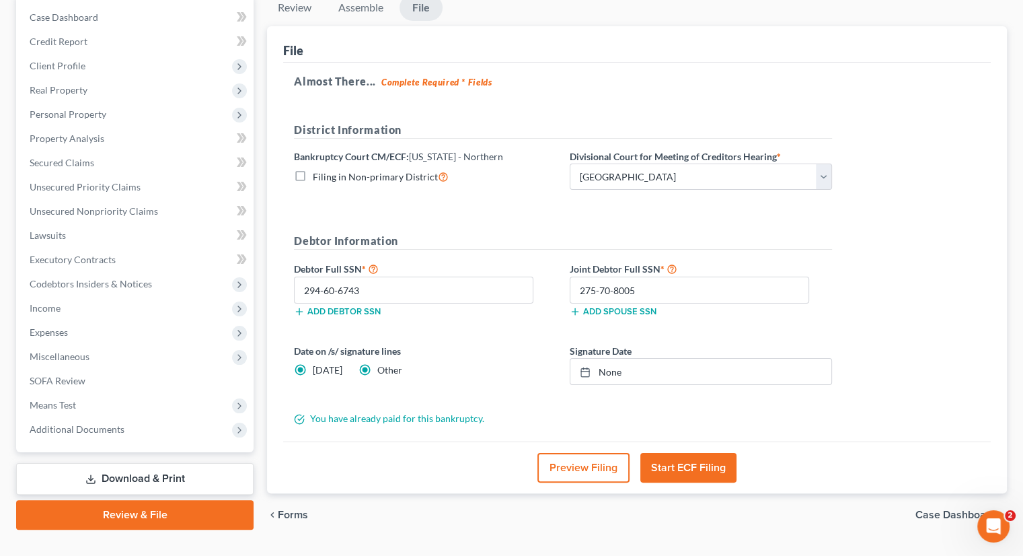
radio input "false"
click at [648, 359] on link "None" at bounding box center [700, 372] width 261 height 26
click at [663, 453] on button "Start ECF Filing" at bounding box center [688, 468] width 96 height 30
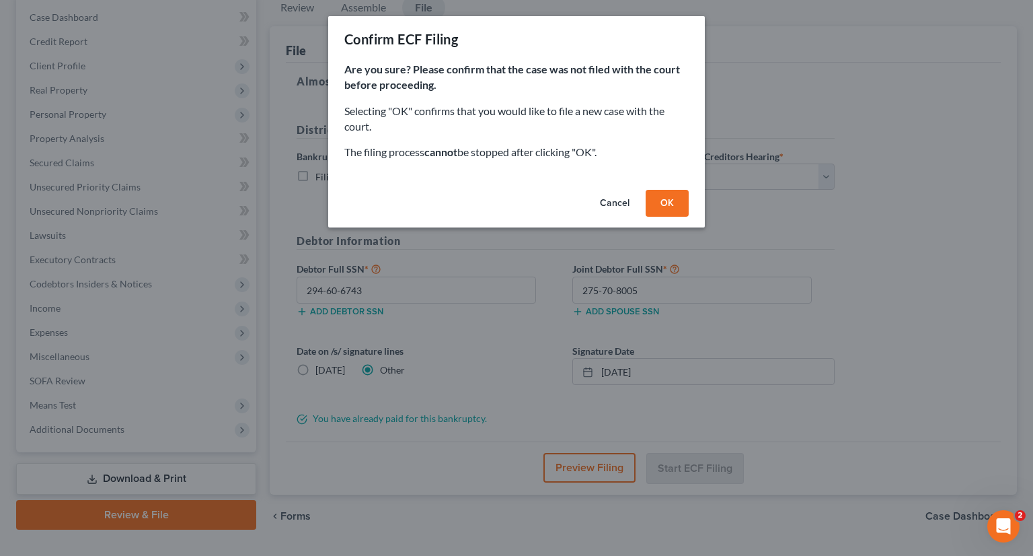
click at [672, 202] on button "OK" at bounding box center [667, 203] width 43 height 27
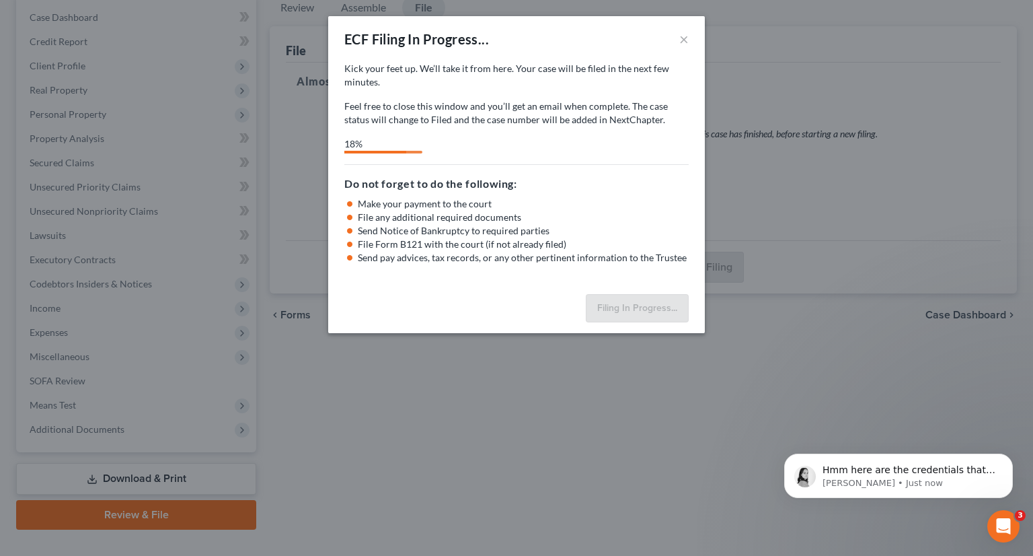
scroll to position [1257, 0]
click at [926, 482] on p "[PERSON_NAME] • Just now" at bounding box center [910, 483] width 174 height 12
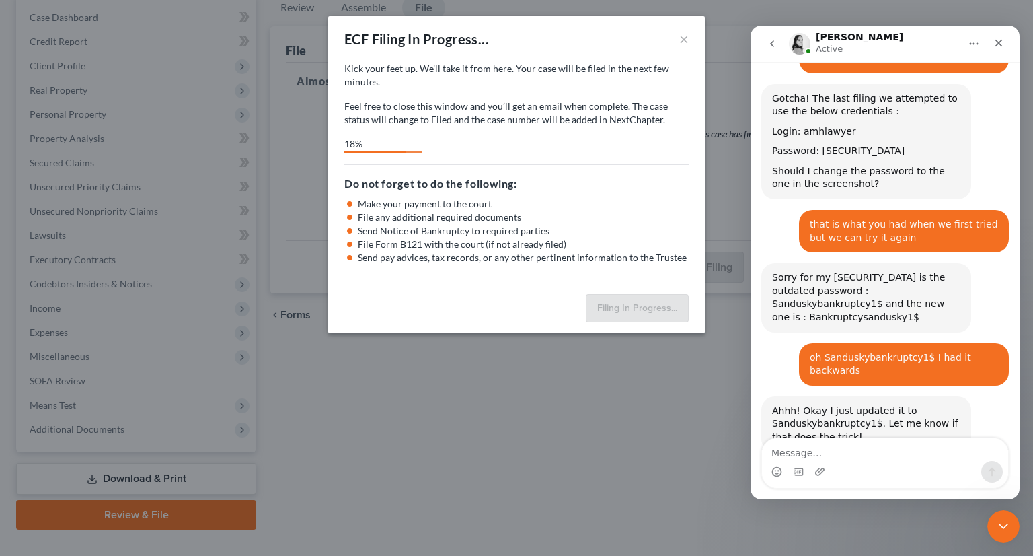
scroll to position [1279, 0]
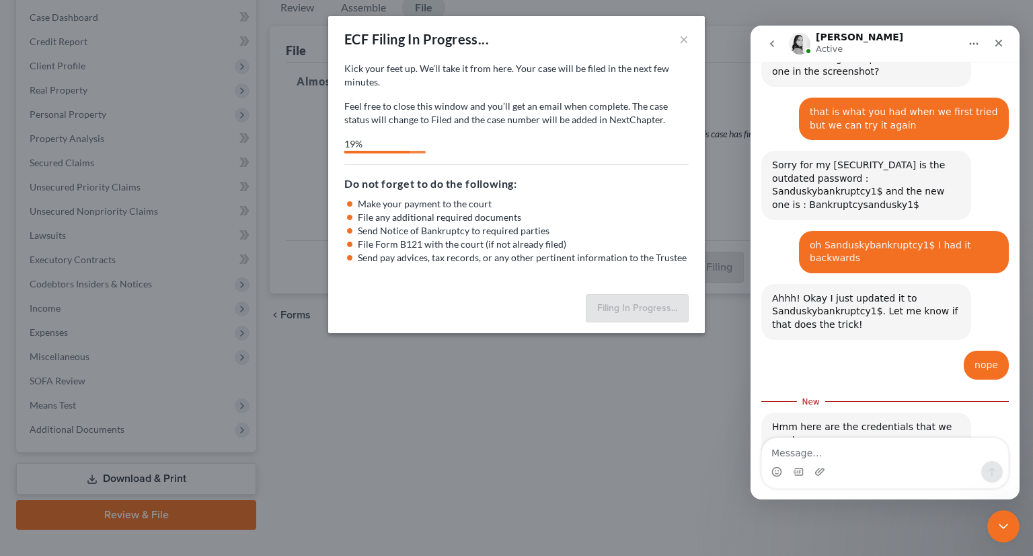
select select "3"
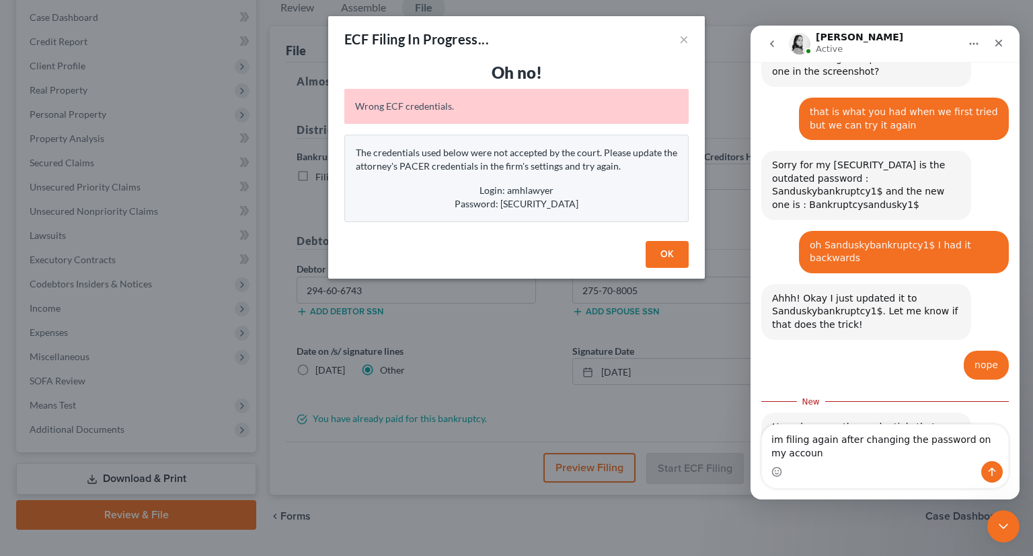
scroll to position [1293, 0]
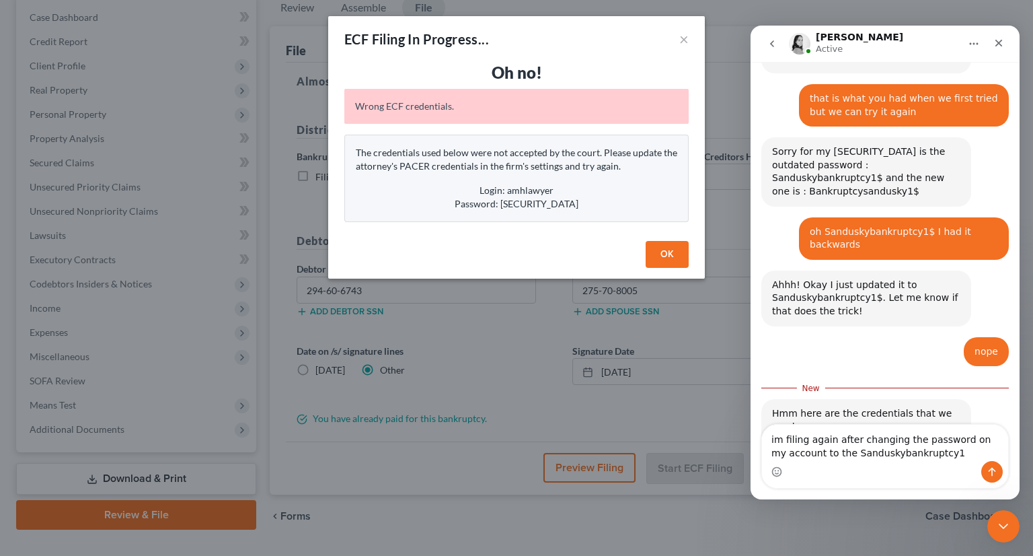
type textarea "im filing again after changing the password on my account to the Sanduskybankru…"
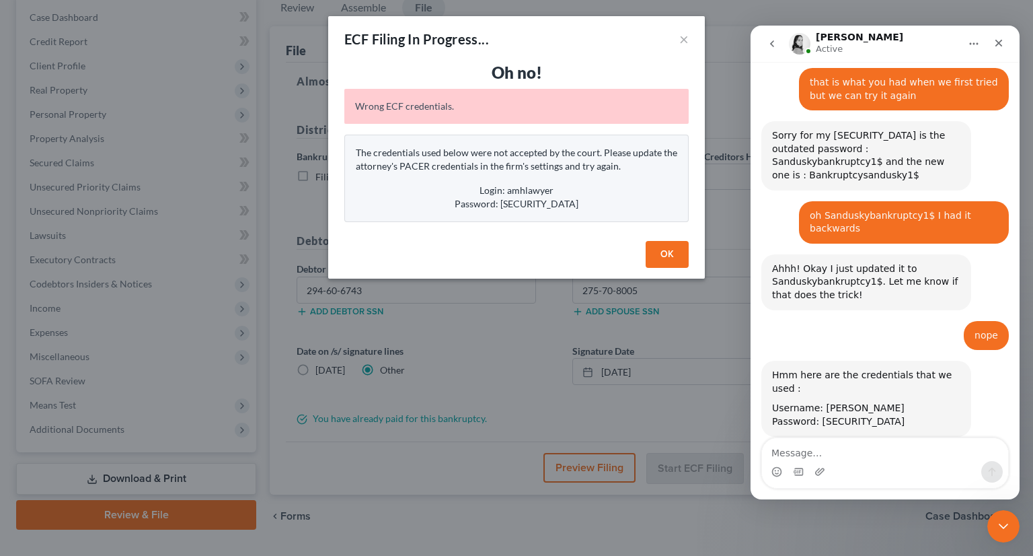
scroll to position [1310, 0]
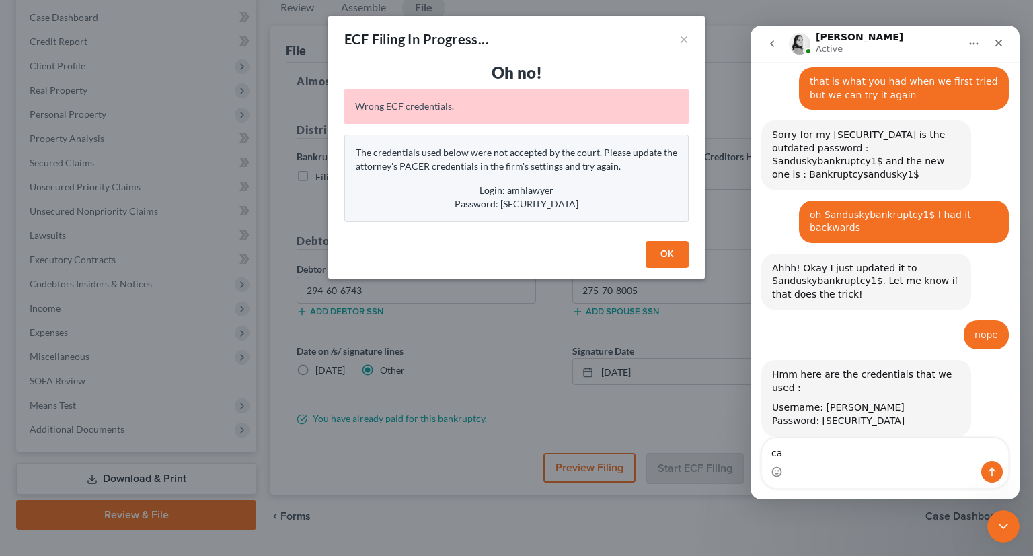
type textarea "c"
click at [868, 456] on textarea "I dont understand [PERSON_NAME] i can log into ecf and pacer" at bounding box center [885, 442] width 246 height 36
type textarea "I dont understand because i can log into ecf and pacer"
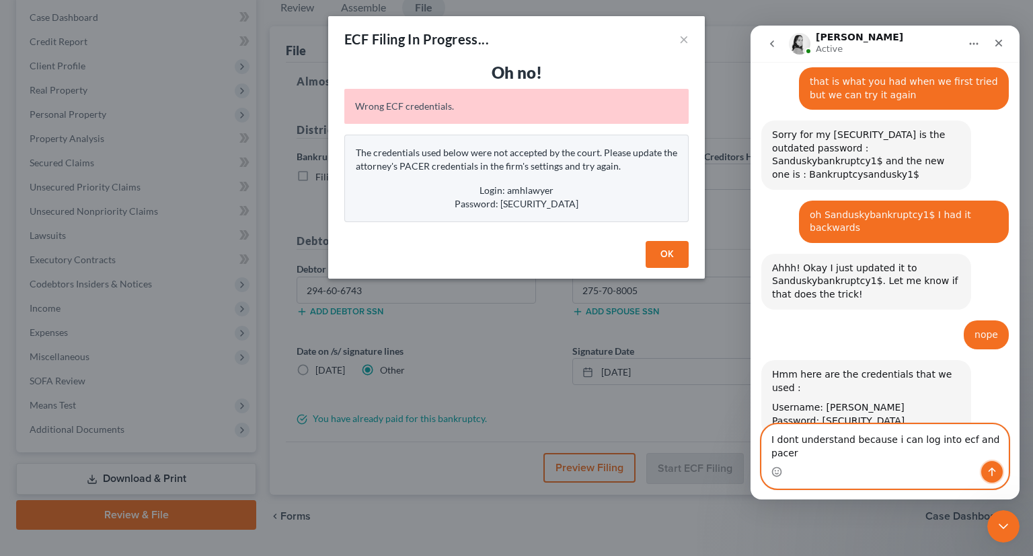
click at [996, 473] on icon "Send a message…" at bounding box center [992, 471] width 11 height 11
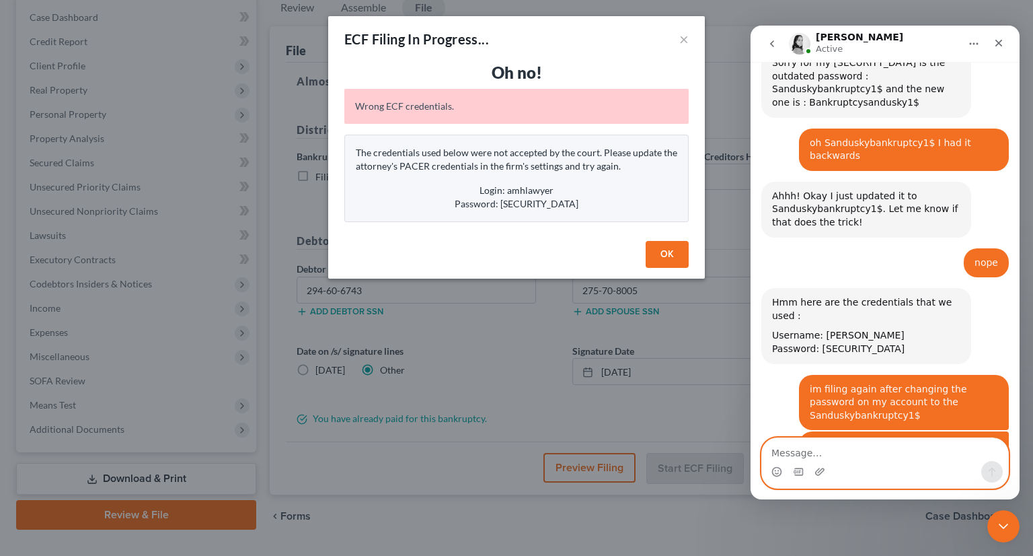
scroll to position [1382, 0]
click at [851, 454] on textarea "Message…" at bounding box center [885, 449] width 246 height 23
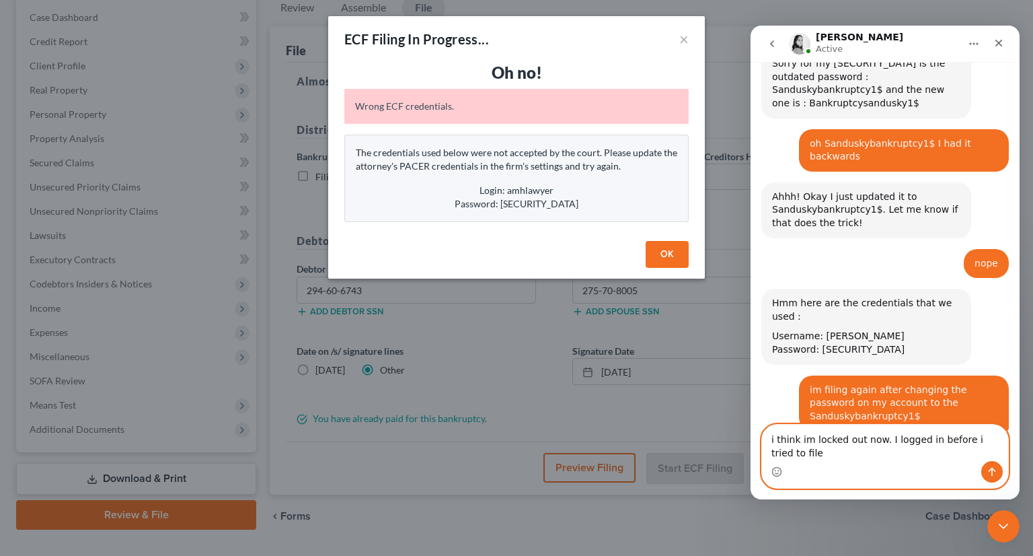
scroll to position [1396, 0]
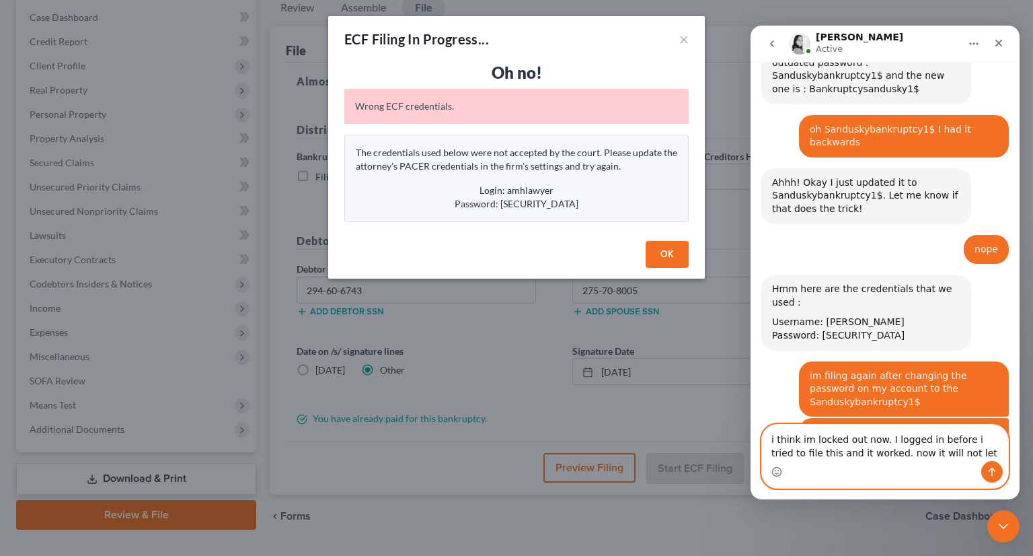
type textarea "i think im locked out now. I logged in before i tried to file this and it worke…"
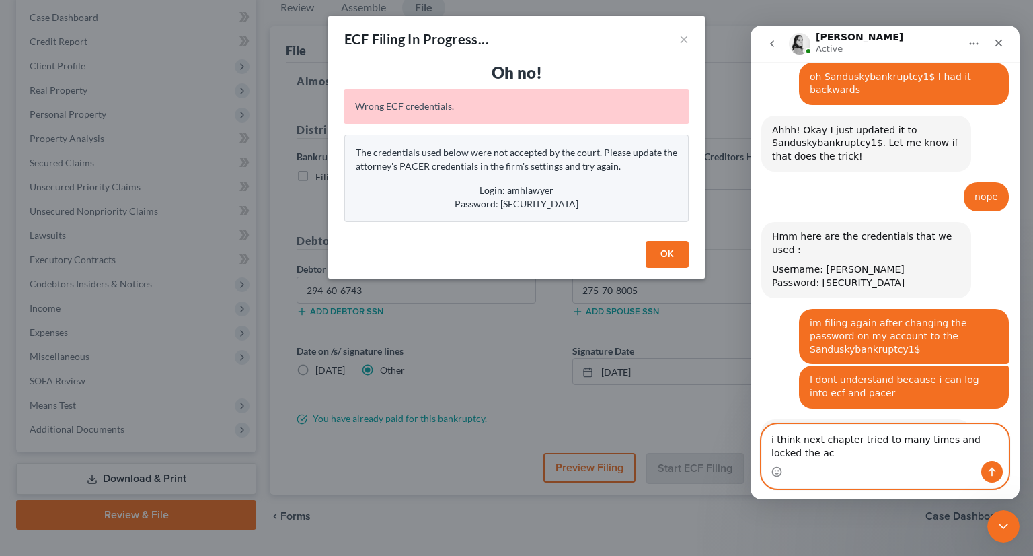
scroll to position [1462, 0]
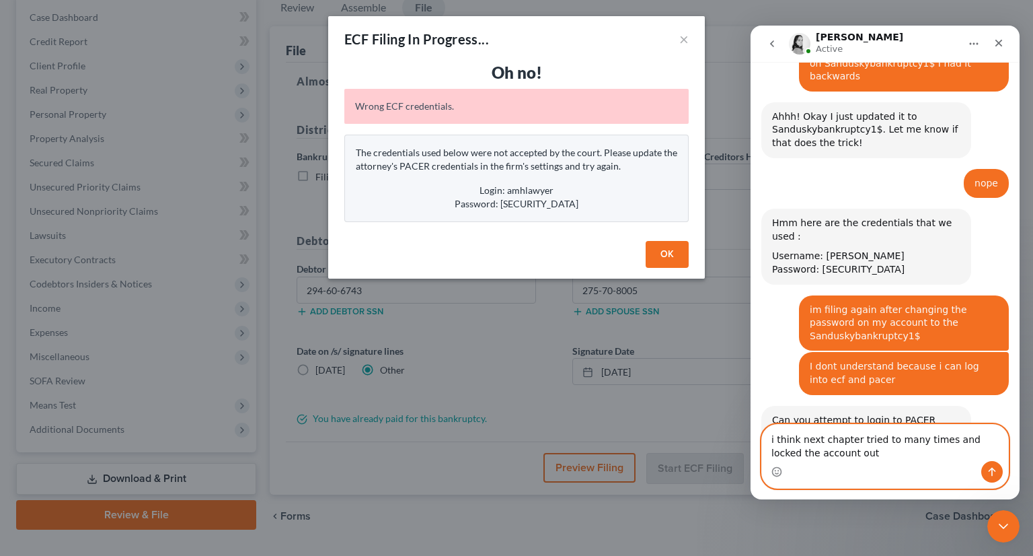
type textarea "i think next chapter tried to many times and locked the account out"
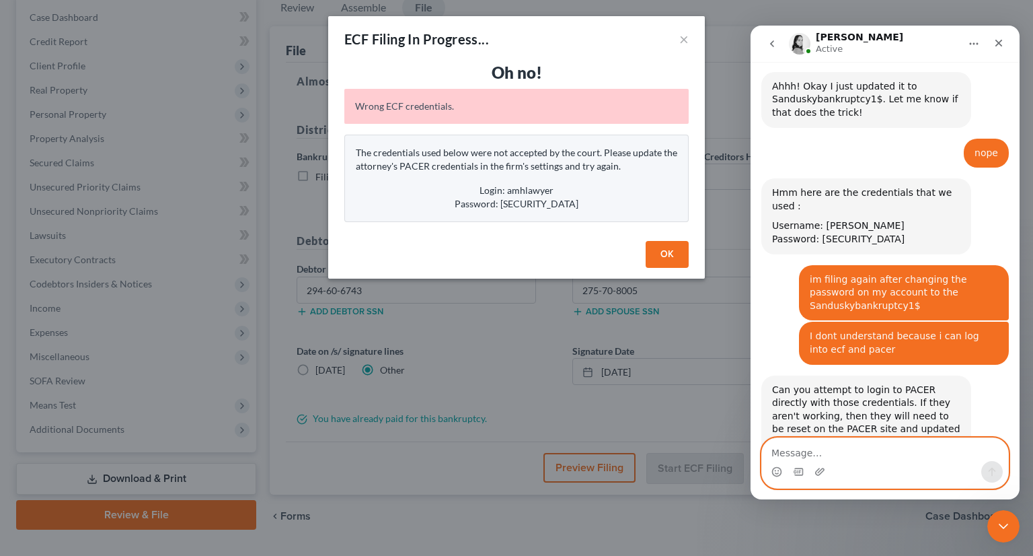
scroll to position [1544, 0]
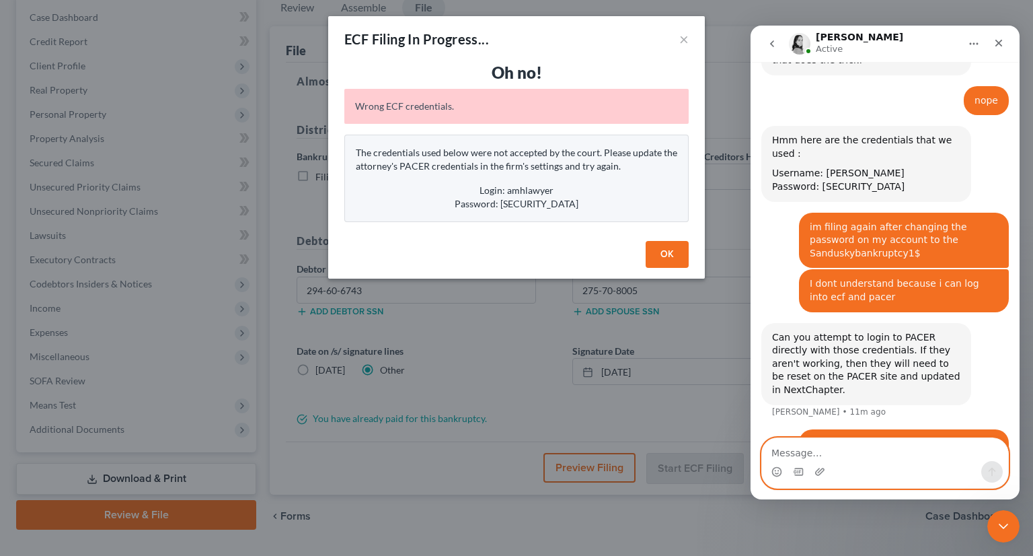
click at [843, 449] on textarea "Message…" at bounding box center [885, 449] width 246 height 23
type textarea "i"
type textarea "ok i switched it to Bankruptcysandusky1$"
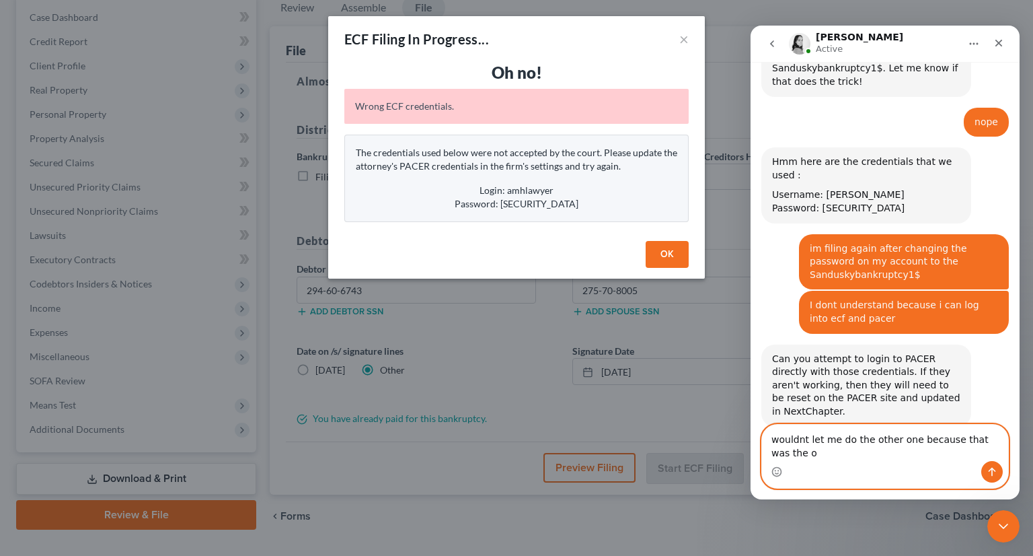
scroll to position [1536, 0]
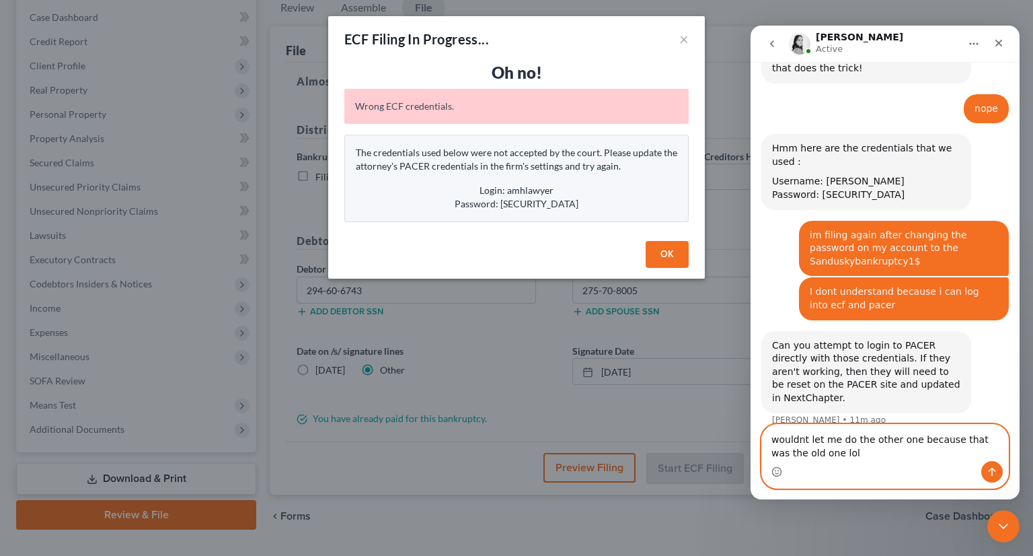
type textarea "wouldnt let me do the other one because that was the old one lol"
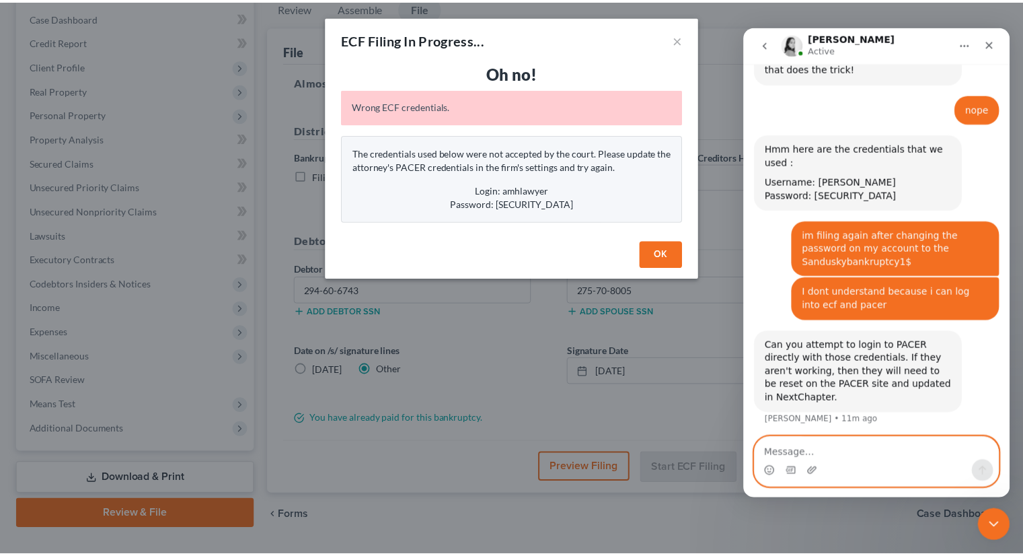
scroll to position [1567, 0]
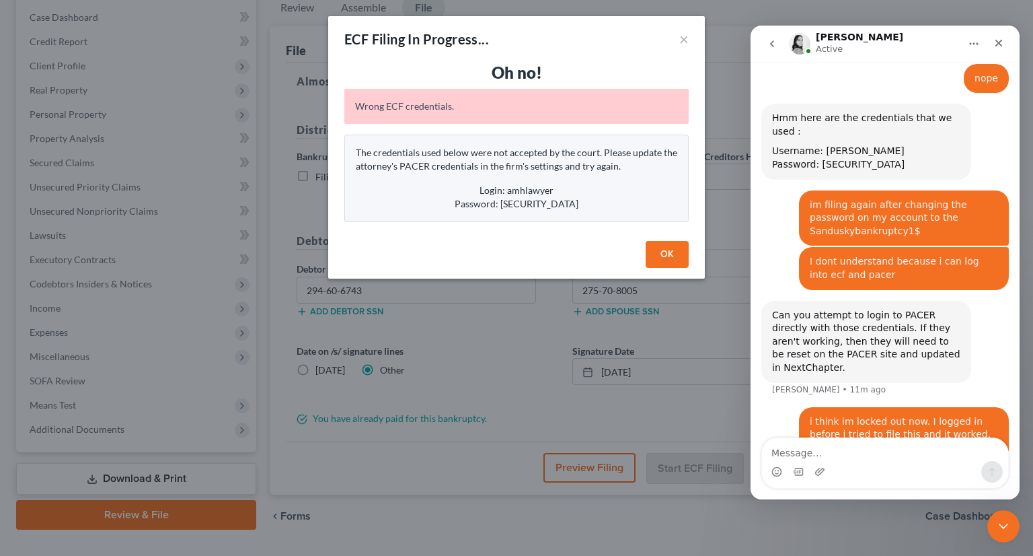
click at [671, 247] on button "OK" at bounding box center [667, 254] width 43 height 27
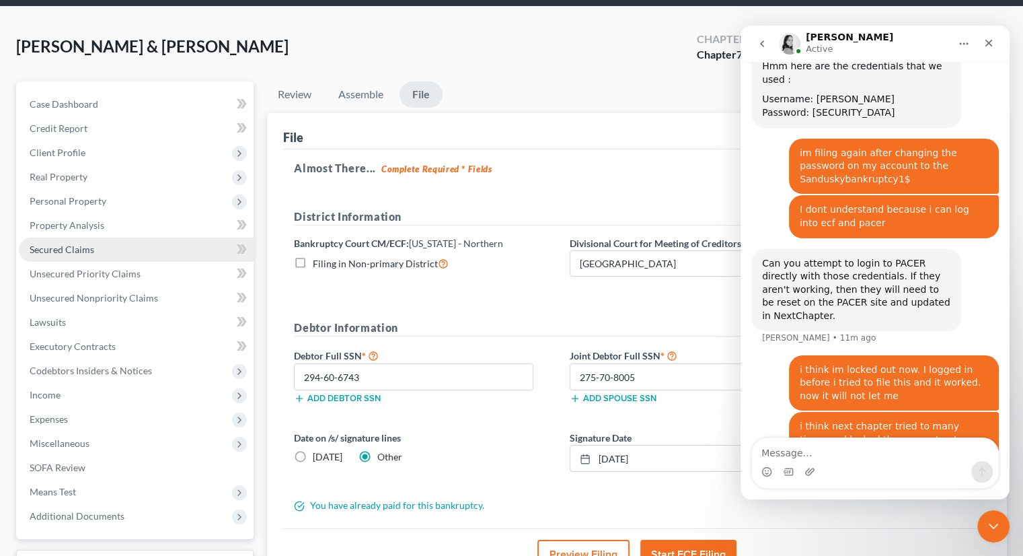
scroll to position [0, 0]
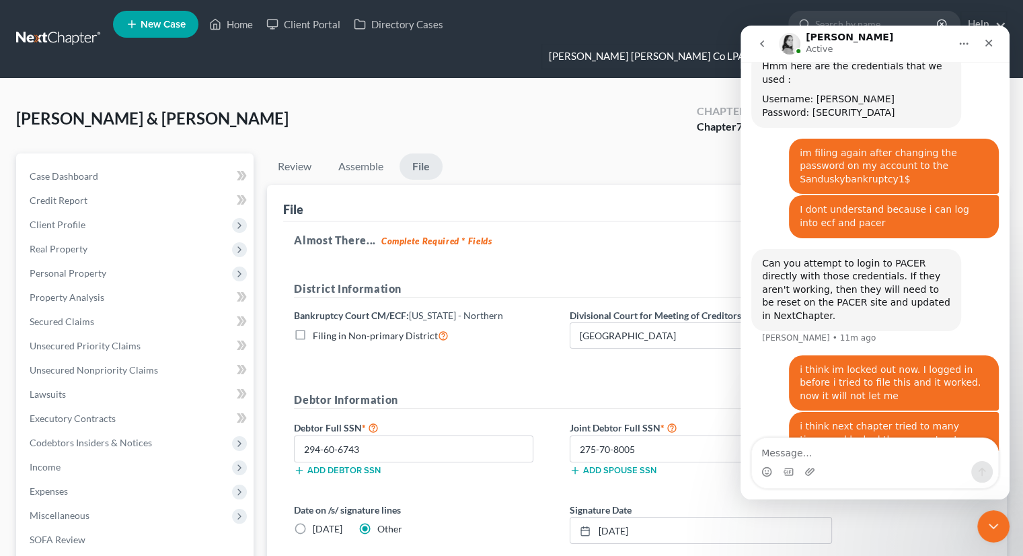
click at [736, 44] on link "[PERSON_NAME] [PERSON_NAME] Co LPA dba [PERSON_NAME] [PERSON_NAME] Trial Lawyers" at bounding box center [774, 56] width 464 height 24
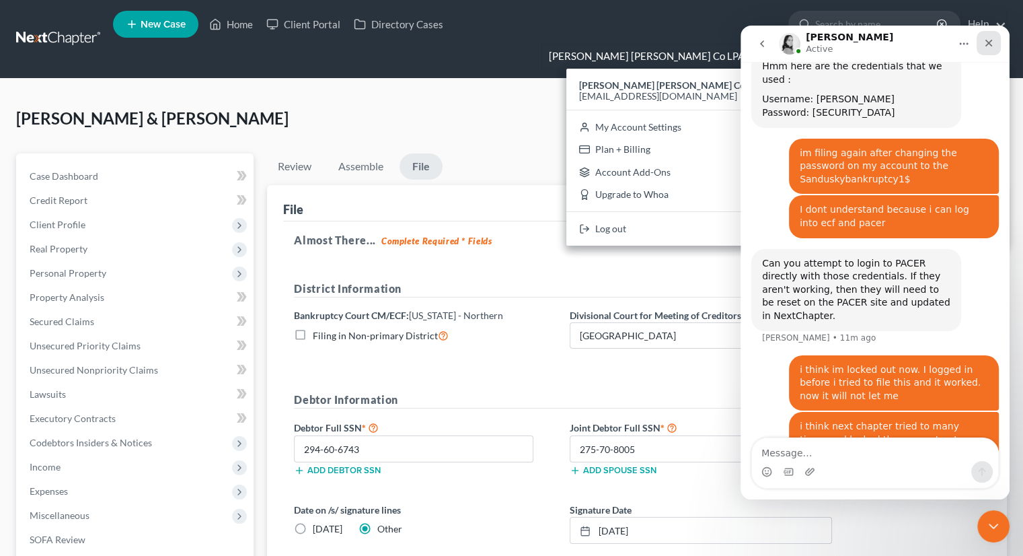
drag, startPoint x: 992, startPoint y: 44, endPoint x: 1682, endPoint y: 93, distance: 692.5
click at [992, 44] on icon "Close" at bounding box center [988, 43] width 11 height 11
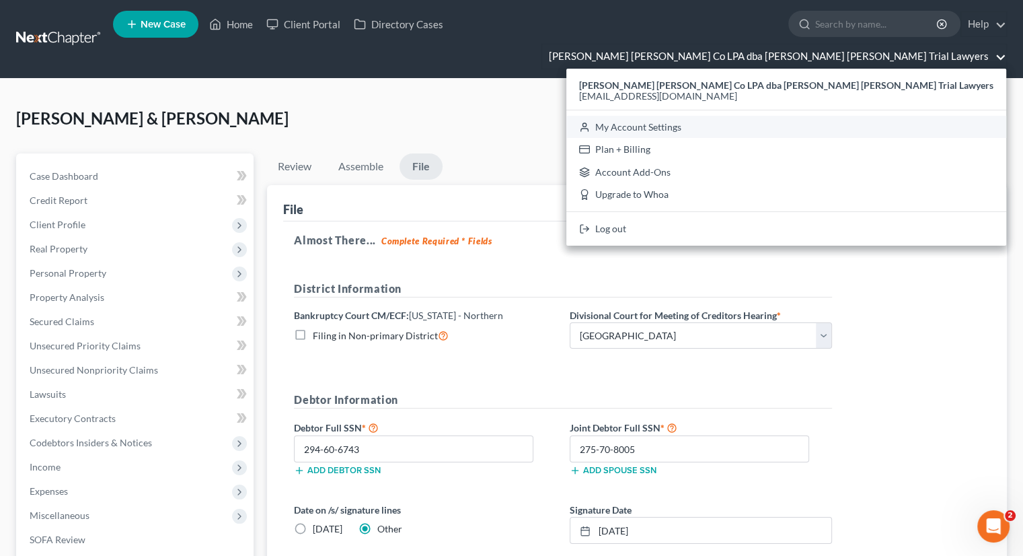
click at [808, 116] on link "My Account Settings" at bounding box center [786, 127] width 440 height 23
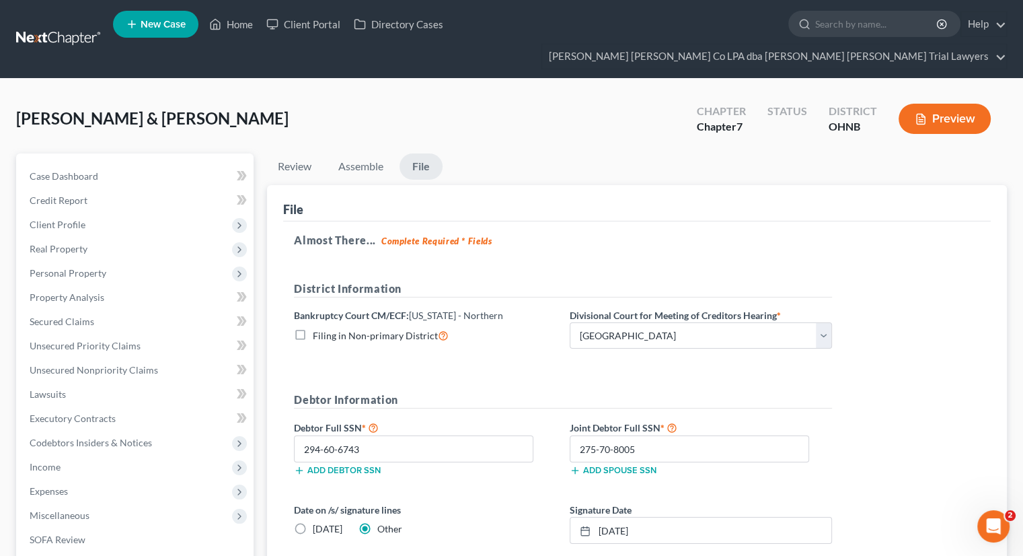
select select "61"
select select "24"
select select "36"
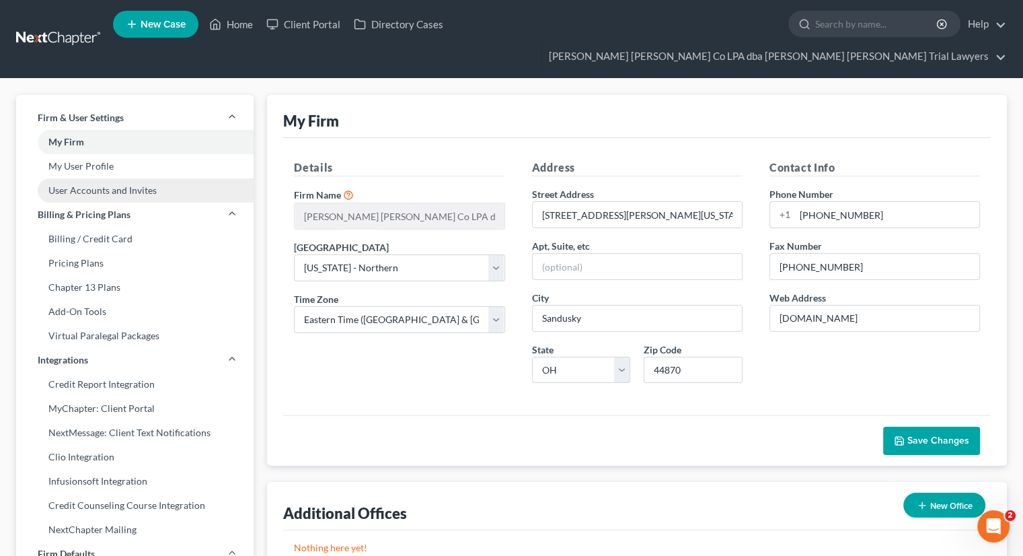
click at [70, 178] on link "User Accounts and Invites" at bounding box center [134, 190] width 237 height 24
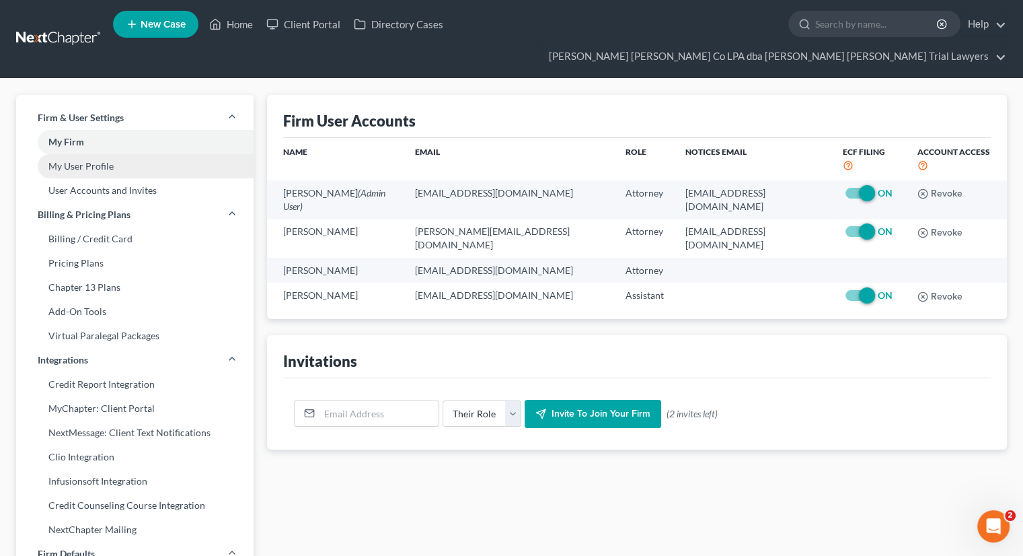
click at [102, 154] on link "My User Profile" at bounding box center [134, 166] width 237 height 24
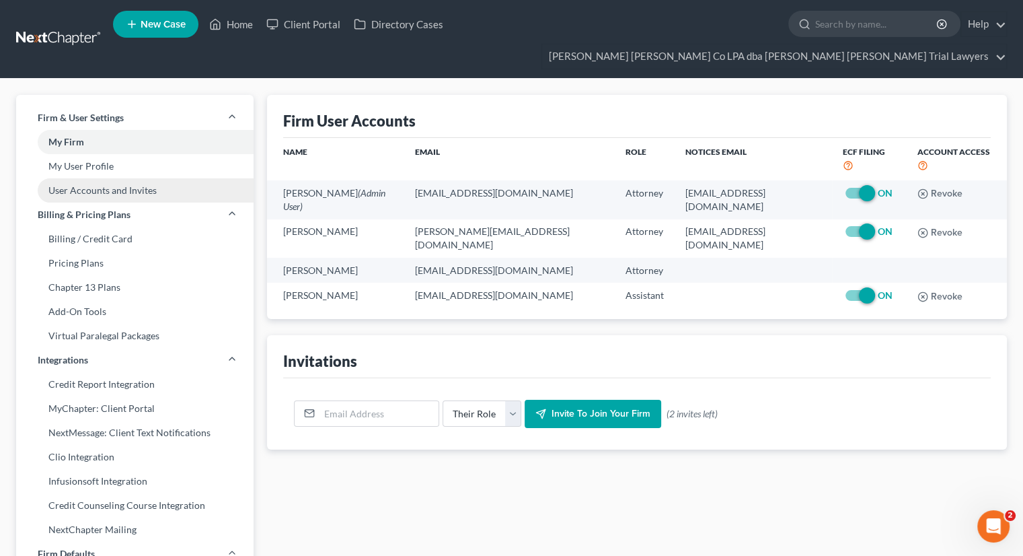
select select "36"
select select "attorney"
select select "0"
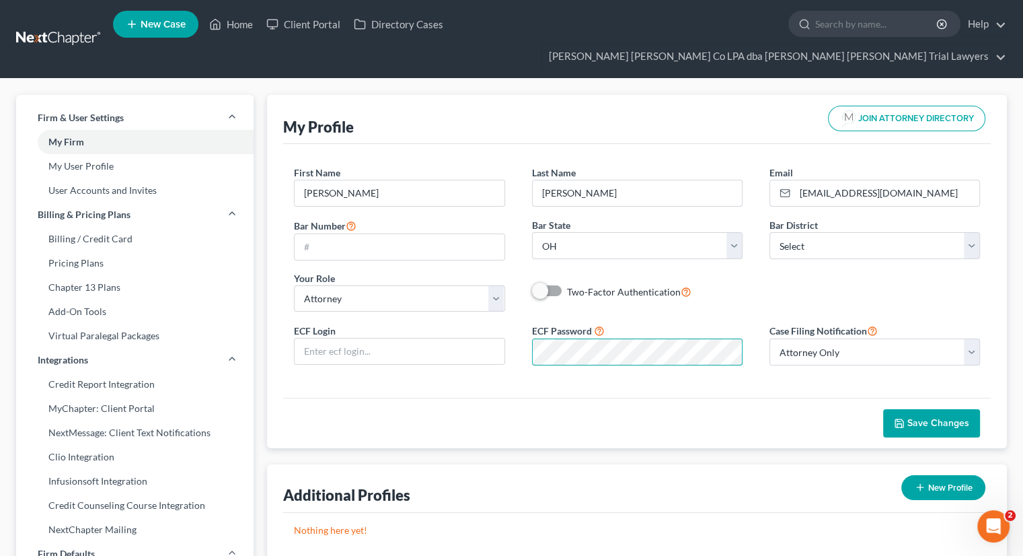
click at [527, 337] on div "ECF Password" at bounding box center [637, 344] width 237 height 42
click at [439, 333] on div "ECF Login ECF Password Case Filing Notification Select Attorney Only Attorney A…" at bounding box center [637, 349] width 713 height 54
click at [898, 418] on icon "button" at bounding box center [899, 423] width 11 height 11
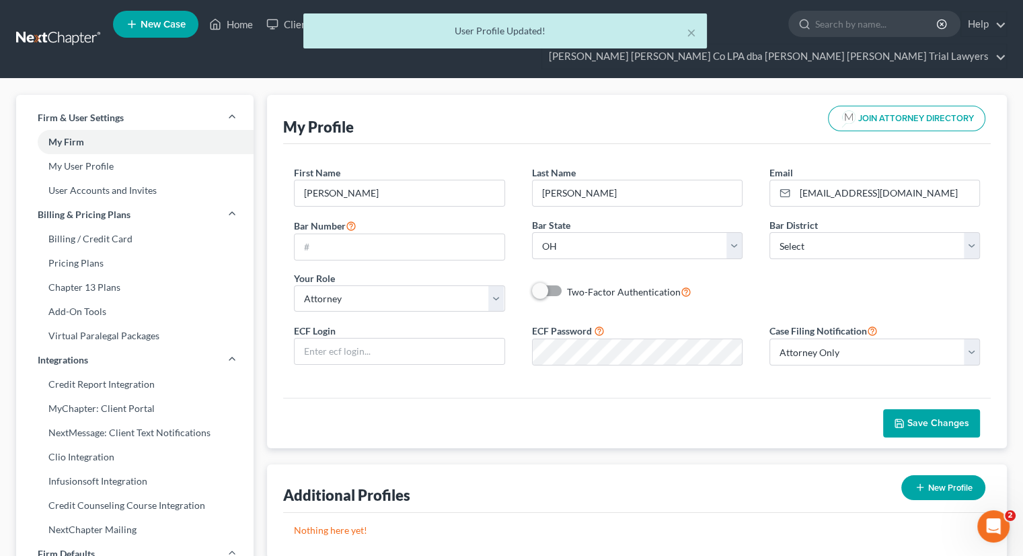
click at [230, 23] on div "× User Profile Updated!" at bounding box center [504, 34] width 1023 height 42
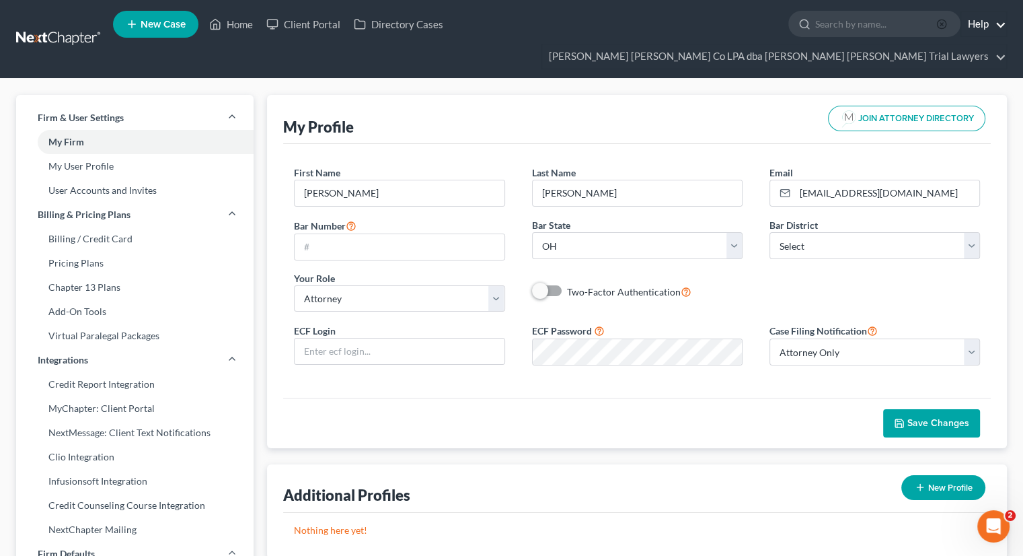
click at [961, 36] on link "Help" at bounding box center [983, 24] width 45 height 24
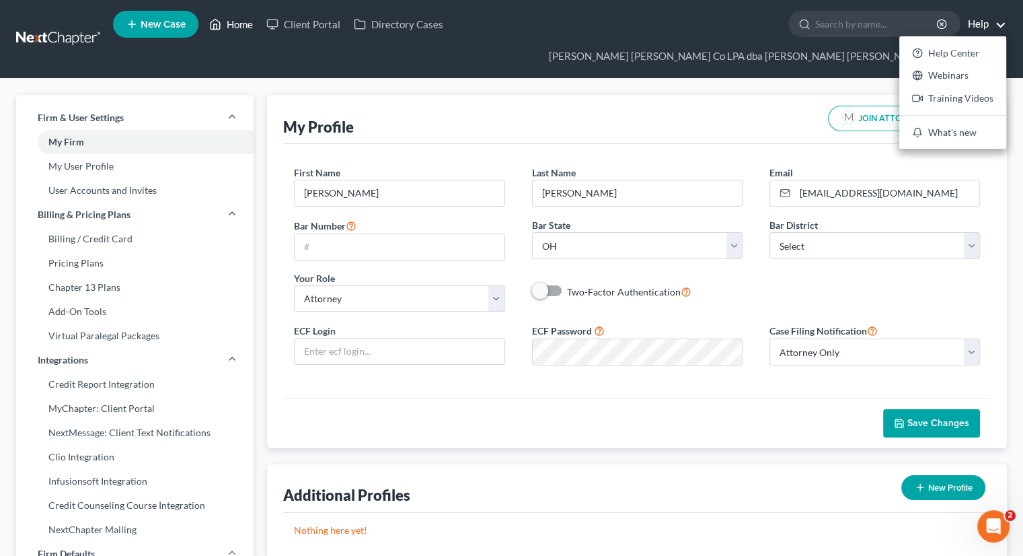
click at [249, 28] on link "Home" at bounding box center [230, 24] width 57 height 24
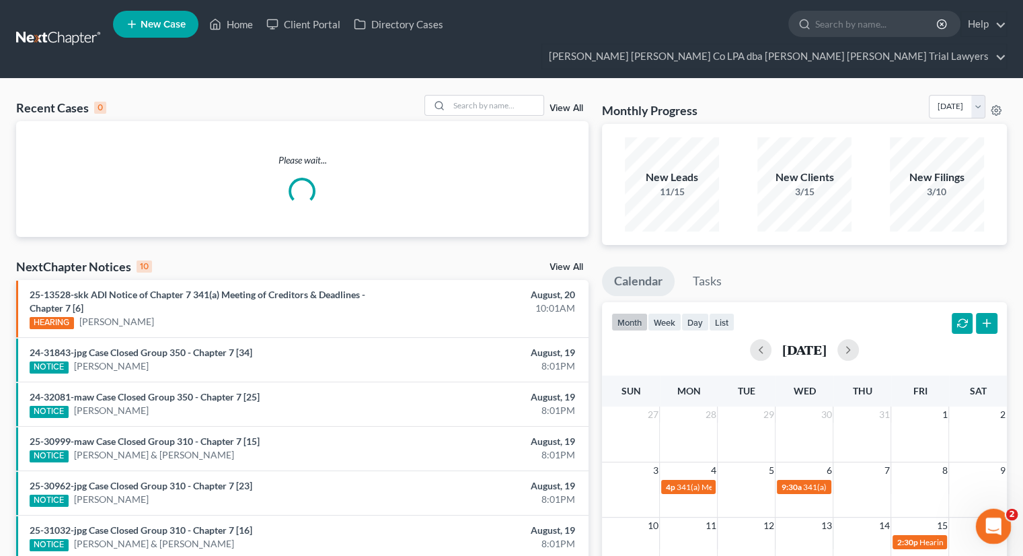
click at [990, 515] on icon "Open Intercom Messenger" at bounding box center [992, 524] width 22 height 22
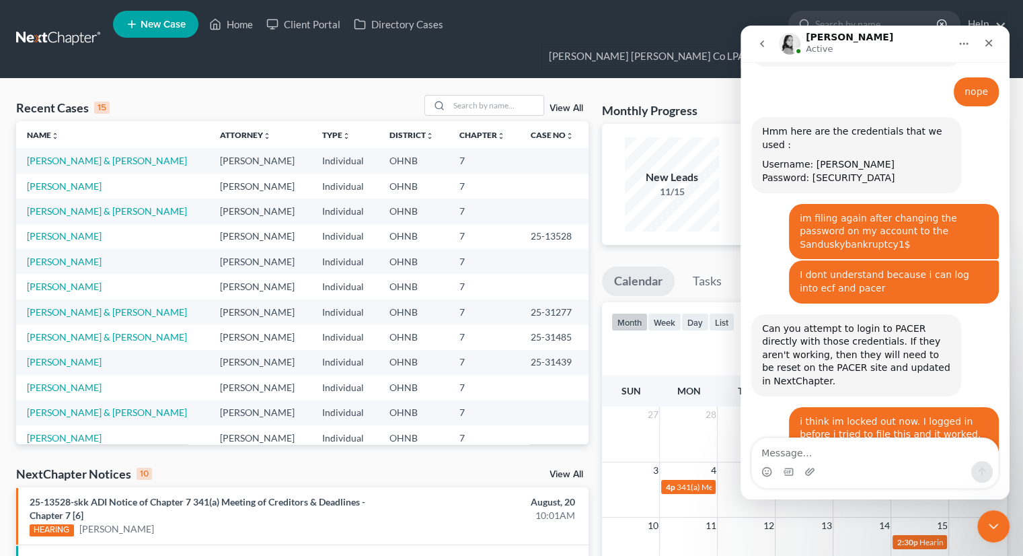
scroll to position [1642, 0]
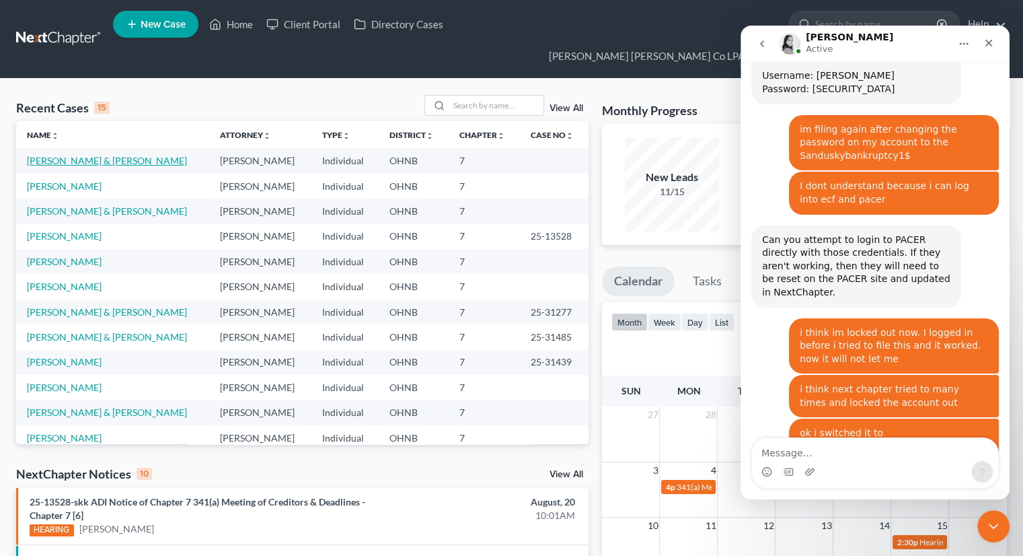
click at [102, 155] on link "[PERSON_NAME] & [PERSON_NAME]" at bounding box center [107, 160] width 160 height 11
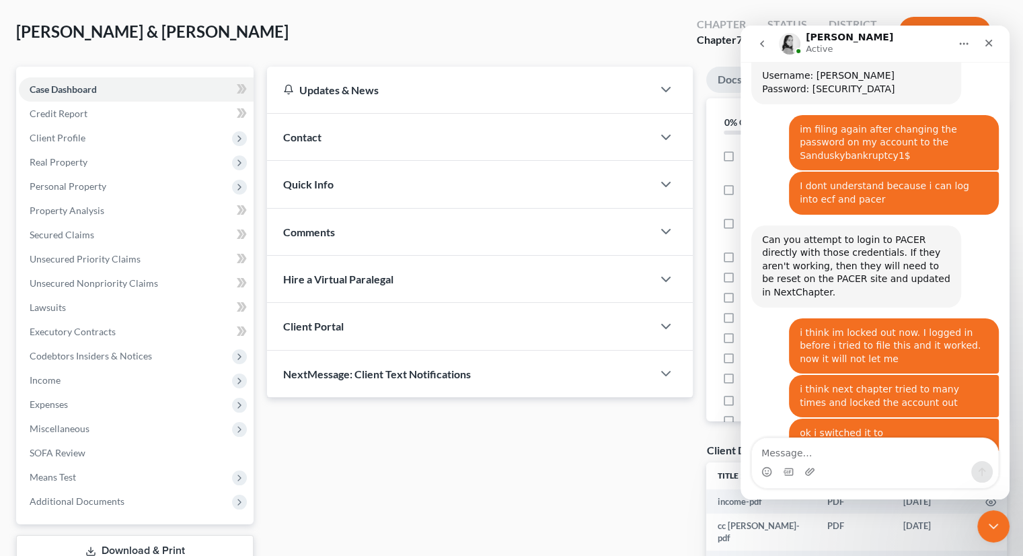
scroll to position [159, 0]
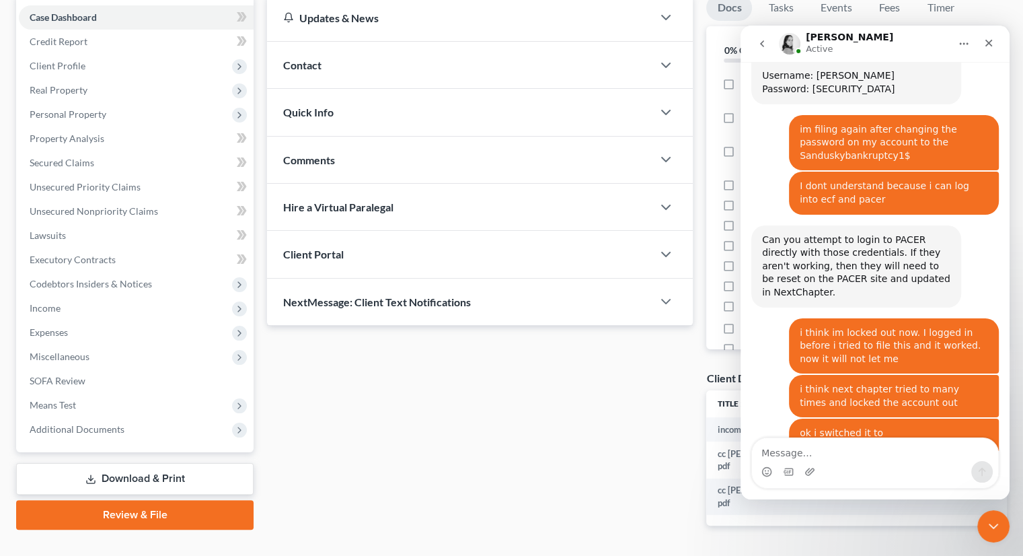
click at [173, 500] on link "Review & File" at bounding box center [134, 515] width 237 height 30
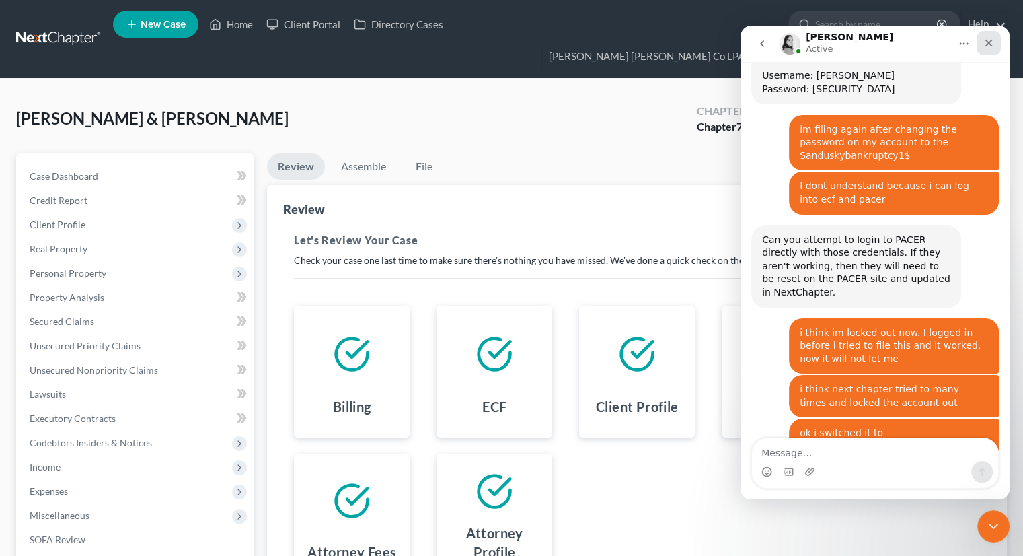
click at [984, 43] on icon "Close" at bounding box center [988, 43] width 11 height 11
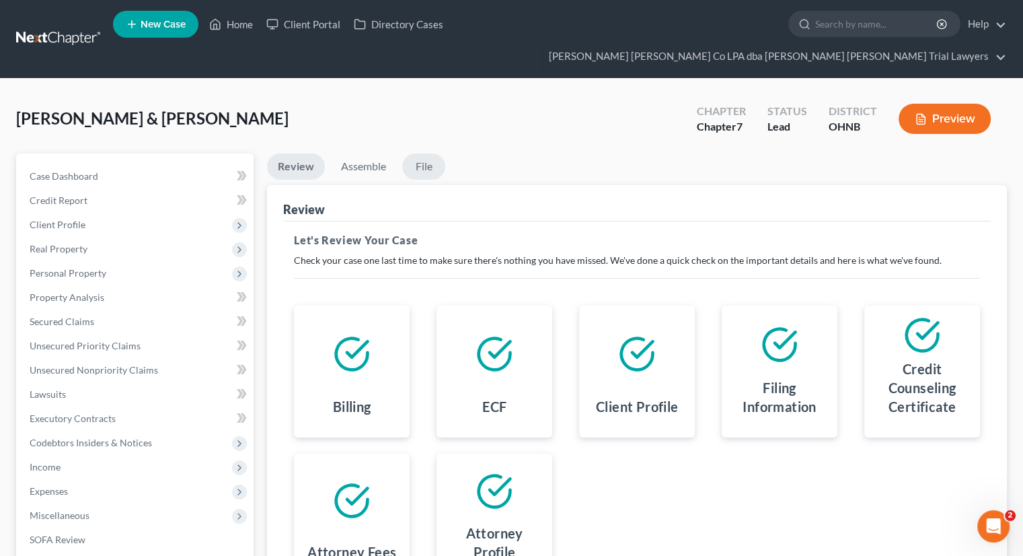
click at [426, 153] on link "File" at bounding box center [423, 166] width 43 height 26
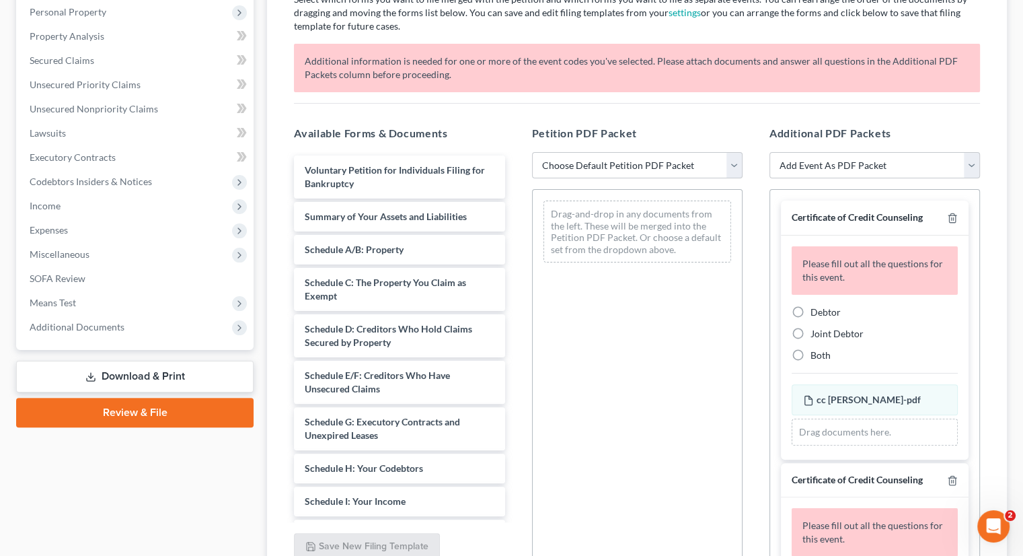
scroll to position [135, 0]
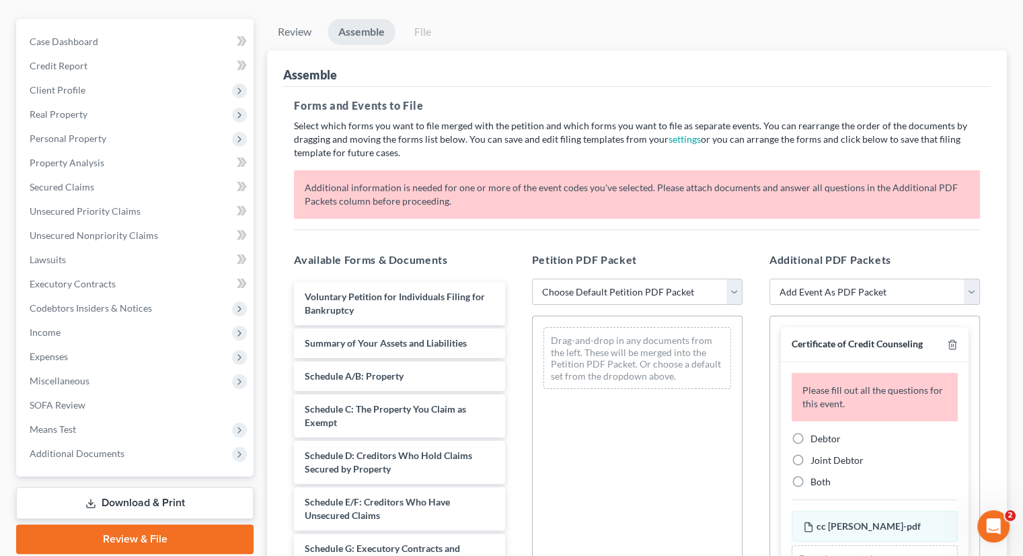
click at [576, 278] on select "Choose Default Petition PDF Packet Complete Bankruptcy Petition (all forms and …" at bounding box center [637, 291] width 211 height 27
select select "0"
click at [532, 278] on select "Choose Default Petition PDF Packet Complete Bankruptcy Petition (all forms and …" at bounding box center [637, 291] width 211 height 27
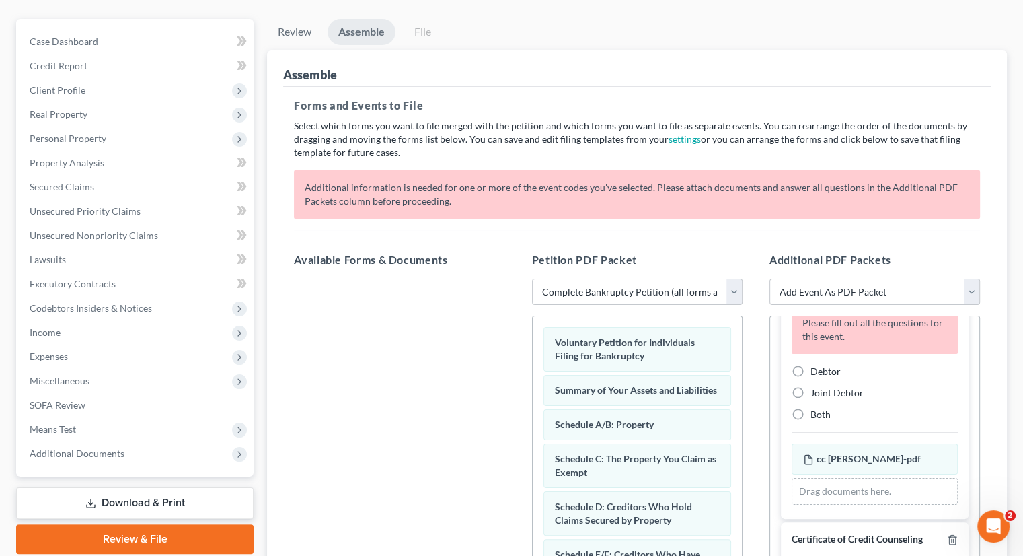
click at [811, 386] on label "Joint Debtor" at bounding box center [837, 392] width 53 height 13
click at [816, 386] on input "Joint Debtor" at bounding box center [820, 390] width 9 height 9
radio input "true"
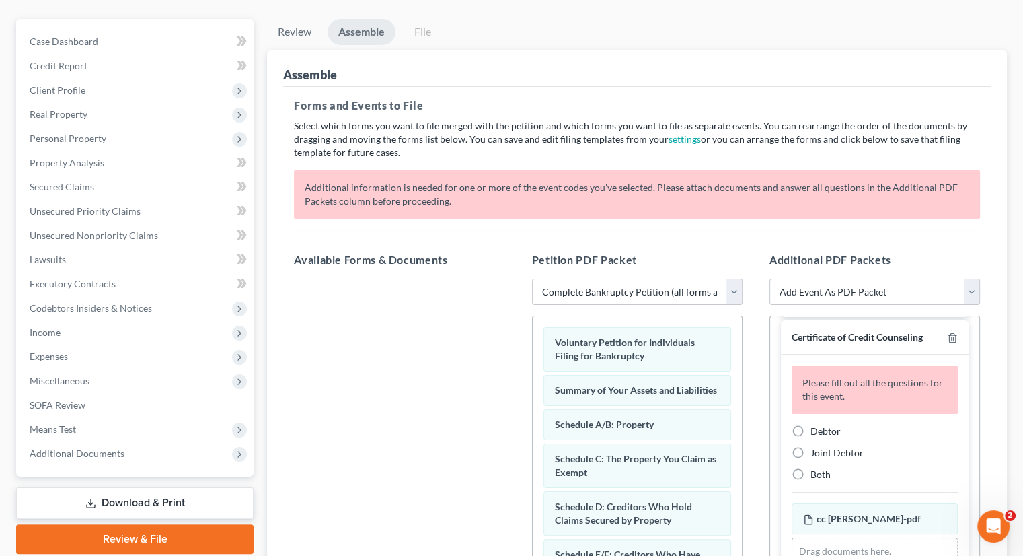
click at [811, 424] on label "Debtor" at bounding box center [826, 430] width 30 height 13
click at [816, 424] on input "Debtor" at bounding box center [820, 428] width 9 height 9
radio input "true"
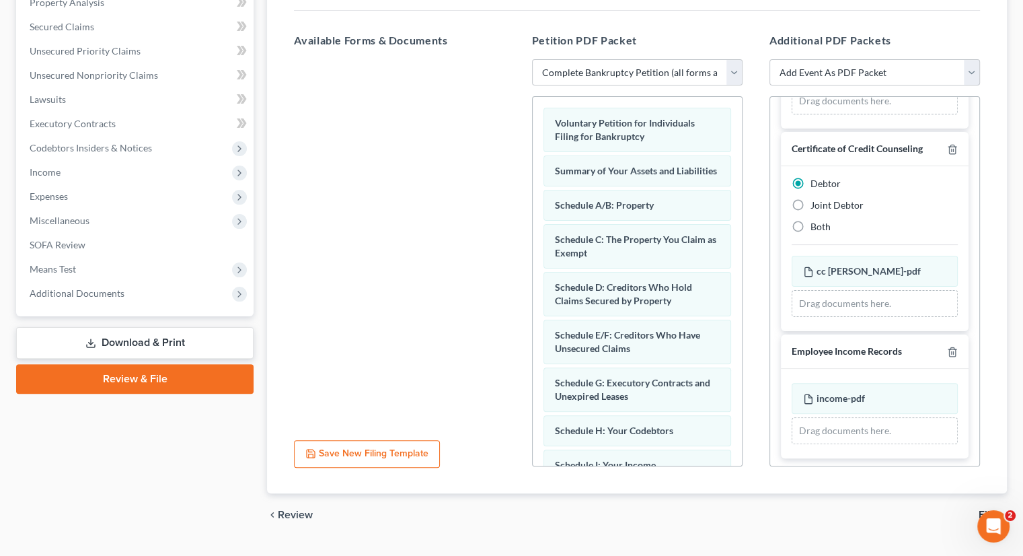
scroll to position [301, 0]
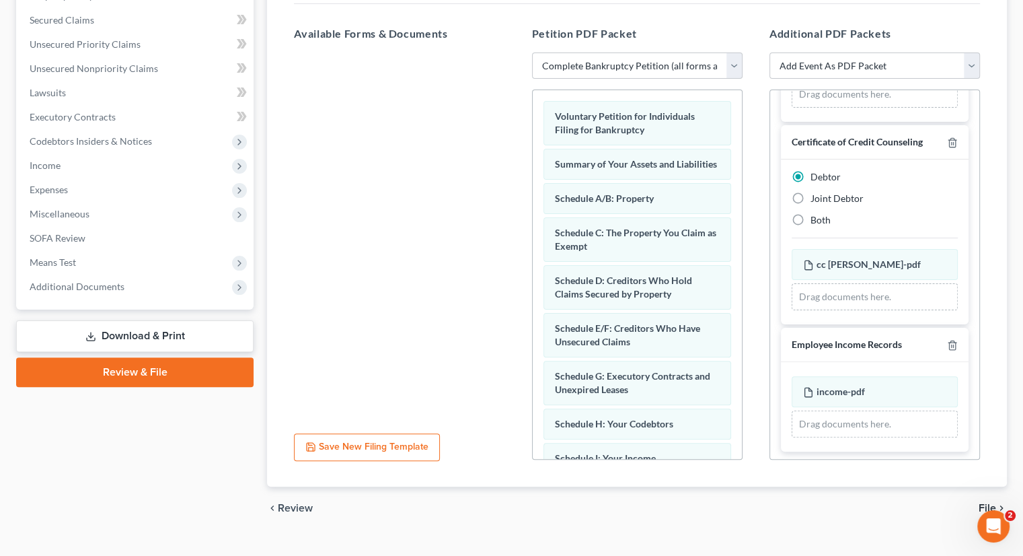
click at [985, 502] on span "File" at bounding box center [987, 507] width 17 height 11
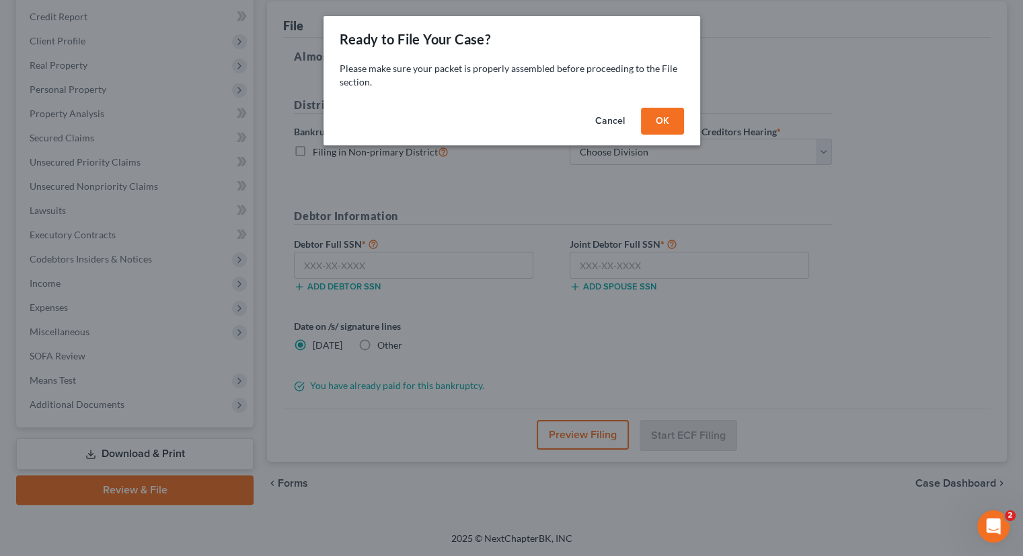
scroll to position [159, 0]
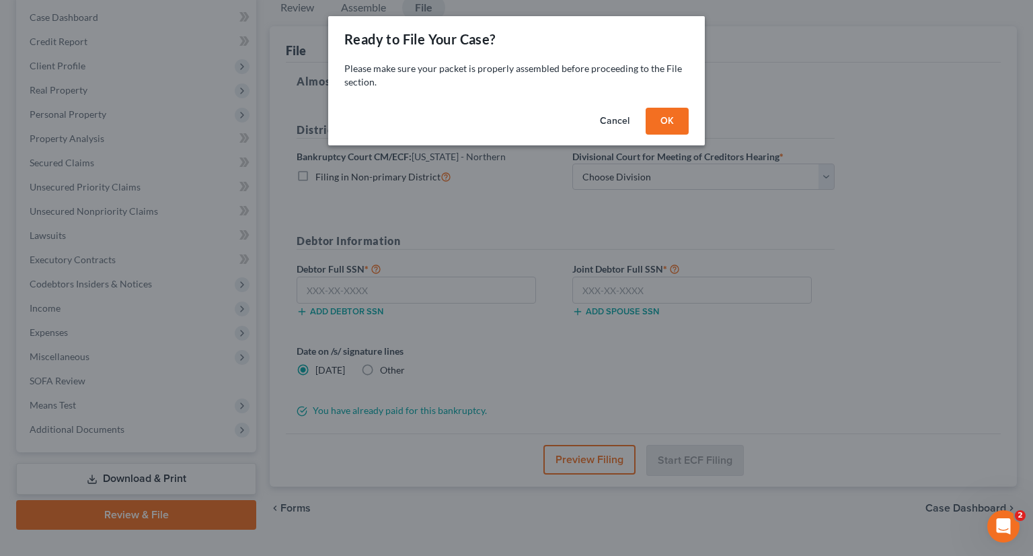
click at [674, 118] on button "OK" at bounding box center [667, 121] width 43 height 27
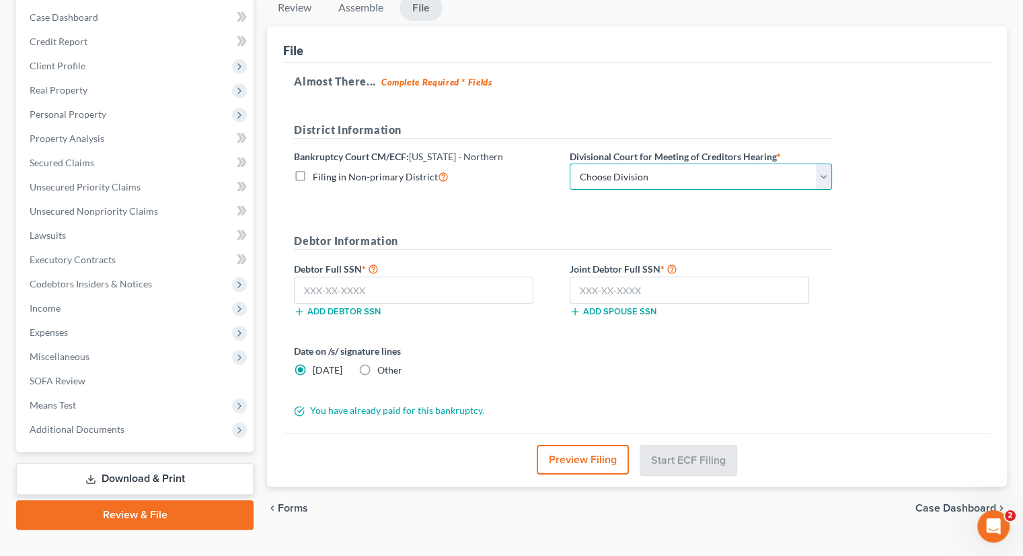
click at [646, 163] on select "Choose Division Akron [GEOGRAPHIC_DATA] [GEOGRAPHIC_DATA] [GEOGRAPHIC_DATA] [GE…" at bounding box center [701, 176] width 262 height 27
select select "3"
click at [570, 163] on select "Choose Division Akron [GEOGRAPHIC_DATA] [GEOGRAPHIC_DATA] [GEOGRAPHIC_DATA] [GE…" at bounding box center [701, 176] width 262 height 27
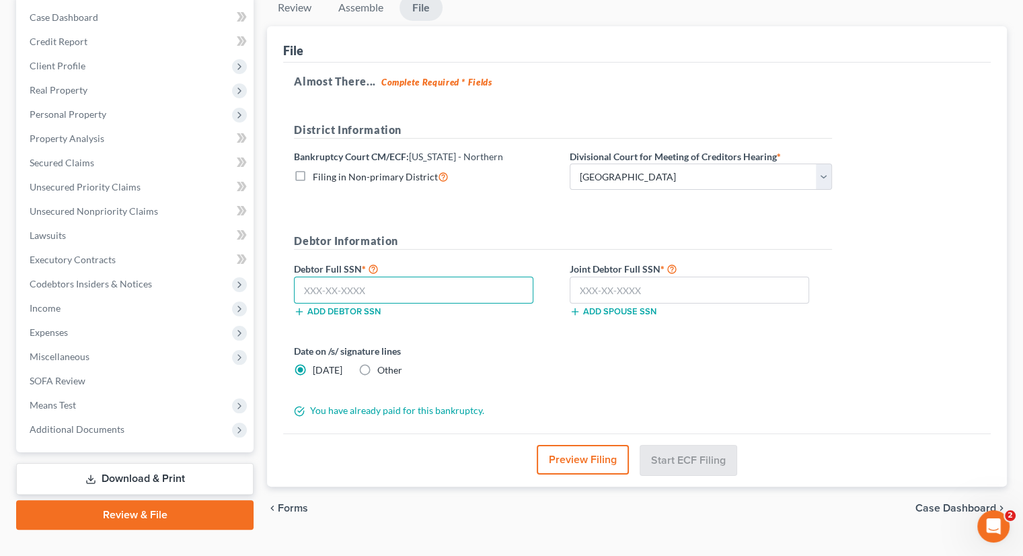
click at [465, 276] on input "text" at bounding box center [413, 289] width 239 height 27
type input "294-60-6743"
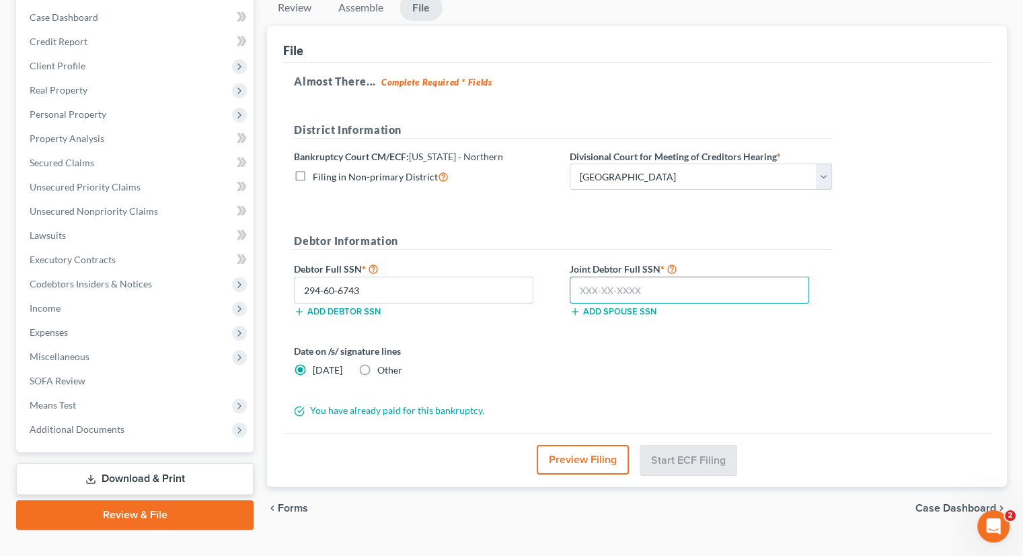
click at [583, 276] on input "text" at bounding box center [689, 289] width 239 height 27
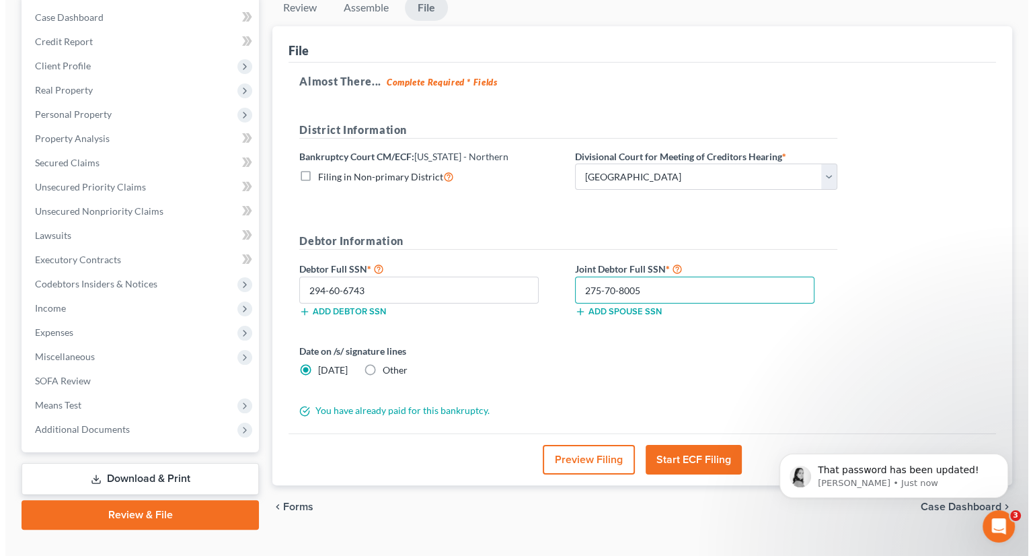
scroll to position [1651, 0]
type input "275-70-8005"
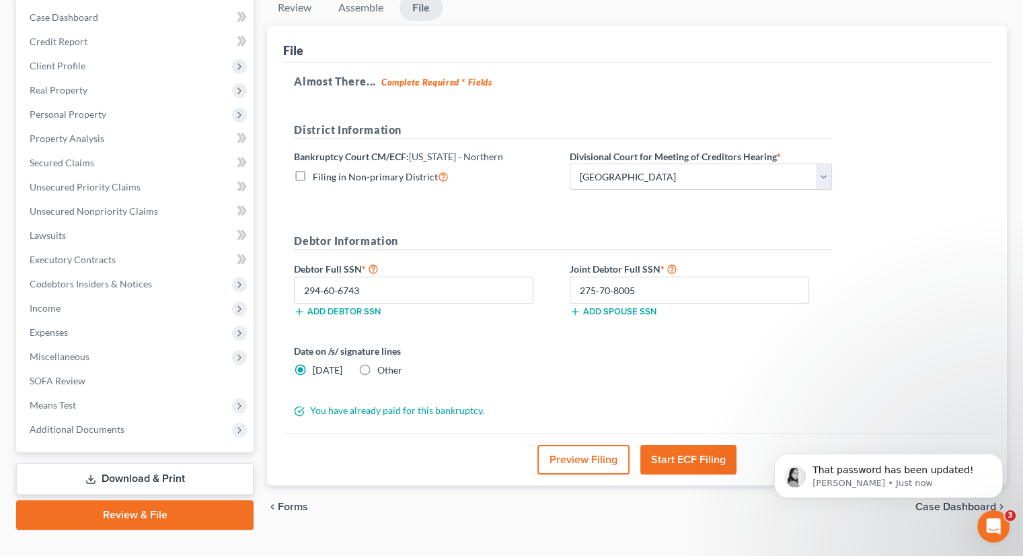
click at [683, 445] on button "Start ECF Filing" at bounding box center [688, 460] width 96 height 30
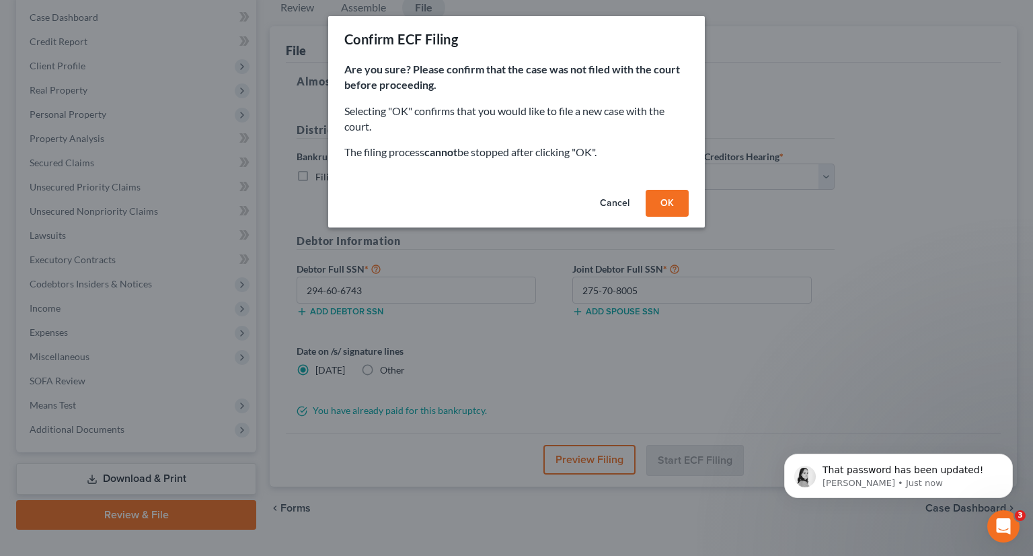
click at [671, 202] on button "OK" at bounding box center [667, 203] width 43 height 27
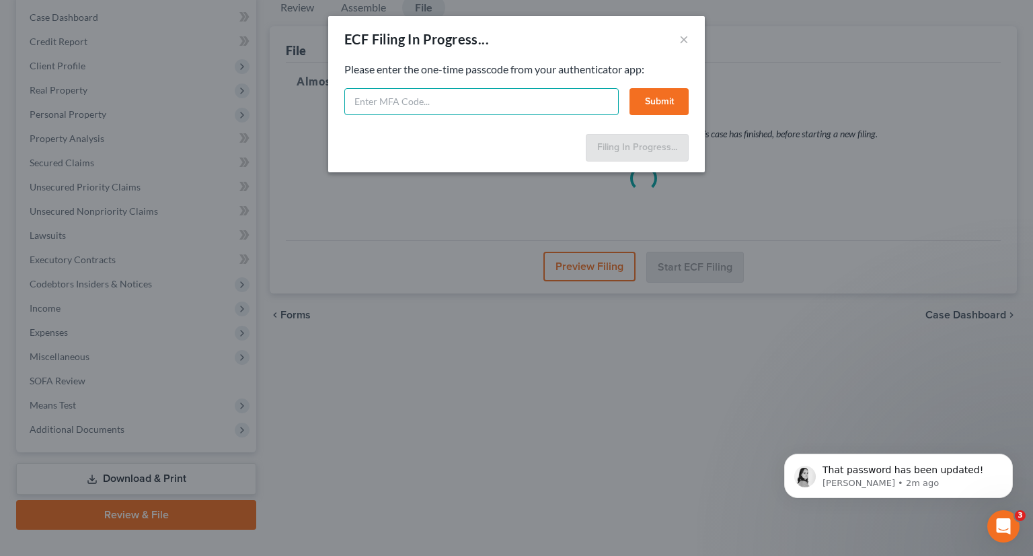
click at [428, 101] on input "text" at bounding box center [481, 101] width 274 height 27
type input "833791"
click at [660, 95] on button "Submit" at bounding box center [659, 101] width 59 height 27
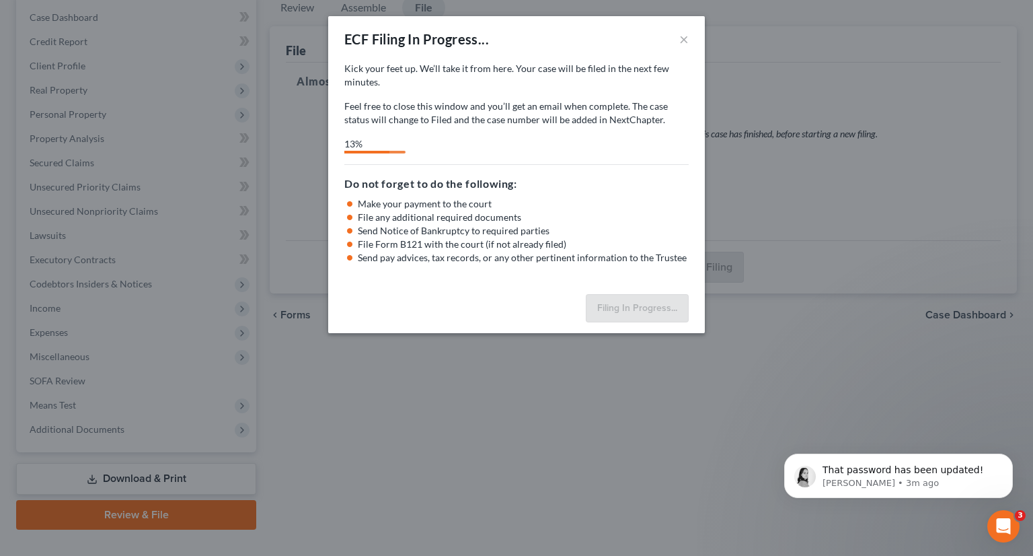
select select "3"
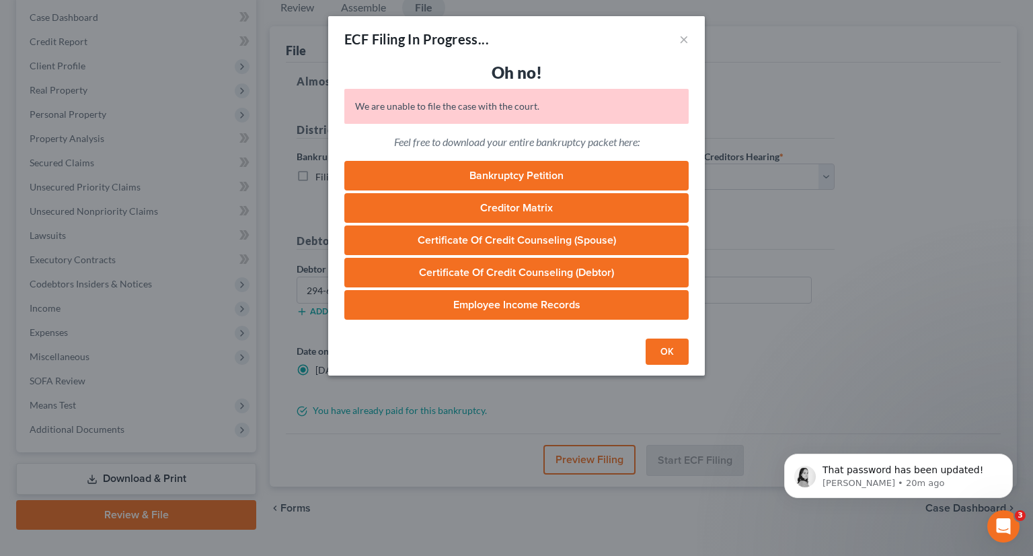
scroll to position [1694, 0]
